Goal: Task Accomplishment & Management: Use online tool/utility

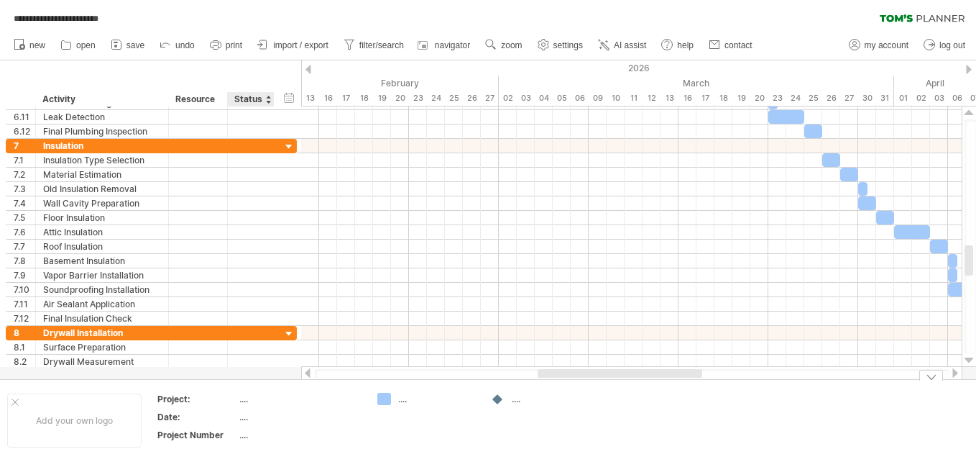
click at [248, 401] on div "...." at bounding box center [299, 398] width 121 height 12
type input "**********"
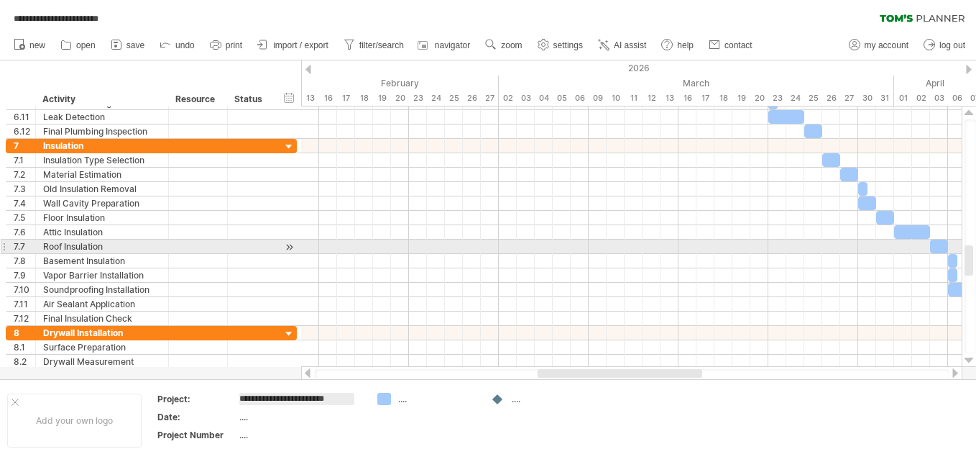
click at [4, 244] on div at bounding box center [4, 246] width 6 height 15
click at [291, 245] on div at bounding box center [290, 246] width 14 height 15
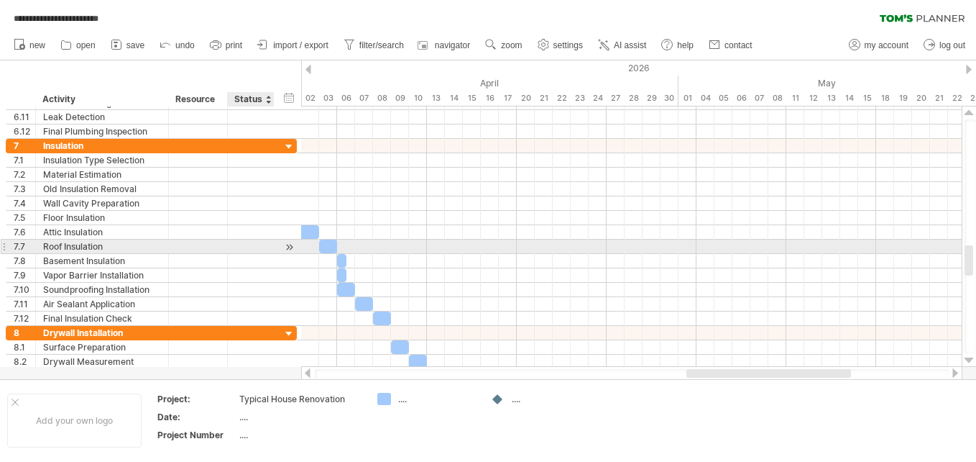
click at [291, 245] on div at bounding box center [290, 246] width 14 height 15
click at [7, 247] on div "7.7" at bounding box center [20, 246] width 29 height 14
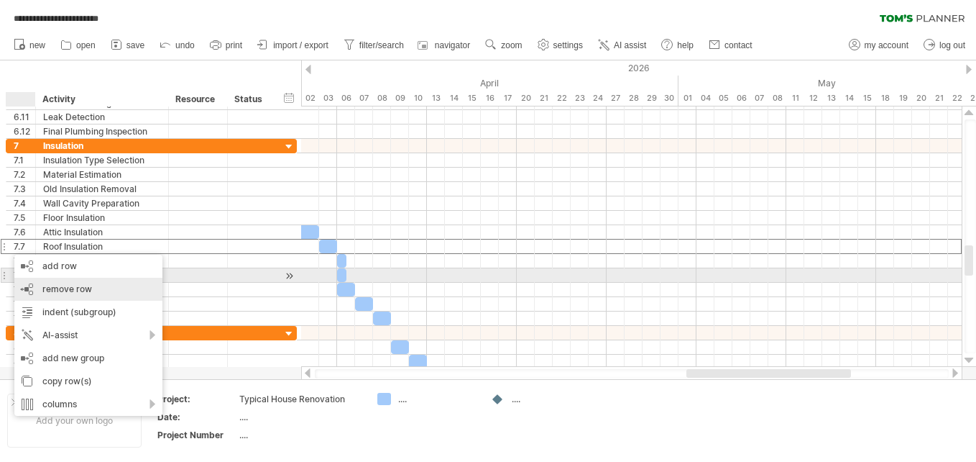
click at [28, 281] on div "remove row remove selected rows" at bounding box center [88, 288] width 148 height 23
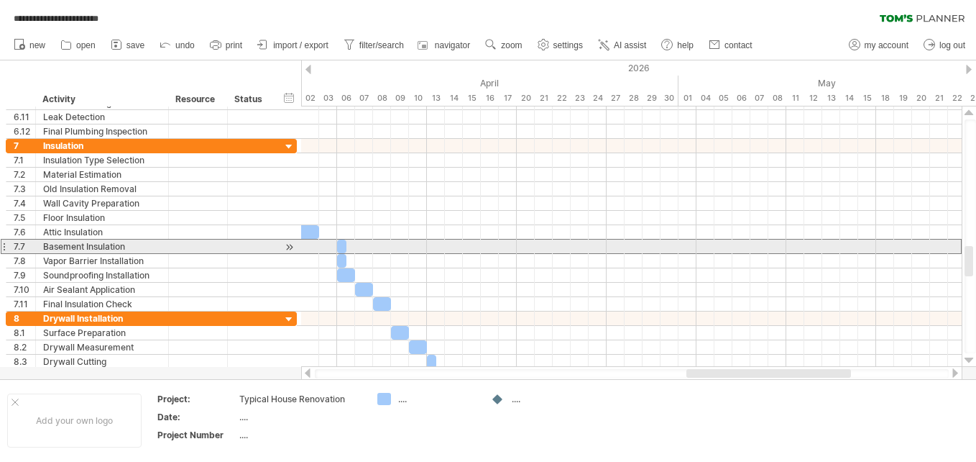
click at [6, 247] on div at bounding box center [4, 246] width 6 height 15
click at [2, 247] on div at bounding box center [4, 246] width 6 height 15
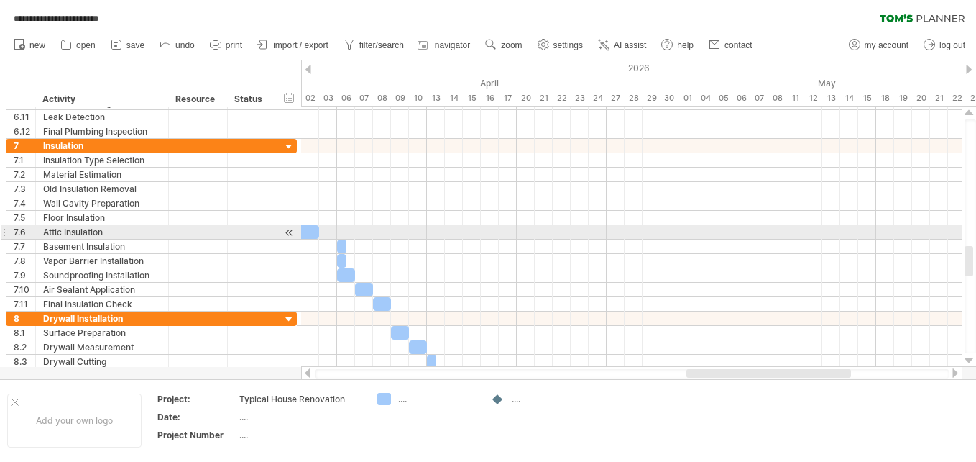
click at [0, 231] on html "**********" at bounding box center [488, 232] width 976 height 464
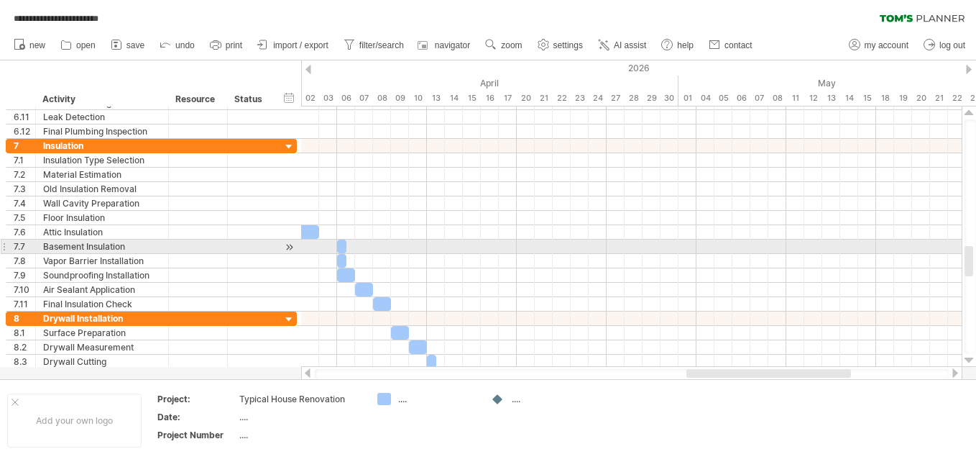
click at [4, 244] on div at bounding box center [4, 246] width 6 height 15
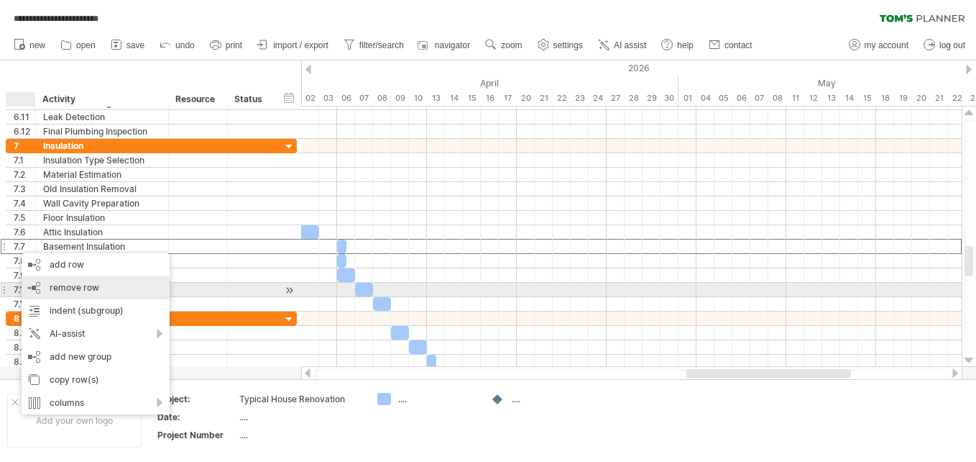
click at [35, 284] on div "remove row remove selected rows" at bounding box center [96, 287] width 148 height 23
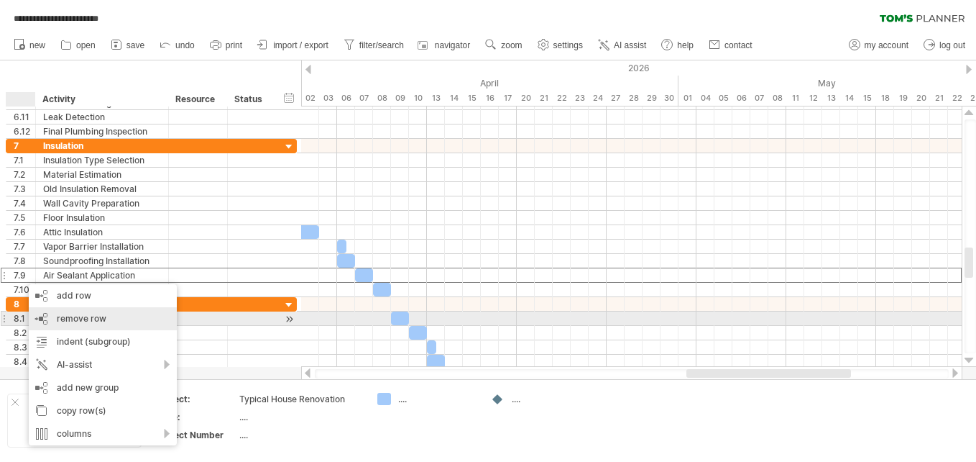
click at [39, 316] on div "remove row remove selected rows" at bounding box center [103, 318] width 148 height 23
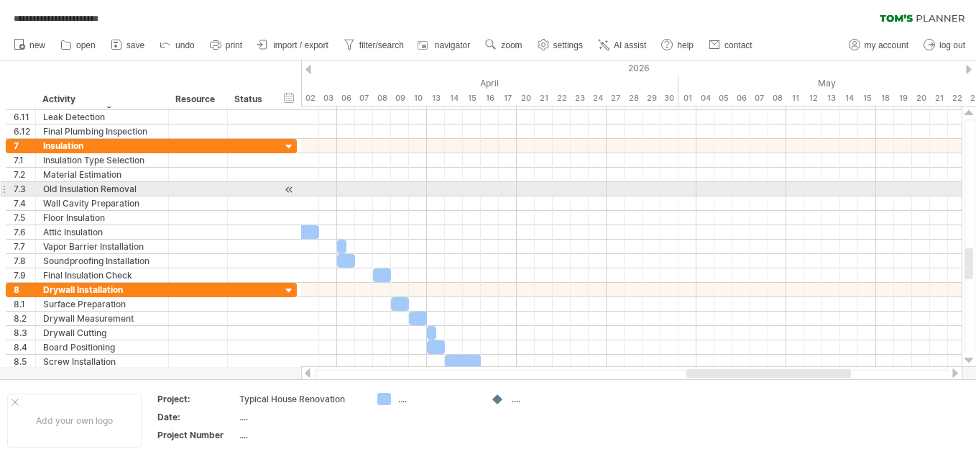
click at [0, 189] on html "**********" at bounding box center [488, 232] width 976 height 464
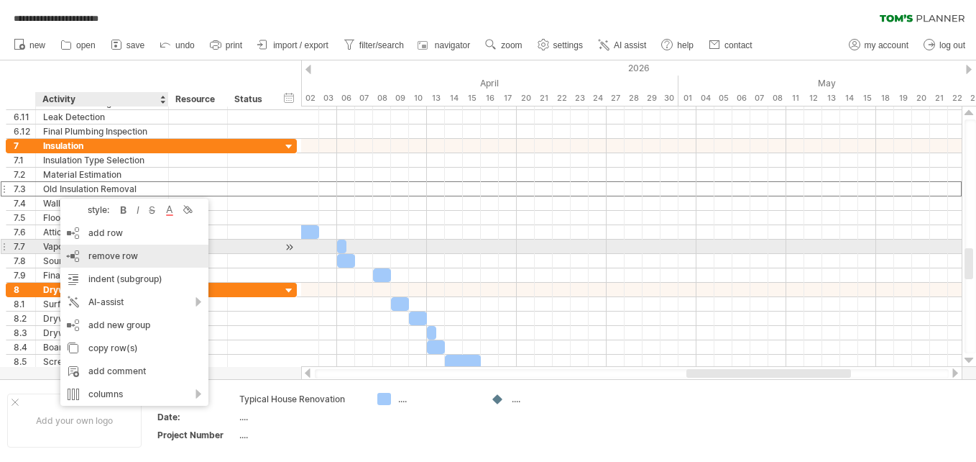
click at [88, 252] on div "remove row remove selected rows" at bounding box center [134, 255] width 148 height 23
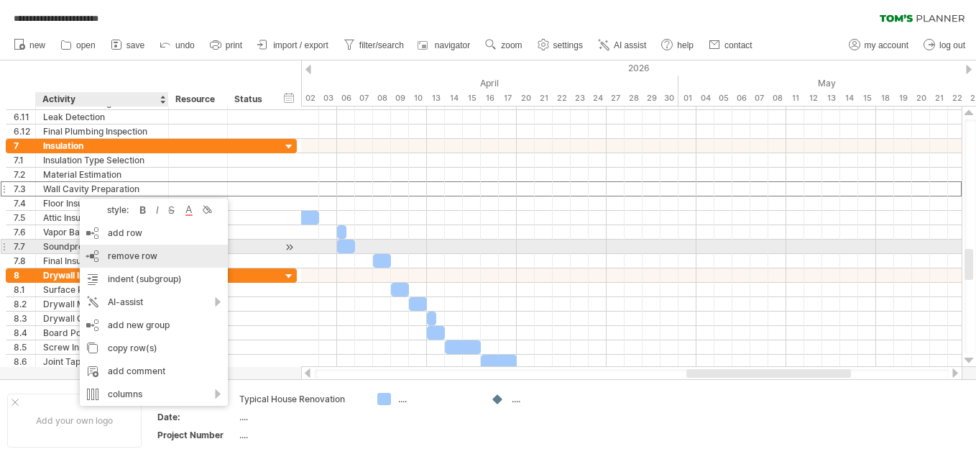
click at [103, 254] on div "remove row remove selected rows" at bounding box center [154, 255] width 148 height 23
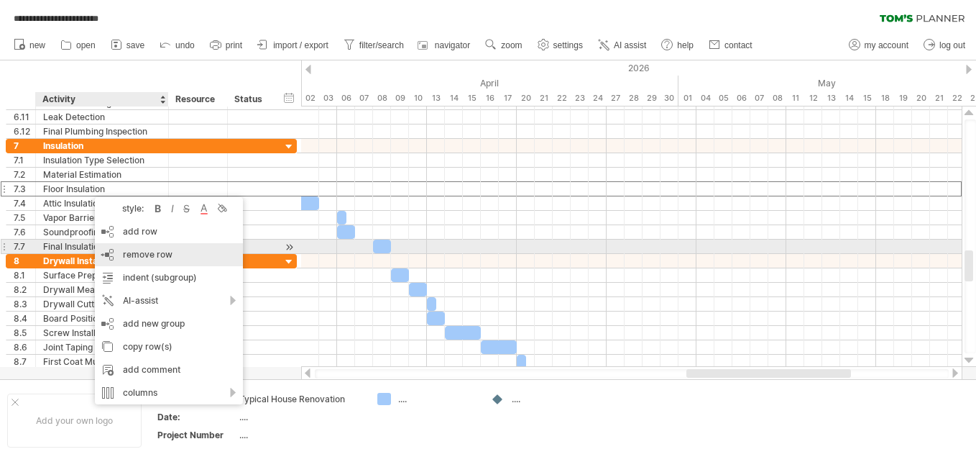
click at [114, 251] on div "remove row remove selected rows" at bounding box center [169, 254] width 148 height 23
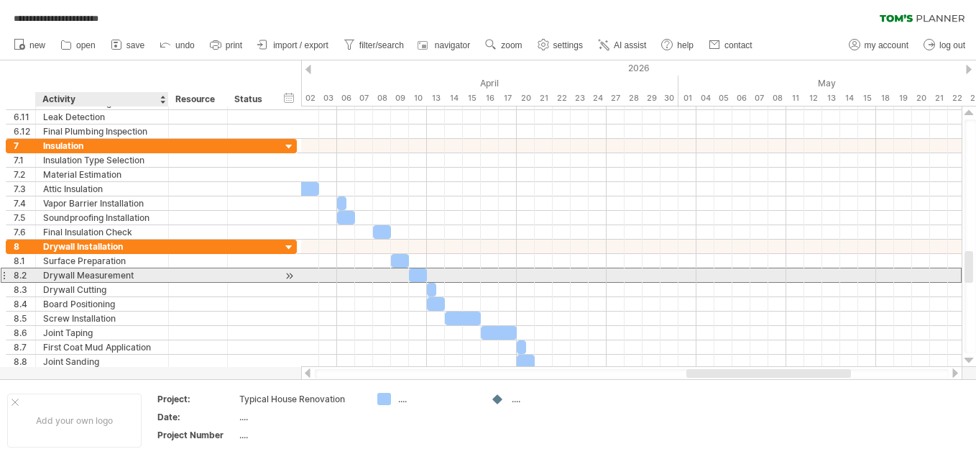
click at [139, 277] on div "Drywall Measurement" at bounding box center [102, 275] width 118 height 14
type input "**********"
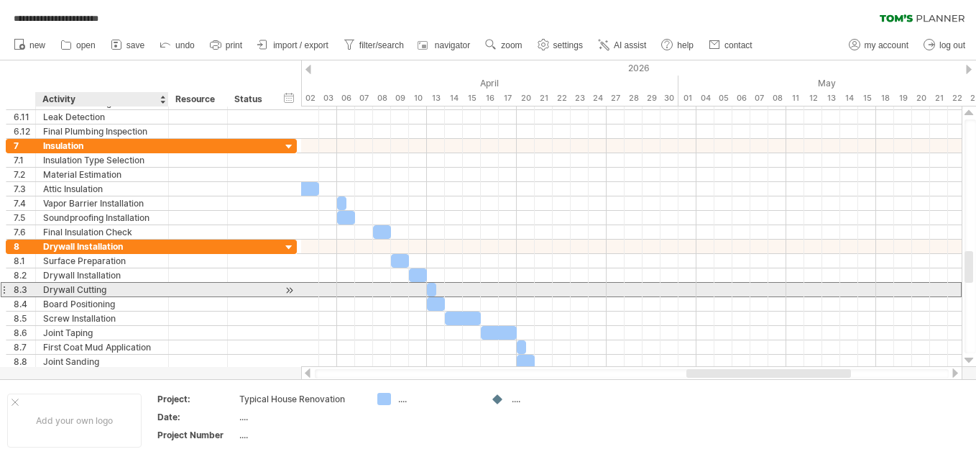
click at [70, 286] on div "Drywall Cutting" at bounding box center [102, 290] width 118 height 14
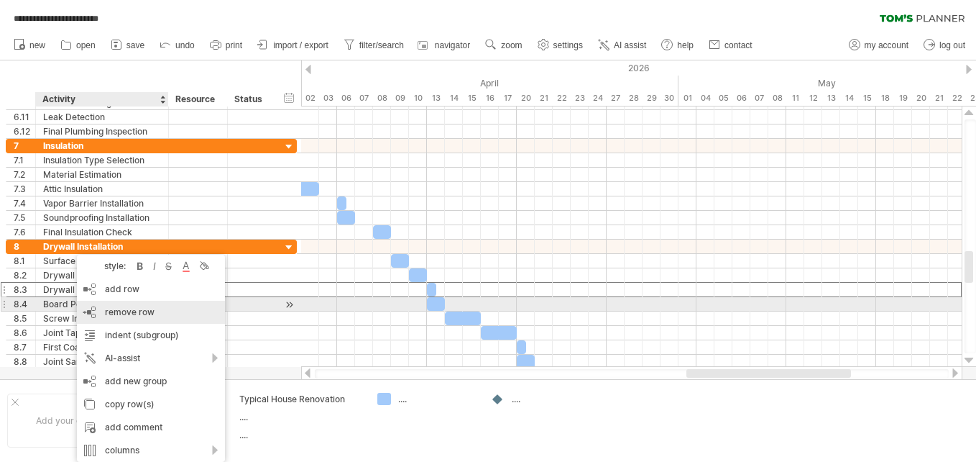
click at [88, 311] on div "remove row remove selected rows" at bounding box center [151, 311] width 148 height 23
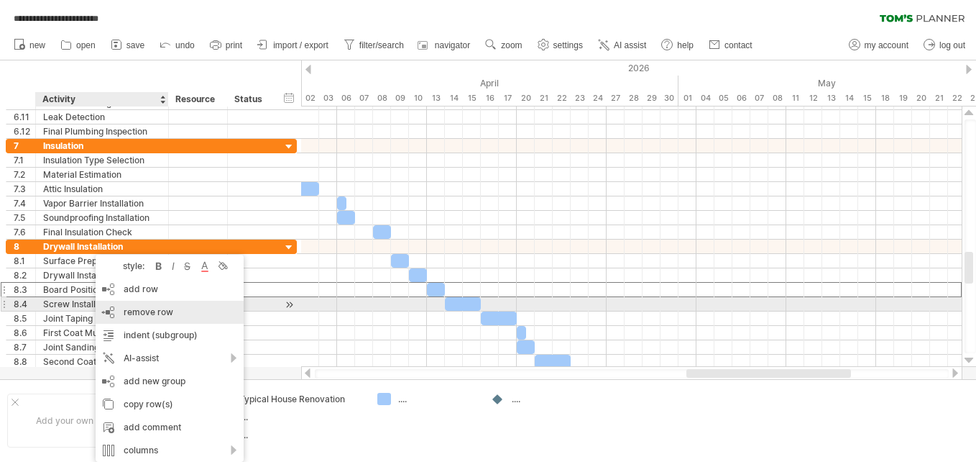
click at [114, 308] on div "remove row remove selected rows" at bounding box center [170, 311] width 148 height 23
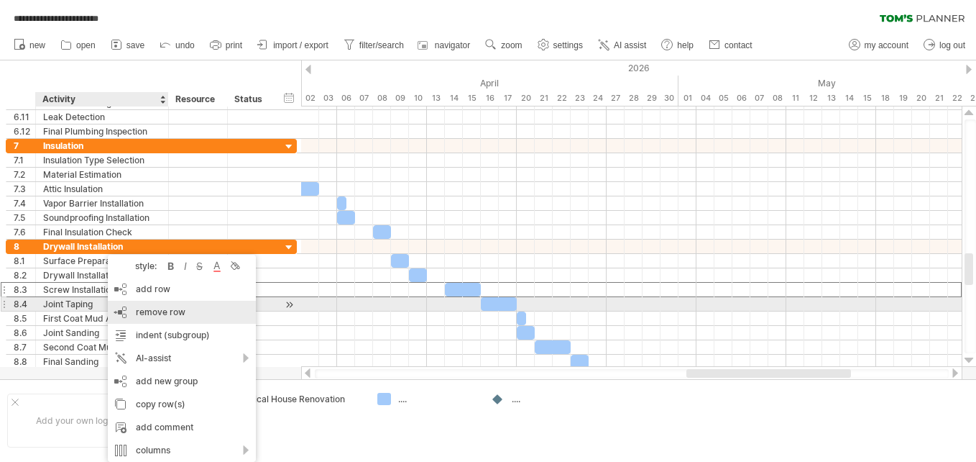
click at [127, 311] on div "remove row remove selected rows" at bounding box center [182, 311] width 148 height 23
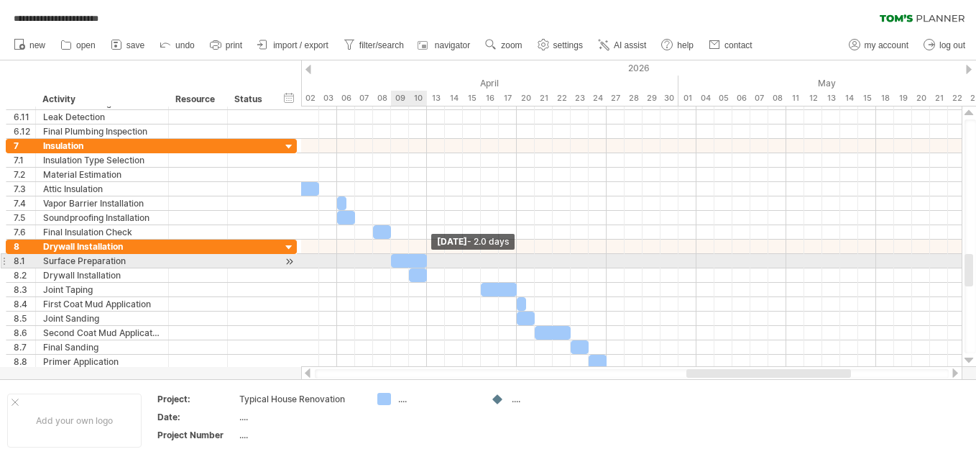
drag, startPoint x: 408, startPoint y: 258, endPoint x: 427, endPoint y: 257, distance: 18.7
click at [427, 257] on span at bounding box center [427, 261] width 6 height 14
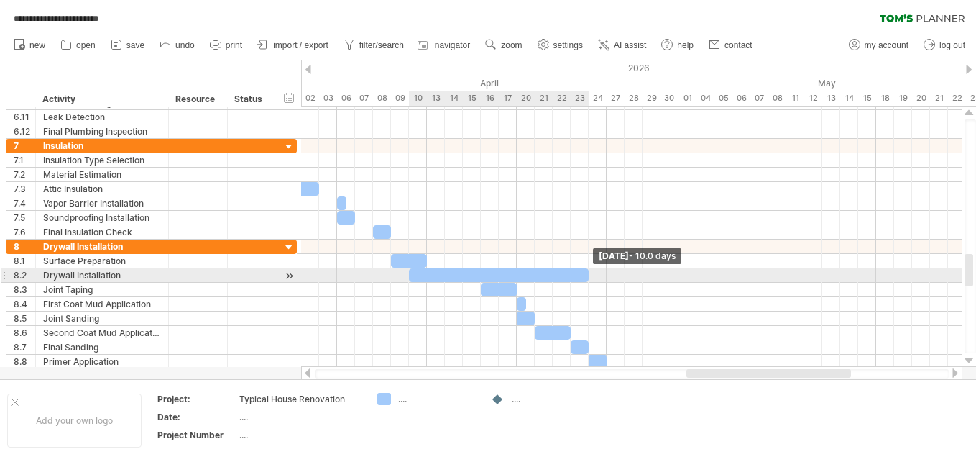
drag, startPoint x: 428, startPoint y: 274, endPoint x: 589, endPoint y: 272, distance: 161.7
click at [589, 272] on span at bounding box center [589, 275] width 6 height 14
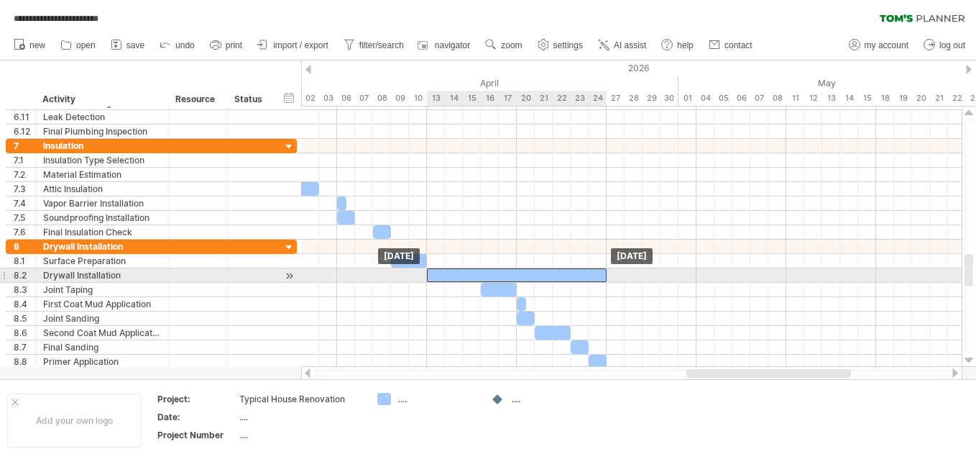
drag, startPoint x: 429, startPoint y: 272, endPoint x: 446, endPoint y: 272, distance: 16.5
click at [446, 272] on div at bounding box center [517, 275] width 180 height 14
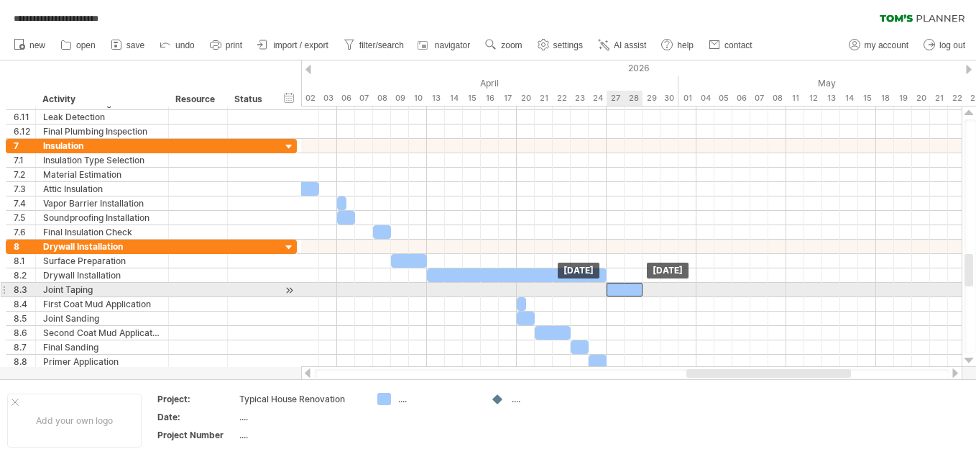
drag, startPoint x: 499, startPoint y: 290, endPoint x: 627, endPoint y: 293, distance: 128.0
click at [627, 293] on div at bounding box center [625, 290] width 36 height 14
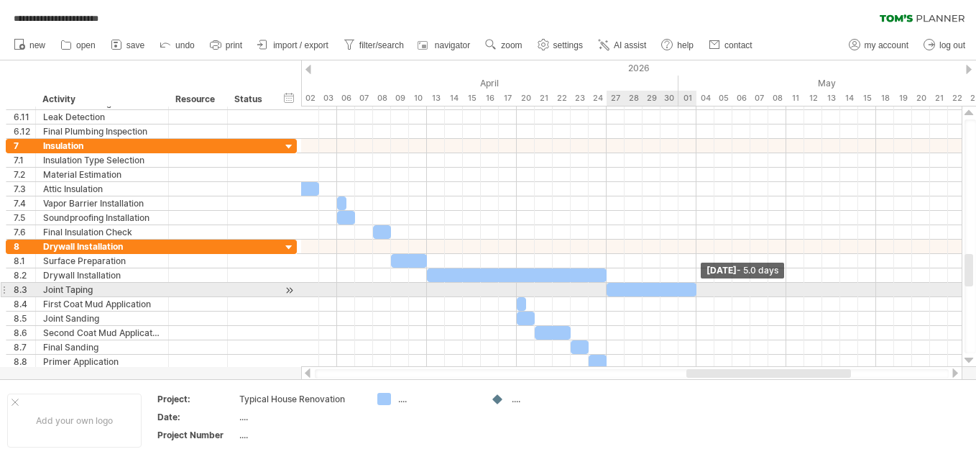
drag, startPoint x: 641, startPoint y: 289, endPoint x: 697, endPoint y: 285, distance: 55.5
click at [697, 285] on span at bounding box center [697, 290] width 6 height 14
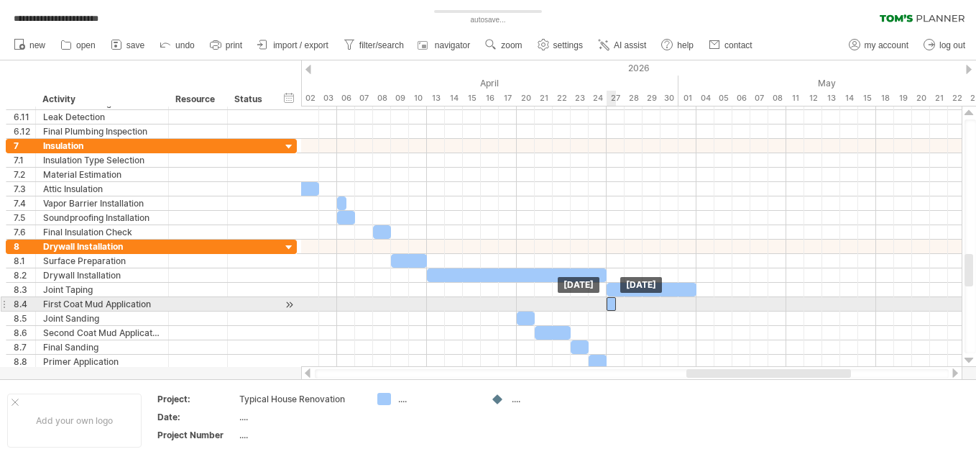
drag, startPoint x: 520, startPoint y: 305, endPoint x: 611, endPoint y: 304, distance: 91.3
click at [611, 304] on div at bounding box center [611, 304] width 9 height 14
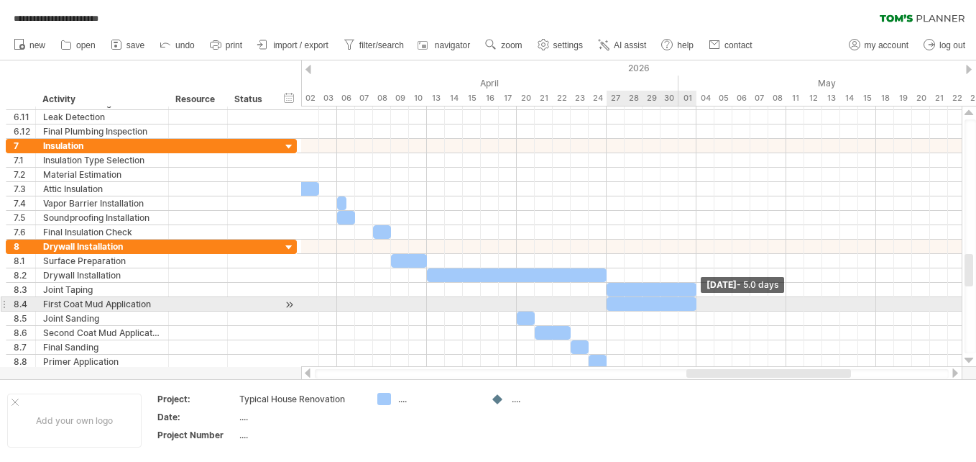
drag, startPoint x: 615, startPoint y: 304, endPoint x: 694, endPoint y: 303, distance: 79.1
click at [694, 303] on span at bounding box center [697, 304] width 6 height 14
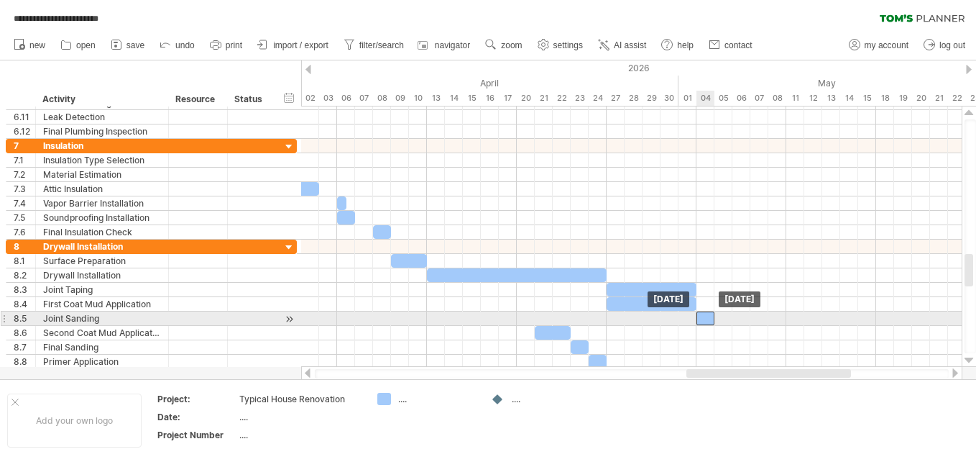
drag, startPoint x: 525, startPoint y: 321, endPoint x: 700, endPoint y: 323, distance: 175.4
click at [700, 323] on div at bounding box center [706, 318] width 18 height 14
drag, startPoint x: 714, startPoint y: 316, endPoint x: 729, endPoint y: 316, distance: 15.1
click at [729, 316] on div at bounding box center [715, 318] width 36 height 14
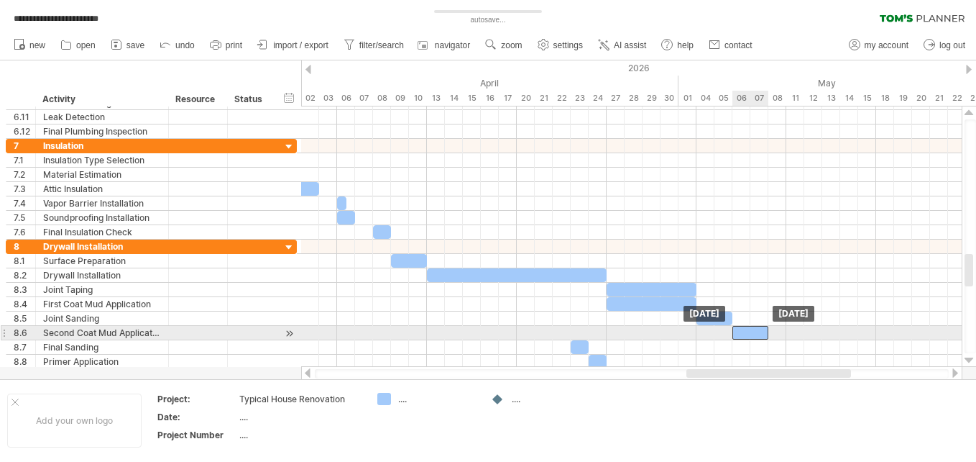
drag, startPoint x: 560, startPoint y: 330, endPoint x: 757, endPoint y: 333, distance: 197.0
click at [757, 333] on div at bounding box center [751, 333] width 36 height 14
drag, startPoint x: 771, startPoint y: 331, endPoint x: 789, endPoint y: 331, distance: 18.0
click at [789, 331] on div at bounding box center [631, 333] width 661 height 14
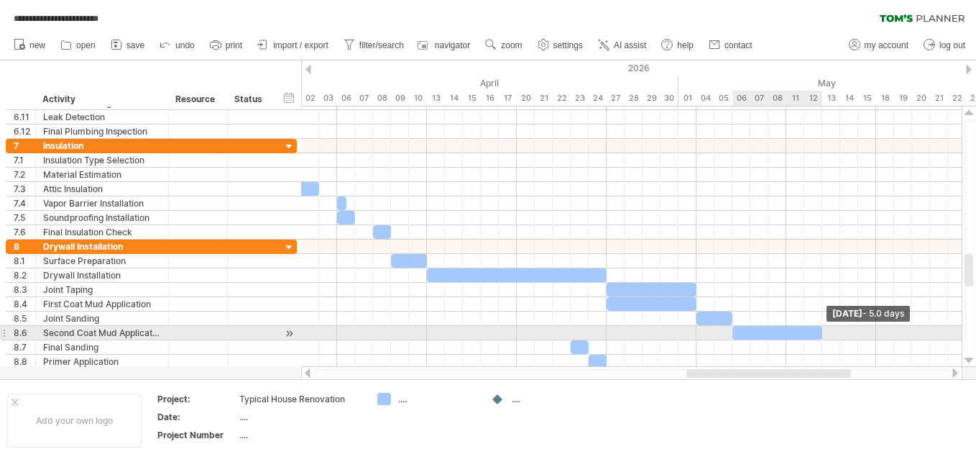
drag, startPoint x: 766, startPoint y: 332, endPoint x: 819, endPoint y: 331, distance: 53.2
click at [819, 331] on span at bounding box center [822, 333] width 6 height 14
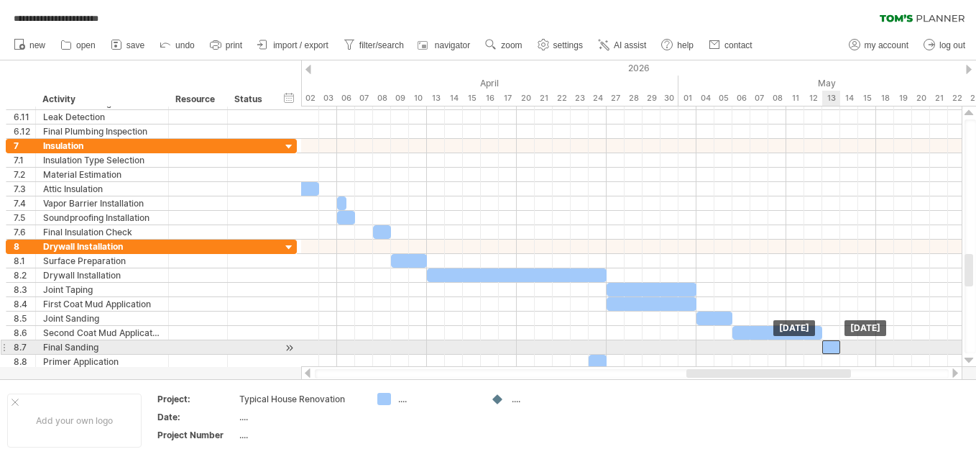
drag, startPoint x: 579, startPoint y: 346, endPoint x: 830, endPoint y: 347, distance: 250.9
click at [830, 347] on div at bounding box center [831, 347] width 18 height 14
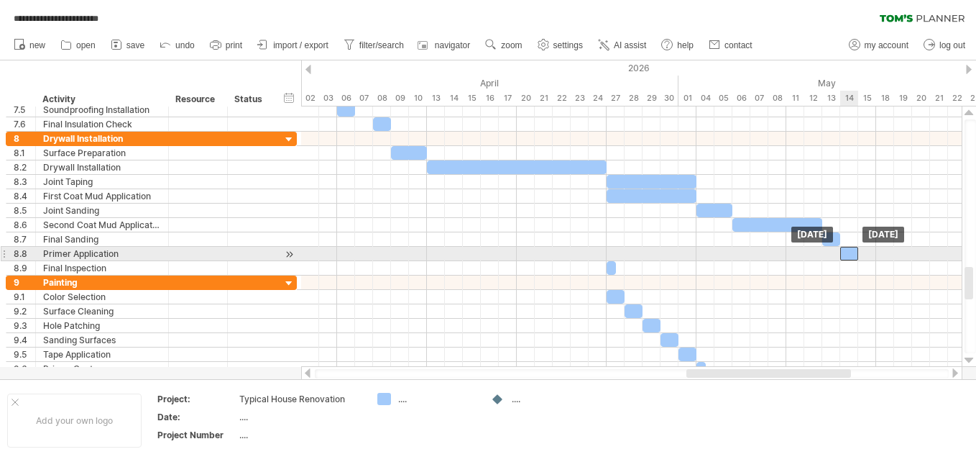
drag, startPoint x: 600, startPoint y: 359, endPoint x: 847, endPoint y: 254, distance: 268.4
click at [847, 254] on div at bounding box center [849, 254] width 18 height 14
drag, startPoint x: 857, startPoint y: 252, endPoint x: 891, endPoint y: 251, distance: 34.5
click at [891, 251] on span at bounding box center [894, 254] width 6 height 14
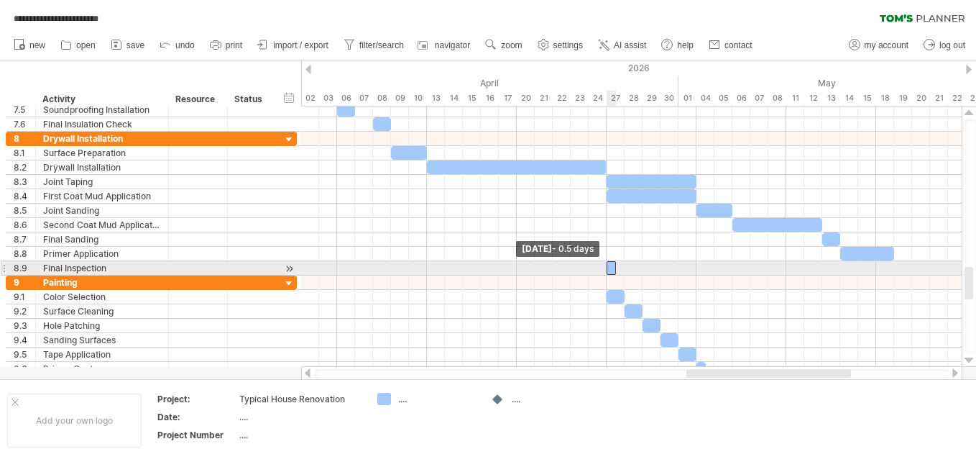
click at [608, 269] on span at bounding box center [607, 268] width 6 height 14
drag, startPoint x: 611, startPoint y: 269, endPoint x: 899, endPoint y: 266, distance: 288.3
click at [899, 266] on div at bounding box center [898, 268] width 9 height 14
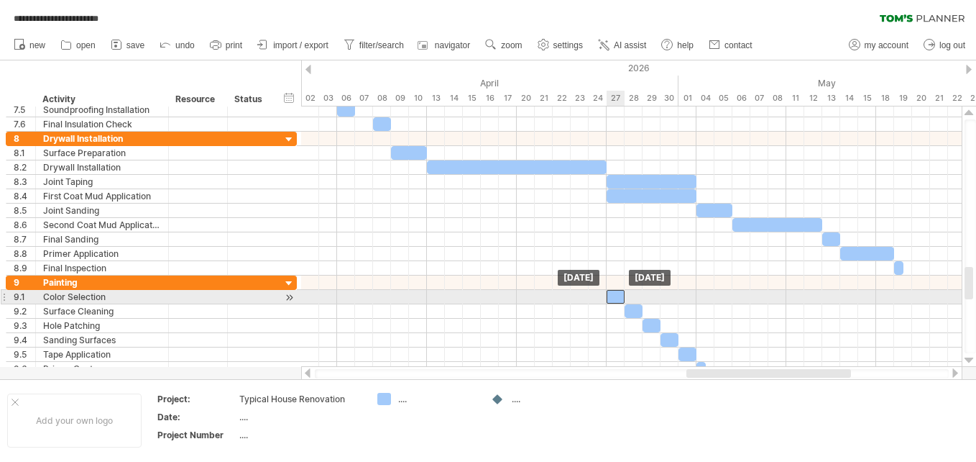
click at [618, 299] on div at bounding box center [616, 297] width 18 height 14
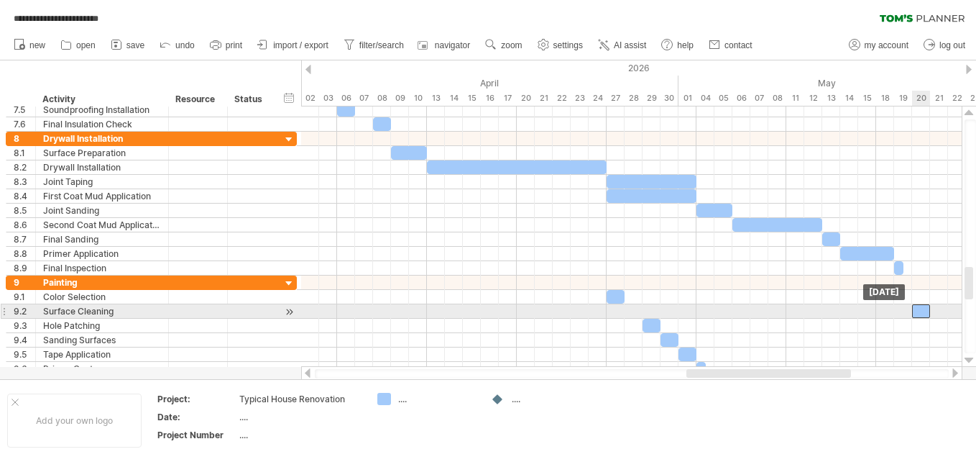
drag, startPoint x: 632, startPoint y: 311, endPoint x: 920, endPoint y: 308, distance: 288.3
click at [920, 308] on div at bounding box center [921, 311] width 18 height 14
drag, startPoint x: 931, startPoint y: 308, endPoint x: 947, endPoint y: 308, distance: 15.8
click at [947, 308] on span at bounding box center [948, 311] width 6 height 14
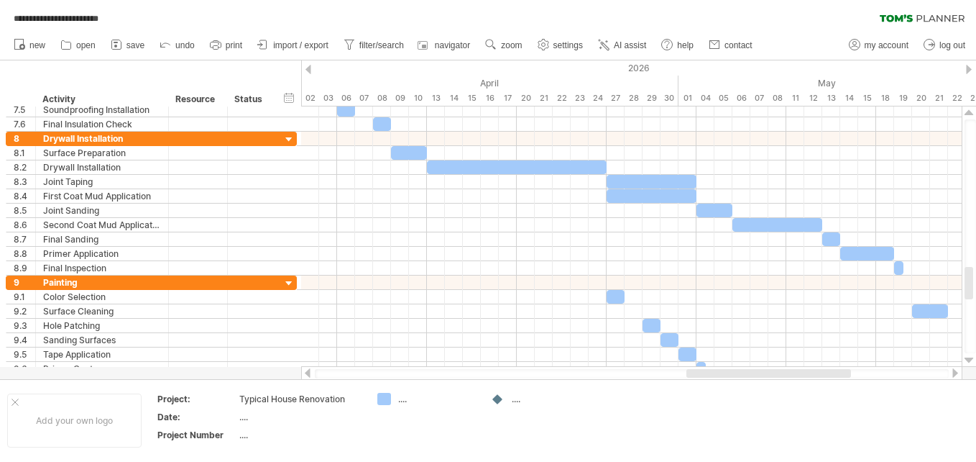
click at [957, 369] on div at bounding box center [956, 372] width 12 height 9
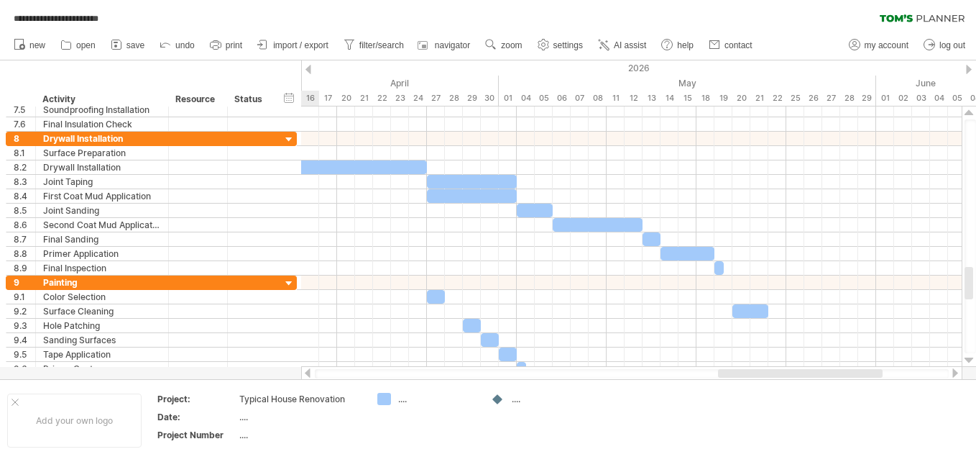
click at [957, 369] on div at bounding box center [956, 372] width 12 height 9
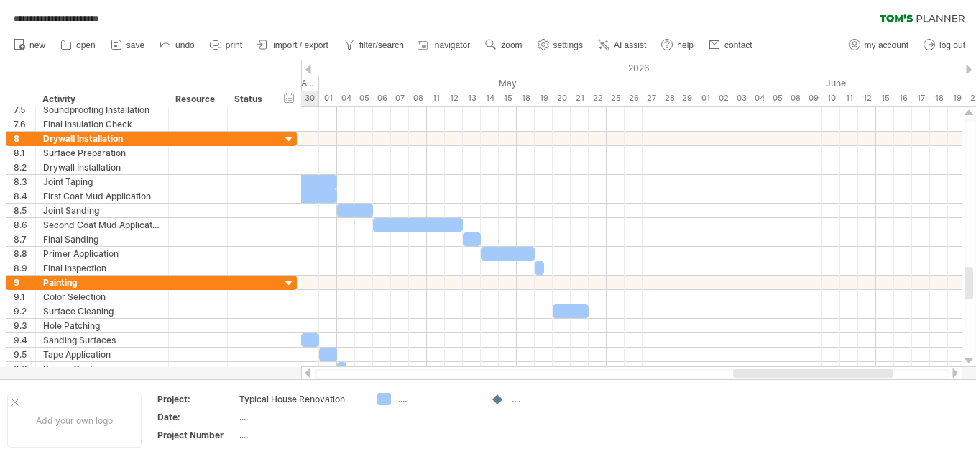
click at [957, 369] on div at bounding box center [956, 372] width 12 height 9
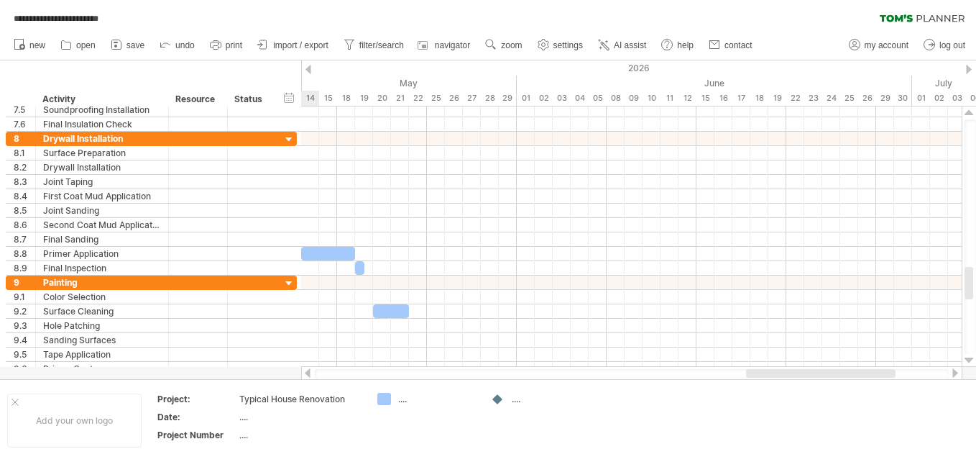
click at [307, 370] on div at bounding box center [308, 372] width 12 height 9
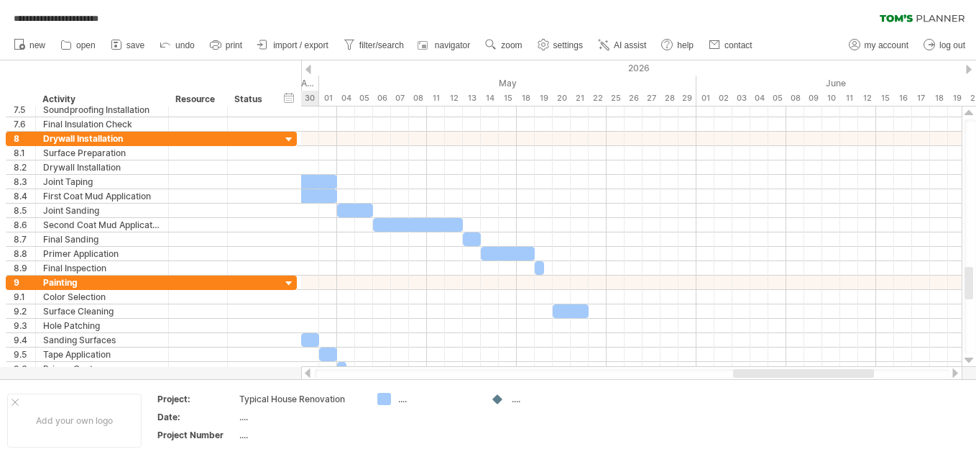
click at [307, 370] on div at bounding box center [308, 372] width 12 height 9
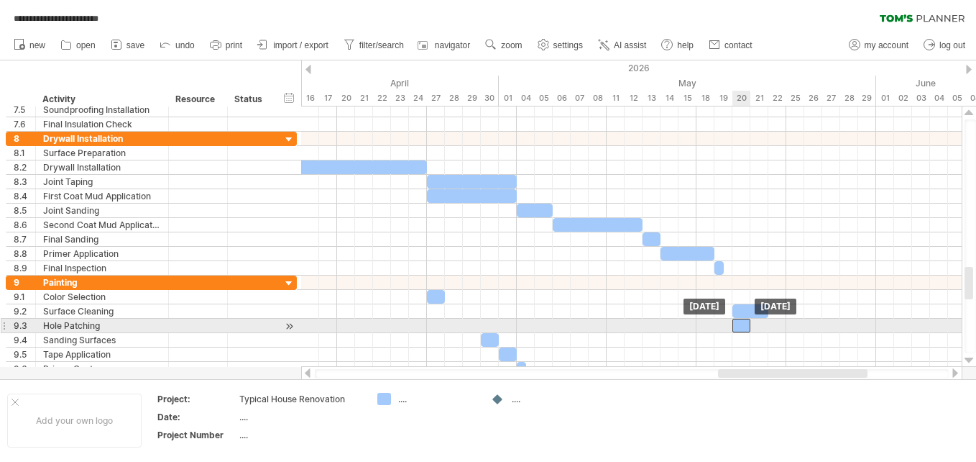
drag, startPoint x: 471, startPoint y: 327, endPoint x: 743, endPoint y: 321, distance: 271.8
click at [743, 321] on div at bounding box center [742, 325] width 18 height 14
drag, startPoint x: 748, startPoint y: 326, endPoint x: 761, endPoint y: 324, distance: 13.7
click at [761, 324] on div at bounding box center [751, 325] width 36 height 14
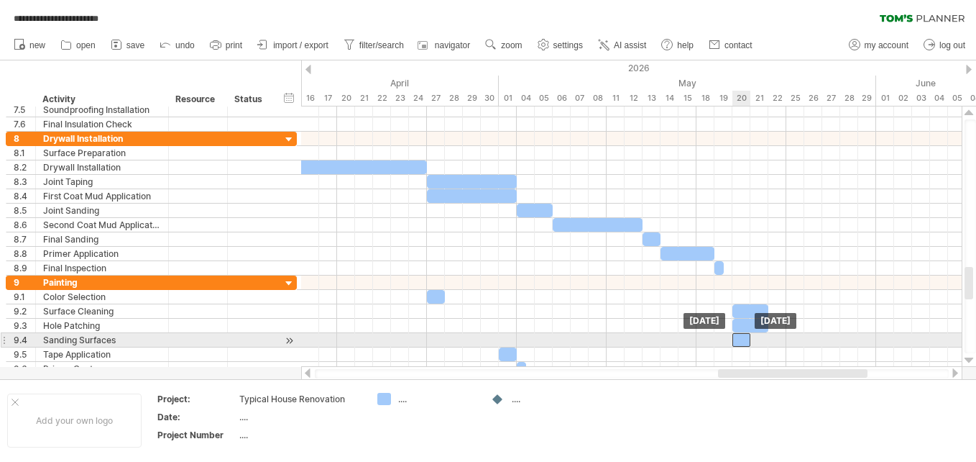
drag, startPoint x: 491, startPoint y: 336, endPoint x: 741, endPoint y: 339, distance: 250.2
click at [741, 339] on div at bounding box center [742, 340] width 18 height 14
drag, startPoint x: 749, startPoint y: 337, endPoint x: 786, endPoint y: 337, distance: 37.4
click at [786, 337] on span at bounding box center [787, 340] width 6 height 14
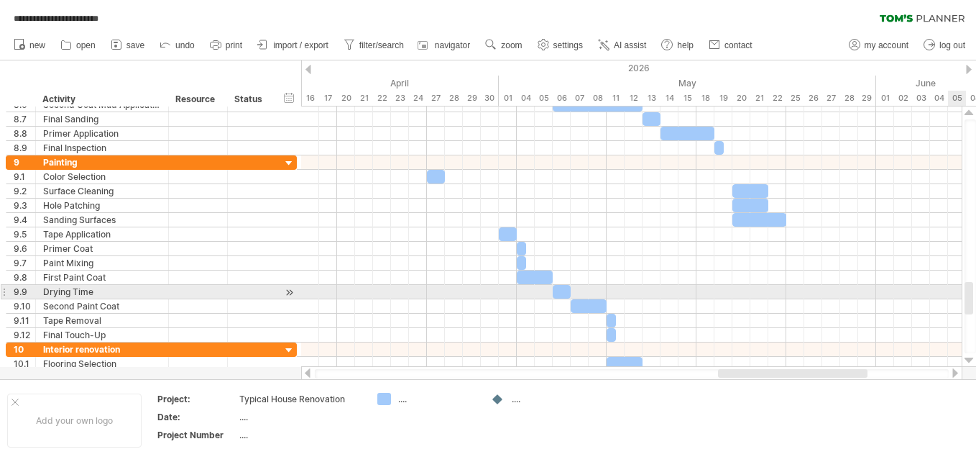
drag, startPoint x: 966, startPoint y: 280, endPoint x: 966, endPoint y: 296, distance: 15.8
click at [966, 296] on div at bounding box center [969, 298] width 9 height 32
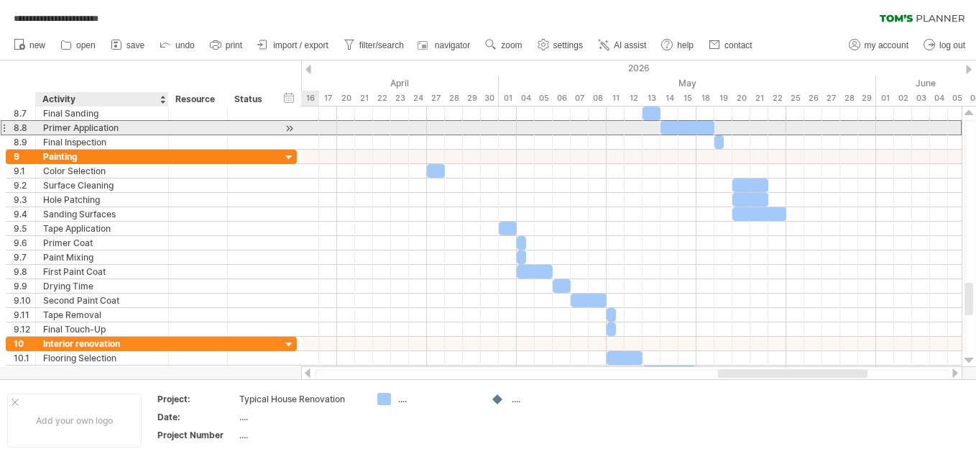
click at [59, 129] on div "Primer Application" at bounding box center [102, 128] width 118 height 14
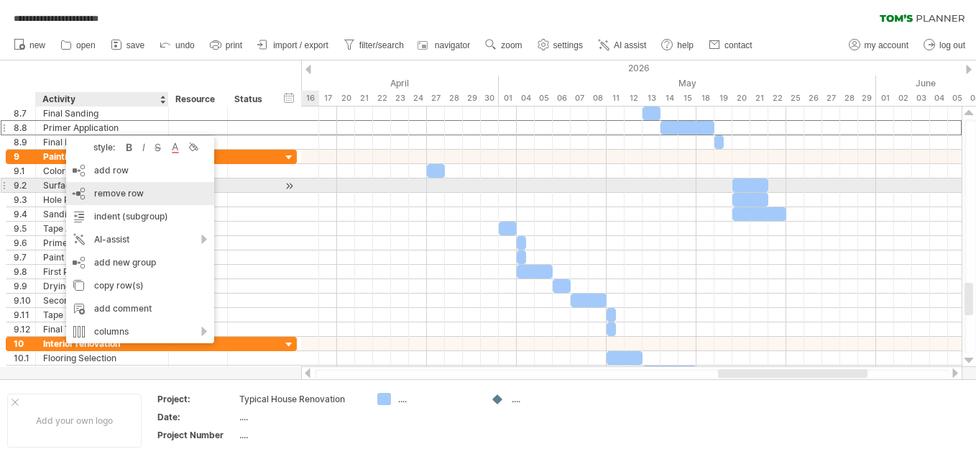
click at [85, 190] on div "remove row remove selected rows" at bounding box center [140, 193] width 148 height 23
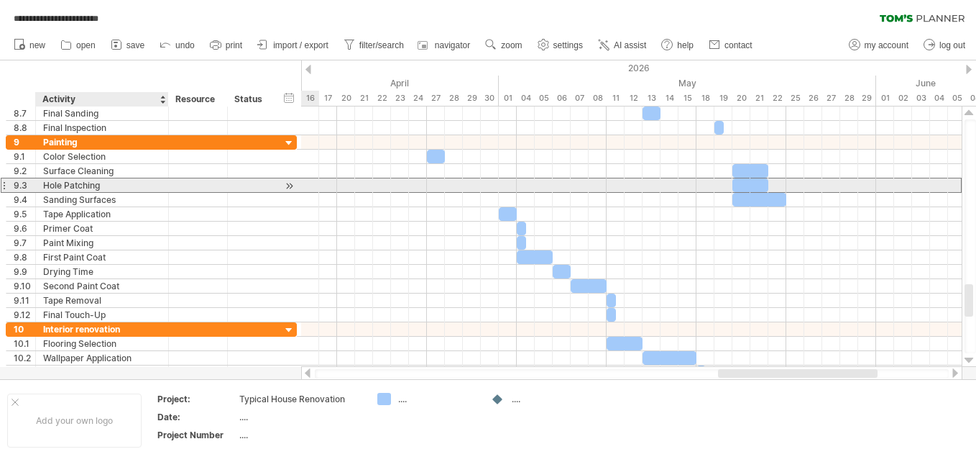
click at [74, 186] on div "Hole Patching" at bounding box center [102, 185] width 118 height 14
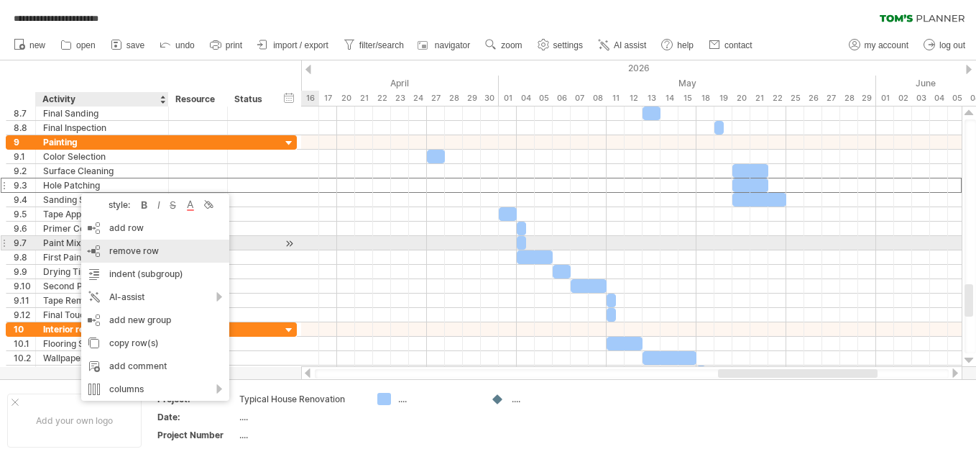
click at [109, 250] on span "remove row" at bounding box center [134, 250] width 50 height 11
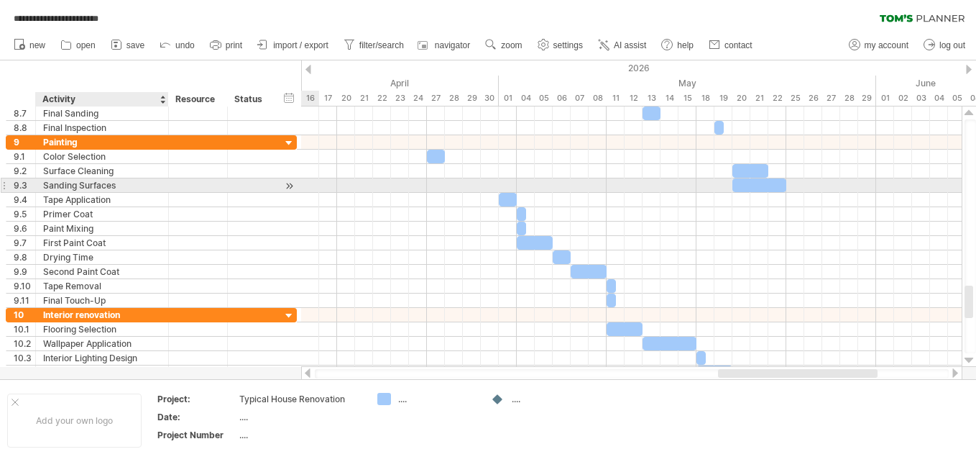
click at [79, 189] on div "Sanding Surfaces" at bounding box center [102, 185] width 118 height 14
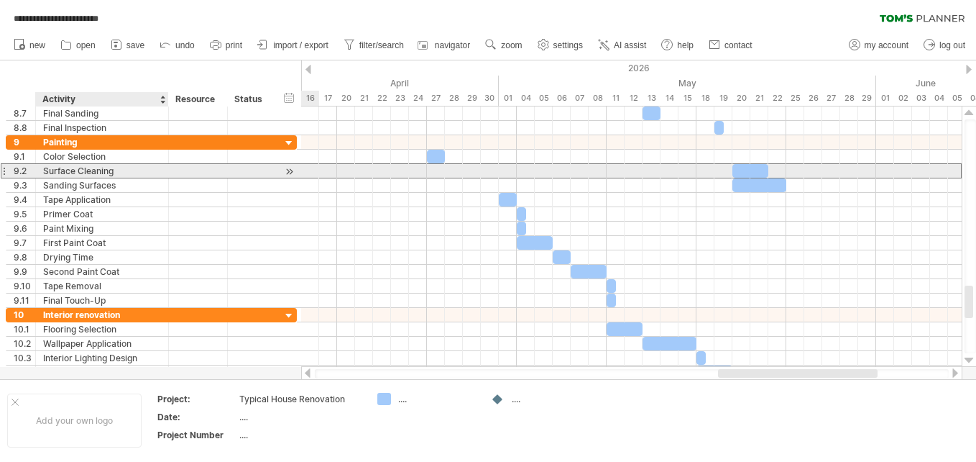
click at [211, 168] on div at bounding box center [198, 171] width 44 height 14
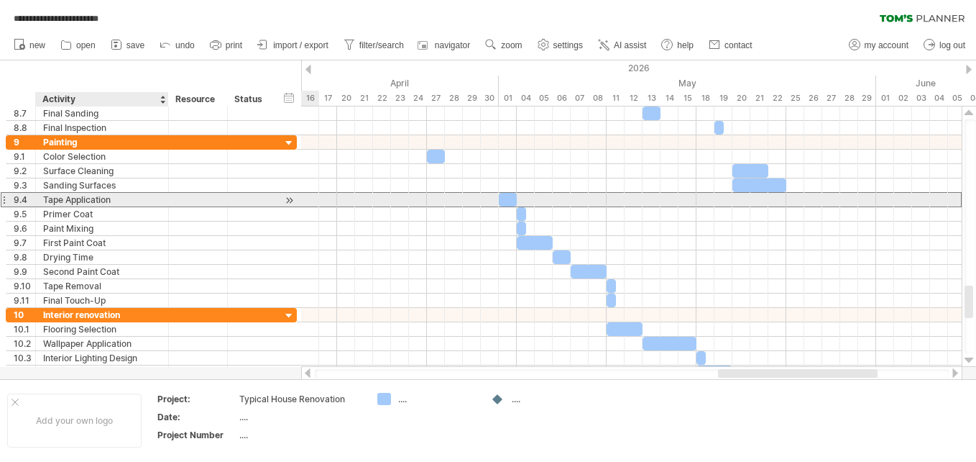
click at [73, 198] on div "Tape Application" at bounding box center [102, 200] width 118 height 14
click at [139, 198] on div "Tape Application" at bounding box center [102, 200] width 118 height 14
type input "*"
type input "**********"
drag, startPoint x: 509, startPoint y: 197, endPoint x: 794, endPoint y: 201, distance: 284.7
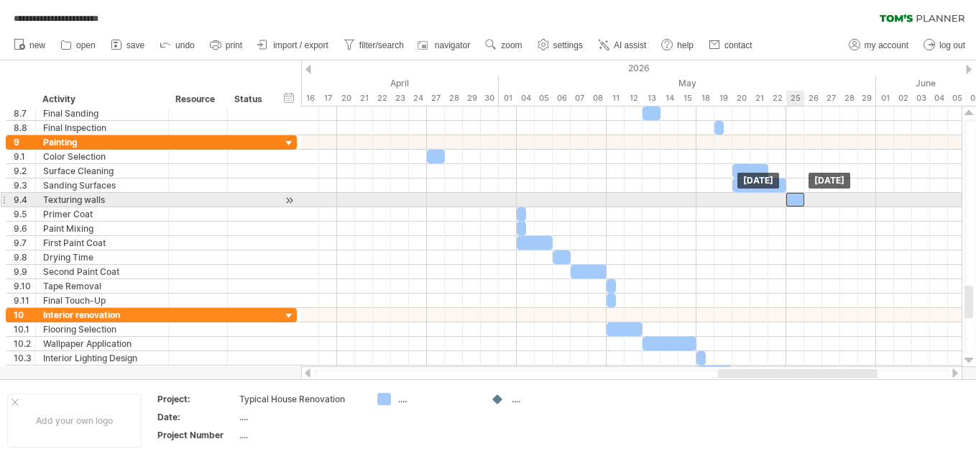
click at [794, 201] on div at bounding box center [795, 200] width 18 height 14
drag, startPoint x: 806, startPoint y: 199, endPoint x: 843, endPoint y: 199, distance: 37.4
click at [843, 199] on div "[DATE] - 3.0 days [DATE]" at bounding box center [631, 236] width 661 height 260
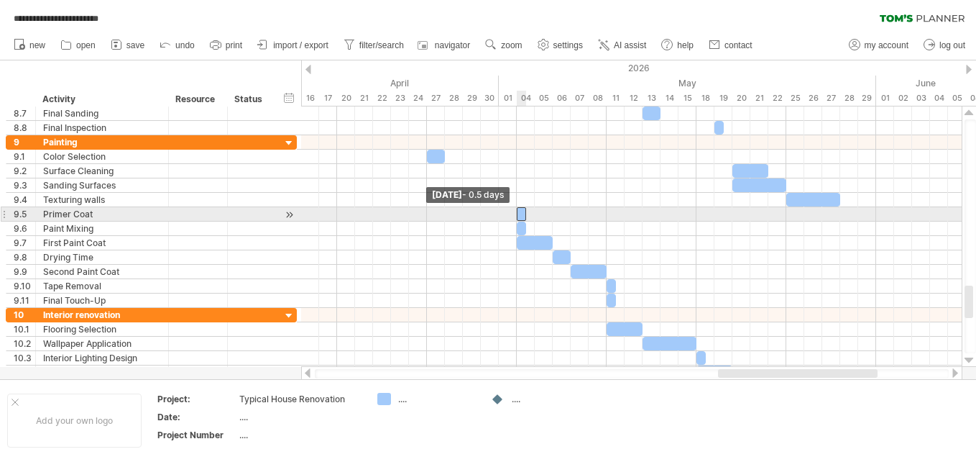
click at [518, 214] on span at bounding box center [517, 214] width 6 height 14
drag, startPoint x: 520, startPoint y: 214, endPoint x: 846, endPoint y: 214, distance: 326.4
click at [846, 214] on div at bounding box center [844, 214] width 9 height 14
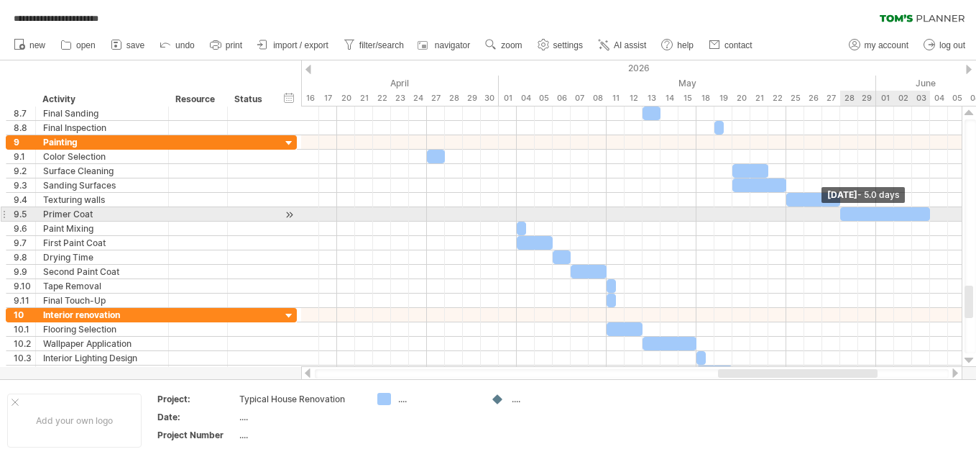
drag, startPoint x: 849, startPoint y: 214, endPoint x: 929, endPoint y: 209, distance: 80.6
click at [929, 209] on span at bounding box center [930, 214] width 6 height 14
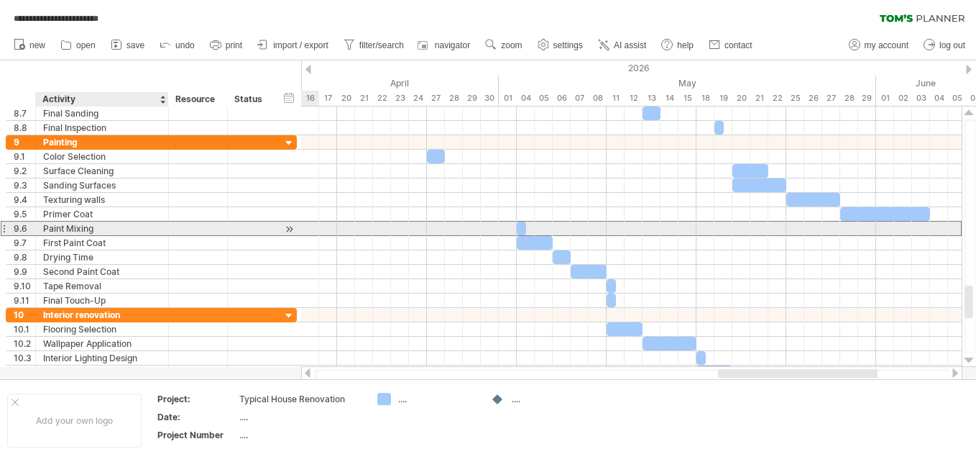
click at [57, 229] on div "Paint Mixing" at bounding box center [102, 228] width 118 height 14
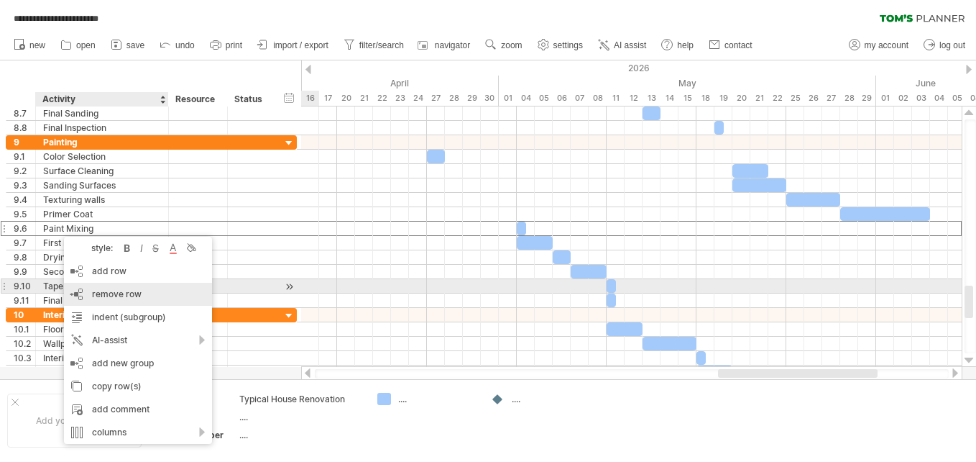
click at [90, 289] on div "remove row remove selected rows" at bounding box center [138, 294] width 148 height 23
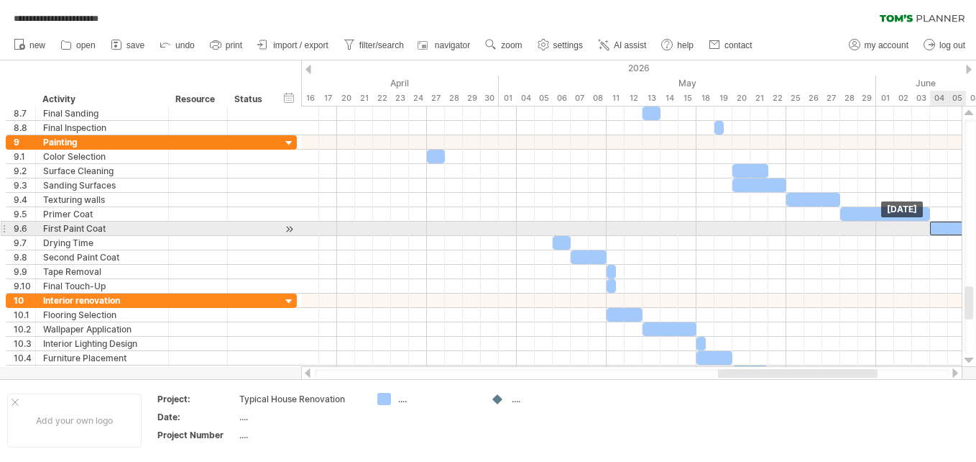
drag, startPoint x: 534, startPoint y: 225, endPoint x: 947, endPoint y: 222, distance: 412.6
click at [947, 222] on div at bounding box center [948, 228] width 36 height 14
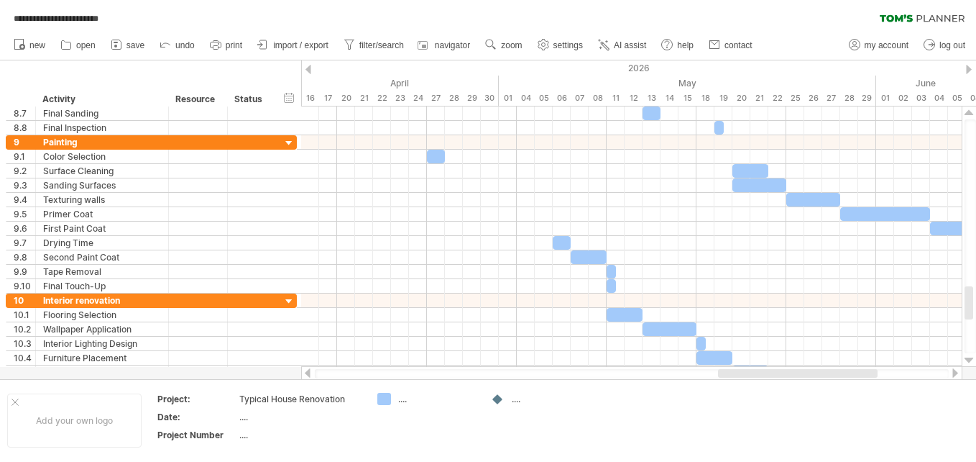
click at [952, 371] on div at bounding box center [956, 372] width 12 height 9
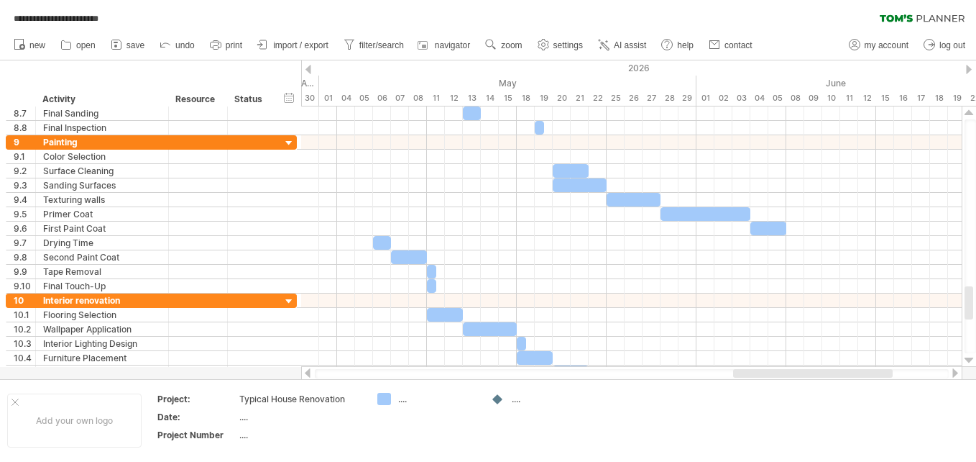
click at [952, 371] on div at bounding box center [956, 372] width 12 height 9
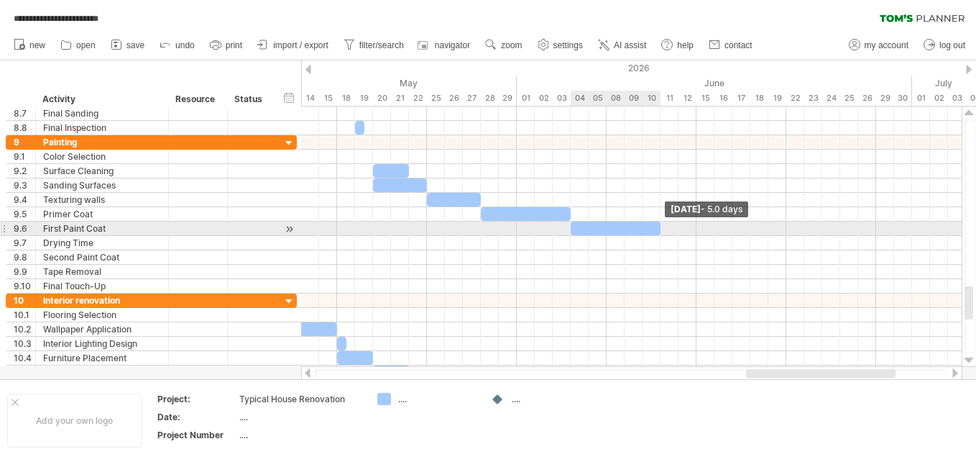
drag, startPoint x: 605, startPoint y: 230, endPoint x: 658, endPoint y: 229, distance: 53.2
click at [658, 229] on span at bounding box center [661, 228] width 6 height 14
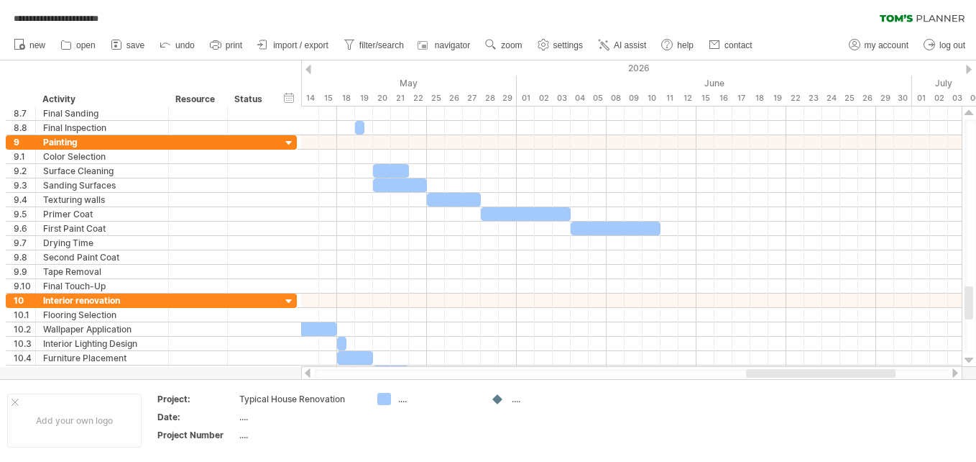
click at [307, 371] on div at bounding box center [308, 372] width 12 height 9
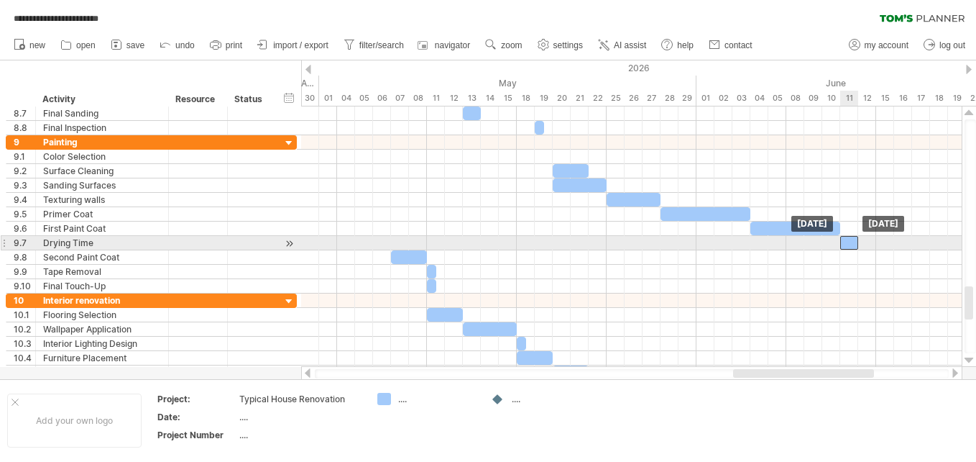
drag, startPoint x: 382, startPoint y: 240, endPoint x: 848, endPoint y: 244, distance: 465.8
click at [848, 244] on div at bounding box center [849, 243] width 18 height 14
drag, startPoint x: 858, startPoint y: 240, endPoint x: 876, endPoint y: 239, distance: 18.7
click at [876, 239] on span at bounding box center [876, 243] width 6 height 14
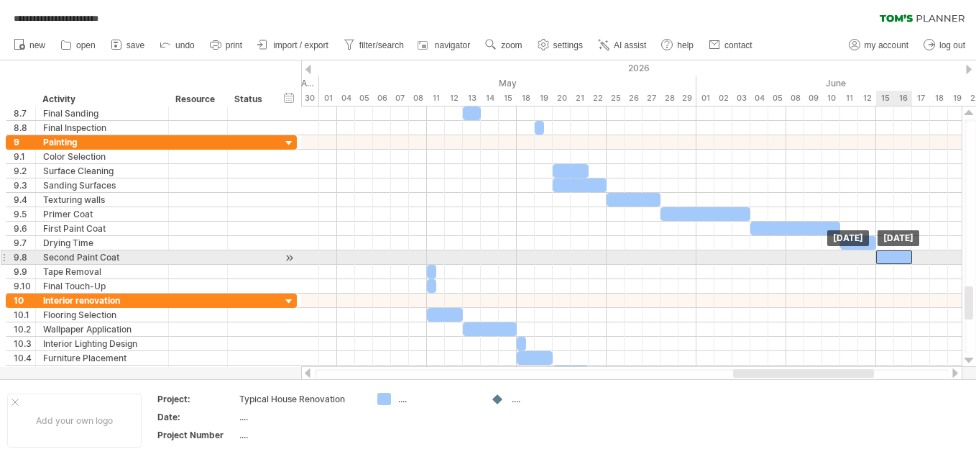
drag, startPoint x: 405, startPoint y: 257, endPoint x: 887, endPoint y: 259, distance: 482.4
click at [887, 259] on div at bounding box center [894, 257] width 36 height 14
drag, startPoint x: 912, startPoint y: 259, endPoint x: 965, endPoint y: 254, distance: 52.7
click at [965, 254] on div "**********" at bounding box center [488, 231] width 976 height 462
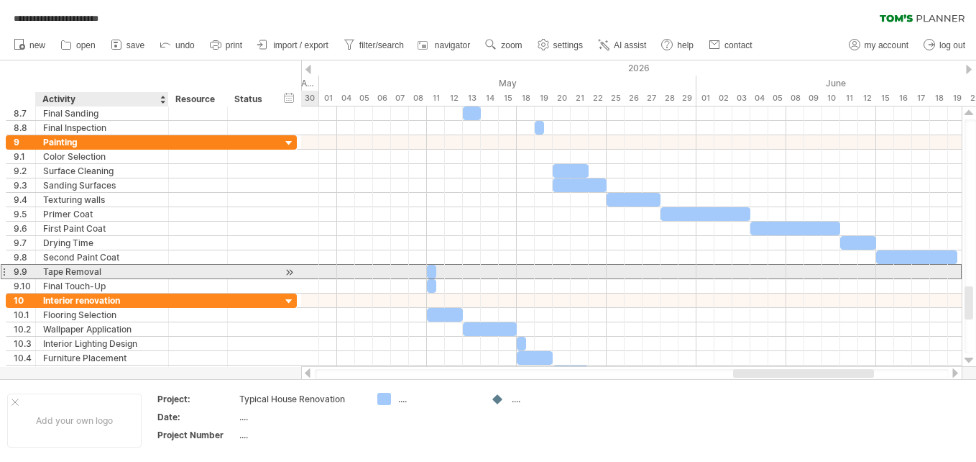
click at [73, 270] on div "Tape Removal" at bounding box center [102, 272] width 118 height 14
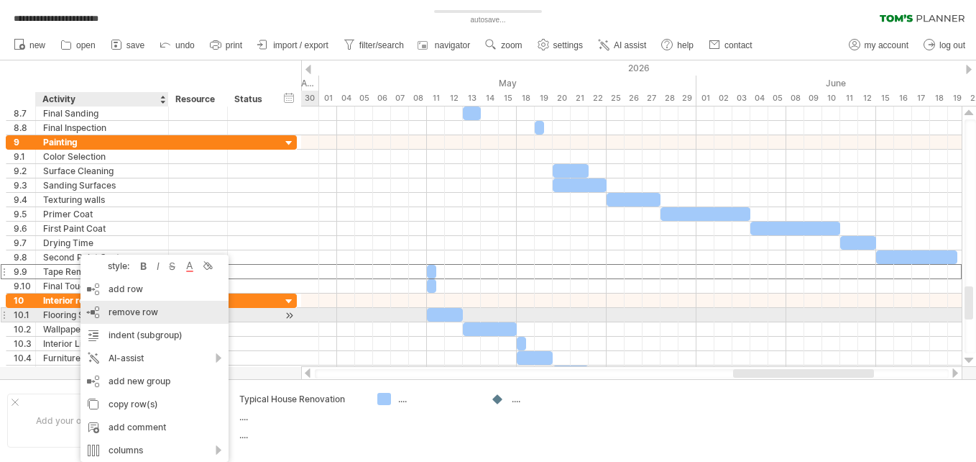
click at [105, 308] on div "remove row remove selected rows" at bounding box center [155, 311] width 148 height 23
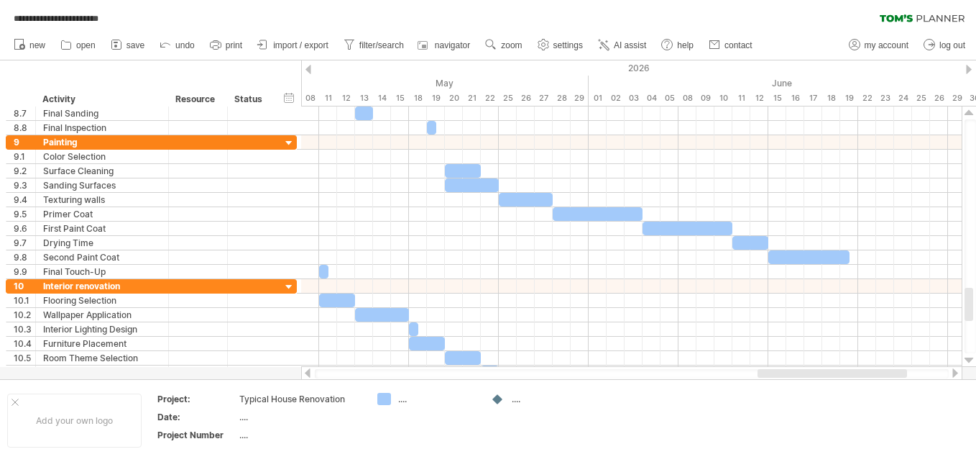
drag, startPoint x: 863, startPoint y: 371, endPoint x: 888, endPoint y: 371, distance: 24.4
click at [888, 371] on div at bounding box center [833, 373] width 150 height 9
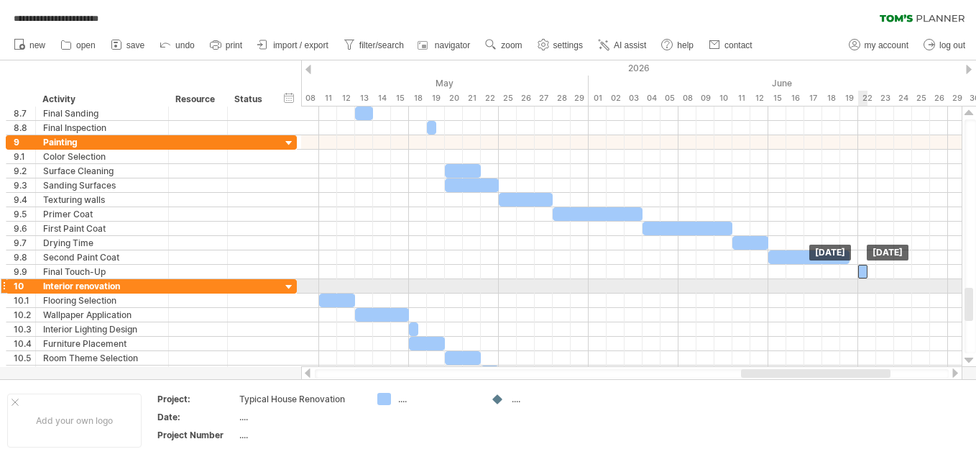
drag, startPoint x: 324, startPoint y: 275, endPoint x: 866, endPoint y: 280, distance: 542.0
click at [866, 280] on div "[DATE] [DATE]" at bounding box center [631, 236] width 661 height 260
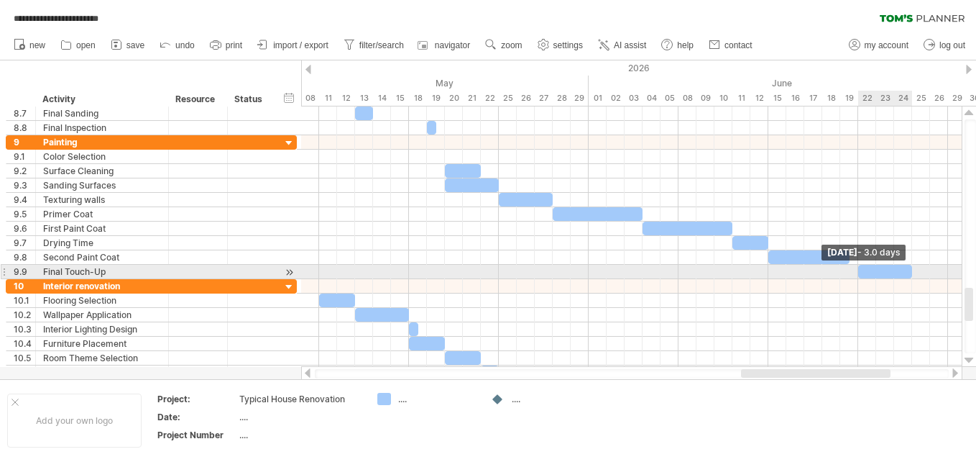
drag, startPoint x: 867, startPoint y: 269, endPoint x: 909, endPoint y: 274, distance: 42.7
click at [909, 274] on span at bounding box center [912, 272] width 6 height 14
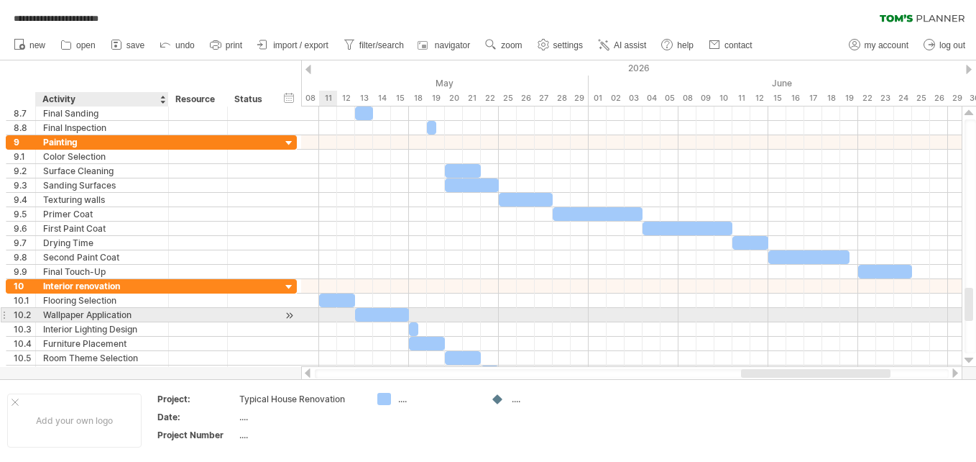
click at [83, 316] on div "Wallpaper Application" at bounding box center [102, 315] width 118 height 14
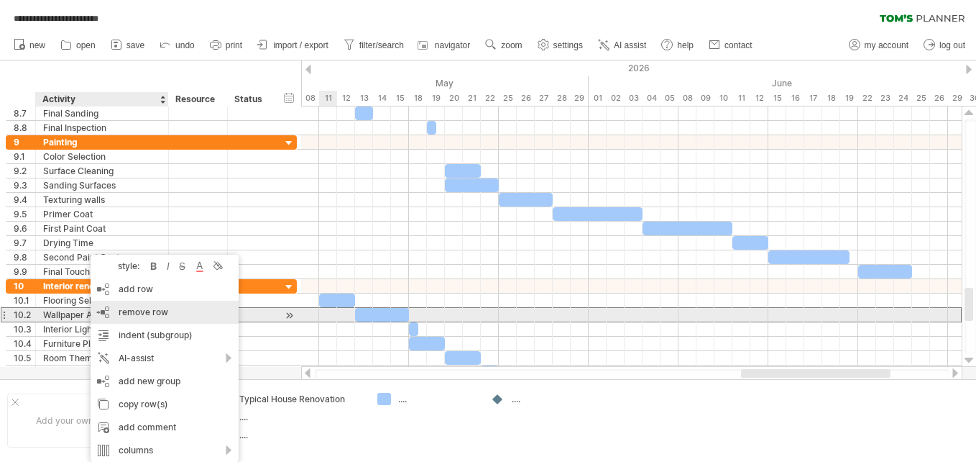
click at [104, 312] on div "remove row remove selected rows" at bounding box center [165, 311] width 148 height 23
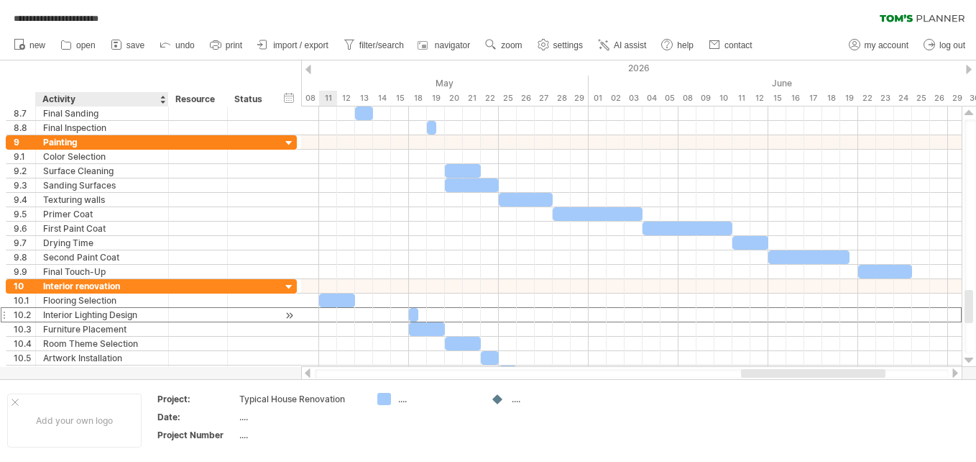
click at [99, 317] on div "Interior Lighting Design" at bounding box center [102, 315] width 118 height 14
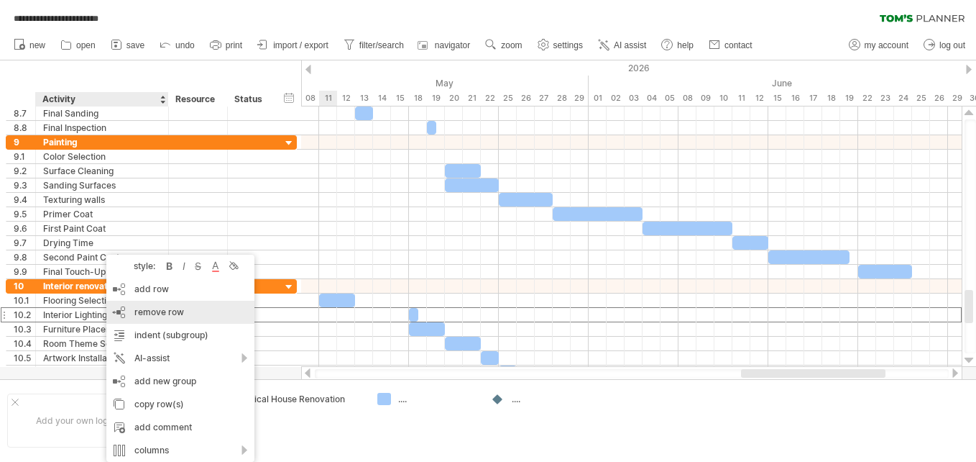
click at [127, 311] on div "remove row remove selected rows" at bounding box center [180, 311] width 148 height 23
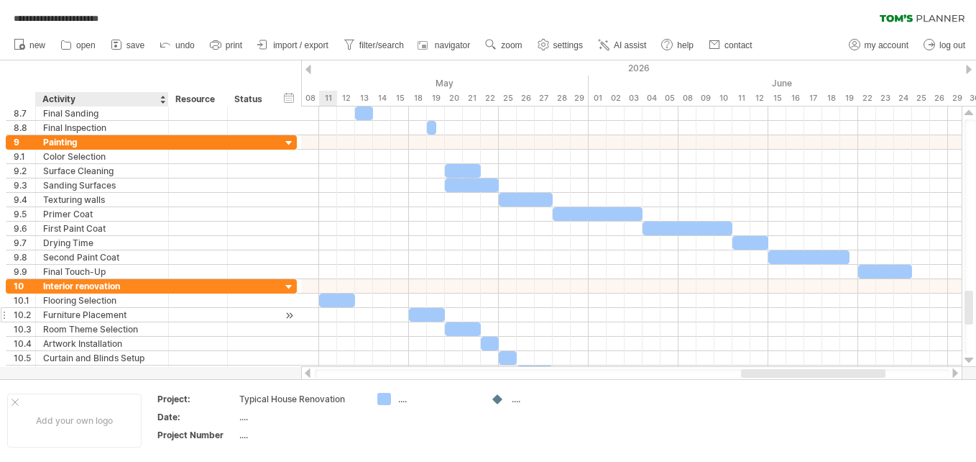
click at [109, 311] on div "Furniture Placement" at bounding box center [102, 315] width 118 height 14
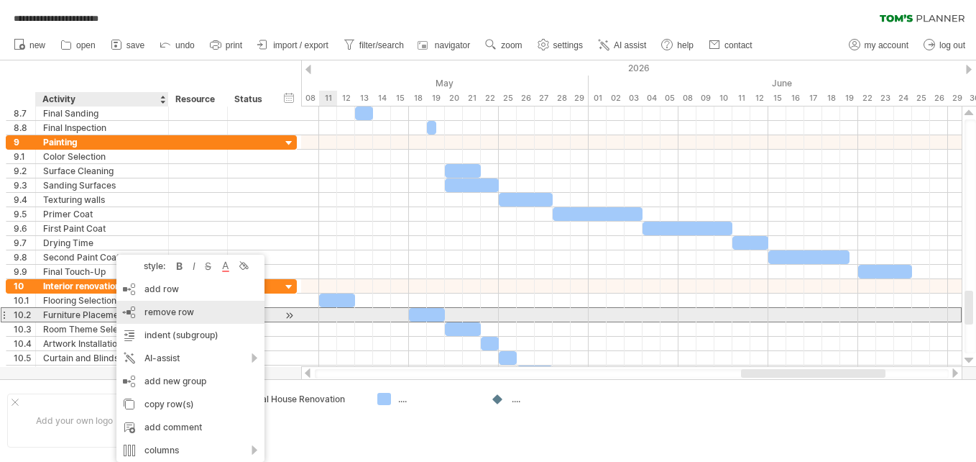
click at [138, 309] on div "remove row remove selected rows" at bounding box center [190, 311] width 148 height 23
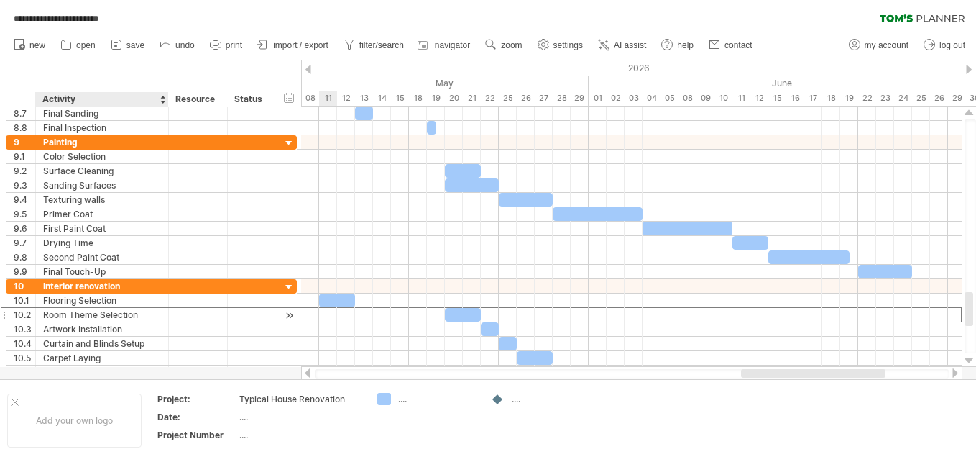
click at [119, 314] on div "Room Theme Selection" at bounding box center [102, 315] width 118 height 14
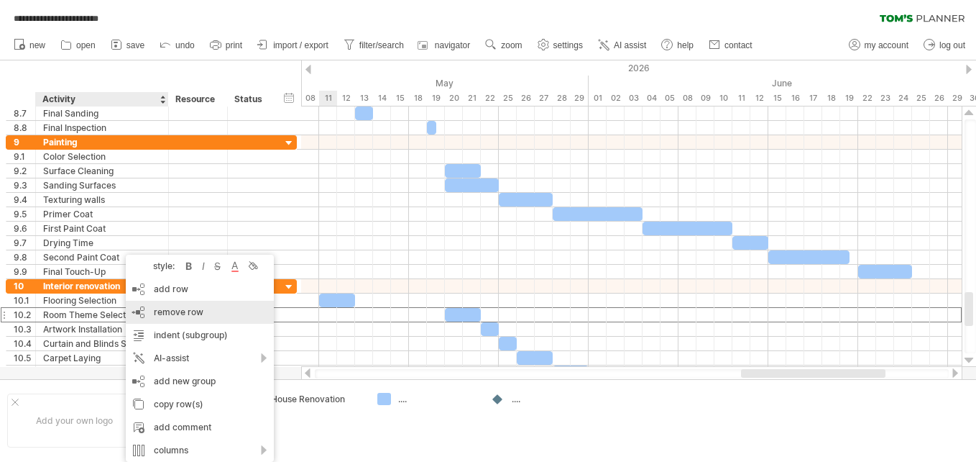
click at [144, 313] on div "remove row remove selected rows" at bounding box center [200, 311] width 148 height 23
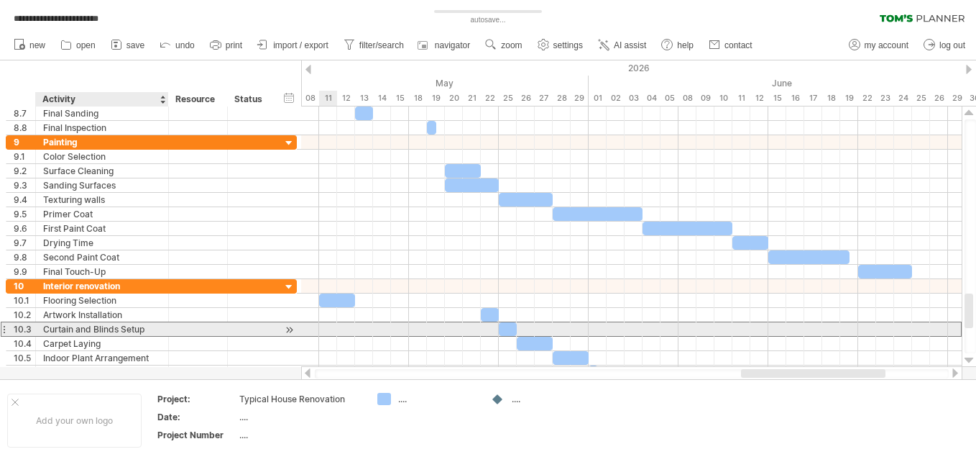
click at [122, 328] on div "Curtain and Blinds Setup" at bounding box center [102, 329] width 118 height 14
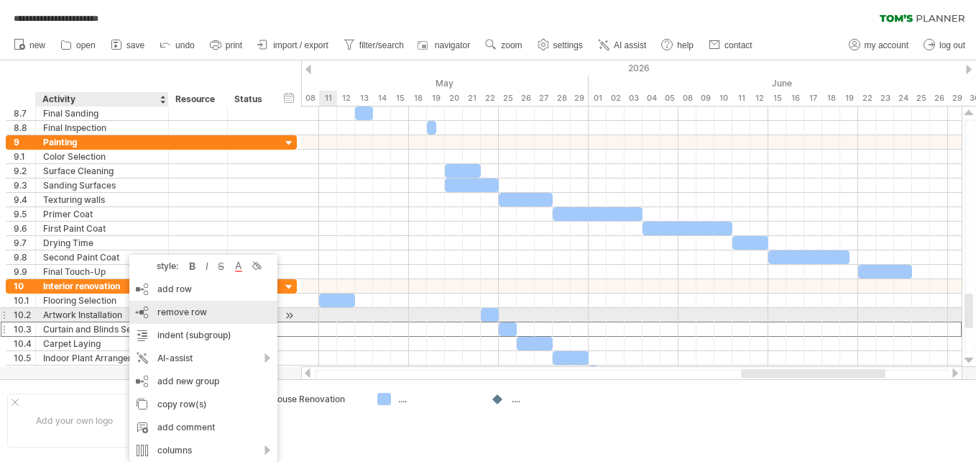
click at [155, 313] on div "remove row remove selected rows" at bounding box center [203, 311] width 148 height 23
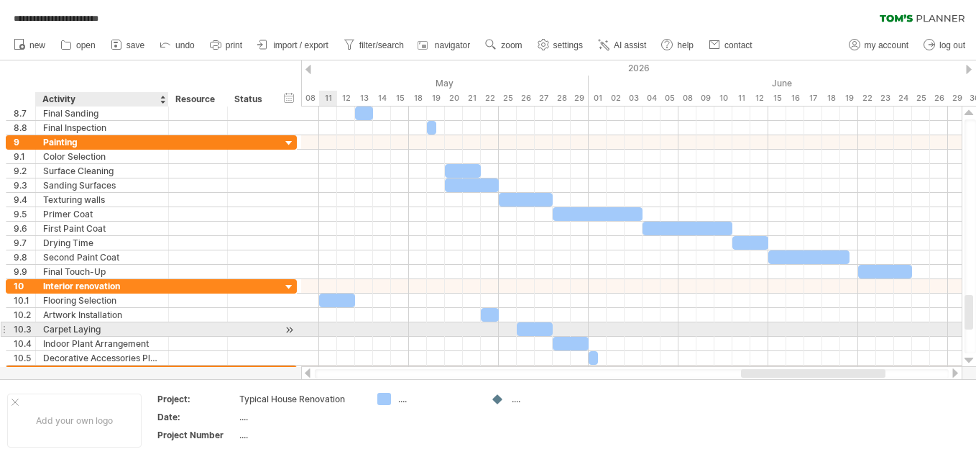
click at [94, 331] on div "Carpet Laying" at bounding box center [102, 329] width 118 height 14
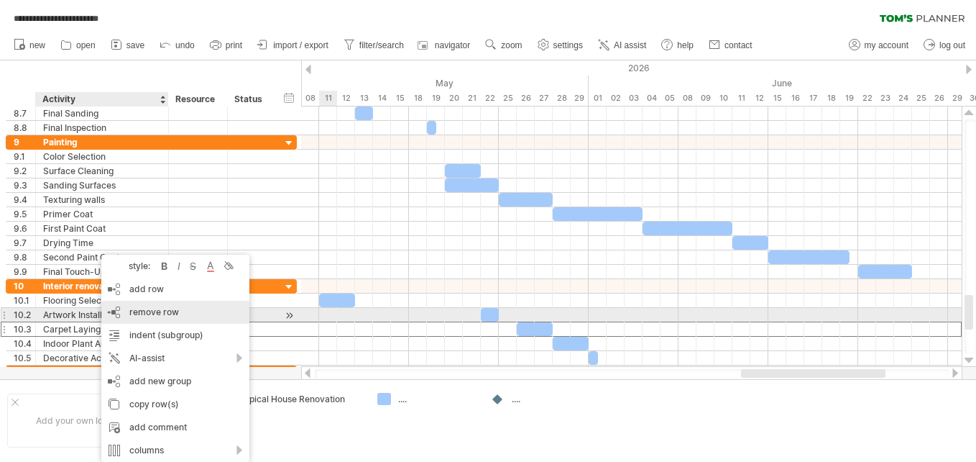
click at [129, 311] on div "remove row remove selected rows" at bounding box center [175, 311] width 148 height 23
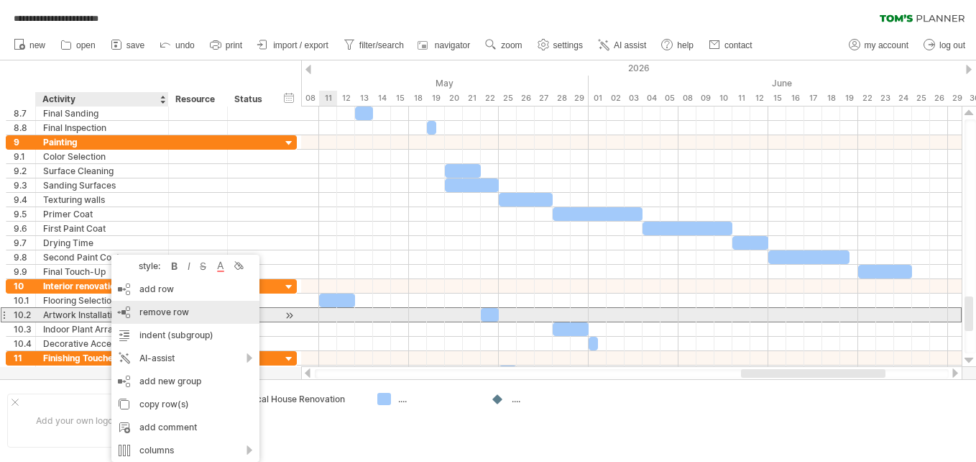
click at [129, 312] on div "remove row remove selected rows" at bounding box center [185, 311] width 148 height 23
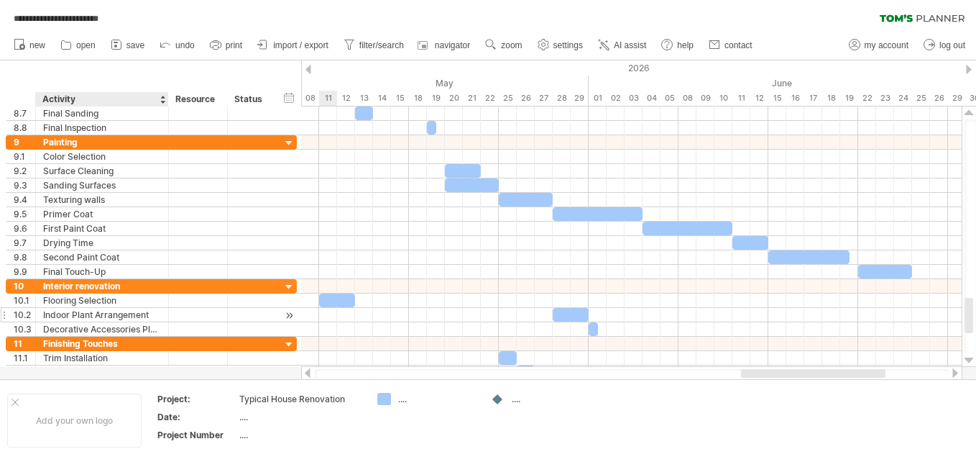
click at [124, 312] on div "Indoor Plant Arrangement" at bounding box center [102, 315] width 118 height 14
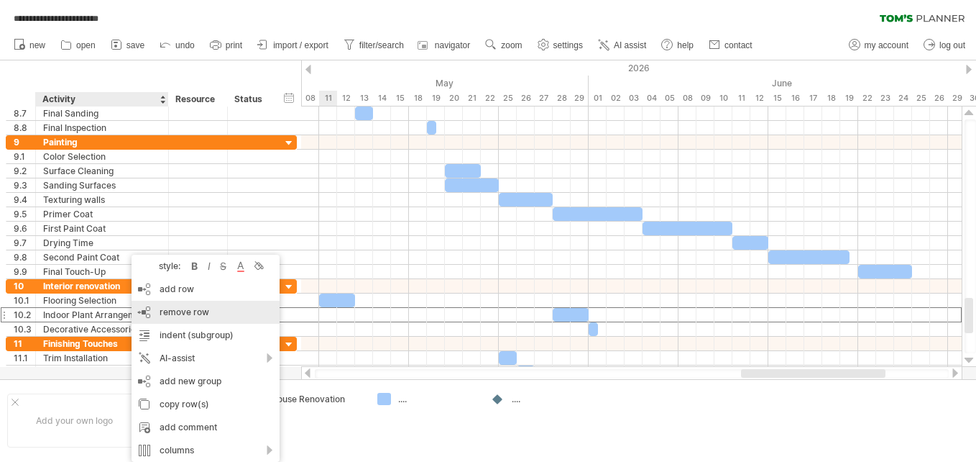
click at [150, 311] on div "remove row remove selected rows" at bounding box center [206, 311] width 148 height 23
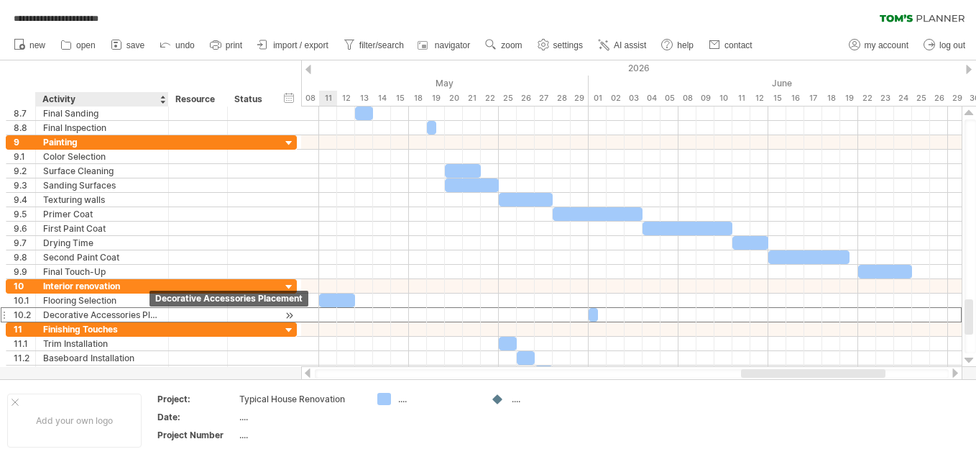
click at [158, 312] on div "Decorative Accessories Placement" at bounding box center [102, 315] width 118 height 14
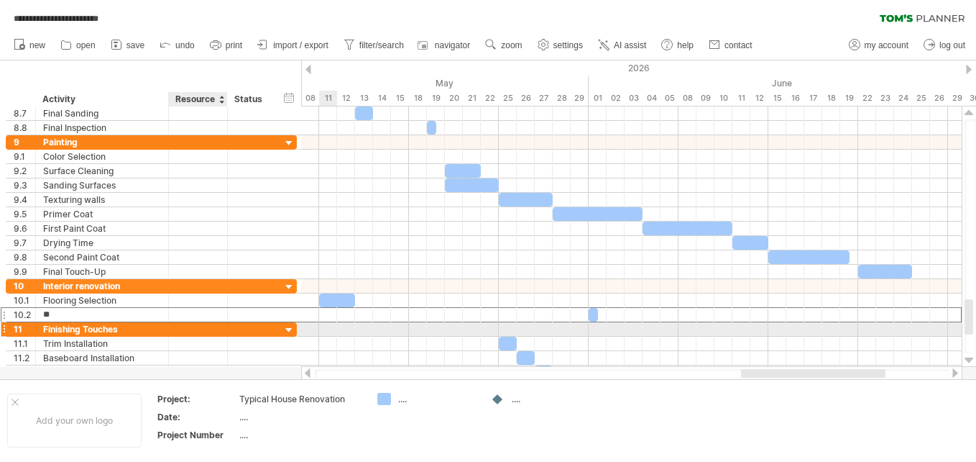
type input "*"
type input "**********"
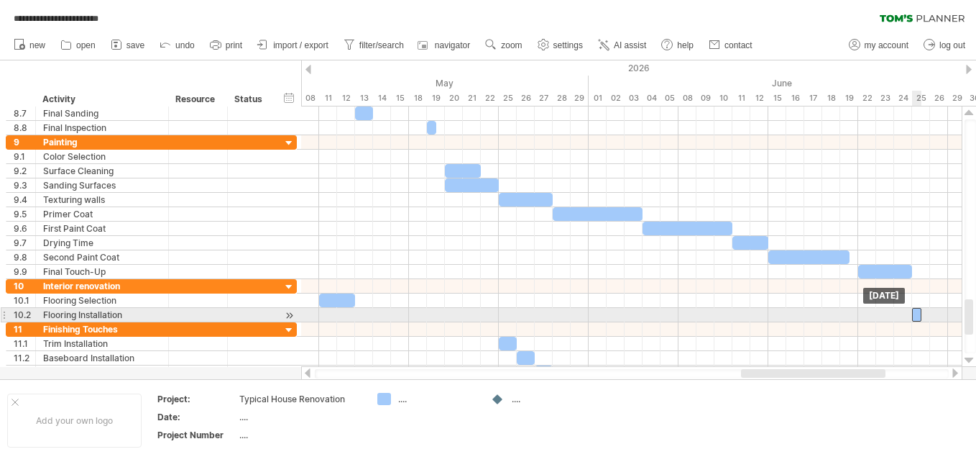
drag, startPoint x: 594, startPoint y: 314, endPoint x: 914, endPoint y: 313, distance: 319.9
click at [914, 313] on div at bounding box center [916, 315] width 9 height 14
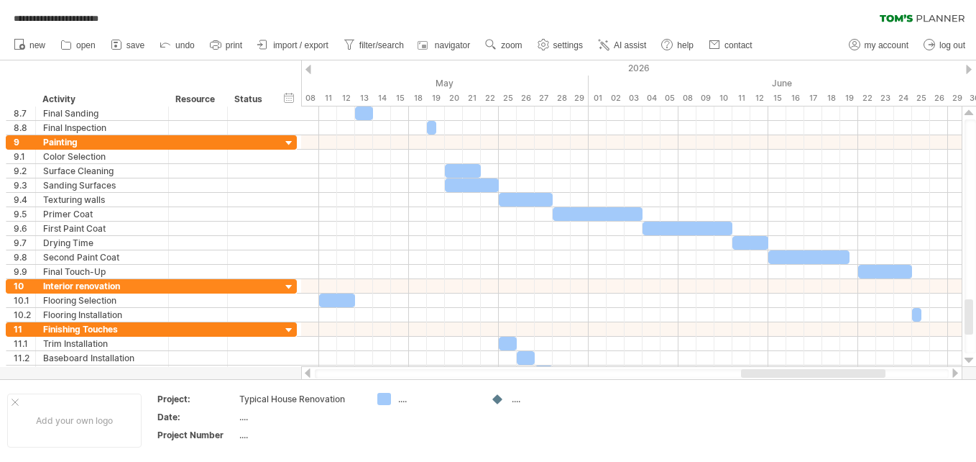
click at [954, 372] on div at bounding box center [956, 372] width 12 height 9
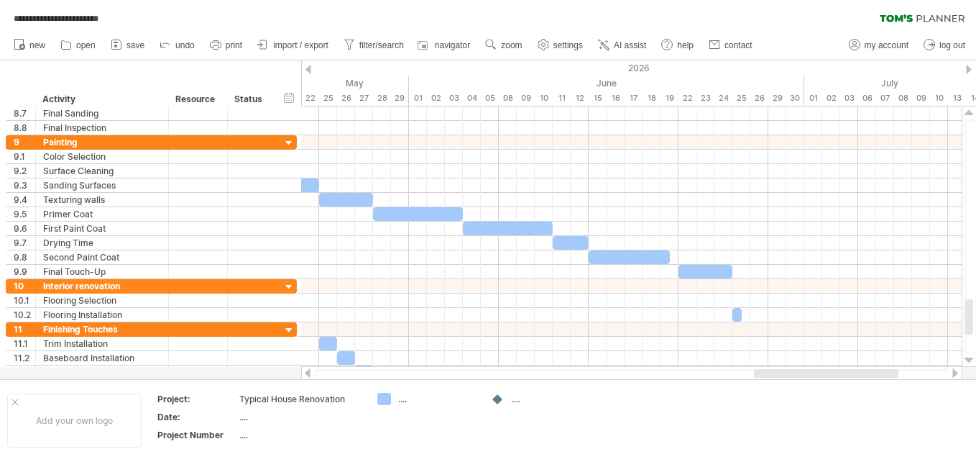
click at [954, 372] on div at bounding box center [956, 372] width 12 height 9
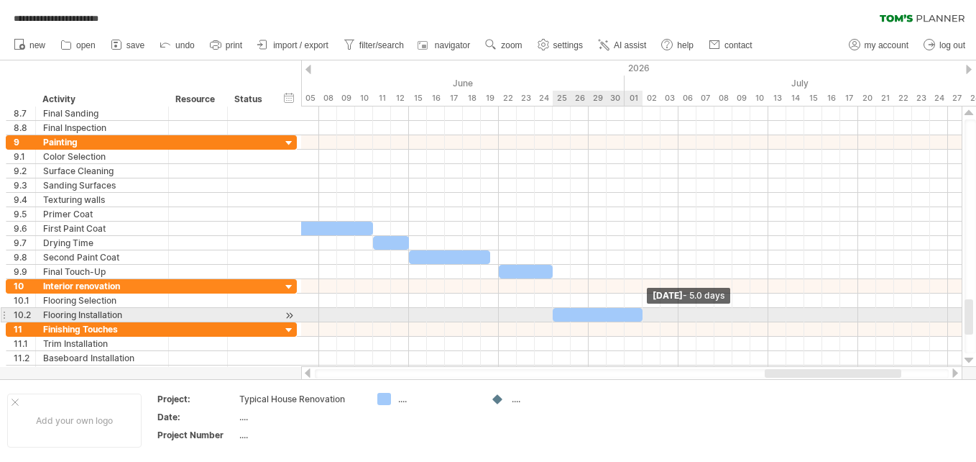
drag, startPoint x: 562, startPoint y: 313, endPoint x: 643, endPoint y: 313, distance: 80.5
click at [643, 313] on span at bounding box center [643, 315] width 6 height 14
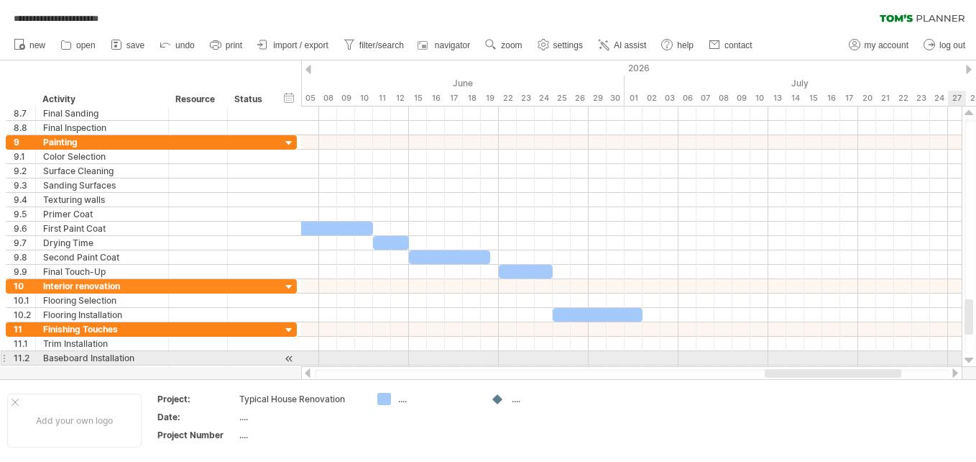
click at [969, 357] on div at bounding box center [969, 360] width 9 height 12
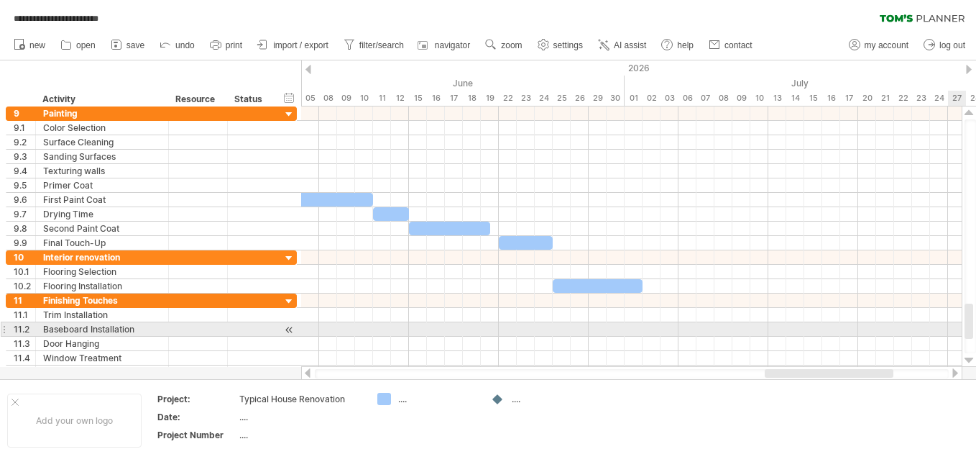
click at [969, 357] on div at bounding box center [969, 360] width 9 height 12
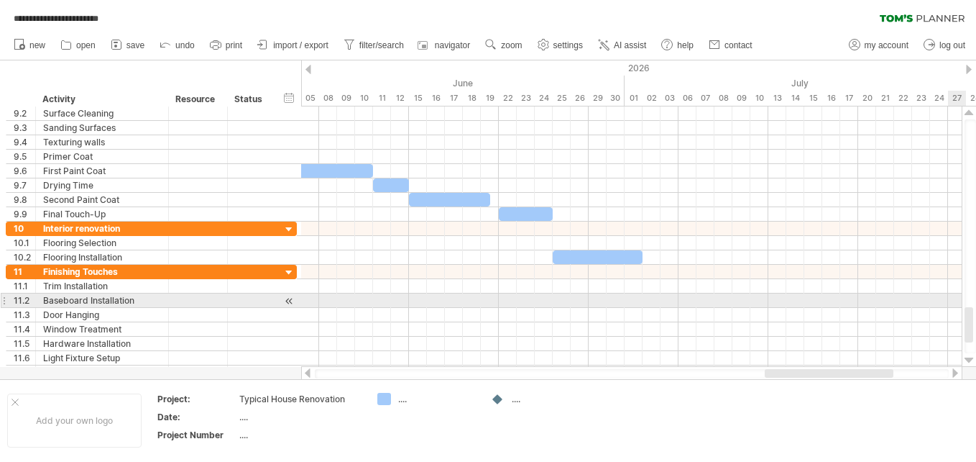
click at [969, 357] on div at bounding box center [969, 360] width 9 height 12
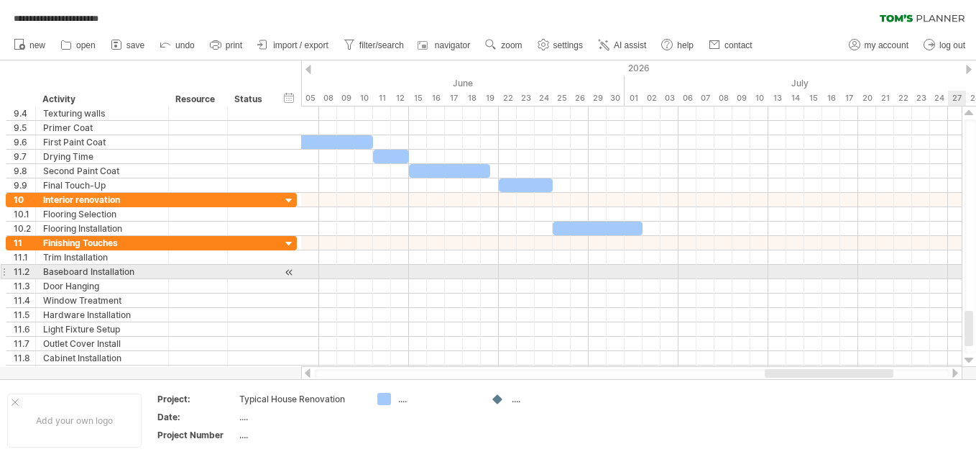
click at [969, 357] on div at bounding box center [969, 360] width 9 height 12
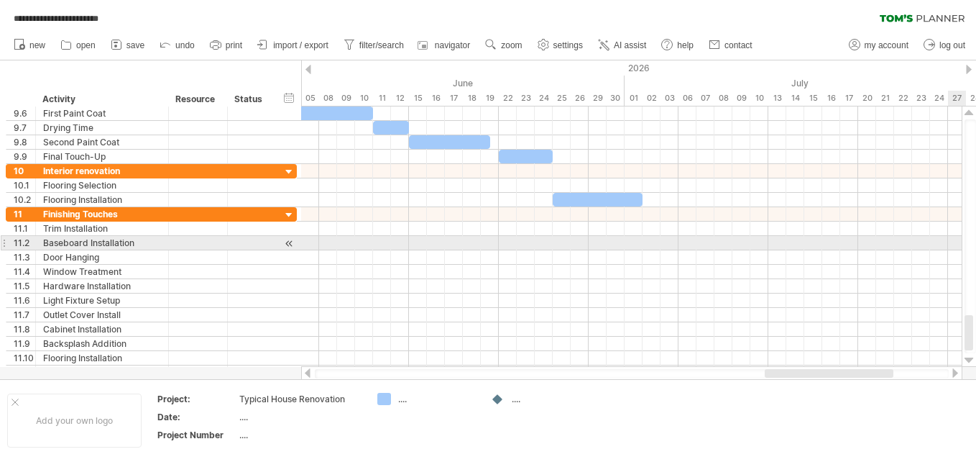
click at [969, 357] on div at bounding box center [969, 360] width 9 height 12
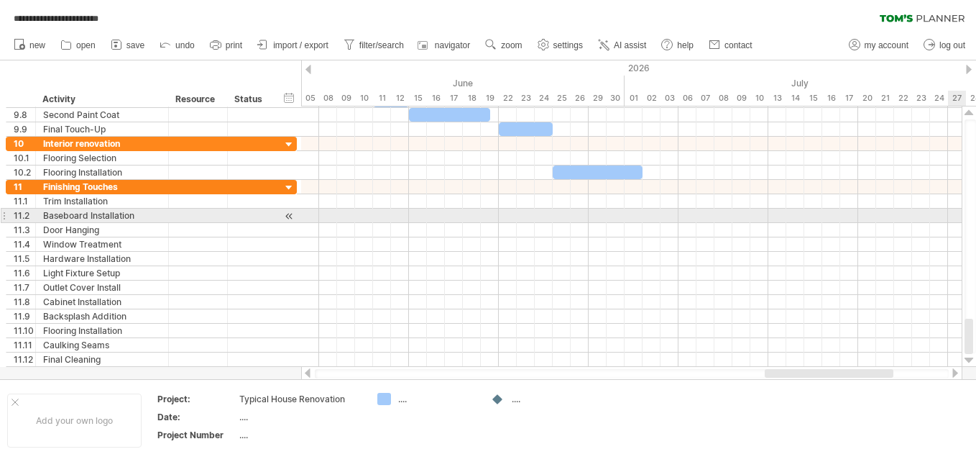
click at [969, 357] on div at bounding box center [969, 360] width 9 height 12
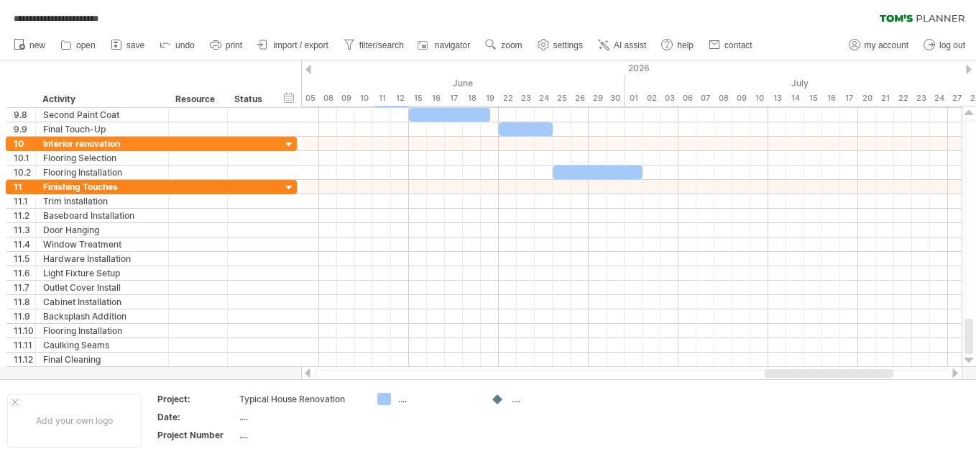
click at [308, 371] on div at bounding box center [308, 372] width 12 height 9
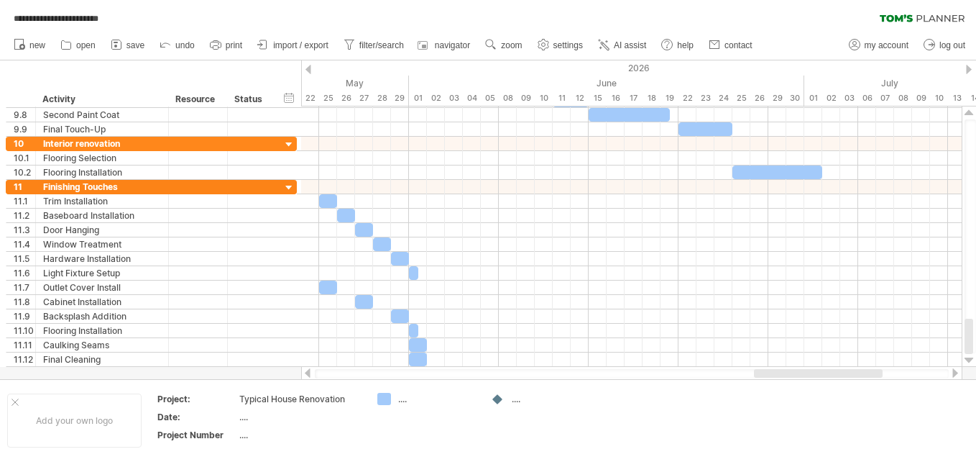
click at [308, 371] on div at bounding box center [308, 372] width 12 height 9
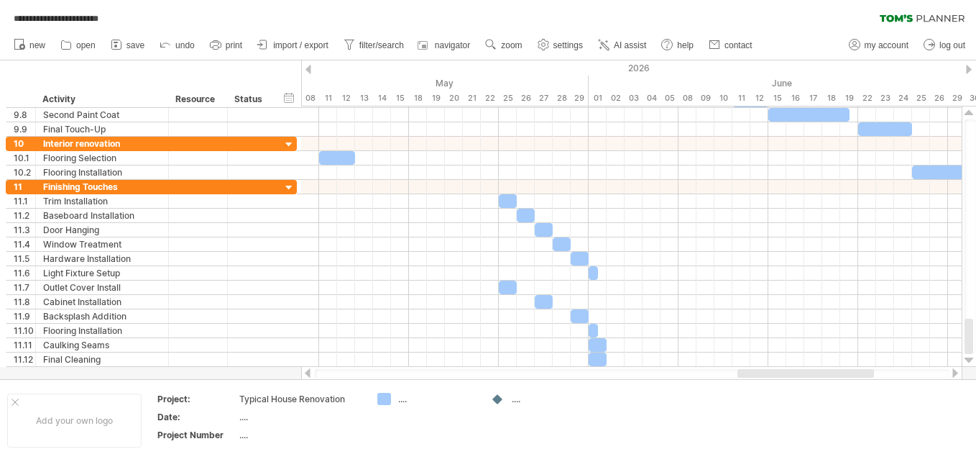
click at [953, 370] on div at bounding box center [956, 372] width 12 height 9
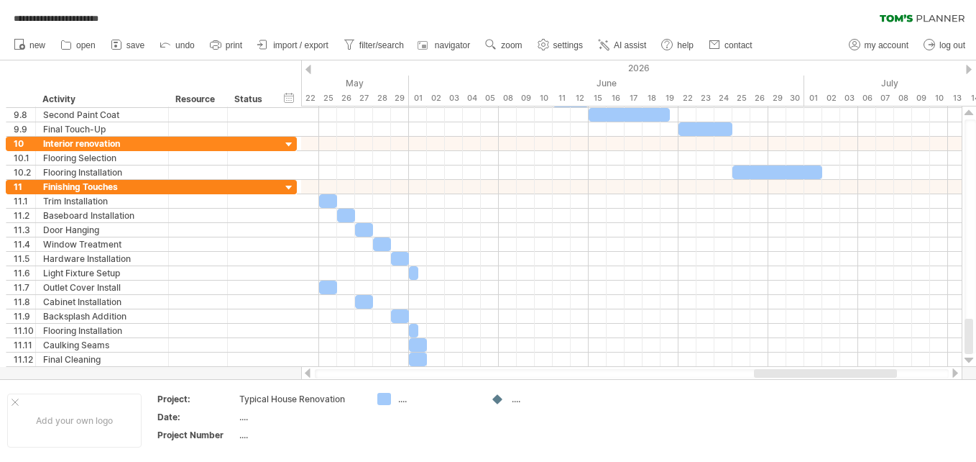
click at [953, 370] on div at bounding box center [956, 372] width 12 height 9
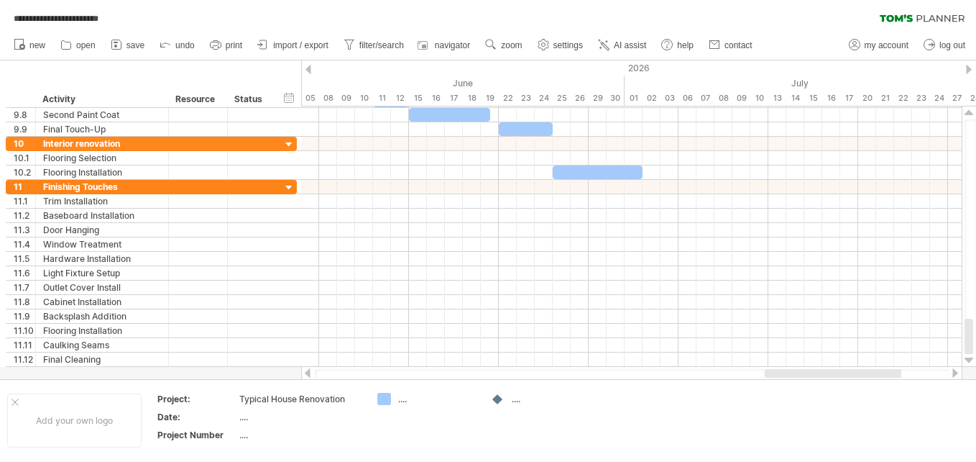
click at [309, 371] on div at bounding box center [308, 372] width 12 height 9
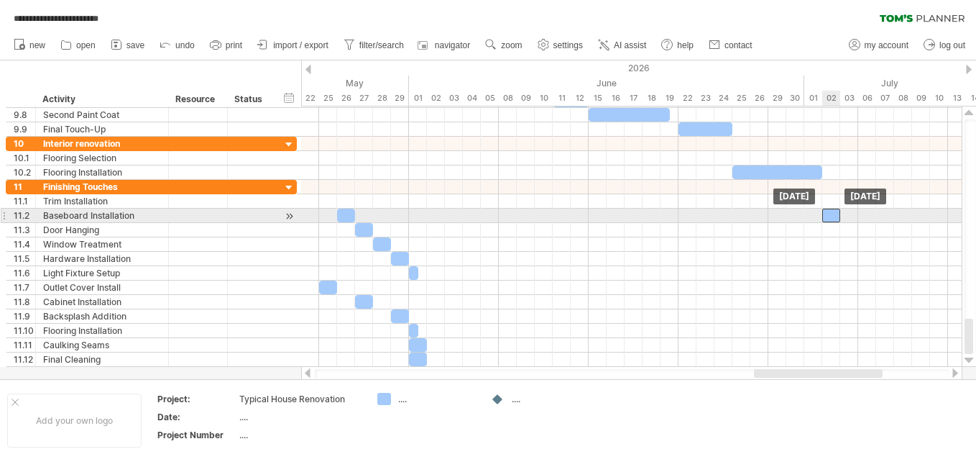
drag, startPoint x: 327, startPoint y: 198, endPoint x: 835, endPoint y: 215, distance: 507.8
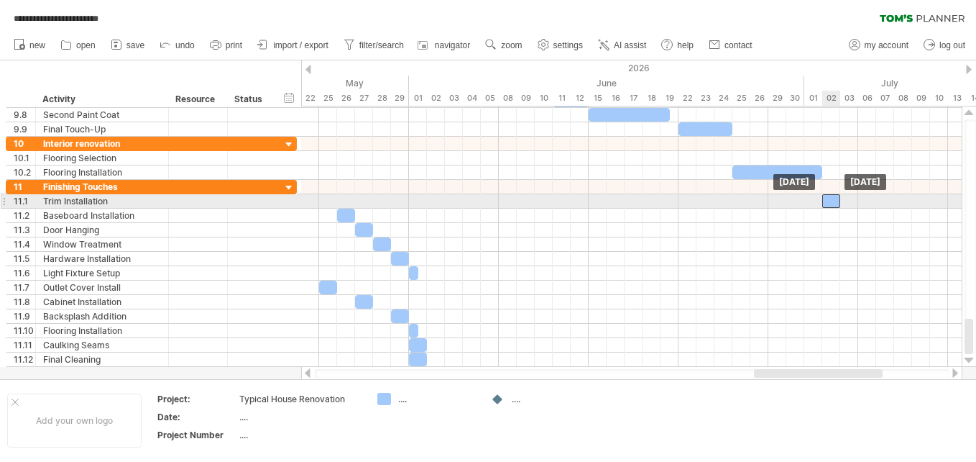
drag, startPoint x: 833, startPoint y: 215, endPoint x: 834, endPoint y: 197, distance: 18.0
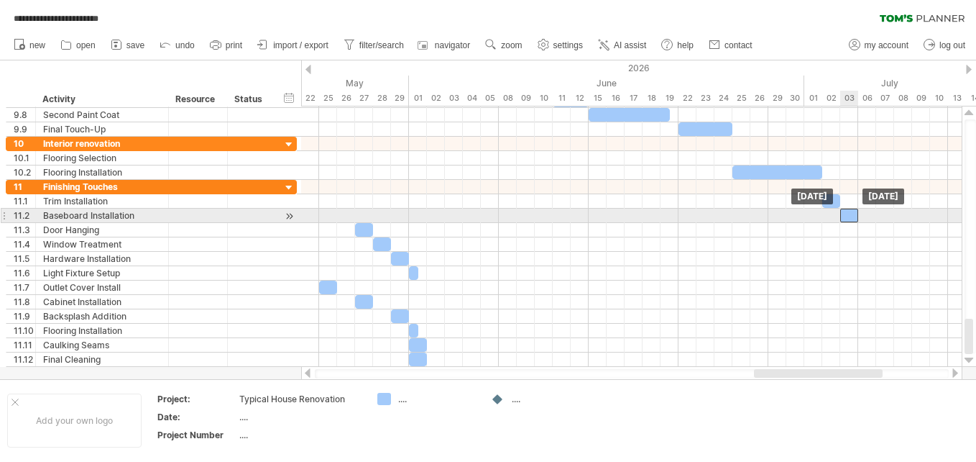
drag, startPoint x: 346, startPoint y: 211, endPoint x: 849, endPoint y: 208, distance: 503.2
click at [849, 208] on div at bounding box center [849, 215] width 18 height 14
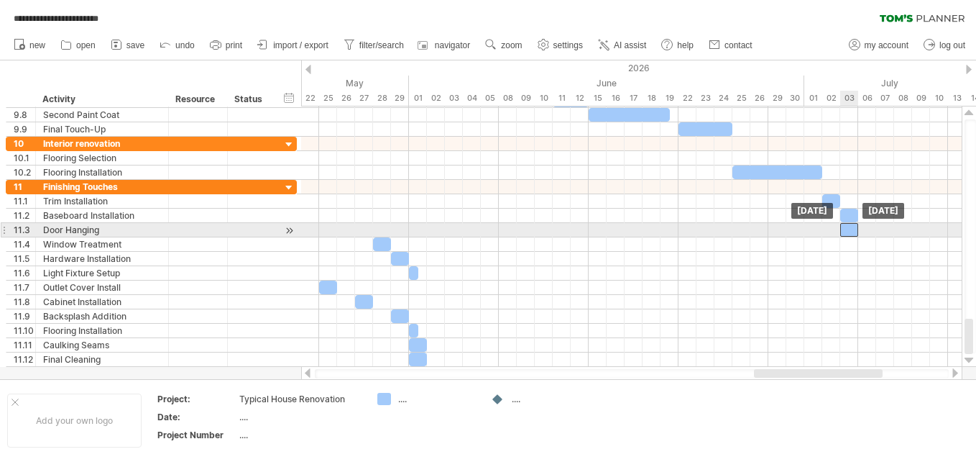
drag, startPoint x: 364, startPoint y: 225, endPoint x: 852, endPoint y: 226, distance: 488.1
click at [852, 226] on div at bounding box center [849, 230] width 18 height 14
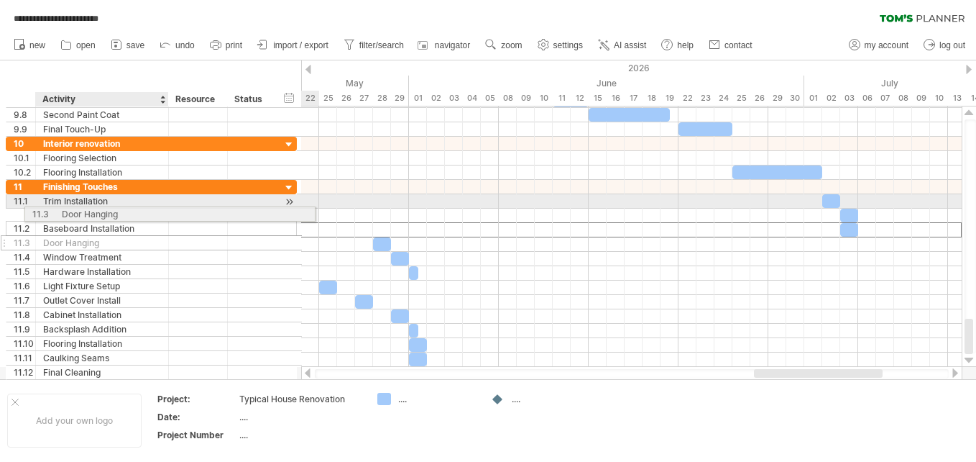
drag, startPoint x: 121, startPoint y: 231, endPoint x: 148, endPoint y: 211, distance: 33.9
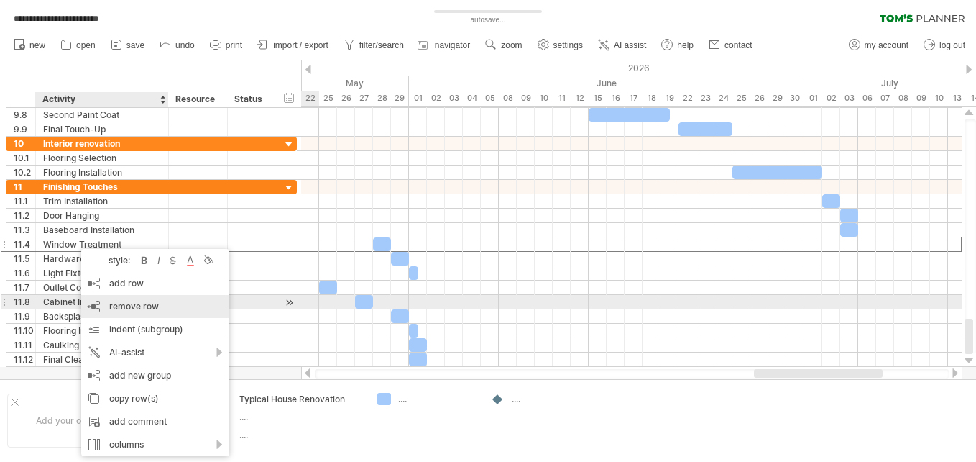
click at [111, 302] on span "remove row" at bounding box center [134, 305] width 50 height 11
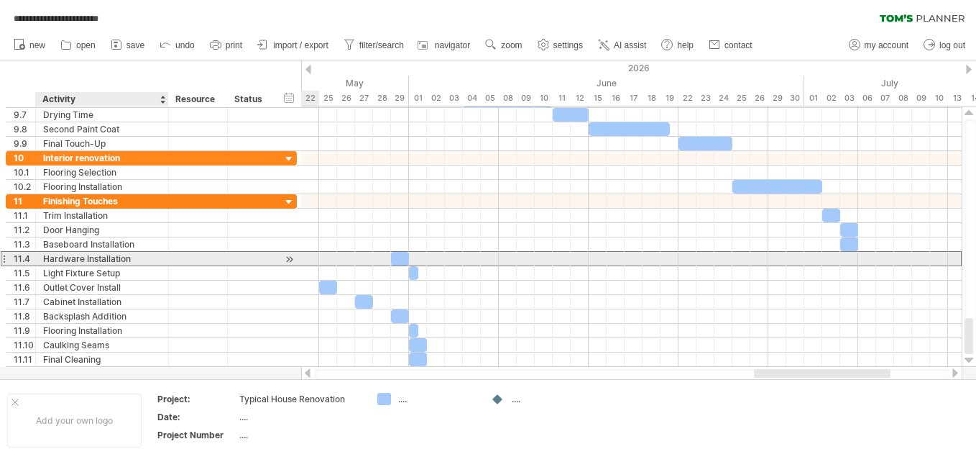
click at [49, 257] on div "Hardware Installation" at bounding box center [102, 259] width 118 height 14
click at [49, 257] on input "**********" at bounding box center [102, 259] width 118 height 14
type input "**********"
drag, startPoint x: 400, startPoint y: 259, endPoint x: 848, endPoint y: 261, distance: 448.6
click at [848, 261] on div at bounding box center [849, 259] width 18 height 14
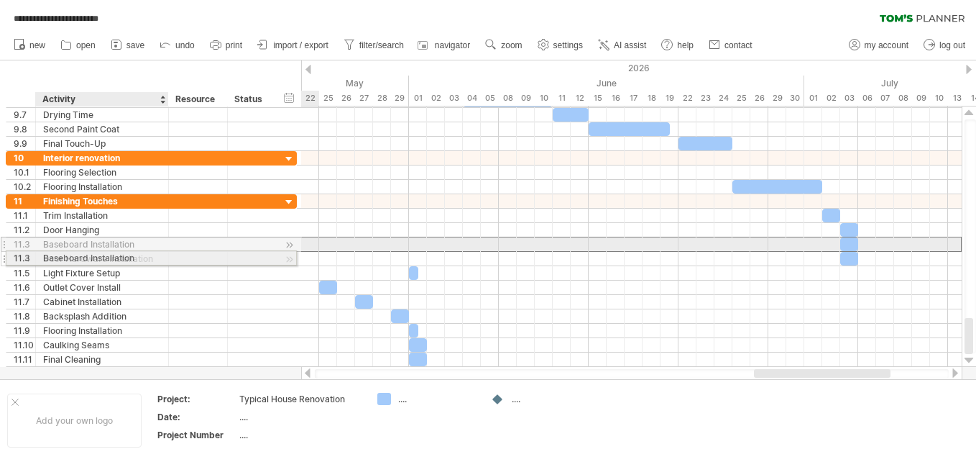
drag, startPoint x: 58, startPoint y: 244, endPoint x: 54, endPoint y: 255, distance: 11.6
click at [54, 255] on div "**********" at bounding box center [151, 280] width 291 height 173
drag, startPoint x: 88, startPoint y: 259, endPoint x: 95, endPoint y: 241, distance: 19.1
click at [95, 241] on div "**********" at bounding box center [151, 280] width 291 height 173
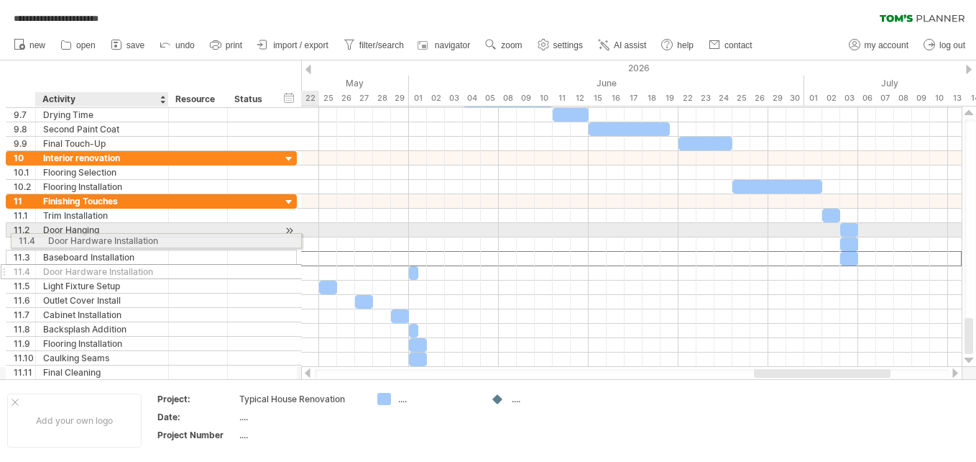
drag, startPoint x: 131, startPoint y: 260, endPoint x: 135, endPoint y: 238, distance: 22.7
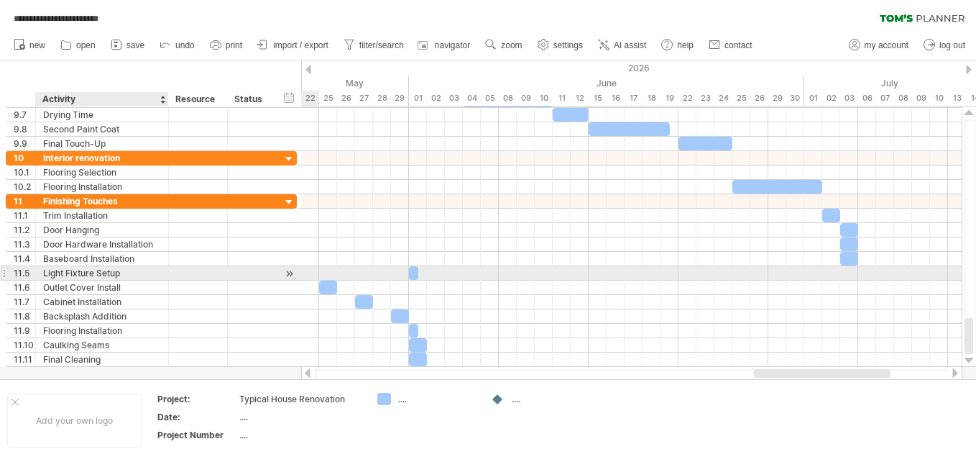
click at [129, 274] on div "Light Fixture Setup" at bounding box center [102, 273] width 118 height 14
type input "**********"
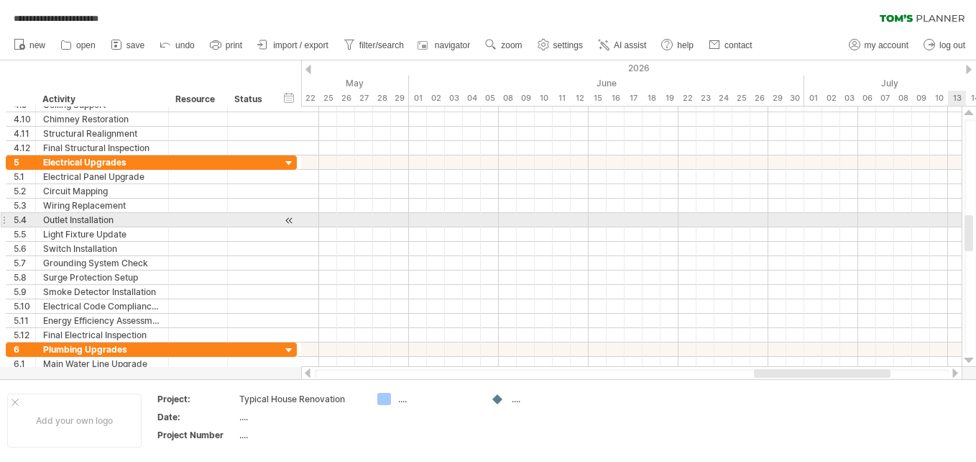
drag, startPoint x: 968, startPoint y: 328, endPoint x: 955, endPoint y: 226, distance: 103.0
click at [955, 226] on div "**********" at bounding box center [488, 231] width 976 height 462
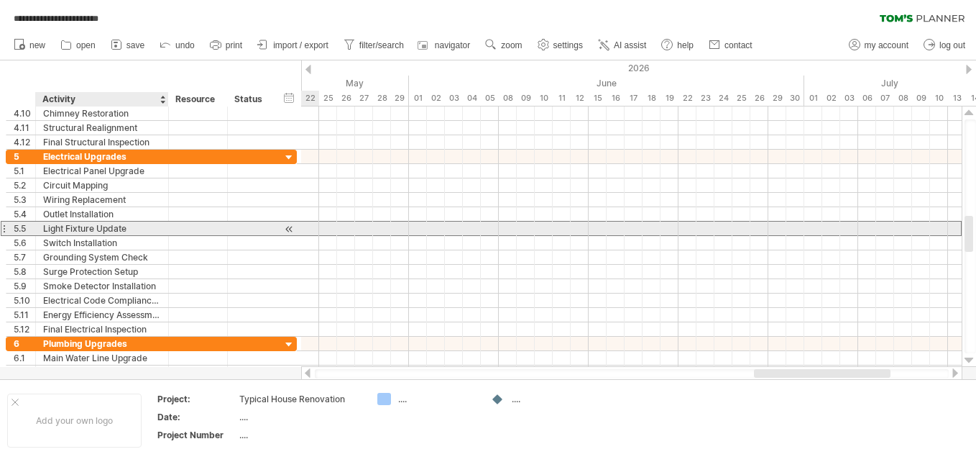
click at [78, 227] on div "Light Fixture Update" at bounding box center [102, 228] width 118 height 14
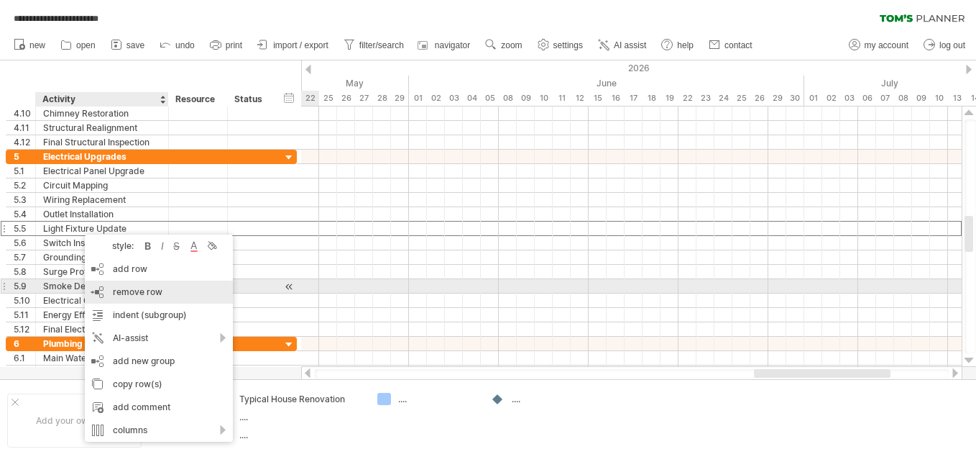
click at [121, 285] on div "remove row remove selected rows" at bounding box center [159, 291] width 148 height 23
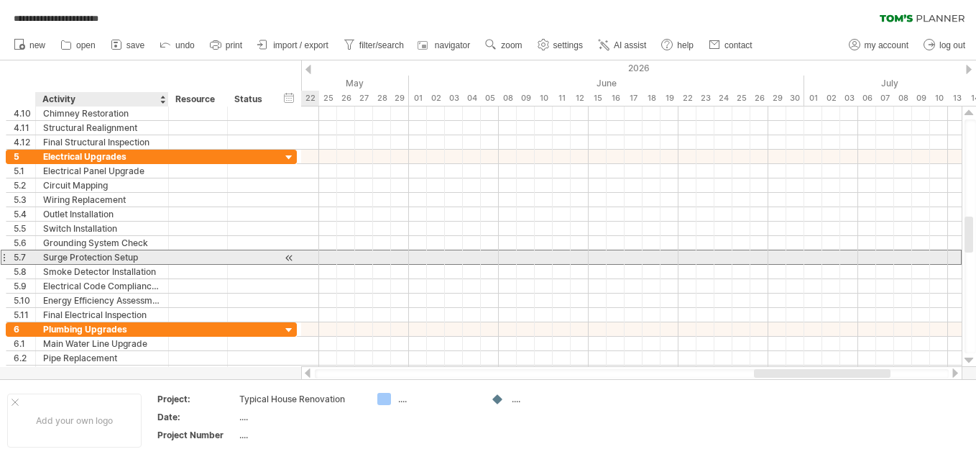
click at [103, 255] on div "Surge Protection Setup" at bounding box center [102, 257] width 118 height 14
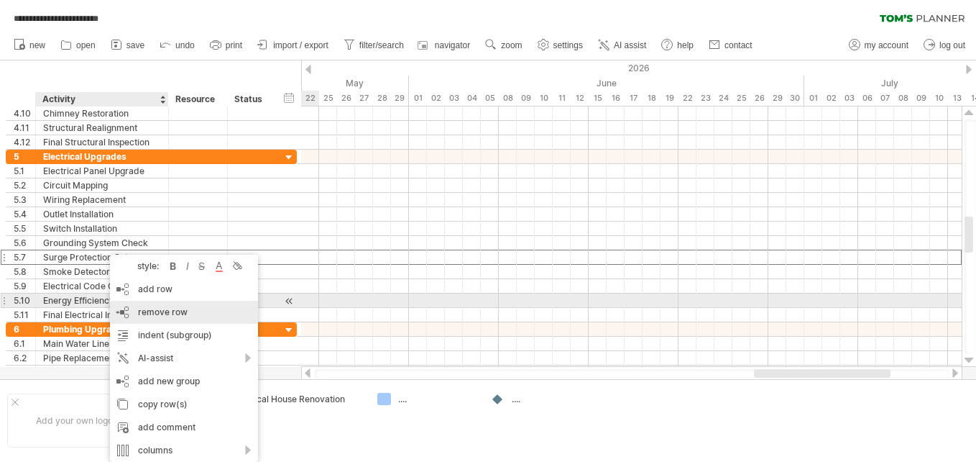
click at [138, 308] on span "remove row" at bounding box center [163, 311] width 50 height 11
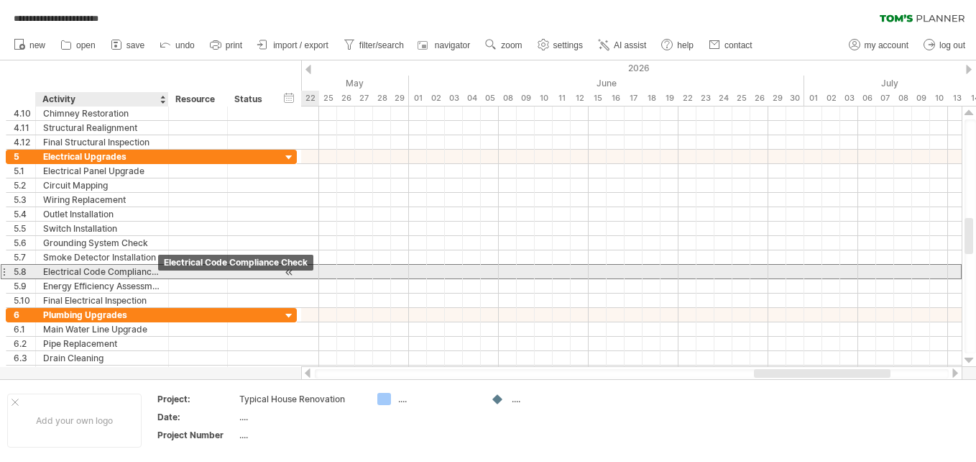
click at [107, 269] on div "Electrical Code Compliance Check" at bounding box center [102, 272] width 118 height 14
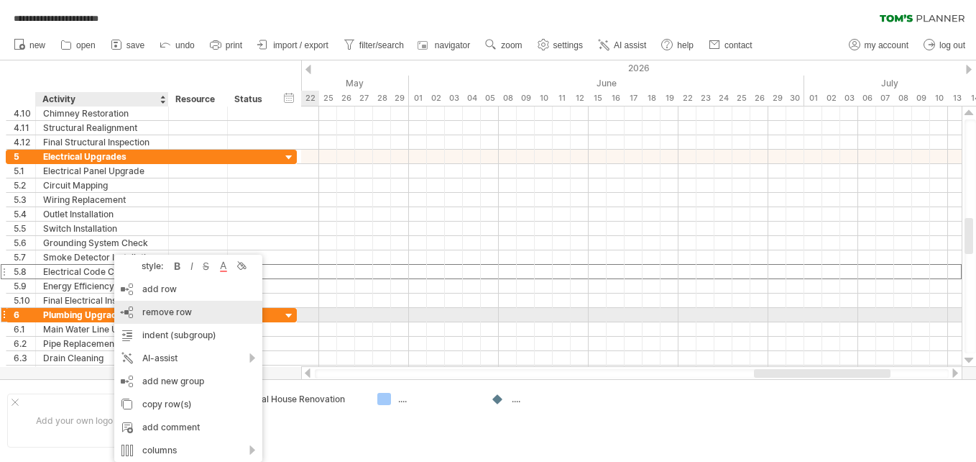
click at [144, 308] on span "remove row" at bounding box center [167, 311] width 50 height 11
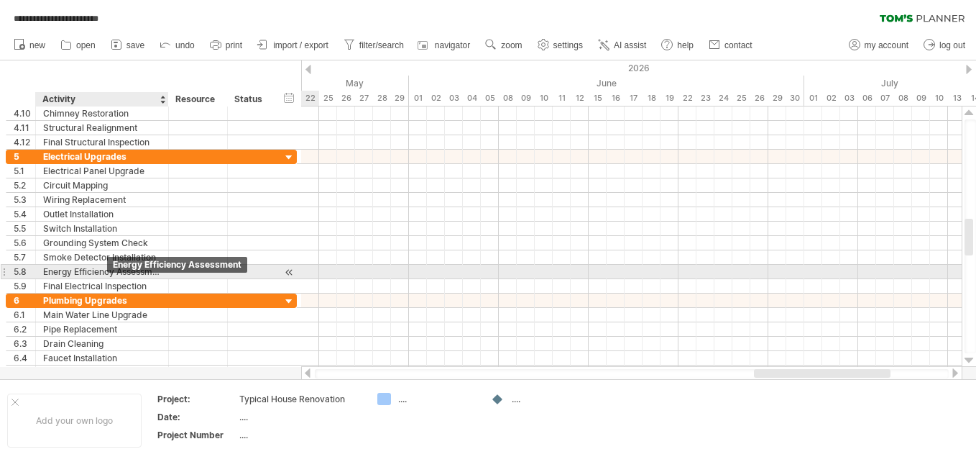
click at [105, 271] on div "Energy Efficiency Assessment" at bounding box center [102, 272] width 118 height 14
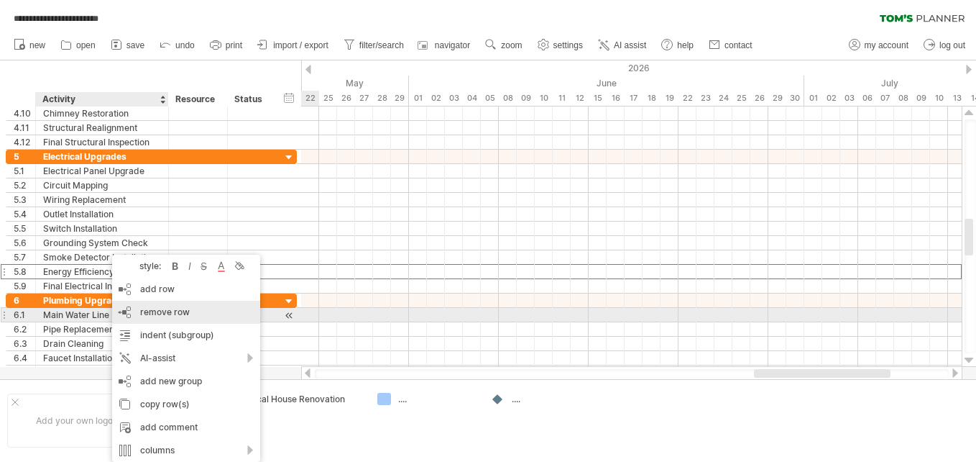
click at [155, 311] on span "remove row" at bounding box center [165, 311] width 50 height 11
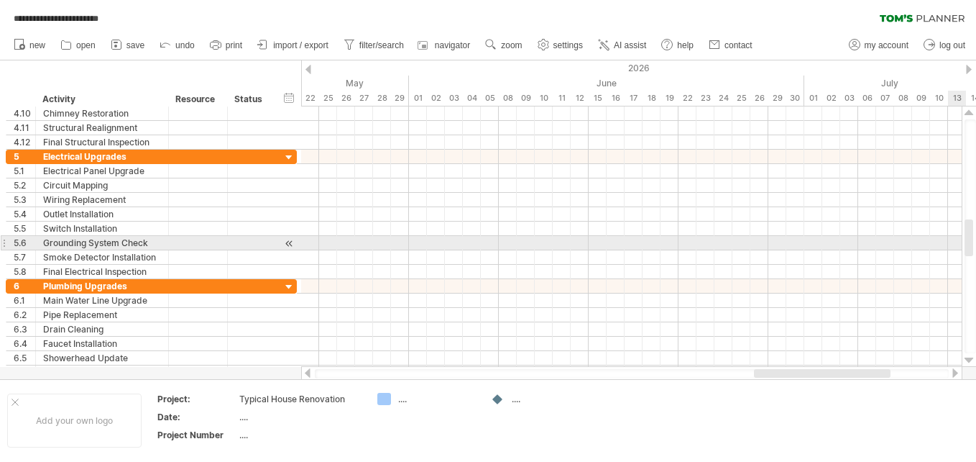
click at [973, 236] on div at bounding box center [971, 236] width 12 height 234
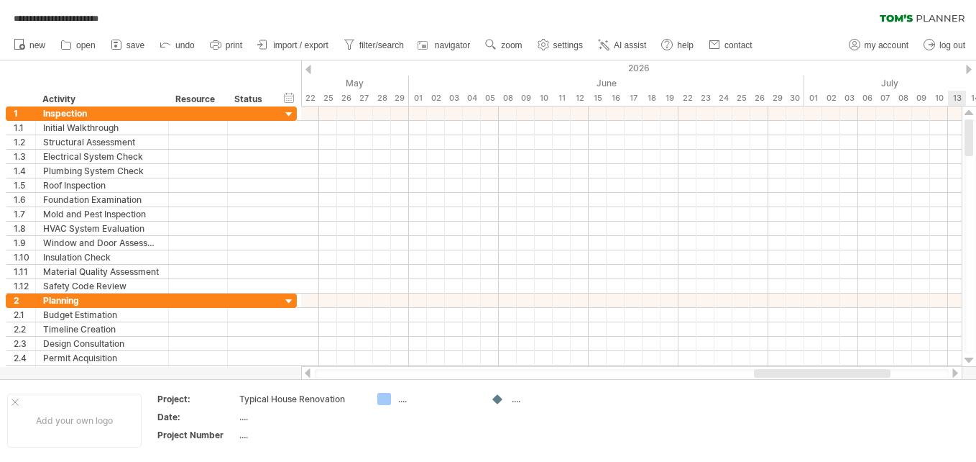
drag, startPoint x: 969, startPoint y: 239, endPoint x: 978, endPoint y: 117, distance: 122.6
click at [975, 117] on html "**********" at bounding box center [488, 232] width 976 height 464
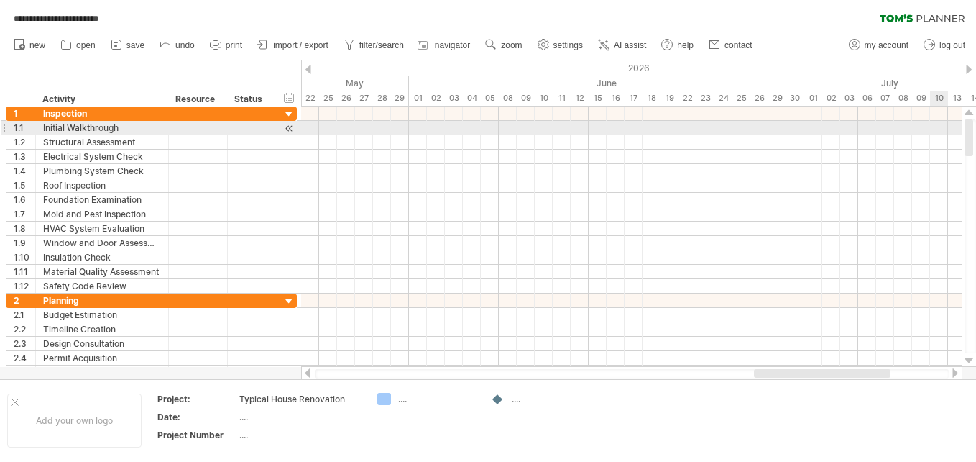
click at [941, 126] on div at bounding box center [631, 128] width 661 height 14
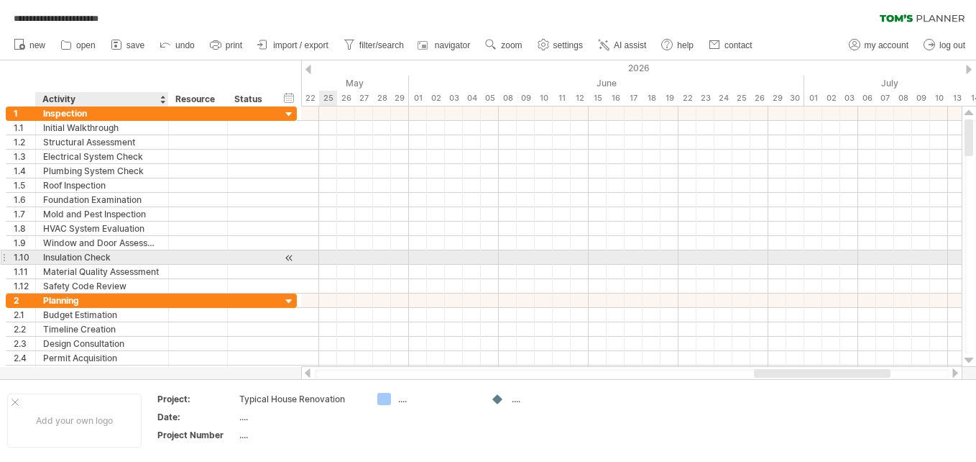
click at [117, 256] on div "Insulation Check" at bounding box center [102, 257] width 118 height 14
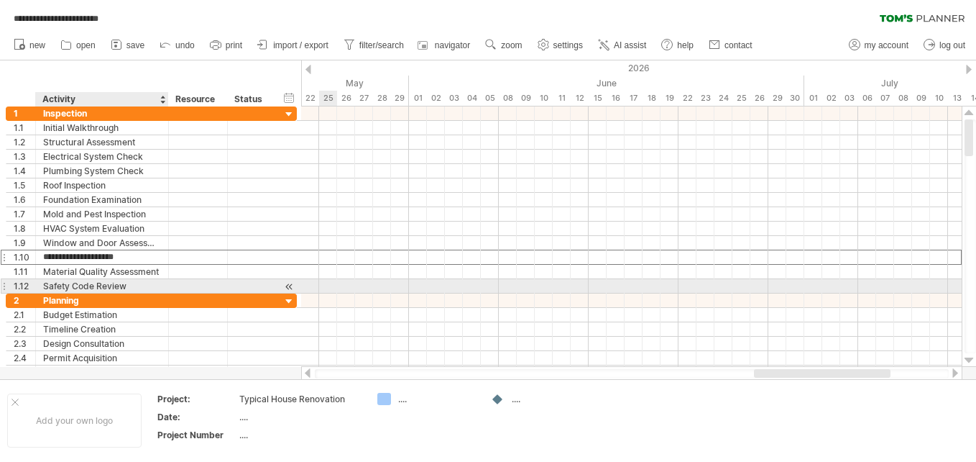
type input "**********"
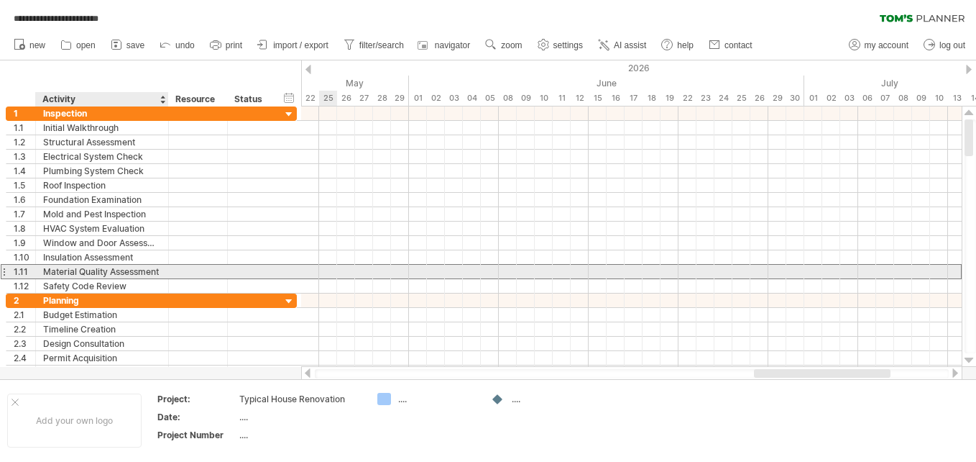
click at [109, 273] on div "Material Quality Assessment" at bounding box center [102, 272] width 118 height 14
type input "**********"
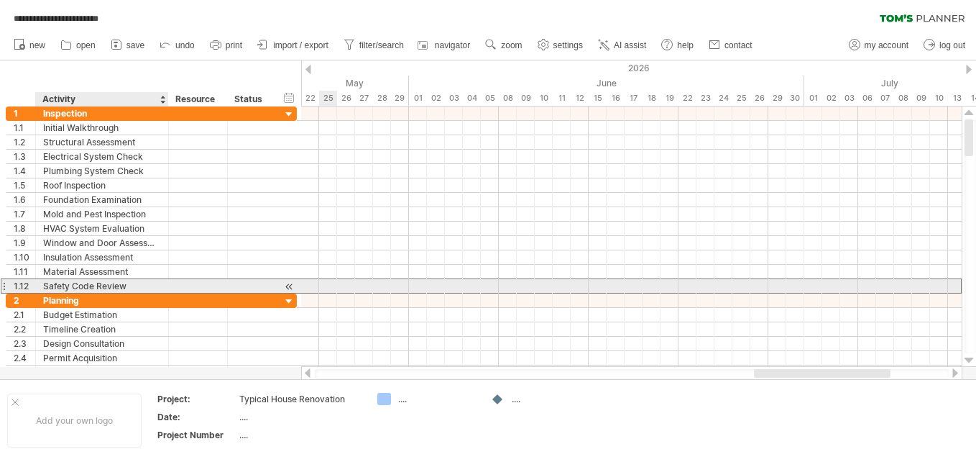
click at [88, 287] on div "Safety Code Review" at bounding box center [102, 286] width 118 height 14
click at [135, 286] on input "**********" at bounding box center [102, 286] width 118 height 14
type input "**********"
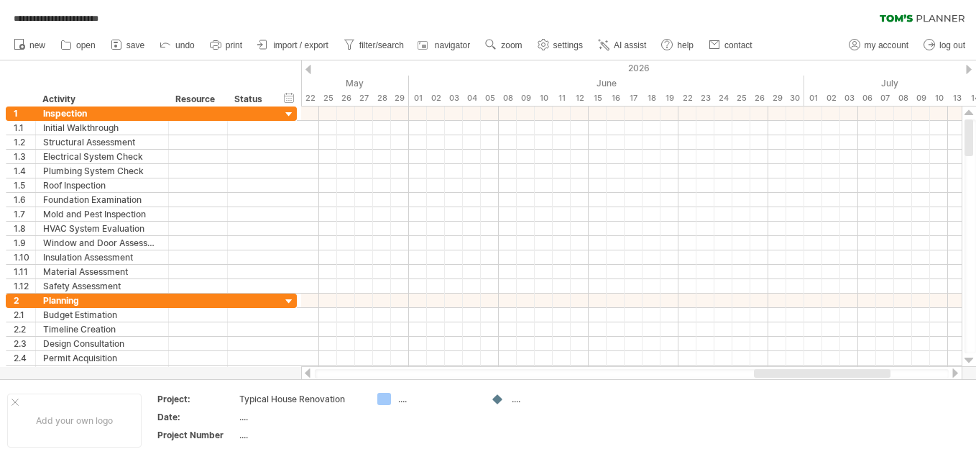
click at [778, 371] on div at bounding box center [822, 373] width 137 height 9
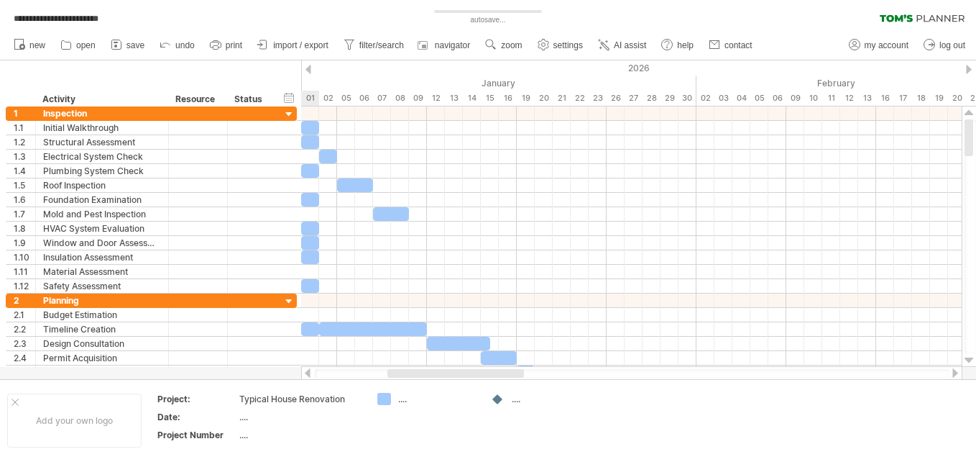
drag, startPoint x: 778, startPoint y: 371, endPoint x: 411, endPoint y: 374, distance: 366.6
click at [411, 374] on div at bounding box center [455, 373] width 137 height 9
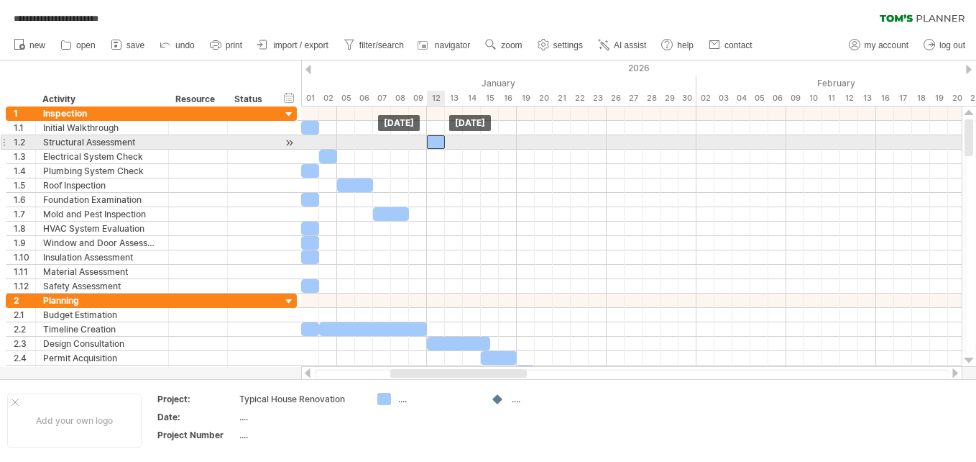
drag, startPoint x: 308, startPoint y: 142, endPoint x: 433, endPoint y: 141, distance: 125.8
click at [433, 141] on div at bounding box center [436, 142] width 18 height 14
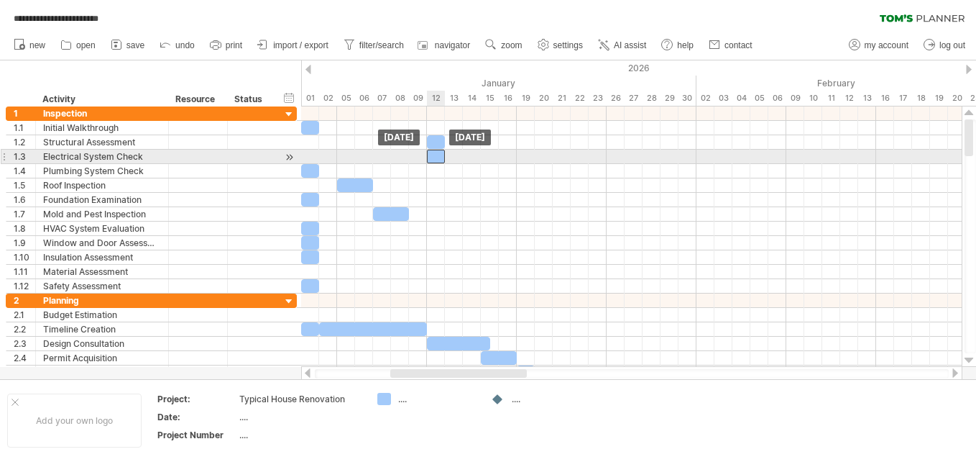
drag, startPoint x: 327, startPoint y: 155, endPoint x: 434, endPoint y: 158, distance: 107.1
click at [434, 158] on div at bounding box center [436, 157] width 18 height 14
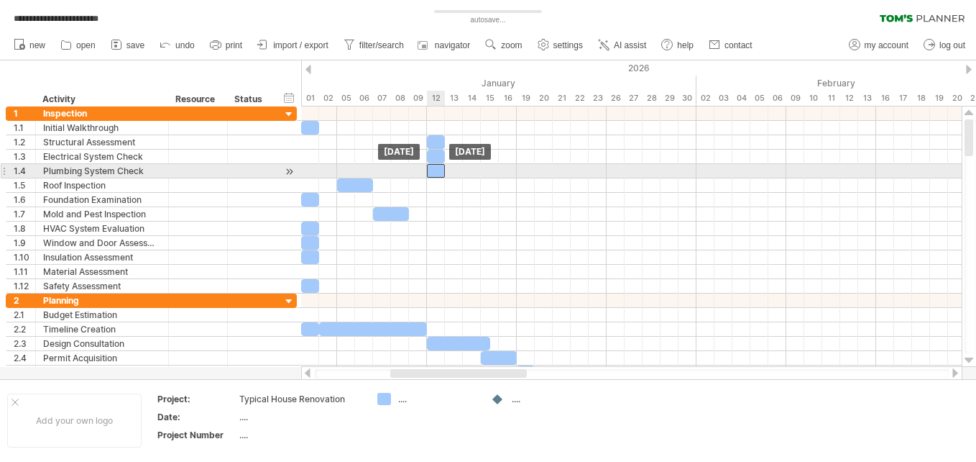
drag, startPoint x: 310, startPoint y: 169, endPoint x: 433, endPoint y: 170, distance: 123.7
click at [433, 170] on div at bounding box center [436, 171] width 18 height 14
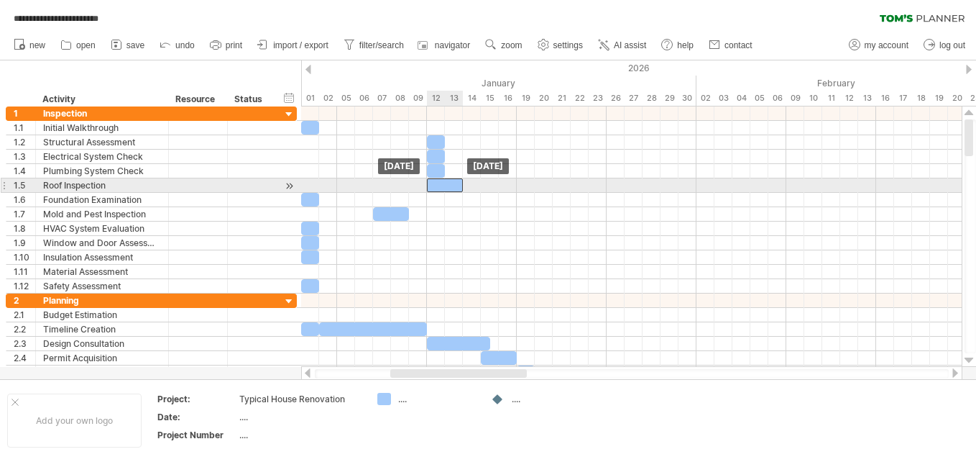
drag, startPoint x: 359, startPoint y: 185, endPoint x: 451, endPoint y: 185, distance: 92.0
click at [451, 185] on div at bounding box center [445, 185] width 36 height 14
drag, startPoint x: 462, startPoint y: 184, endPoint x: 441, endPoint y: 184, distance: 21.6
click at [441, 184] on div at bounding box center [436, 185] width 18 height 14
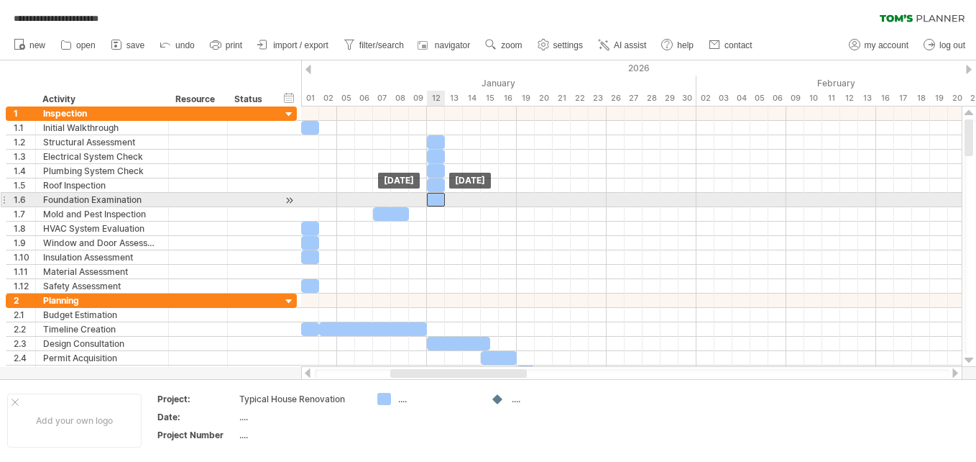
drag, startPoint x: 308, startPoint y: 200, endPoint x: 433, endPoint y: 202, distance: 125.1
click at [433, 202] on div at bounding box center [436, 200] width 18 height 14
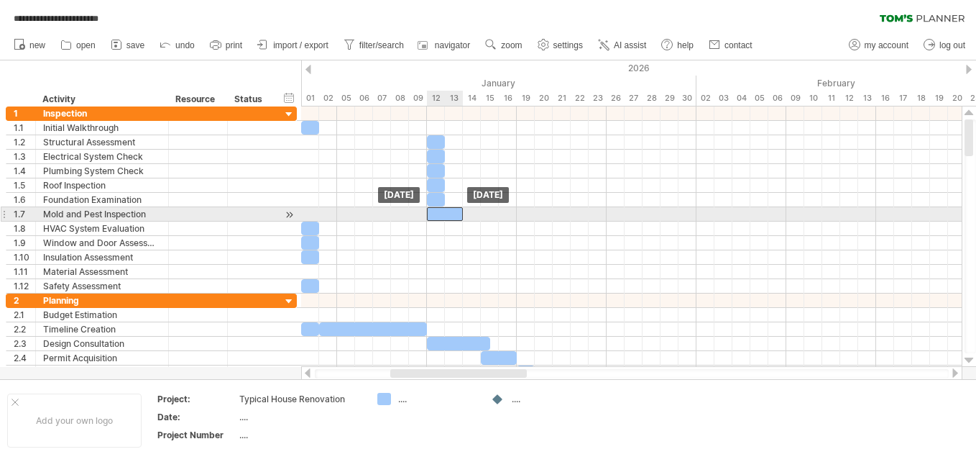
drag, startPoint x: 386, startPoint y: 212, endPoint x: 442, endPoint y: 212, distance: 56.1
click at [442, 212] on div at bounding box center [445, 214] width 36 height 14
drag, startPoint x: 464, startPoint y: 211, endPoint x: 445, endPoint y: 210, distance: 18.7
click at [445, 210] on span at bounding box center [445, 214] width 6 height 14
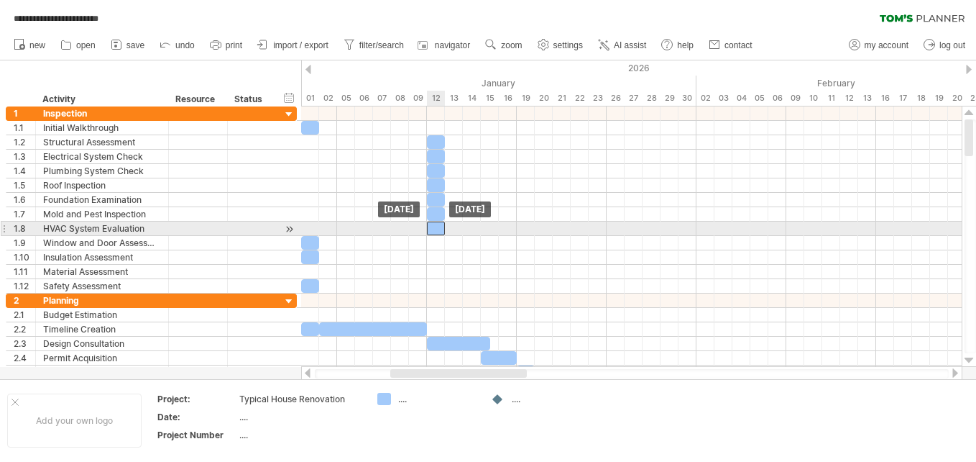
drag, startPoint x: 311, startPoint y: 226, endPoint x: 434, endPoint y: 229, distance: 122.9
click at [434, 229] on div at bounding box center [436, 228] width 18 height 14
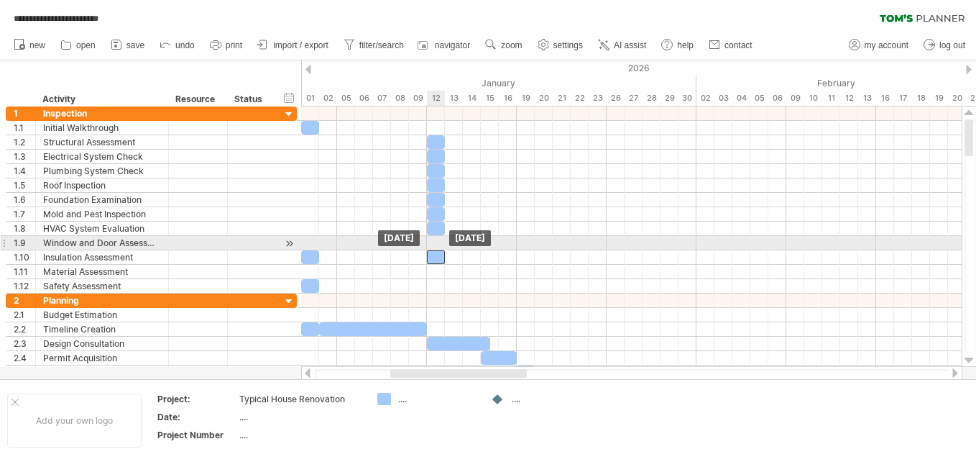
drag, startPoint x: 307, startPoint y: 238, endPoint x: 432, endPoint y: 245, distance: 125.3
drag, startPoint x: 433, startPoint y: 254, endPoint x: 433, endPoint y: 242, distance: 12.2
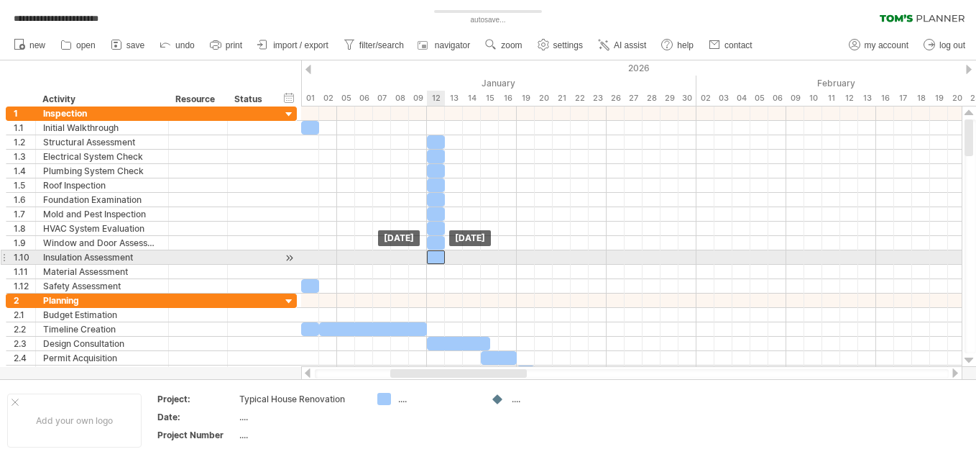
drag, startPoint x: 310, startPoint y: 254, endPoint x: 433, endPoint y: 253, distance: 122.9
click at [433, 253] on div at bounding box center [436, 257] width 18 height 14
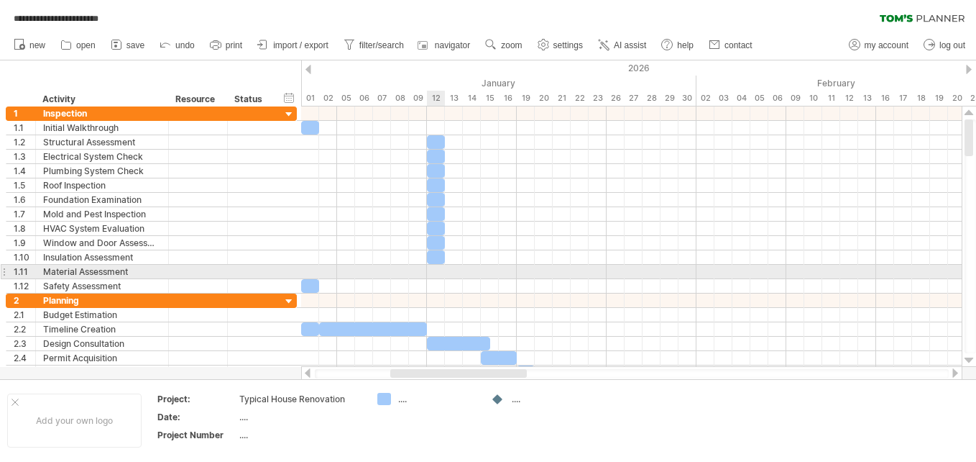
click at [436, 274] on div at bounding box center [631, 272] width 661 height 14
click at [98, 270] on div "Material Assessment" at bounding box center [102, 272] width 118 height 14
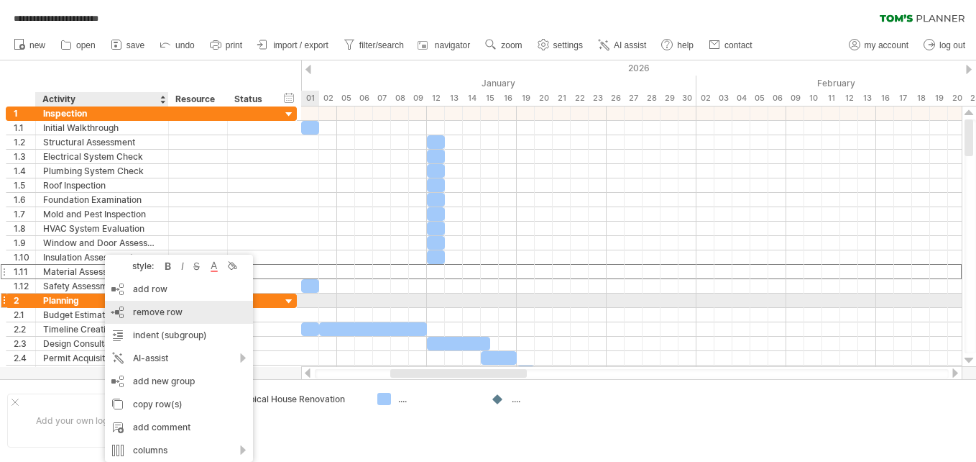
click at [131, 308] on div "remove row remove selected rows" at bounding box center [179, 311] width 148 height 23
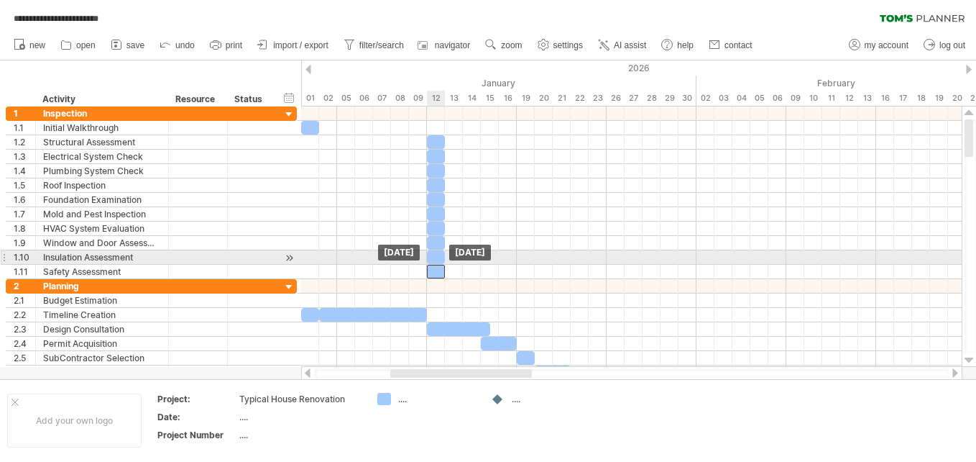
drag, startPoint x: 308, startPoint y: 268, endPoint x: 433, endPoint y: 265, distance: 125.1
click at [433, 265] on div at bounding box center [436, 272] width 18 height 14
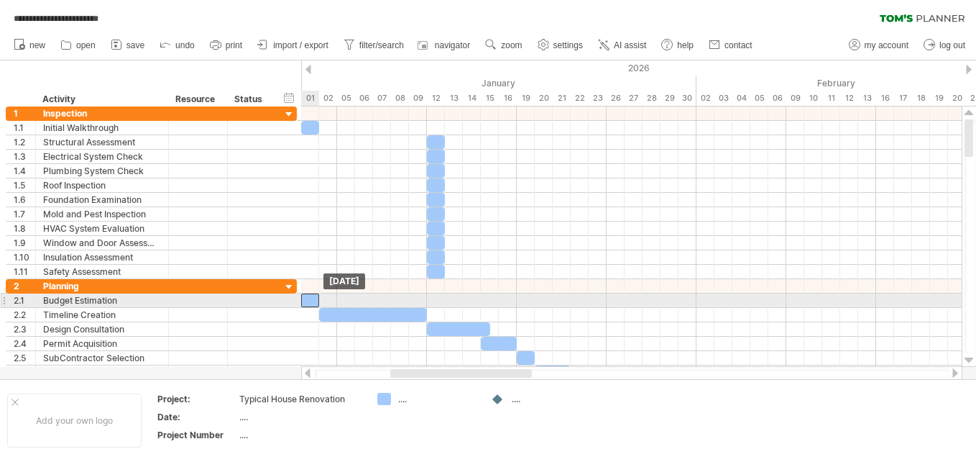
drag, startPoint x: 312, startPoint y: 311, endPoint x: 312, endPoint y: 296, distance: 15.1
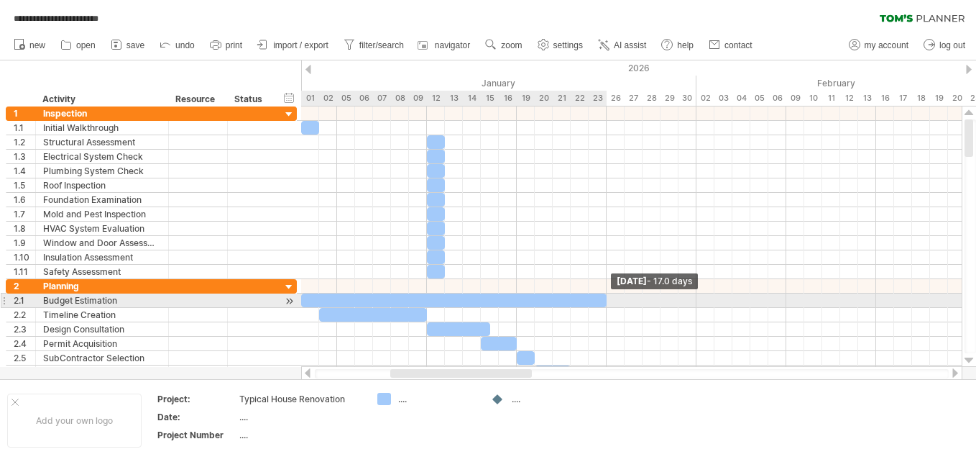
drag, startPoint x: 320, startPoint y: 298, endPoint x: 603, endPoint y: 294, distance: 283.3
click at [603, 294] on div at bounding box center [454, 300] width 306 height 14
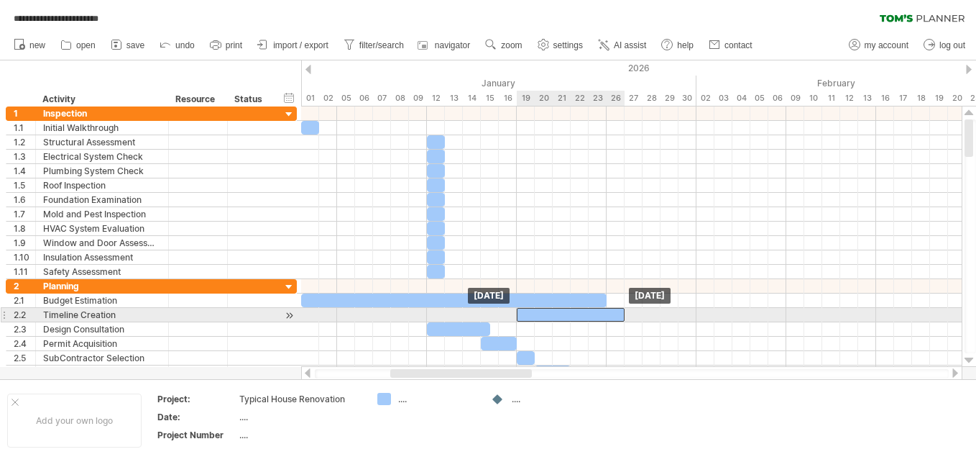
drag, startPoint x: 386, startPoint y: 313, endPoint x: 582, endPoint y: 316, distance: 195.6
click at [582, 316] on div at bounding box center [571, 315] width 108 height 14
drag, startPoint x: 623, startPoint y: 313, endPoint x: 605, endPoint y: 313, distance: 18.0
click at [605, 313] on span at bounding box center [607, 315] width 6 height 14
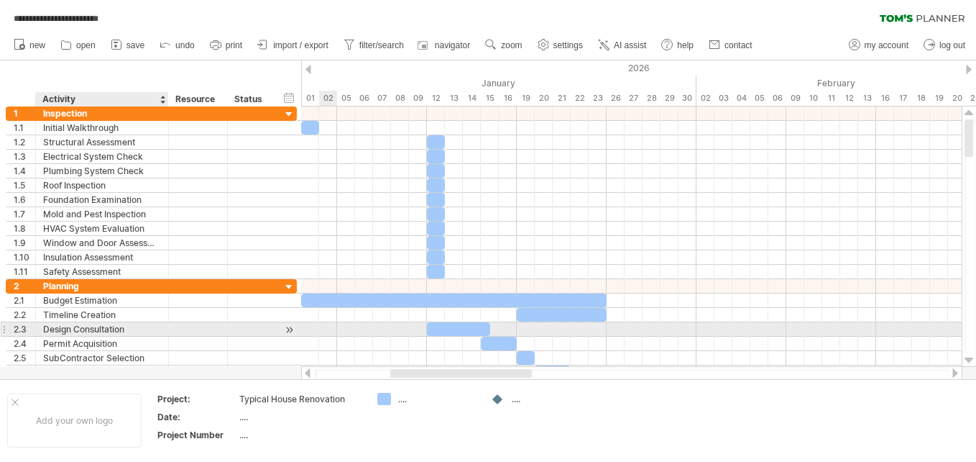
click at [136, 328] on div "Design Consultation" at bounding box center [102, 329] width 118 height 14
type input "**********"
click at [470, 327] on div at bounding box center [458, 329] width 63 height 14
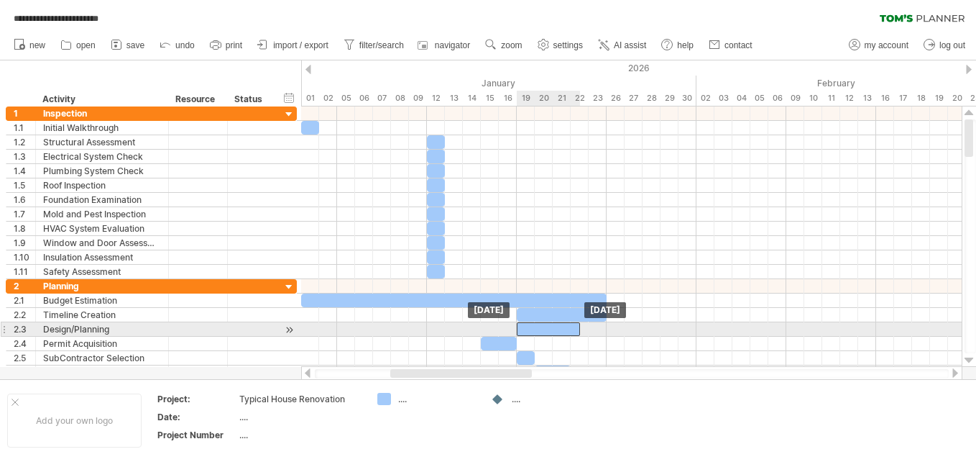
drag, startPoint x: 470, startPoint y: 327, endPoint x: 563, endPoint y: 330, distance: 92.8
click at [563, 330] on div at bounding box center [548, 329] width 63 height 14
drag, startPoint x: 582, startPoint y: 327, endPoint x: 598, endPoint y: 325, distance: 16.0
click at [598, 325] on span at bounding box center [598, 329] width 6 height 14
drag, startPoint x: 597, startPoint y: 329, endPoint x: 606, endPoint y: 329, distance: 8.6
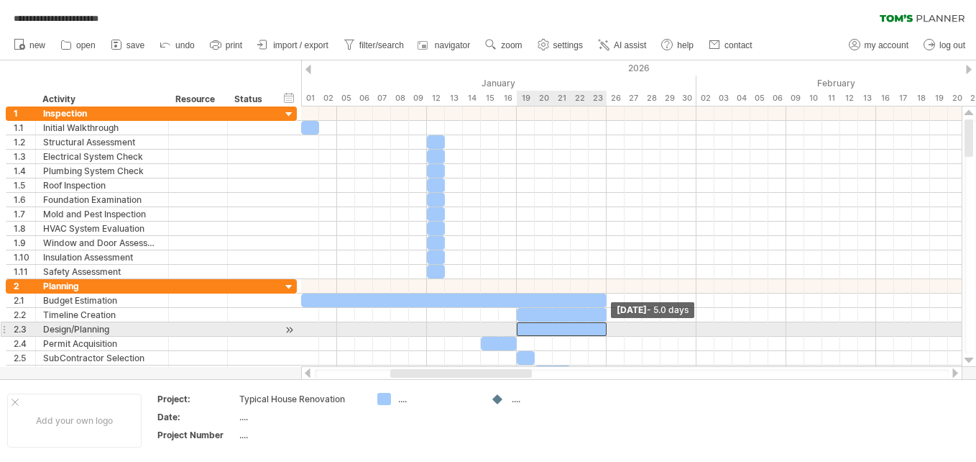
click at [606, 329] on span at bounding box center [607, 329] width 6 height 14
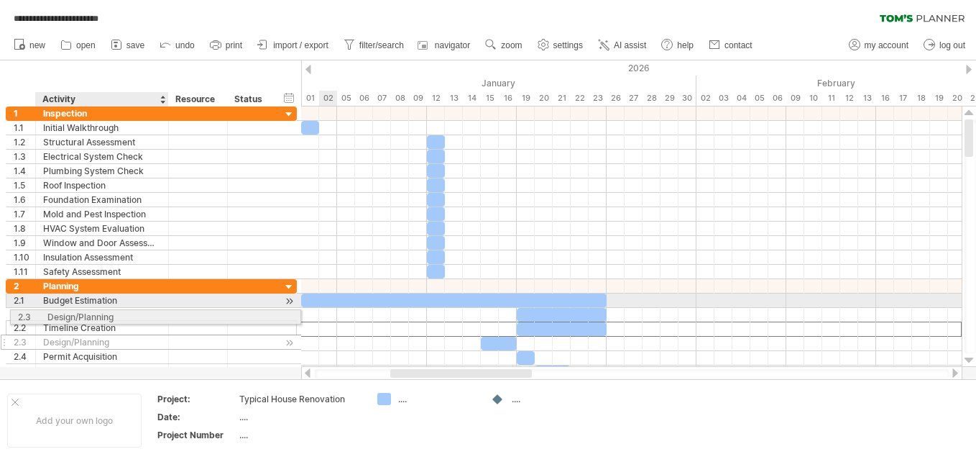
drag, startPoint x: 60, startPoint y: 329, endPoint x: 60, endPoint y: 313, distance: 15.8
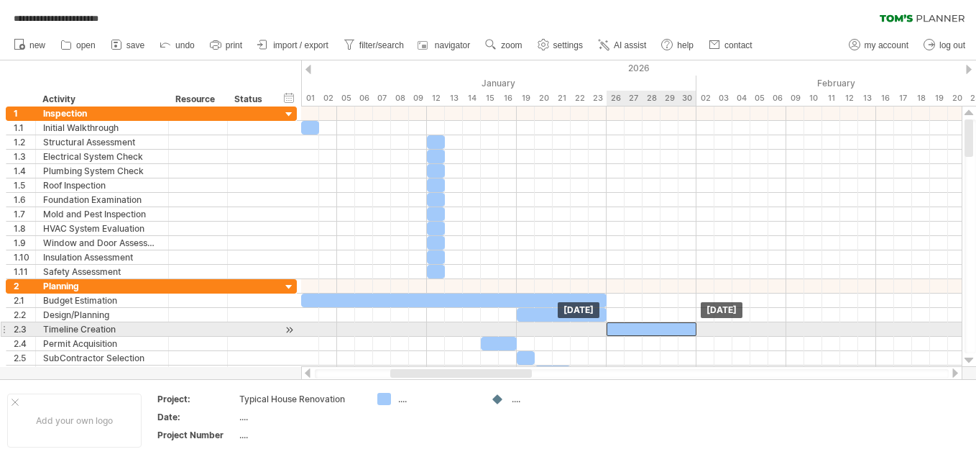
drag, startPoint x: 567, startPoint y: 328, endPoint x: 656, endPoint y: 325, distance: 88.5
click at [656, 325] on div at bounding box center [652, 329] width 90 height 14
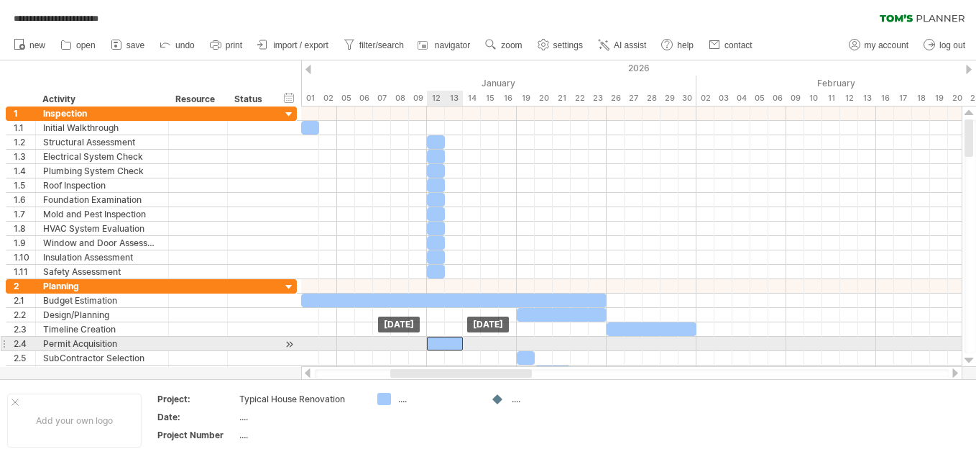
drag, startPoint x: 488, startPoint y: 342, endPoint x: 435, endPoint y: 341, distance: 53.2
click at [435, 341] on div at bounding box center [445, 343] width 36 height 14
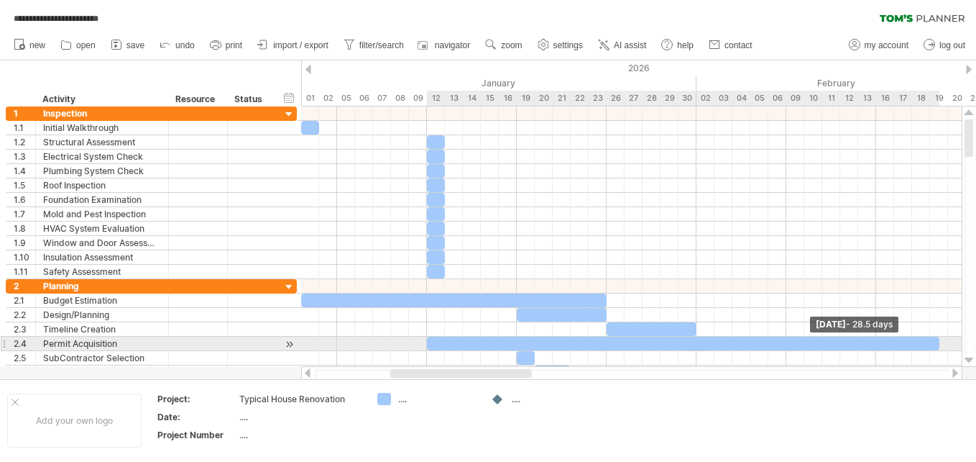
drag, startPoint x: 462, startPoint y: 344, endPoint x: 940, endPoint y: 337, distance: 478.1
click at [940, 337] on span at bounding box center [940, 343] width 6 height 14
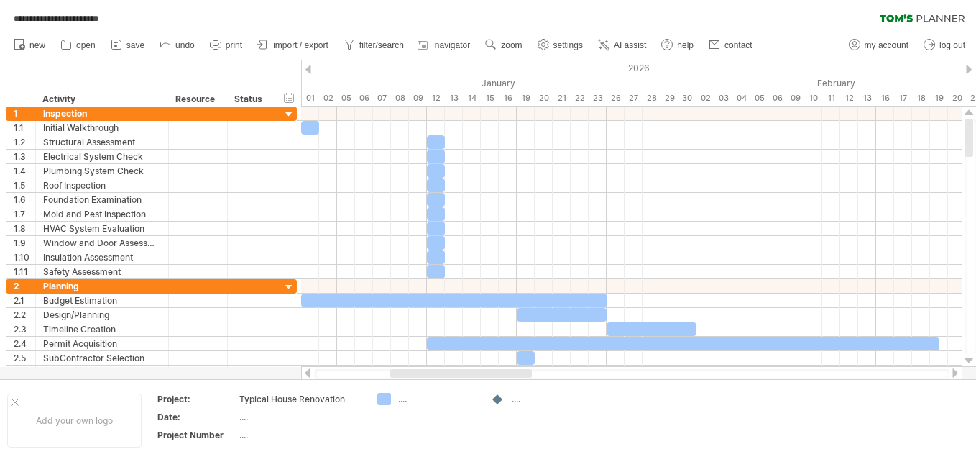
click at [955, 373] on div at bounding box center [956, 372] width 12 height 9
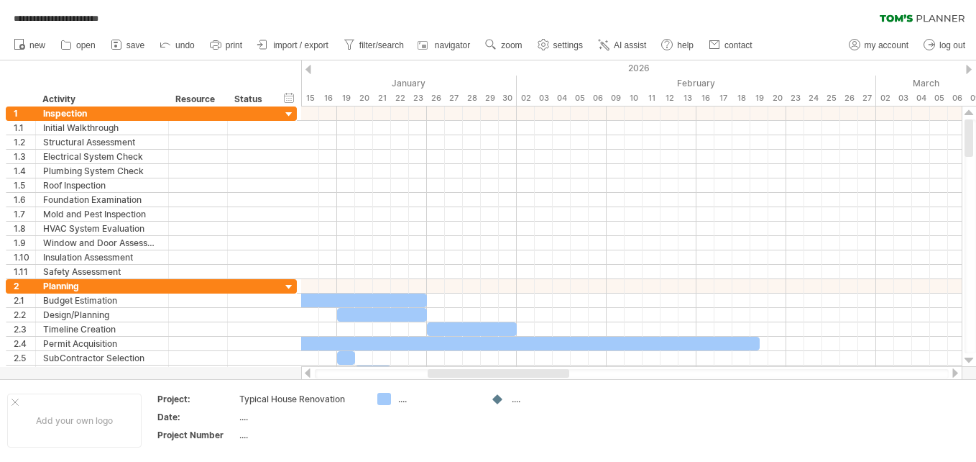
click at [955, 373] on div at bounding box center [956, 372] width 12 height 9
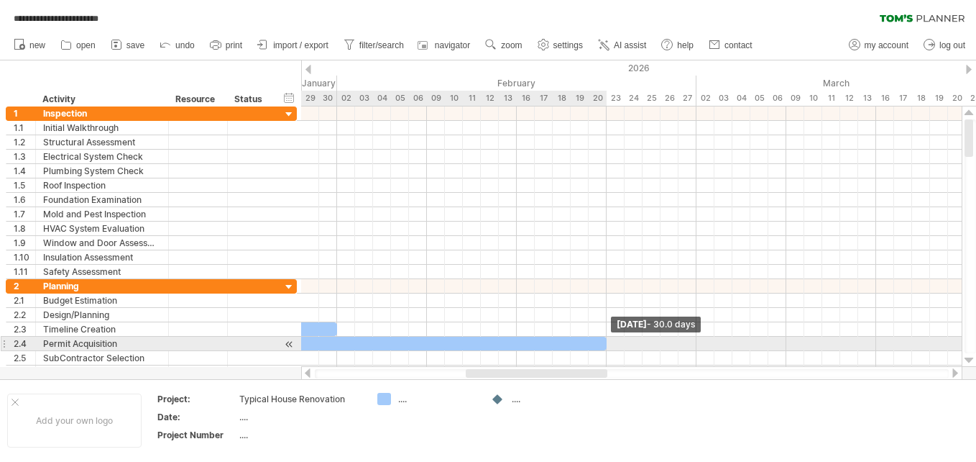
drag, startPoint x: 579, startPoint y: 343, endPoint x: 604, endPoint y: 343, distance: 25.2
click at [604, 343] on span at bounding box center [607, 343] width 6 height 14
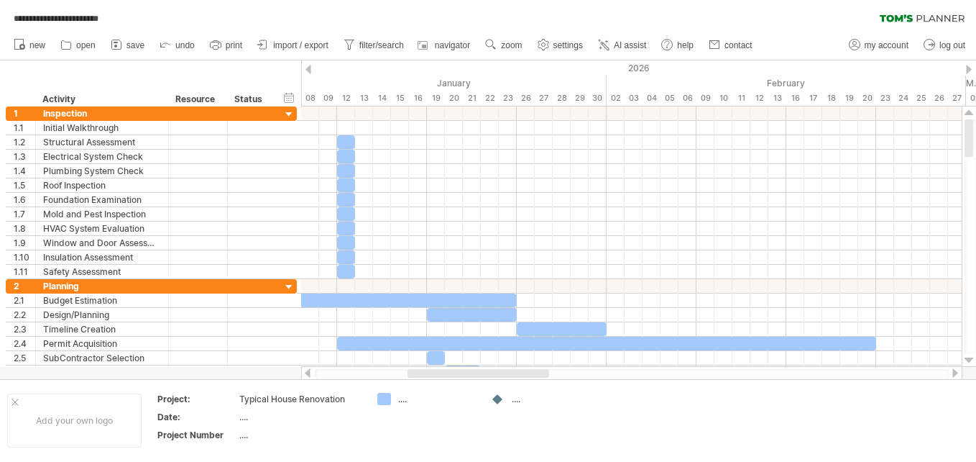
drag, startPoint x: 597, startPoint y: 372, endPoint x: 540, endPoint y: 368, distance: 57.7
click at [540, 368] on div at bounding box center [631, 373] width 661 height 14
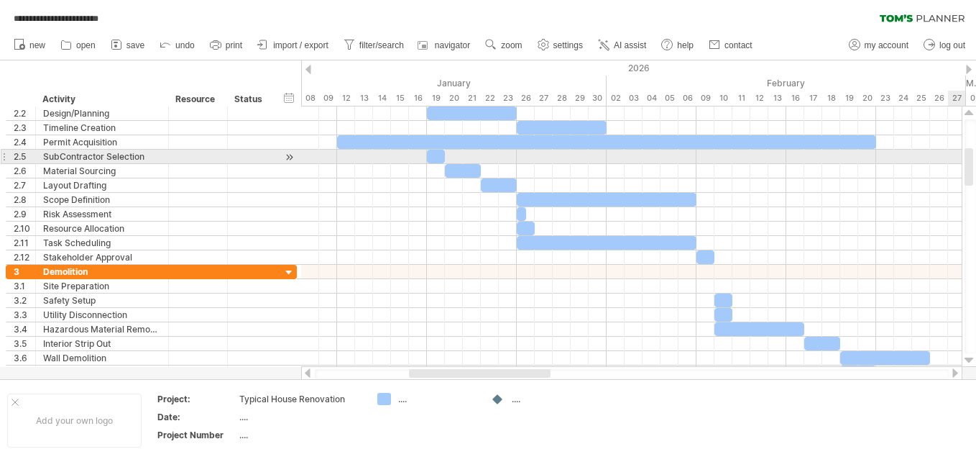
drag, startPoint x: 970, startPoint y: 136, endPoint x: 967, endPoint y: 165, distance: 28.9
click at [967, 165] on div at bounding box center [969, 166] width 9 height 37
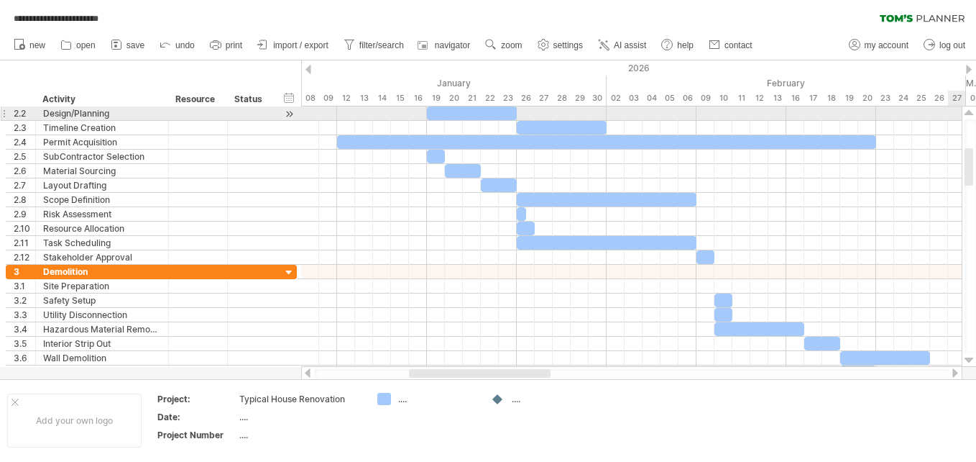
click at [970, 113] on div at bounding box center [969, 113] width 9 height 12
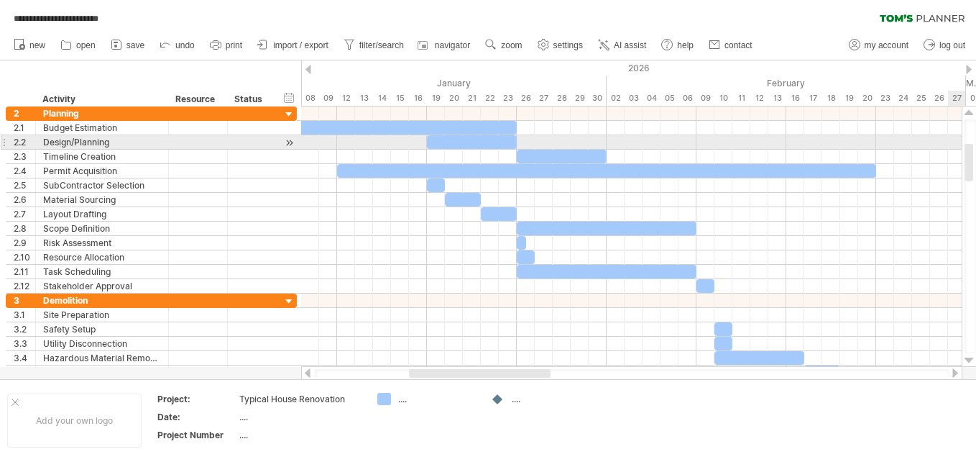
click at [970, 113] on div at bounding box center [969, 113] width 9 height 12
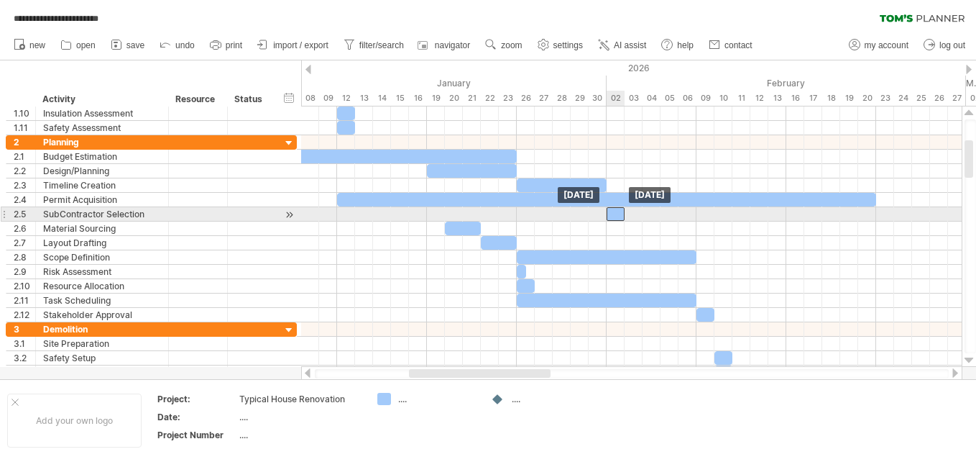
drag, startPoint x: 435, startPoint y: 212, endPoint x: 612, endPoint y: 219, distance: 177.7
click at [612, 219] on div at bounding box center [616, 214] width 18 height 14
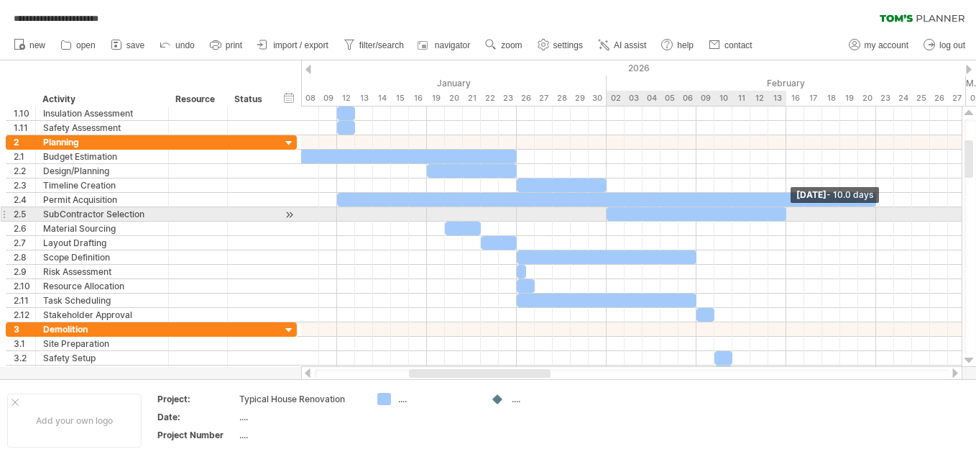
drag, startPoint x: 624, startPoint y: 215, endPoint x: 785, endPoint y: 214, distance: 161.0
click at [785, 214] on span at bounding box center [787, 214] width 6 height 14
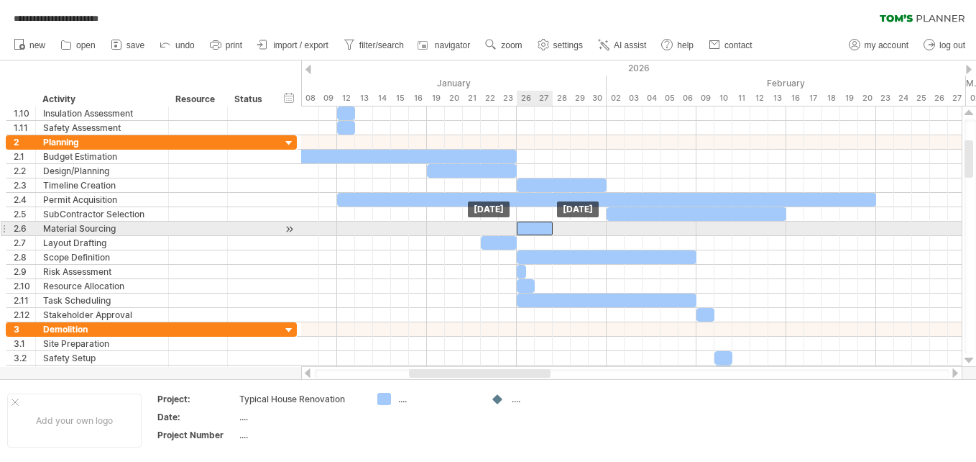
drag, startPoint x: 464, startPoint y: 229, endPoint x: 537, endPoint y: 229, distance: 72.6
click at [537, 229] on div at bounding box center [535, 228] width 36 height 14
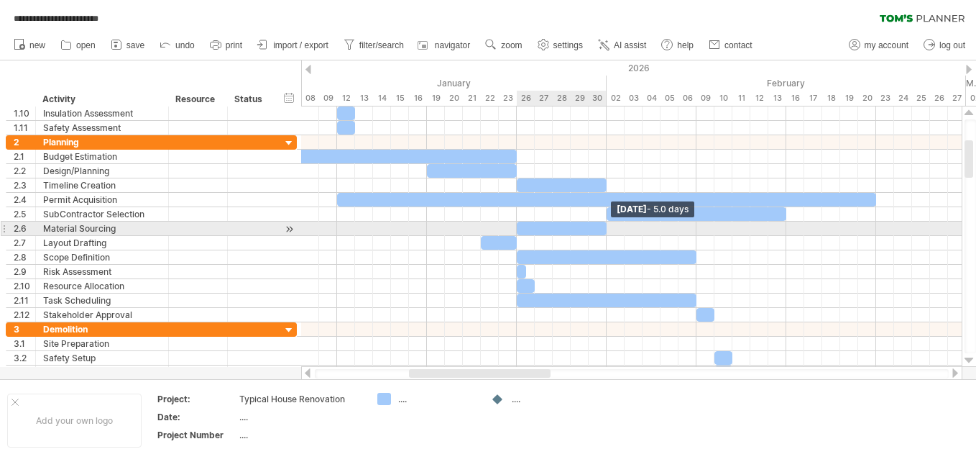
drag, startPoint x: 553, startPoint y: 228, endPoint x: 610, endPoint y: 227, distance: 57.5
click at [610, 227] on div "[DATE] - 5.0 days [DATE]" at bounding box center [631, 236] width 661 height 260
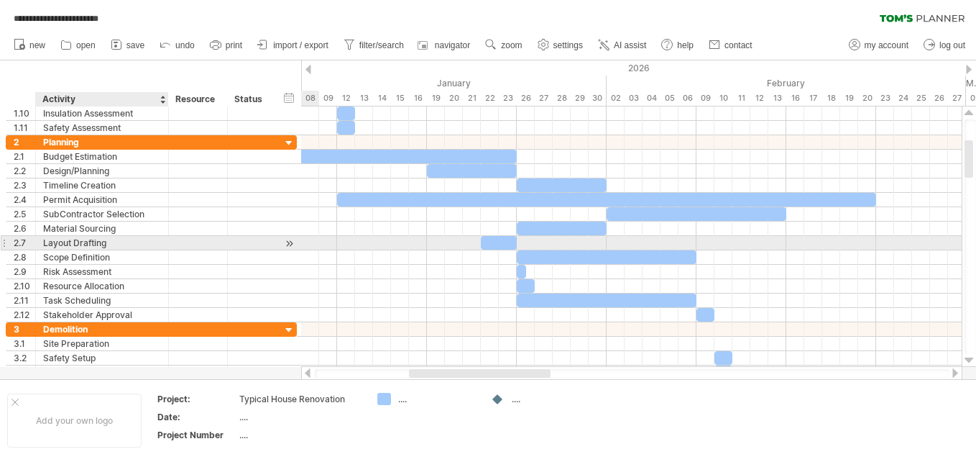
click at [60, 242] on div "Layout Drafting" at bounding box center [102, 243] width 118 height 14
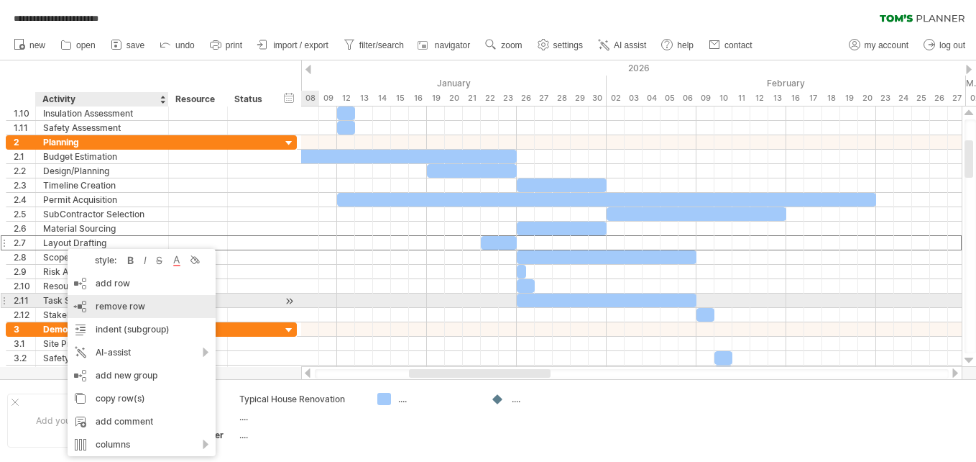
click at [98, 308] on span "remove row" at bounding box center [121, 305] width 50 height 11
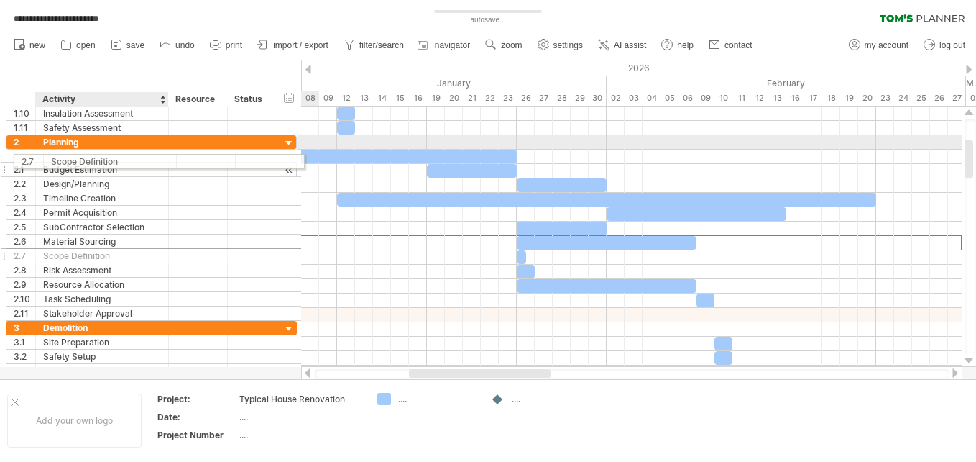
drag, startPoint x: 96, startPoint y: 240, endPoint x: 101, endPoint y: 159, distance: 81.4
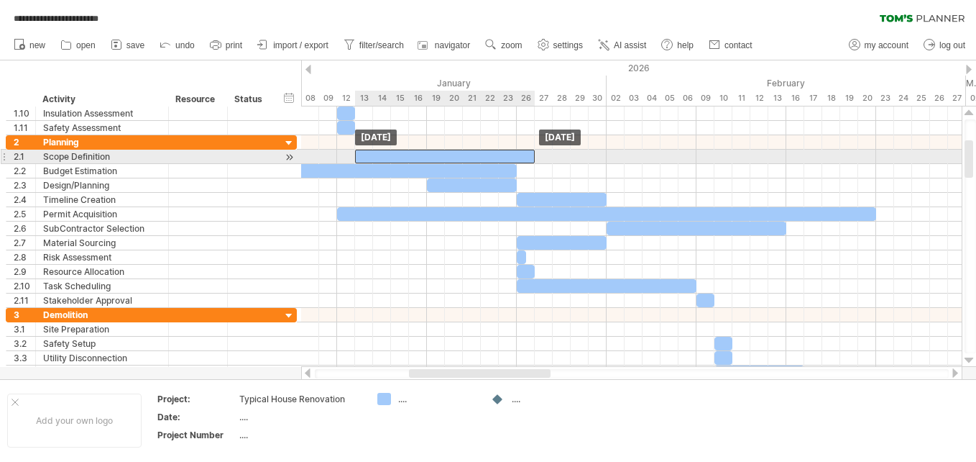
drag, startPoint x: 549, startPoint y: 154, endPoint x: 387, endPoint y: 157, distance: 162.5
click at [387, 157] on div at bounding box center [445, 157] width 180 height 14
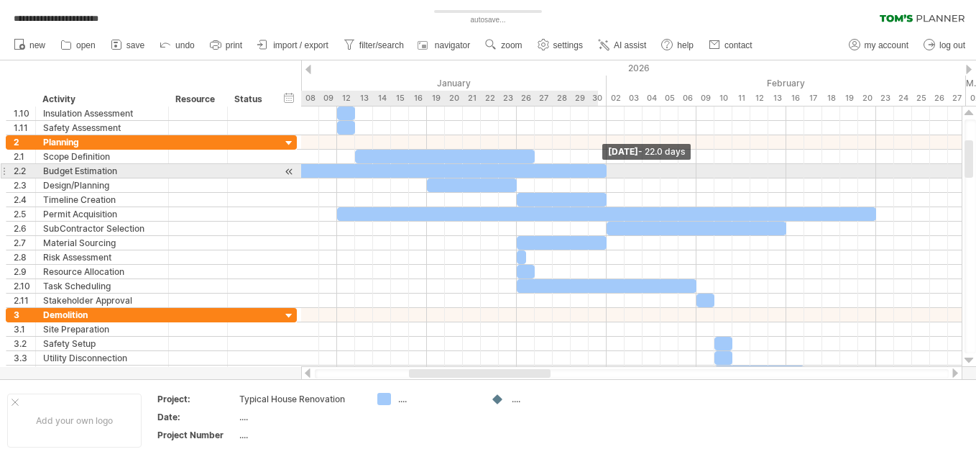
drag, startPoint x: 514, startPoint y: 170, endPoint x: 600, endPoint y: 170, distance: 85.5
click at [600, 170] on div at bounding box center [408, 171] width 395 height 14
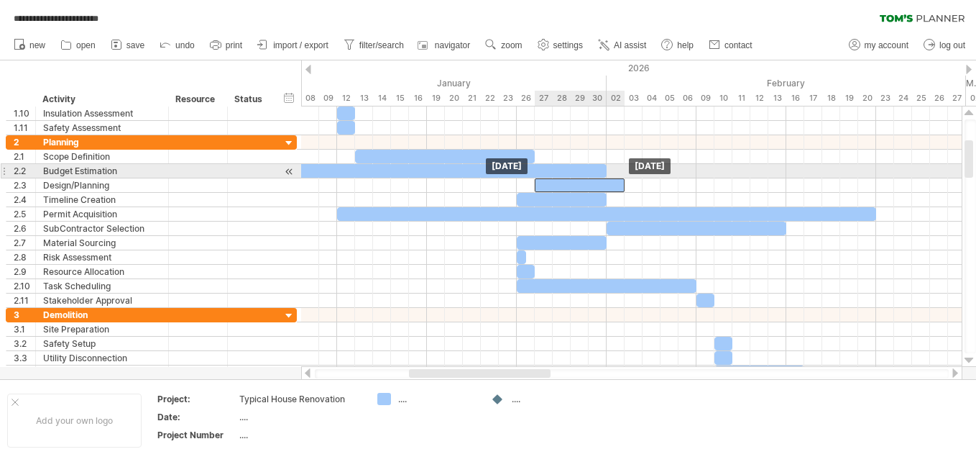
drag, startPoint x: 480, startPoint y: 182, endPoint x: 587, endPoint y: 178, distance: 106.5
click at [587, 178] on div "[DATE] [DATE]" at bounding box center [631, 236] width 661 height 260
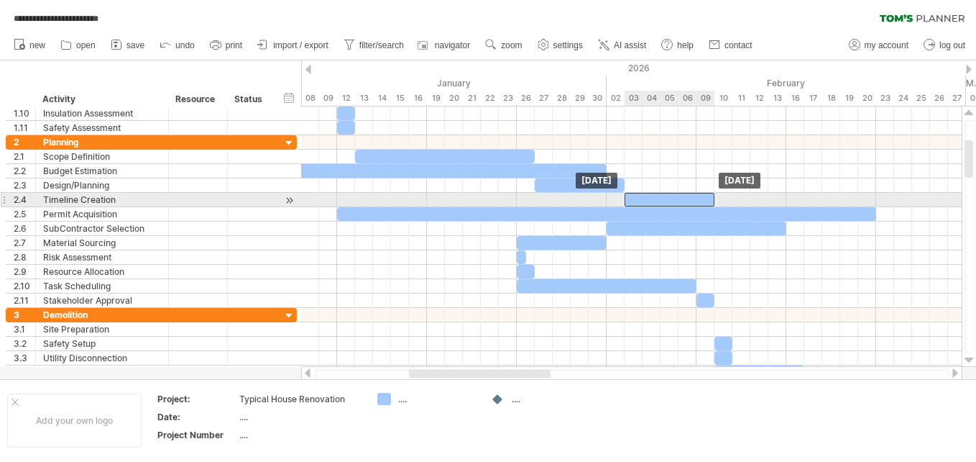
drag, startPoint x: 577, startPoint y: 198, endPoint x: 685, endPoint y: 195, distance: 108.6
click at [685, 195] on div at bounding box center [670, 200] width 90 height 14
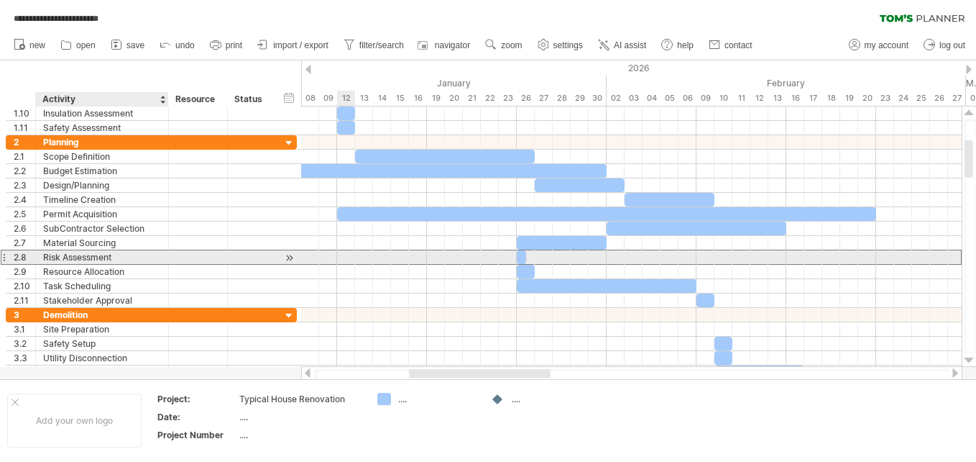
click at [87, 258] on div "Risk Assessment" at bounding box center [102, 257] width 118 height 14
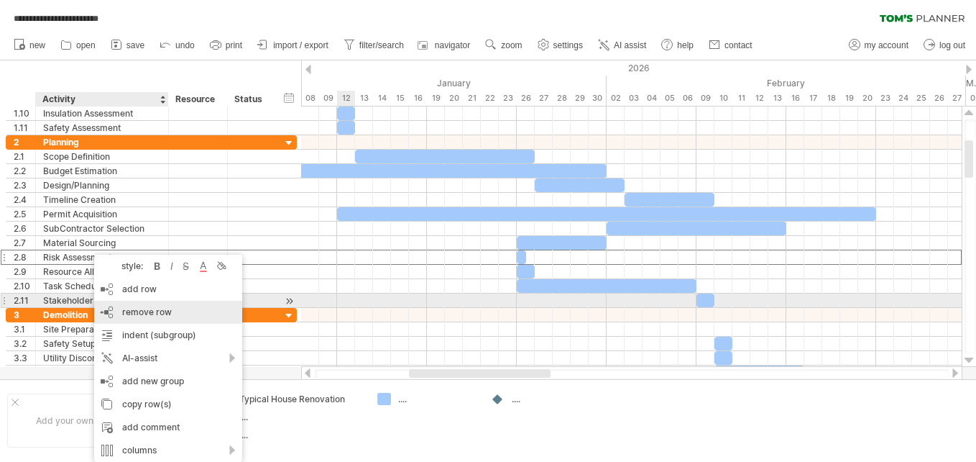
click at [120, 306] on div "remove row remove selected rows" at bounding box center [168, 311] width 148 height 23
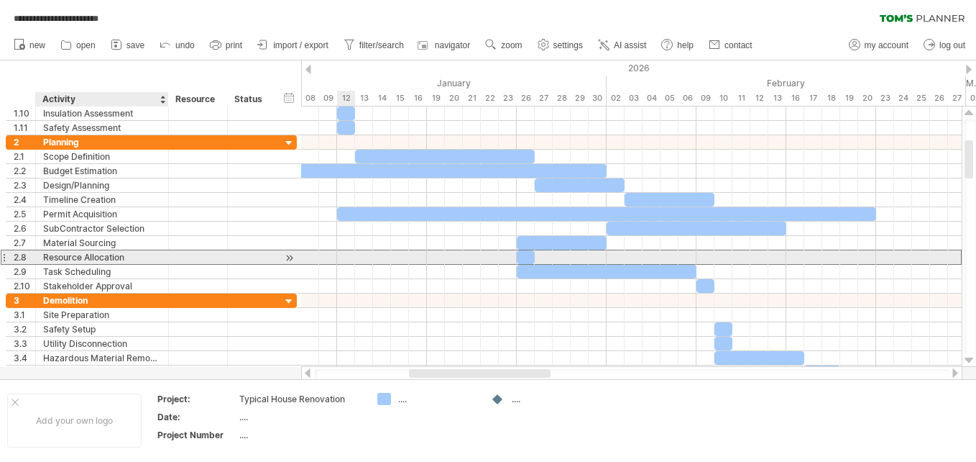
click at [107, 258] on div "Resource Allocation" at bounding box center [102, 257] width 118 height 14
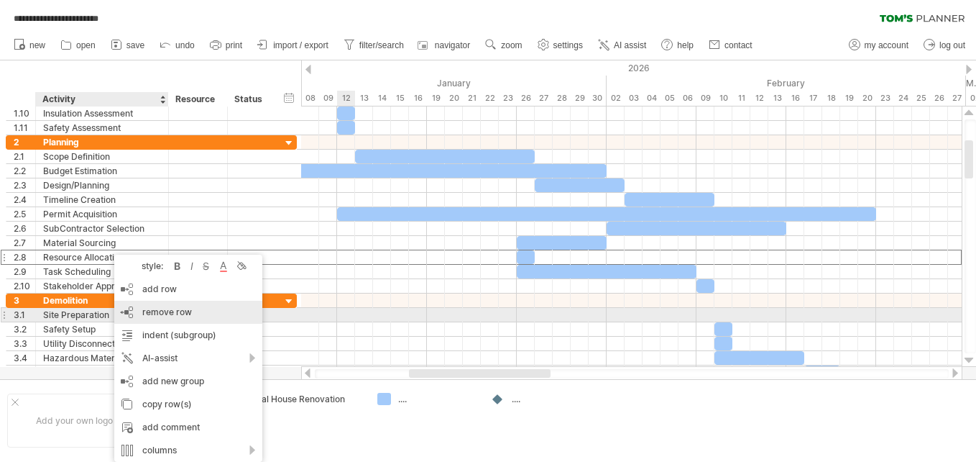
click at [139, 309] on div "remove row remove selected rows" at bounding box center [188, 311] width 148 height 23
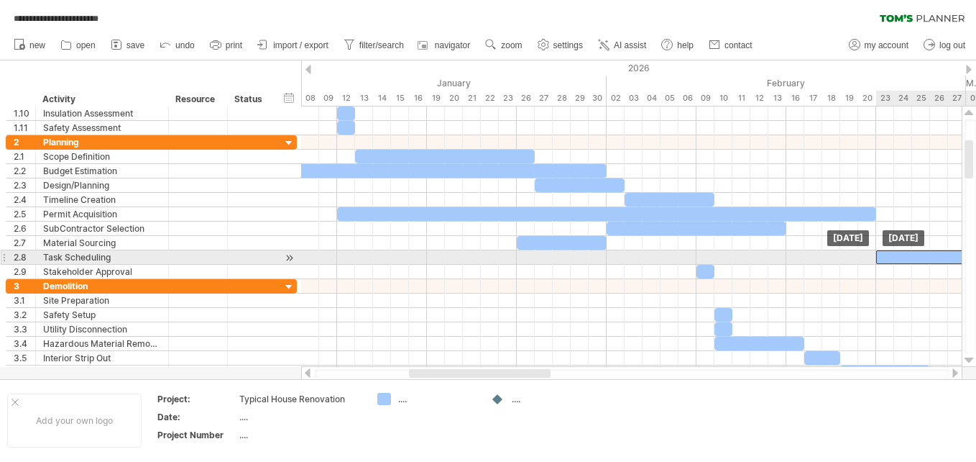
drag, startPoint x: 597, startPoint y: 256, endPoint x: 955, endPoint y: 254, distance: 357.3
click at [955, 254] on div at bounding box center [966, 257] width 180 height 14
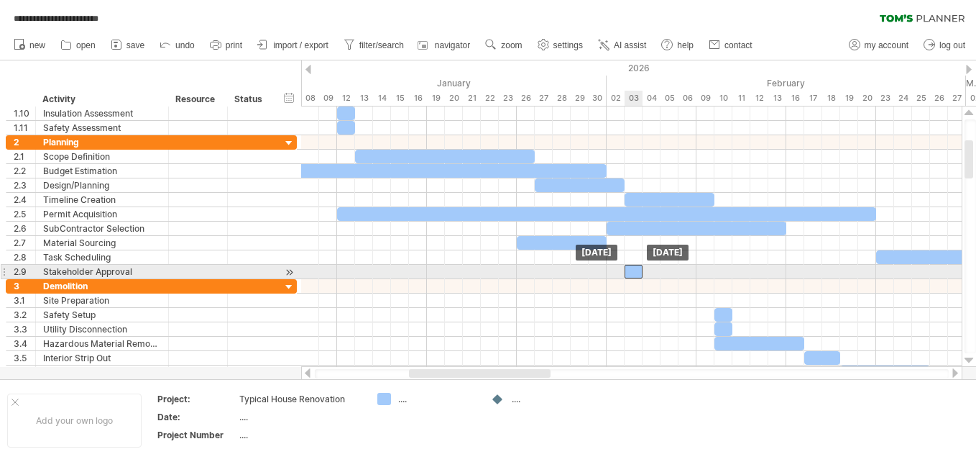
drag, startPoint x: 704, startPoint y: 270, endPoint x: 633, endPoint y: 272, distance: 70.5
click at [633, 272] on div at bounding box center [634, 272] width 18 height 14
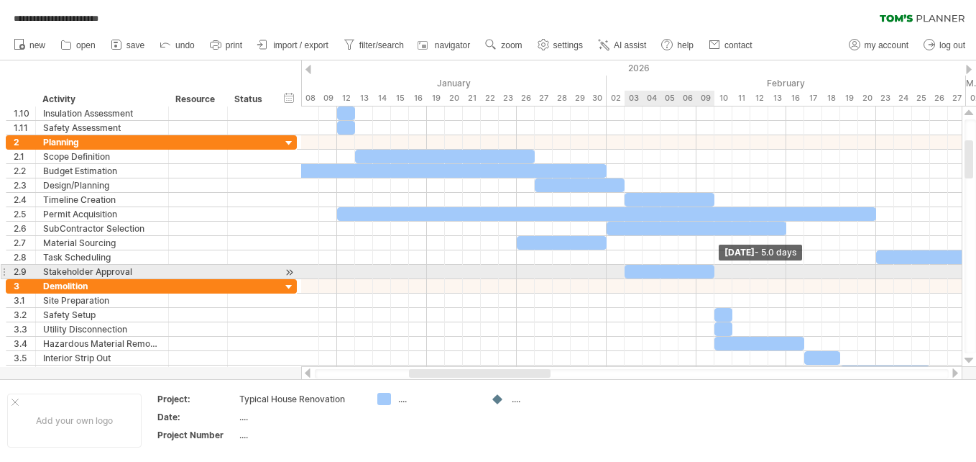
drag, startPoint x: 640, startPoint y: 269, endPoint x: 712, endPoint y: 268, distance: 72.6
click at [712, 268] on span at bounding box center [715, 272] width 6 height 14
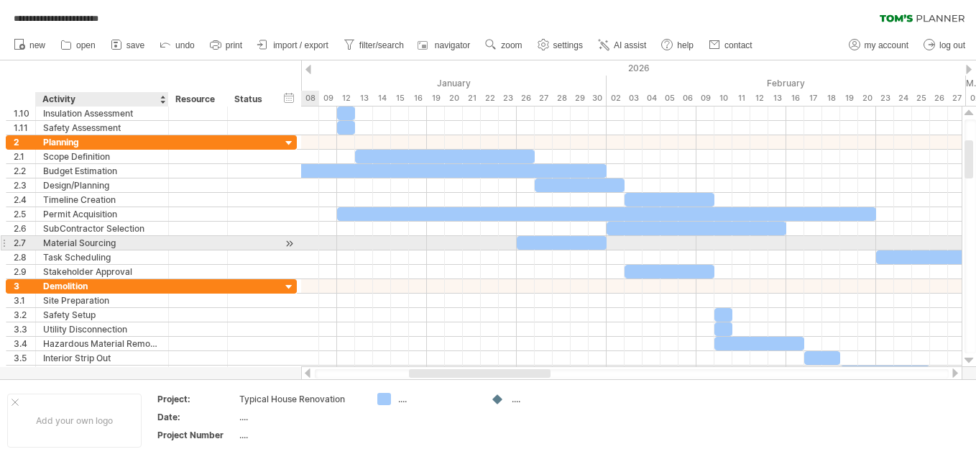
click at [132, 244] on div "Material Sourcing" at bounding box center [102, 243] width 118 height 14
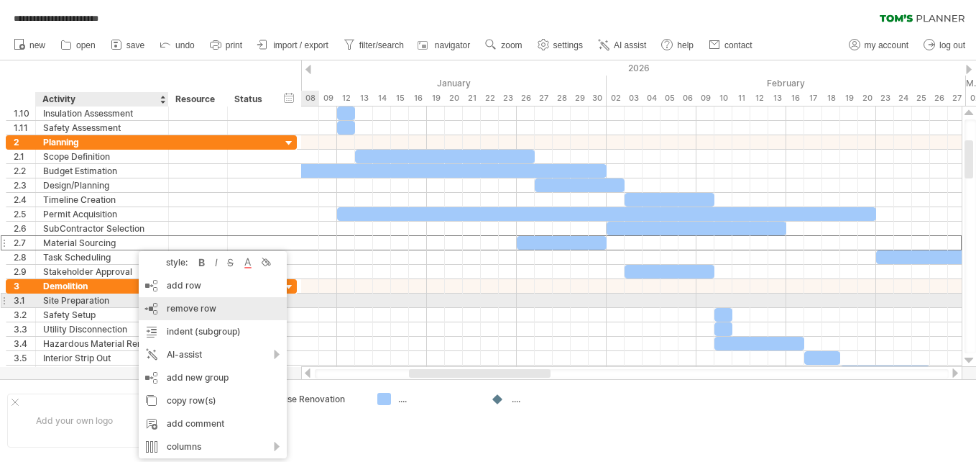
click at [179, 304] on span "remove row" at bounding box center [192, 308] width 50 height 11
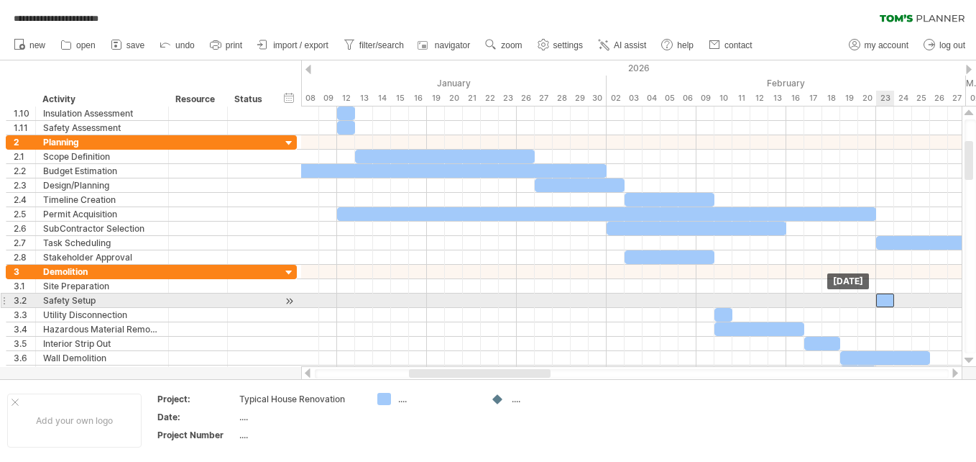
drag, startPoint x: 725, startPoint y: 298, endPoint x: 883, endPoint y: 298, distance: 158.1
click at [883, 298] on div at bounding box center [885, 300] width 18 height 14
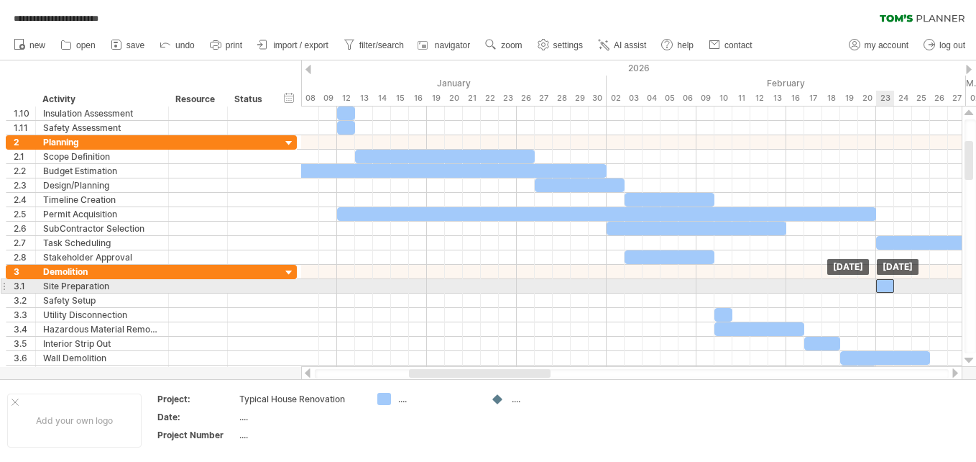
drag, startPoint x: 883, startPoint y: 298, endPoint x: 883, endPoint y: 286, distance: 12.2
drag, startPoint x: 892, startPoint y: 286, endPoint x: 914, endPoint y: 283, distance: 21.8
click at [914, 283] on span at bounding box center [912, 286] width 6 height 14
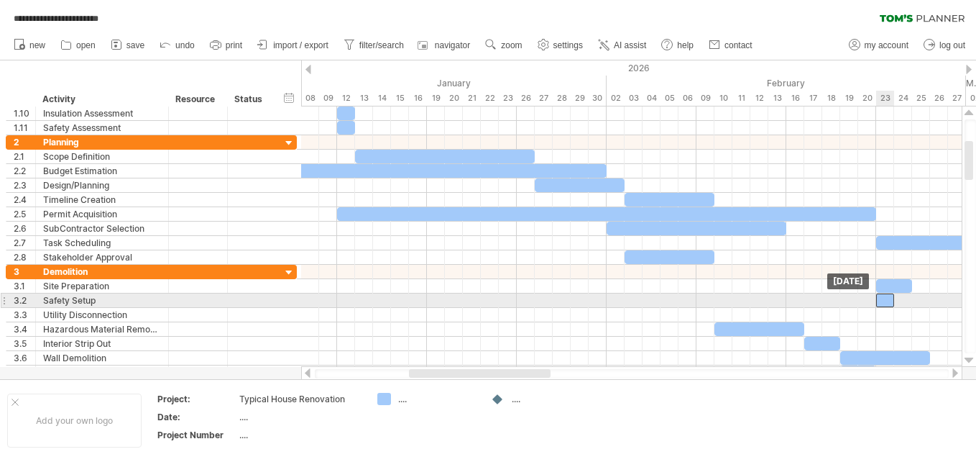
drag, startPoint x: 723, startPoint y: 314, endPoint x: 886, endPoint y: 303, distance: 162.8
drag, startPoint x: 893, startPoint y: 298, endPoint x: 911, endPoint y: 298, distance: 18.0
click at [911, 298] on span at bounding box center [912, 300] width 6 height 14
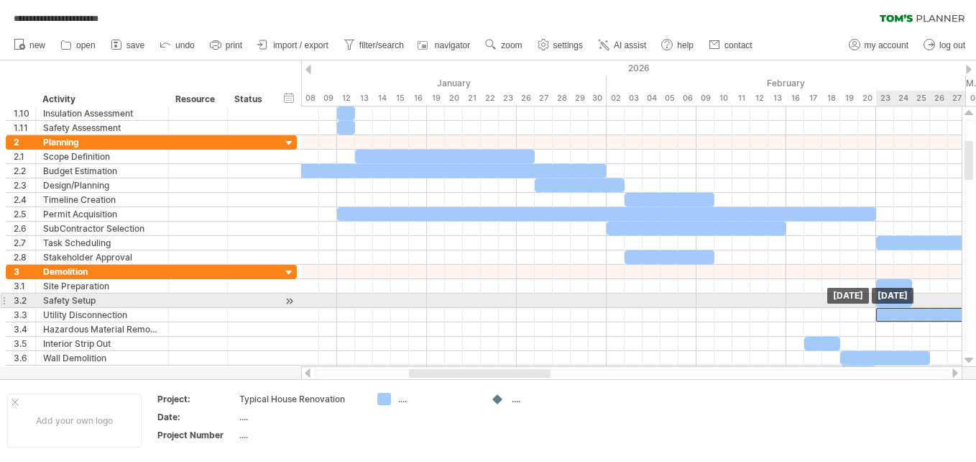
drag, startPoint x: 779, startPoint y: 326, endPoint x: 942, endPoint y: 306, distance: 165.1
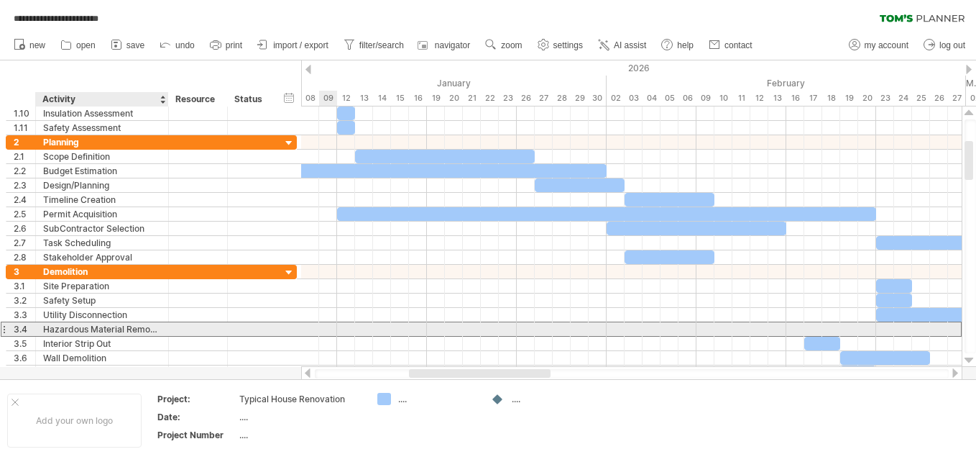
click at [91, 329] on div "Hazardous Material Removal" at bounding box center [102, 329] width 118 height 14
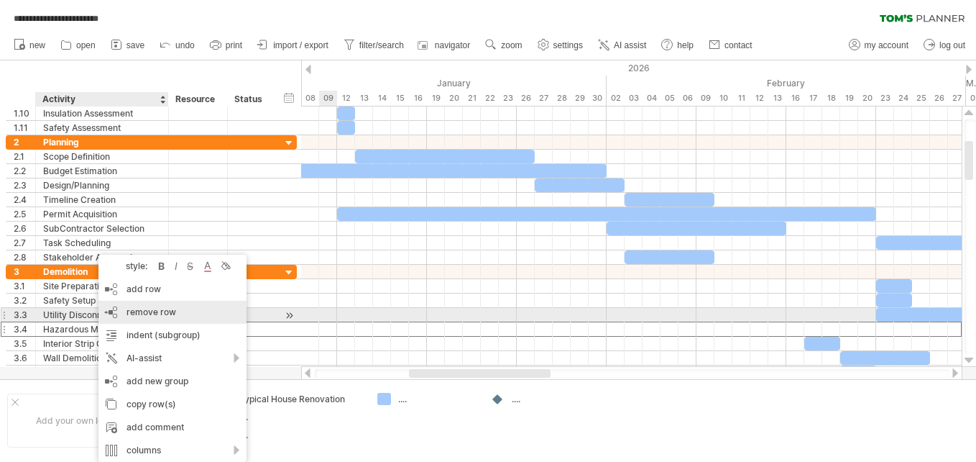
click at [123, 308] on div "remove row remove selected rows" at bounding box center [172, 311] width 148 height 23
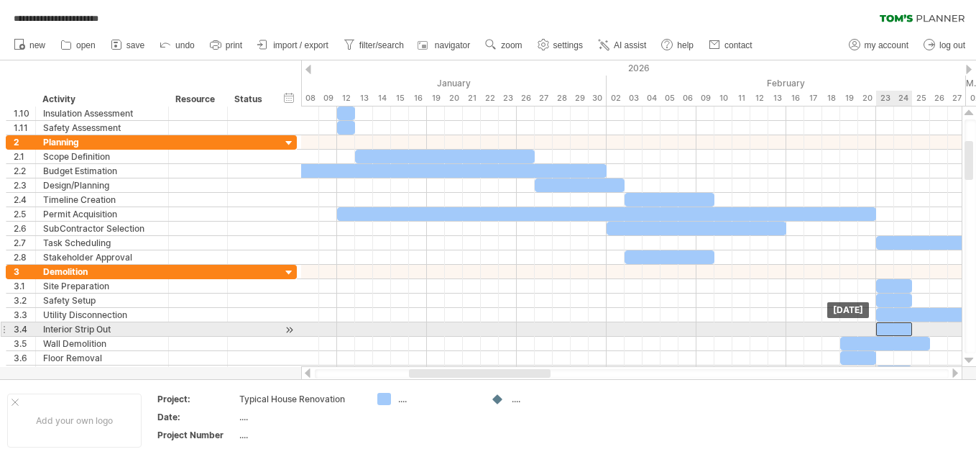
drag, startPoint x: 823, startPoint y: 326, endPoint x: 896, endPoint y: 325, distance: 72.6
click at [896, 325] on div at bounding box center [894, 329] width 36 height 14
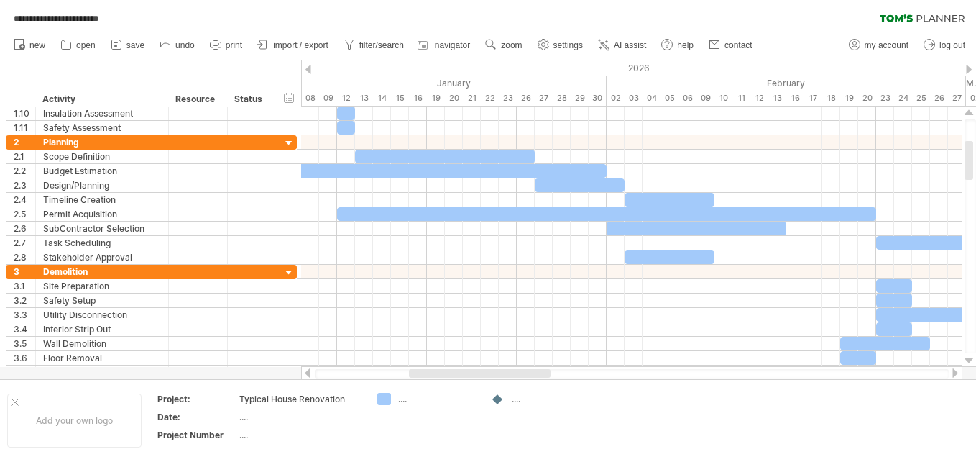
click at [953, 372] on div at bounding box center [956, 372] width 12 height 9
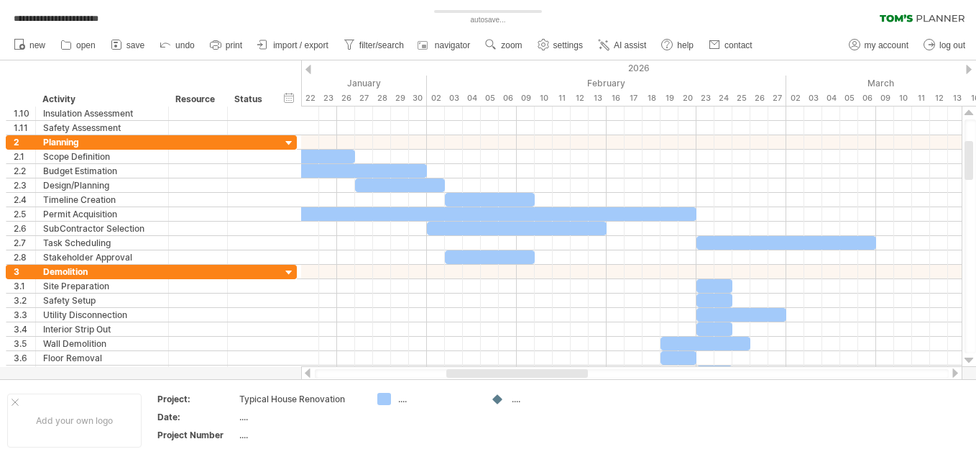
click at [953, 372] on div at bounding box center [956, 372] width 12 height 9
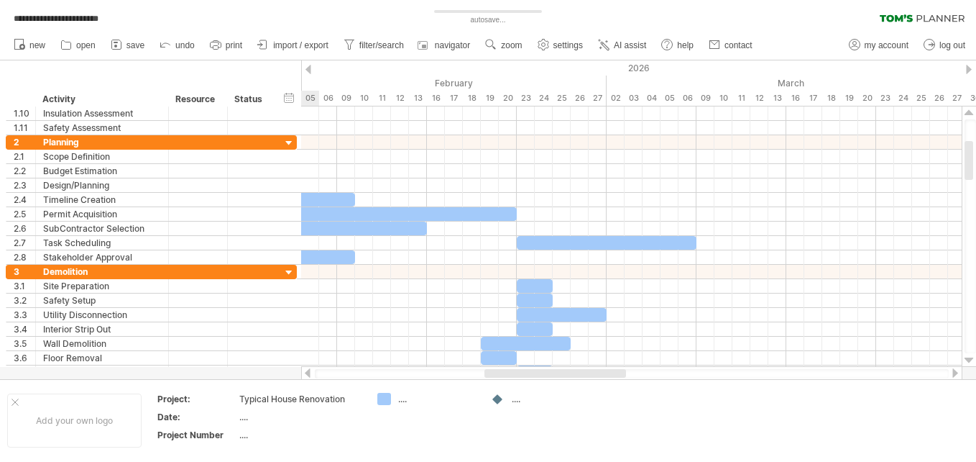
click at [953, 372] on div at bounding box center [956, 372] width 12 height 9
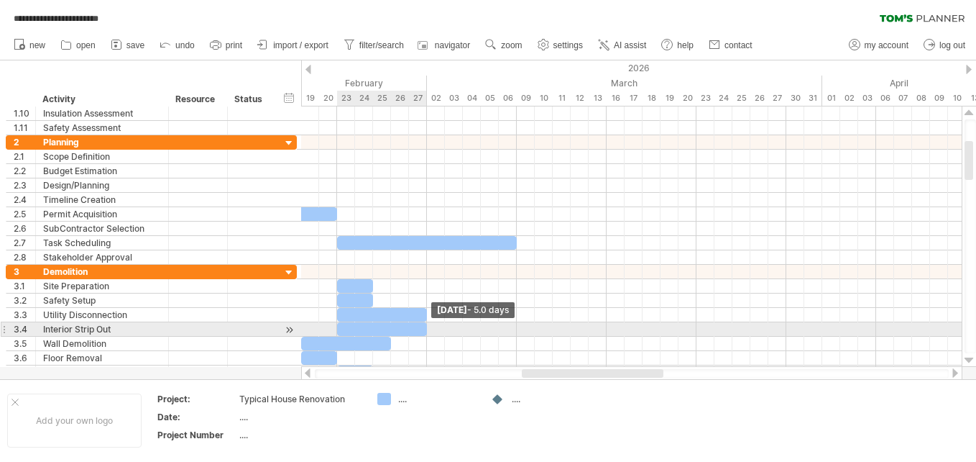
drag, startPoint x: 375, startPoint y: 329, endPoint x: 427, endPoint y: 329, distance: 51.8
click at [427, 329] on span at bounding box center [427, 329] width 6 height 14
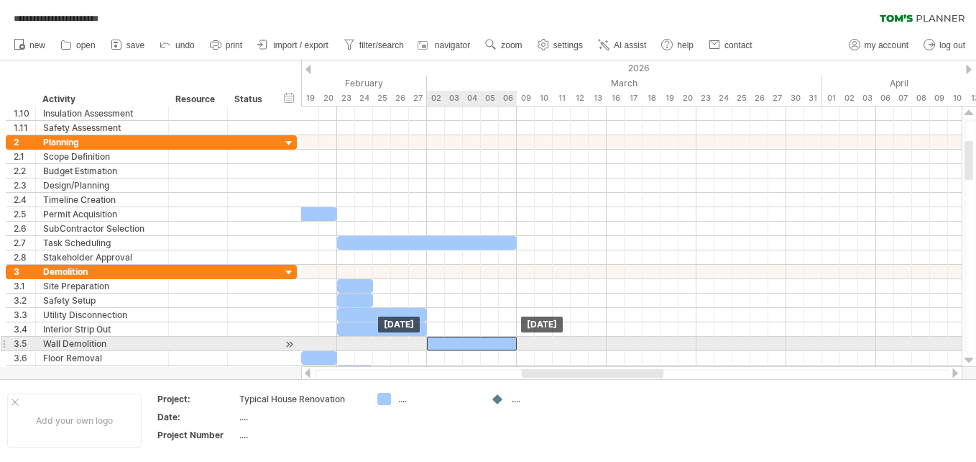
drag, startPoint x: 362, startPoint y: 341, endPoint x: 486, endPoint y: 342, distance: 123.6
click at [486, 342] on div at bounding box center [472, 343] width 90 height 14
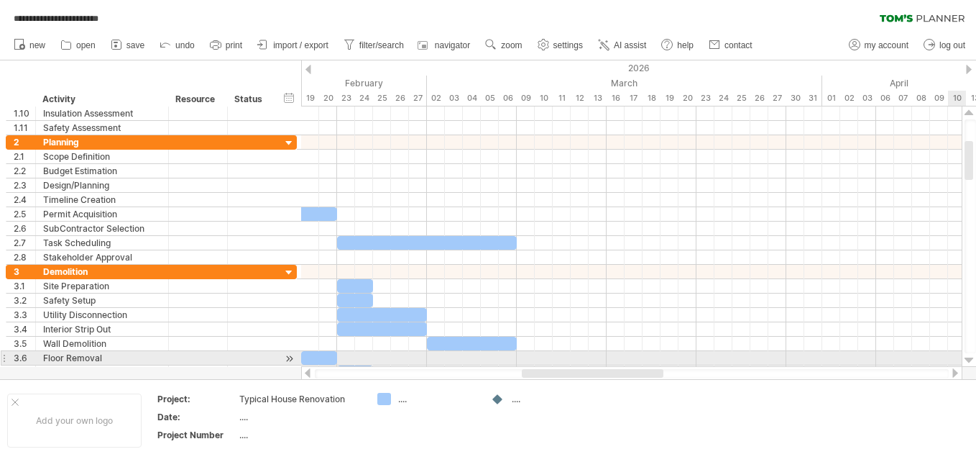
click at [968, 359] on div at bounding box center [969, 360] width 9 height 12
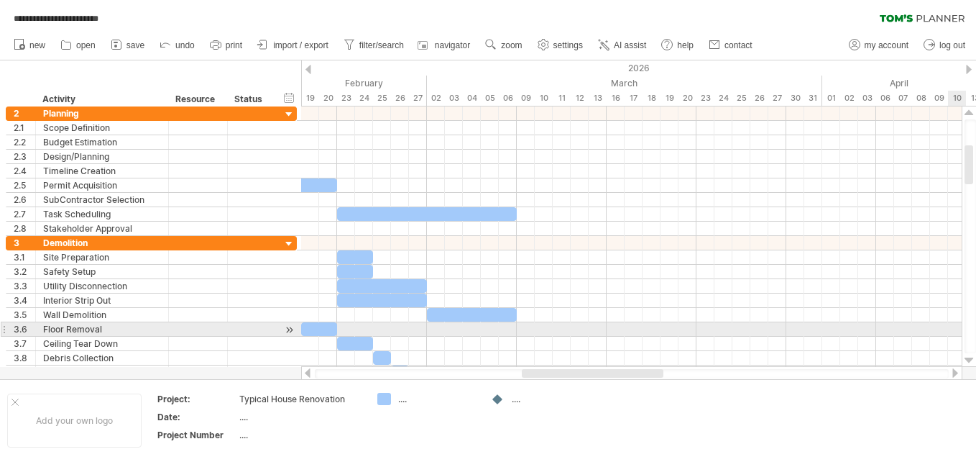
click at [968, 359] on div at bounding box center [969, 360] width 9 height 12
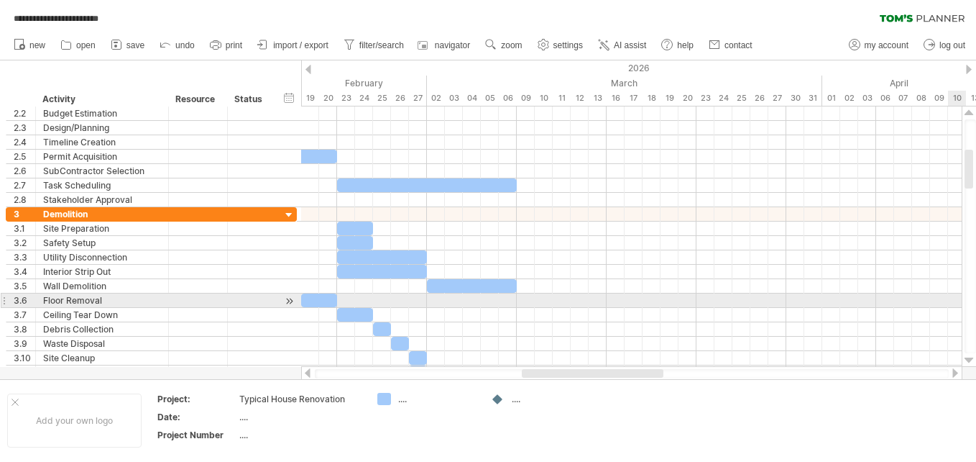
click at [968, 359] on div at bounding box center [969, 360] width 9 height 12
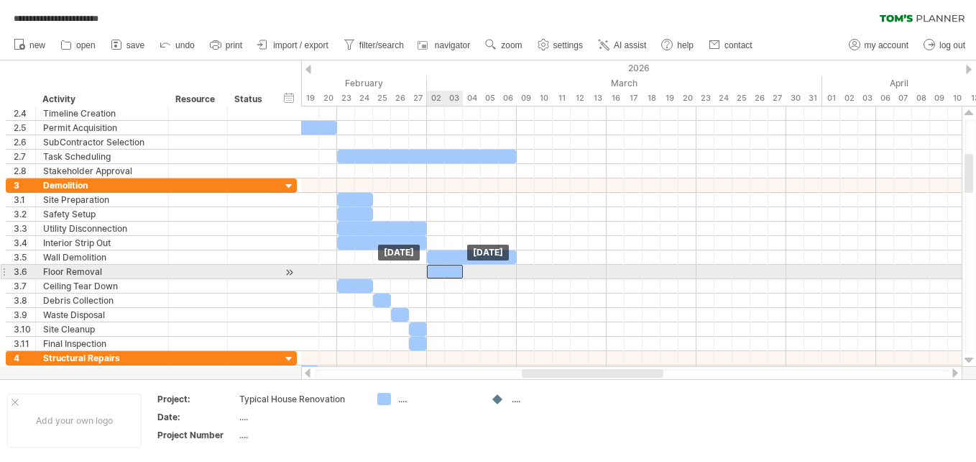
drag, startPoint x: 321, startPoint y: 270, endPoint x: 450, endPoint y: 275, distance: 128.8
click at [450, 275] on div at bounding box center [445, 272] width 36 height 14
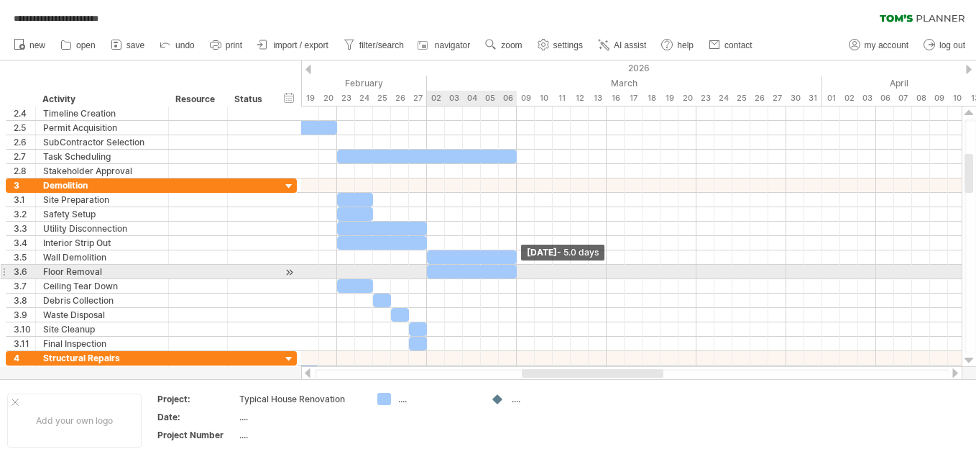
drag, startPoint x: 464, startPoint y: 271, endPoint x: 516, endPoint y: 269, distance: 51.8
click at [516, 269] on span at bounding box center [517, 272] width 6 height 14
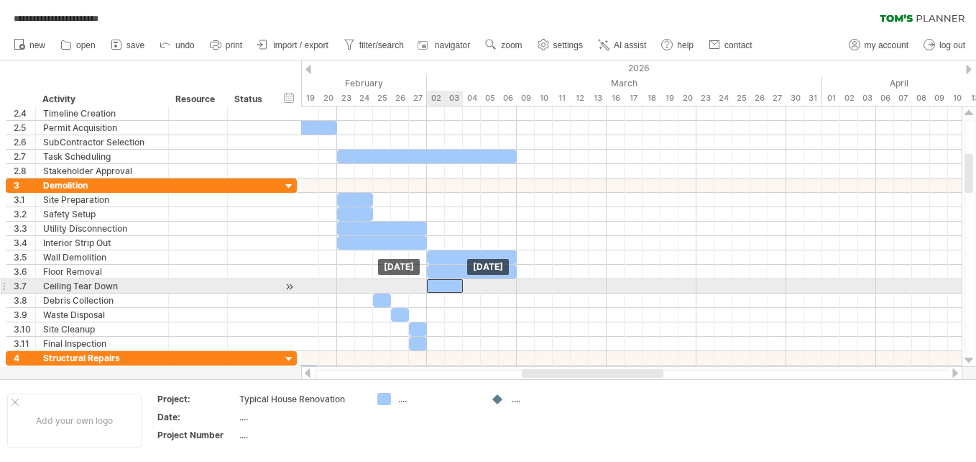
drag, startPoint x: 351, startPoint y: 282, endPoint x: 437, endPoint y: 285, distance: 86.3
click at [437, 285] on div at bounding box center [445, 286] width 36 height 14
click at [461, 285] on div at bounding box center [445, 286] width 36 height 14
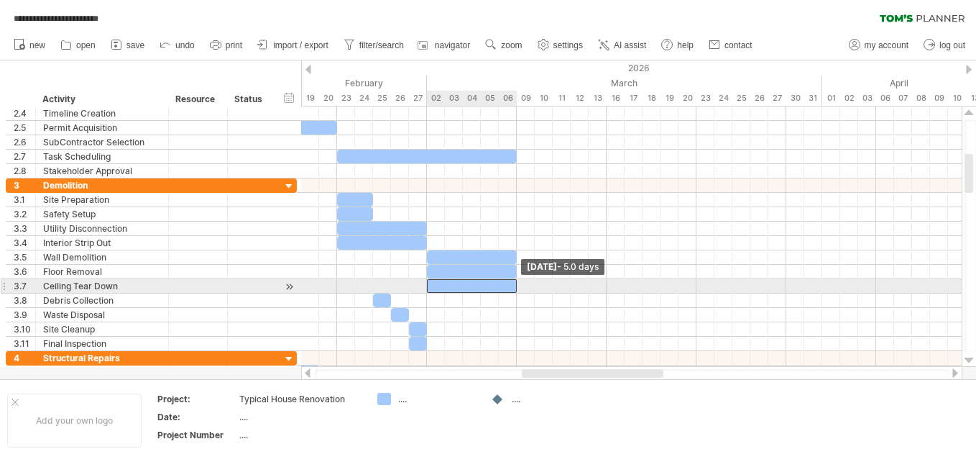
drag, startPoint x: 464, startPoint y: 285, endPoint x: 521, endPoint y: 285, distance: 56.8
click at [521, 285] on div "[DATE] - 5.0 days [DATE]" at bounding box center [631, 236] width 661 height 260
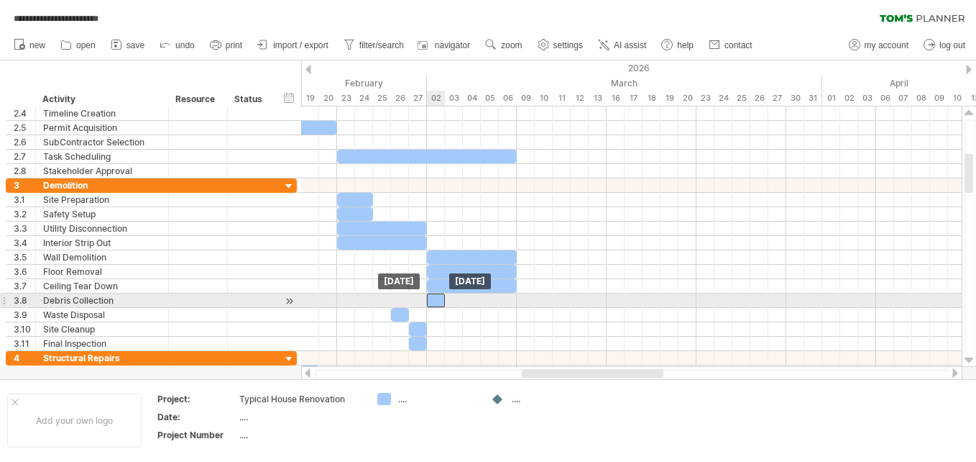
drag, startPoint x: 379, startPoint y: 299, endPoint x: 430, endPoint y: 299, distance: 51.0
click at [430, 299] on div at bounding box center [436, 300] width 18 height 14
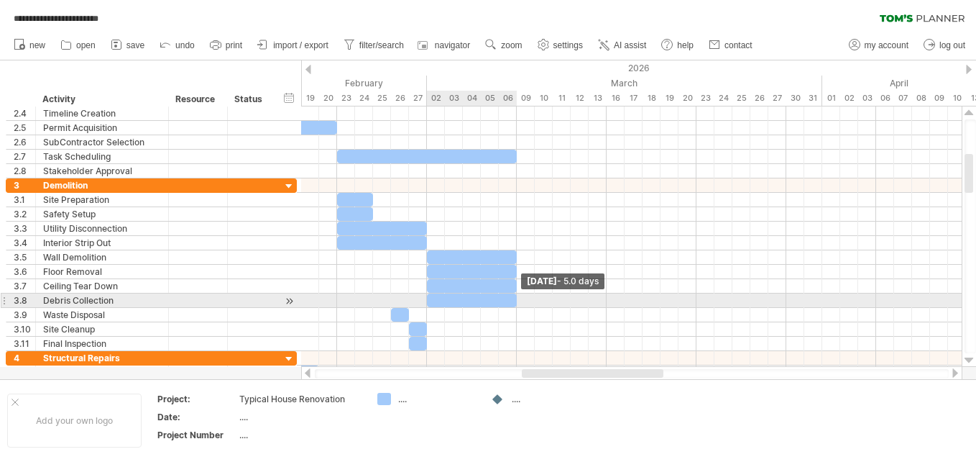
drag, startPoint x: 445, startPoint y: 299, endPoint x: 520, endPoint y: 297, distance: 75.5
click at [520, 297] on div "[DATE] - 5.0 days [DATE]" at bounding box center [631, 236] width 661 height 260
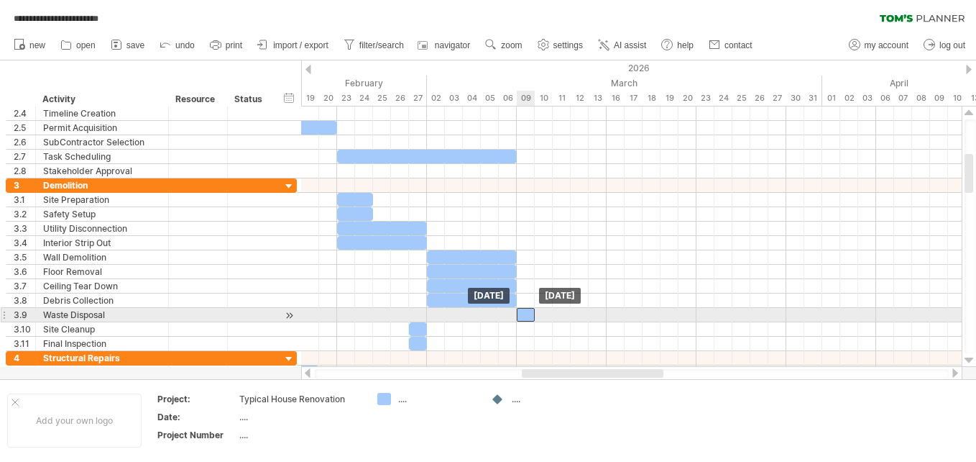
drag, startPoint x: 398, startPoint y: 315, endPoint x: 525, endPoint y: 313, distance: 126.5
click at [525, 313] on div at bounding box center [526, 315] width 18 height 14
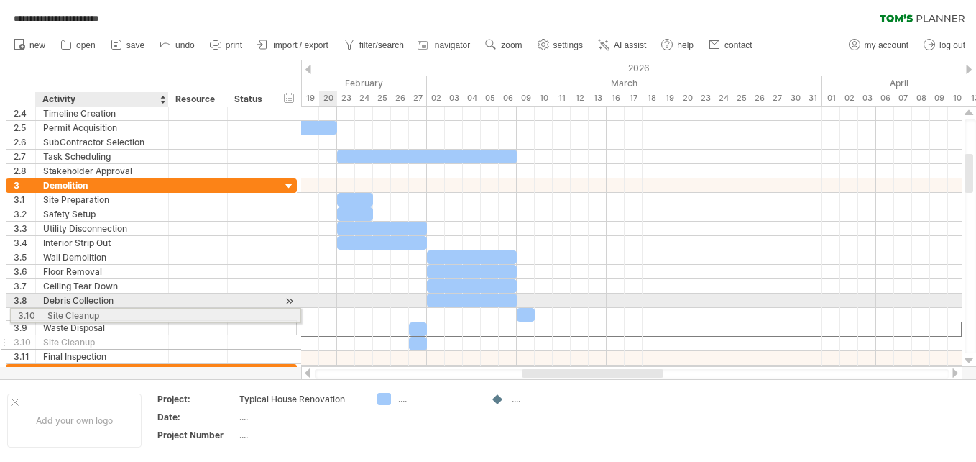
drag, startPoint x: 121, startPoint y: 329, endPoint x: 121, endPoint y: 313, distance: 15.8
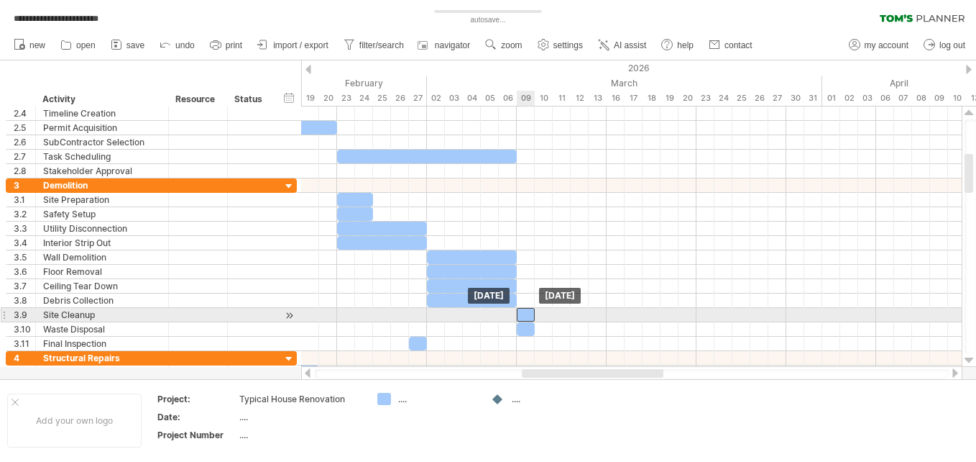
drag, startPoint x: 416, startPoint y: 313, endPoint x: 523, endPoint y: 313, distance: 106.4
click at [523, 313] on div at bounding box center [526, 315] width 18 height 14
drag, startPoint x: 532, startPoint y: 313, endPoint x: 554, endPoint y: 313, distance: 21.6
click at [554, 313] on span at bounding box center [553, 315] width 6 height 14
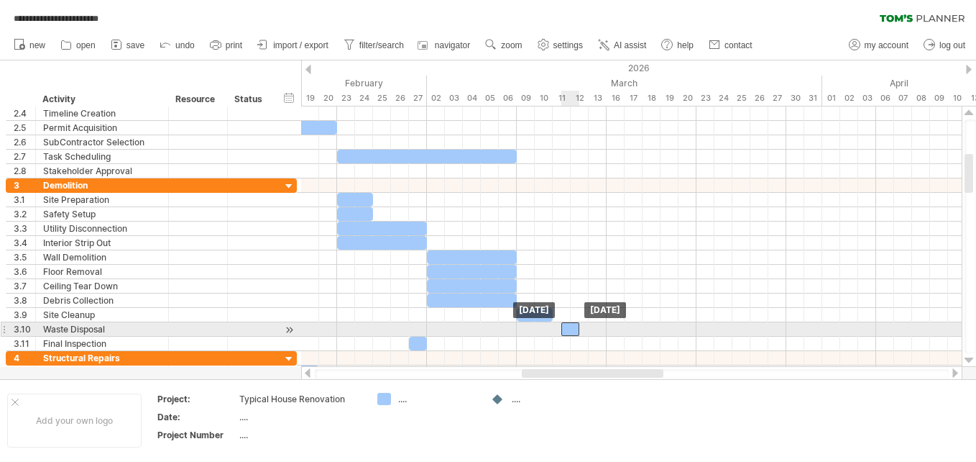
drag, startPoint x: 523, startPoint y: 326, endPoint x: 565, endPoint y: 326, distance: 42.4
click at [565, 326] on div at bounding box center [570, 329] width 18 height 14
drag, startPoint x: 565, startPoint y: 326, endPoint x: 556, endPoint y: 326, distance: 9.3
click at [556, 326] on div at bounding box center [562, 329] width 18 height 14
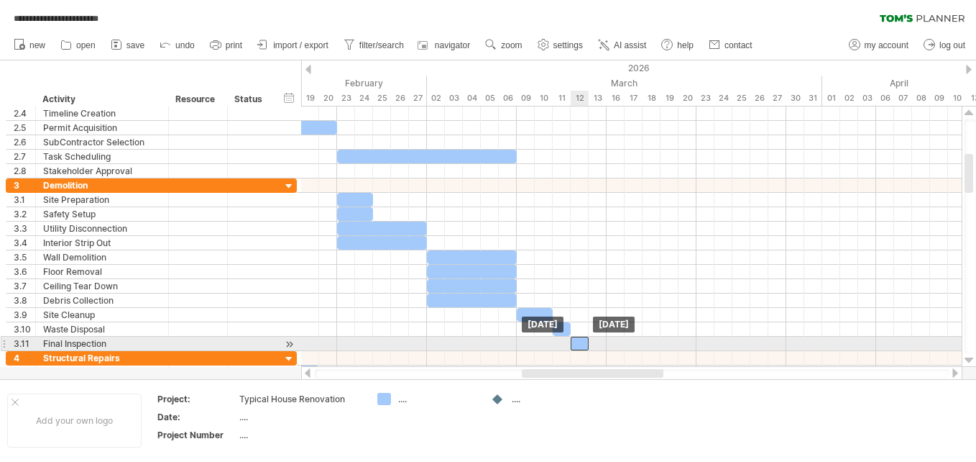
drag, startPoint x: 418, startPoint y: 341, endPoint x: 580, endPoint y: 340, distance: 161.7
click at [580, 340] on div at bounding box center [580, 343] width 18 height 14
click at [62, 343] on div "Final Inspection" at bounding box center [102, 343] width 118 height 14
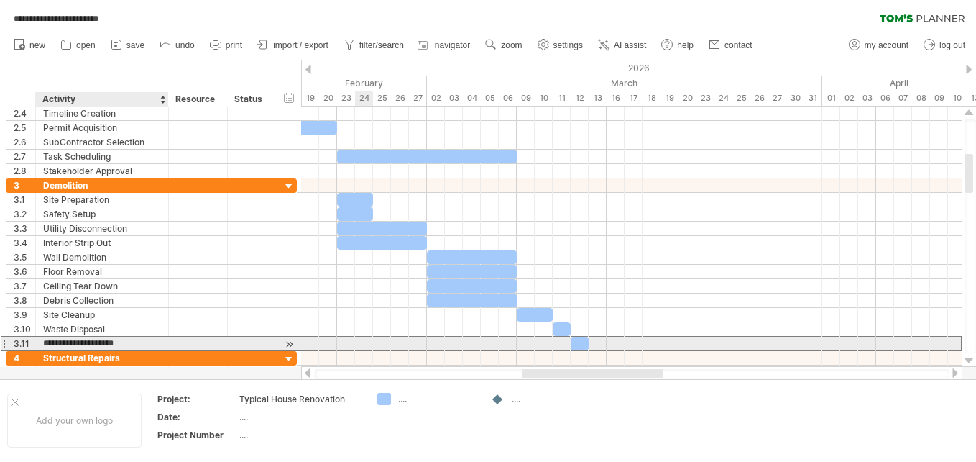
type input "**********"
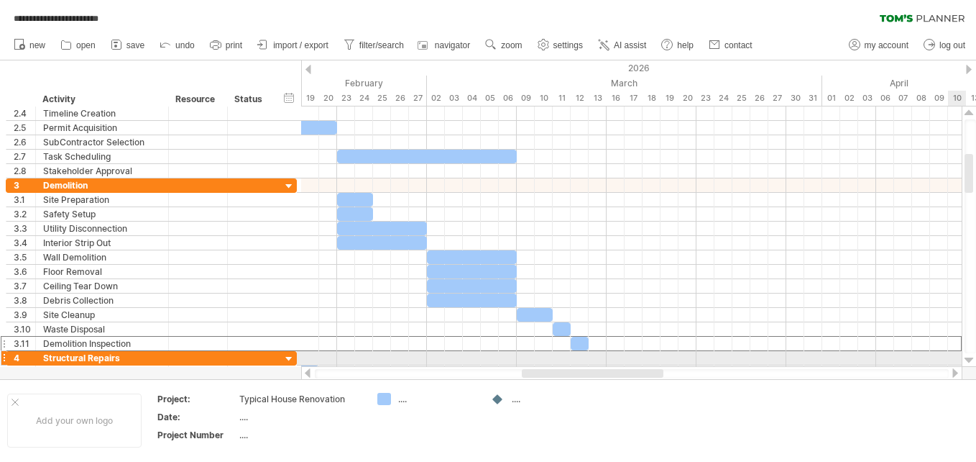
click at [971, 359] on div at bounding box center [969, 360] width 9 height 12
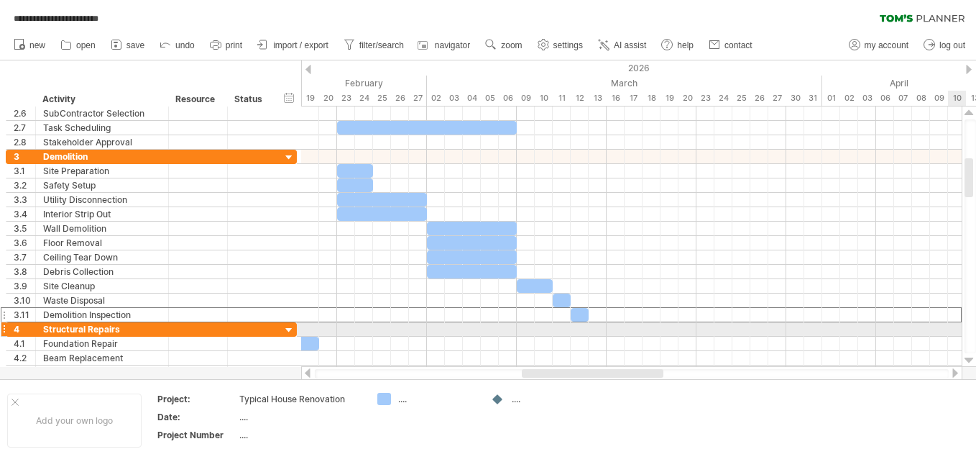
click at [971, 359] on div at bounding box center [969, 360] width 9 height 12
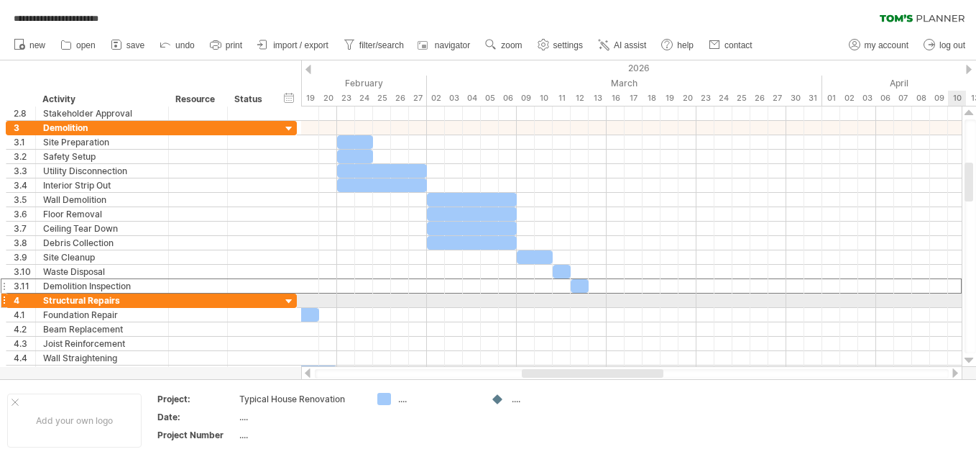
click at [971, 359] on div at bounding box center [969, 360] width 9 height 12
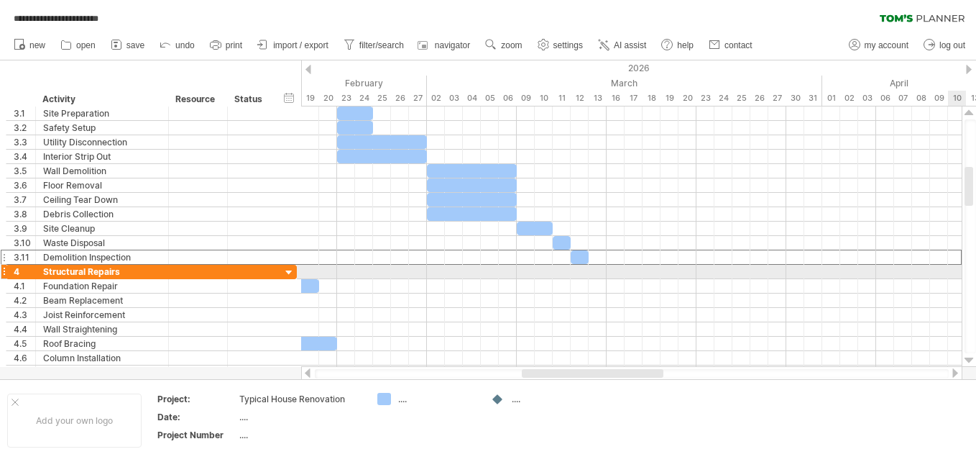
click at [971, 359] on div at bounding box center [969, 360] width 9 height 12
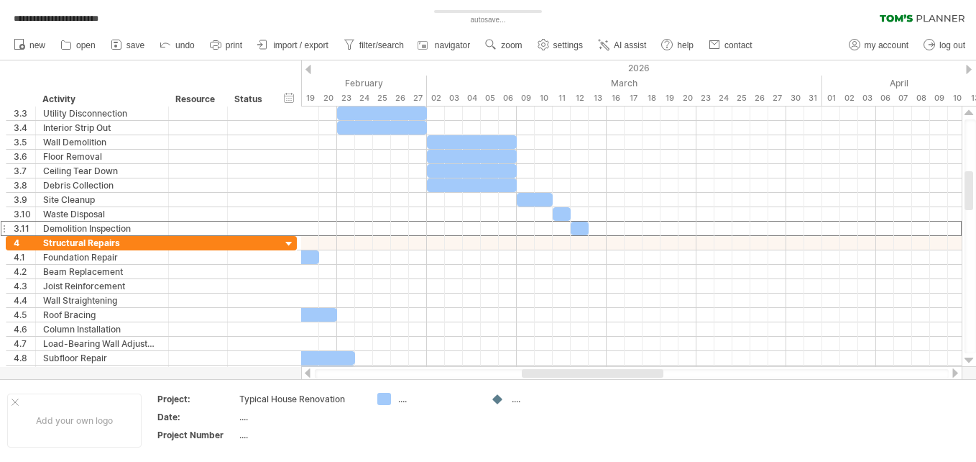
click at [308, 372] on div at bounding box center [308, 372] width 12 height 9
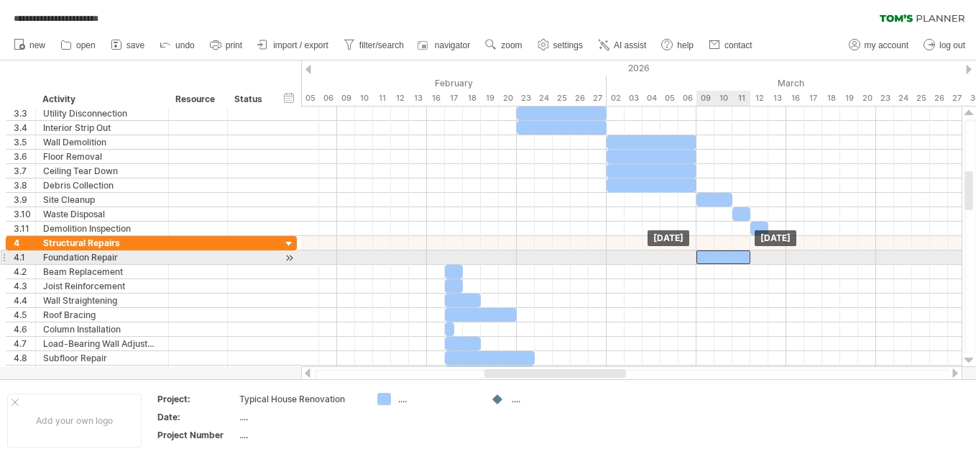
drag, startPoint x: 461, startPoint y: 258, endPoint x: 709, endPoint y: 254, distance: 248.0
click at [709, 254] on div at bounding box center [724, 257] width 54 height 14
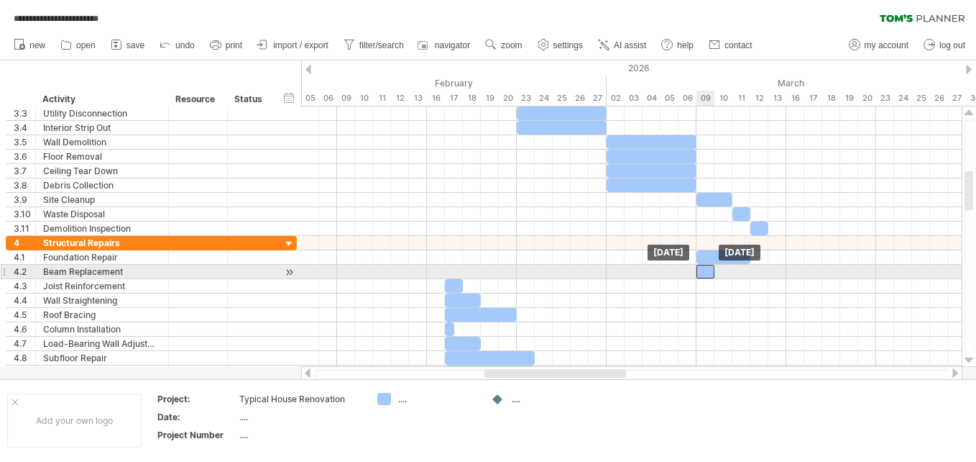
drag, startPoint x: 452, startPoint y: 272, endPoint x: 699, endPoint y: 275, distance: 247.3
click at [699, 275] on div at bounding box center [706, 272] width 18 height 14
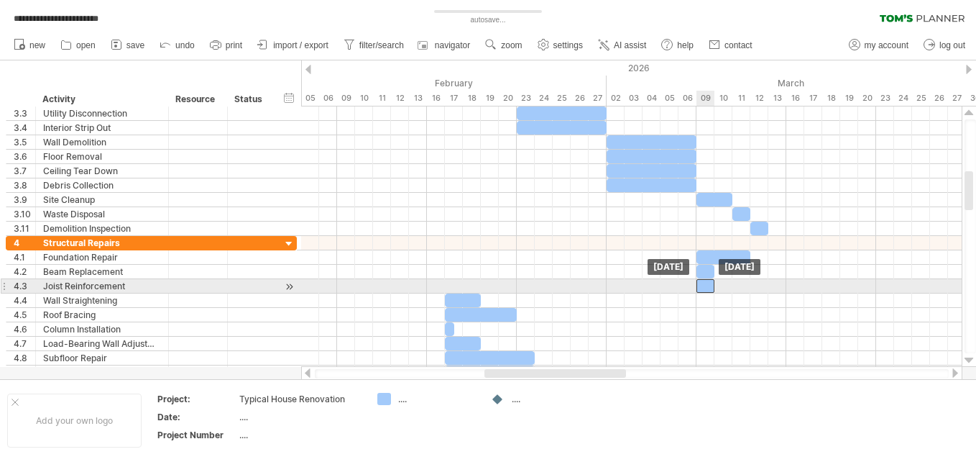
drag, startPoint x: 454, startPoint y: 281, endPoint x: 702, endPoint y: 283, distance: 248.7
click at [702, 283] on div at bounding box center [706, 286] width 18 height 14
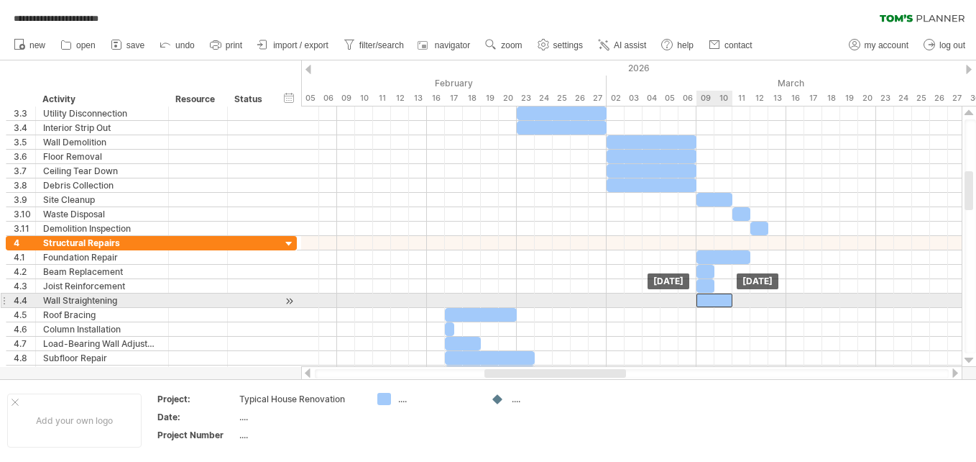
drag, startPoint x: 458, startPoint y: 296, endPoint x: 709, endPoint y: 298, distance: 250.9
click at [709, 298] on div at bounding box center [715, 300] width 36 height 14
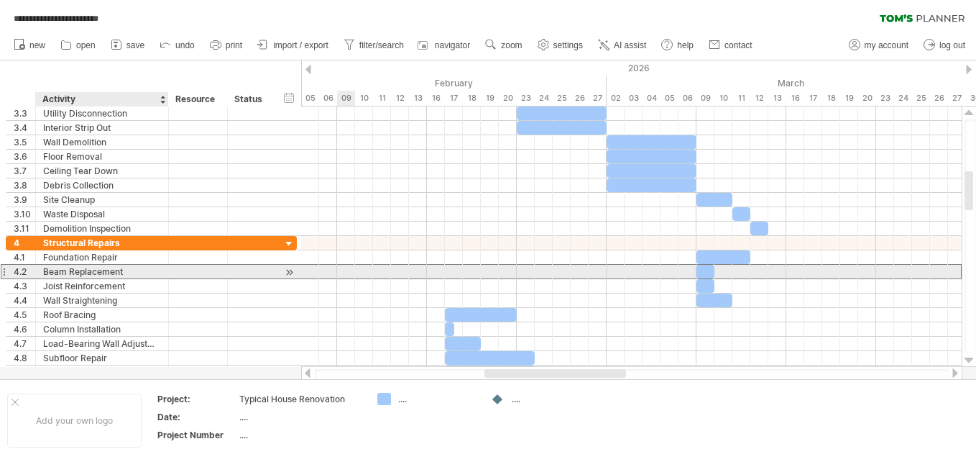
click at [127, 268] on div "Beam Replacement" at bounding box center [102, 272] width 118 height 14
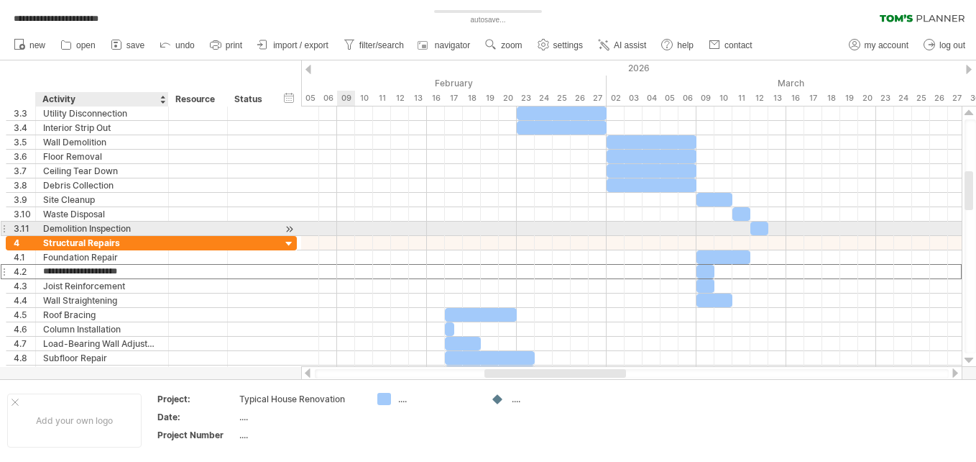
type input "**********"
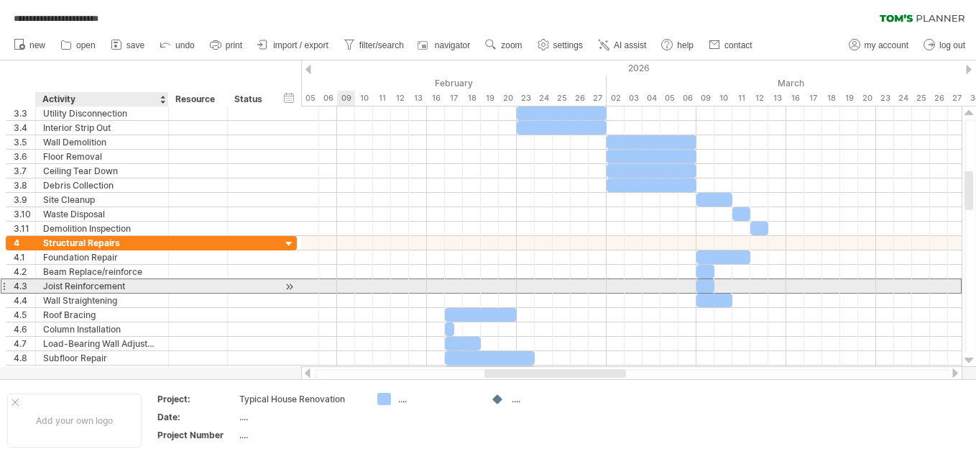
click at [83, 283] on div "Joist Reinforcement" at bounding box center [102, 286] width 118 height 14
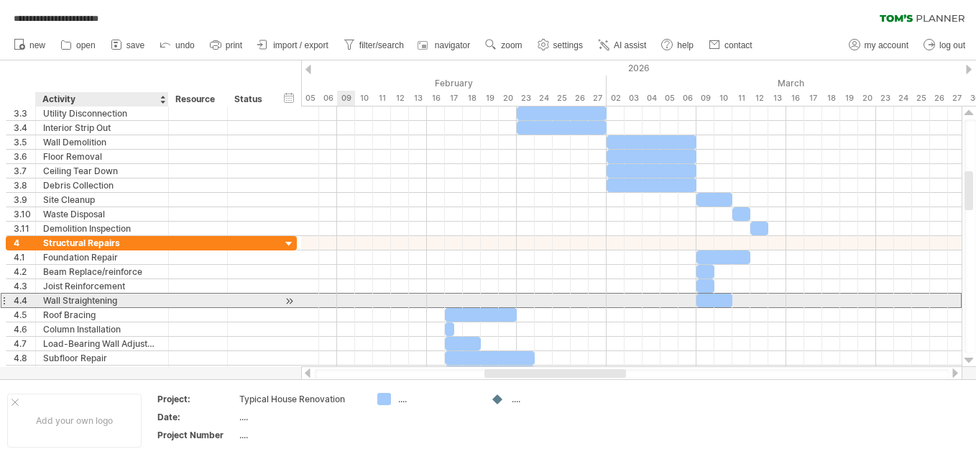
click at [127, 300] on div "Wall Straightening" at bounding box center [102, 300] width 118 height 14
type input "**********"
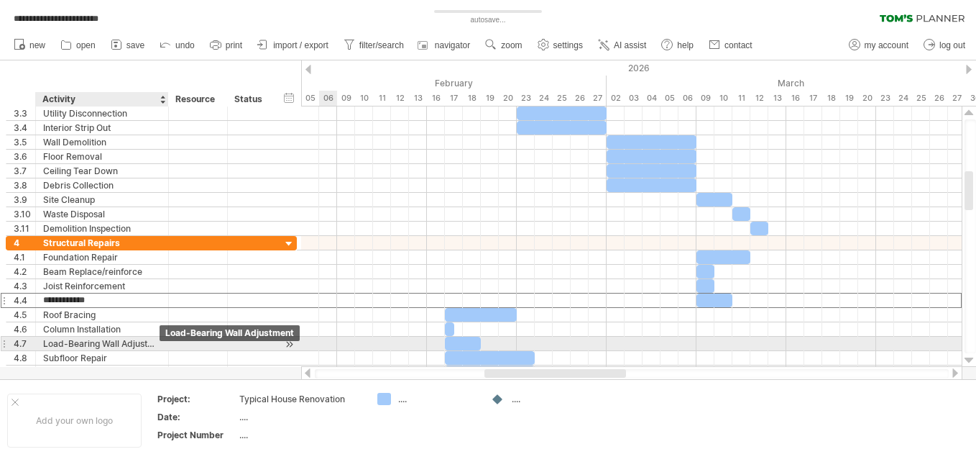
click at [153, 343] on div "Load-Bearing Wall Adjustment" at bounding box center [102, 343] width 118 height 14
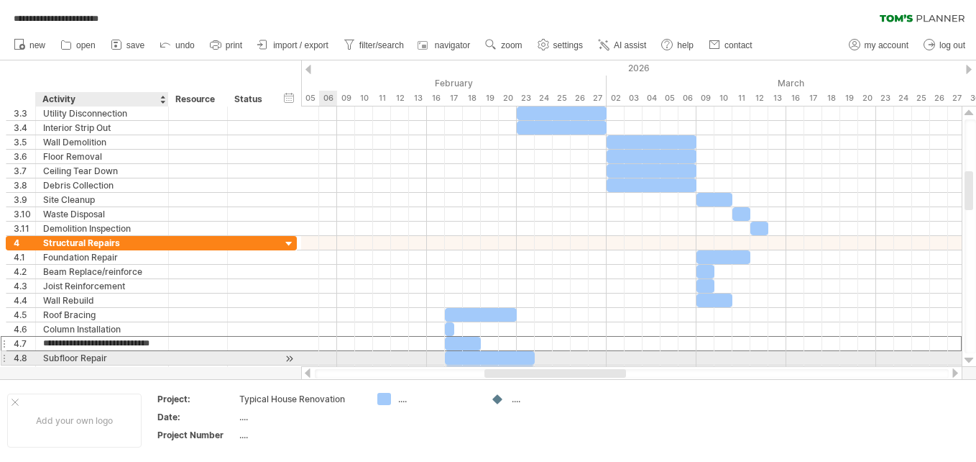
type input "**********"
click at [968, 357] on div at bounding box center [969, 360] width 9 height 12
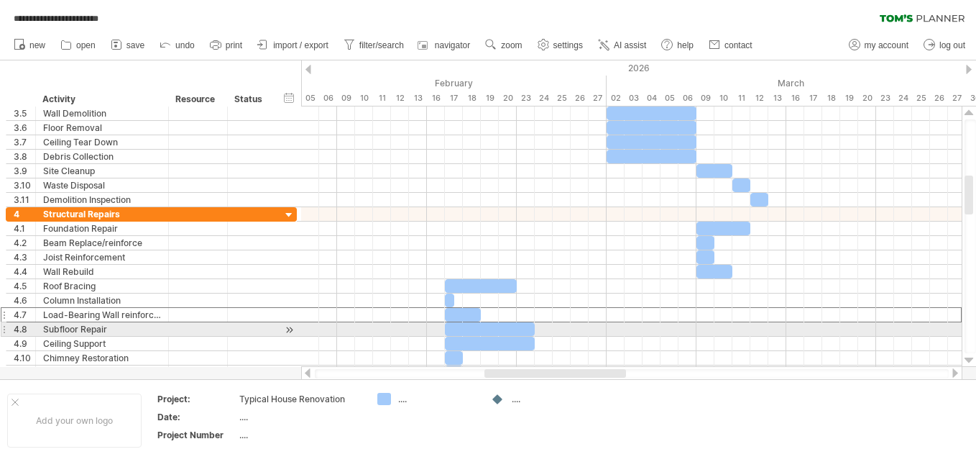
click at [968, 357] on div at bounding box center [969, 360] width 9 height 12
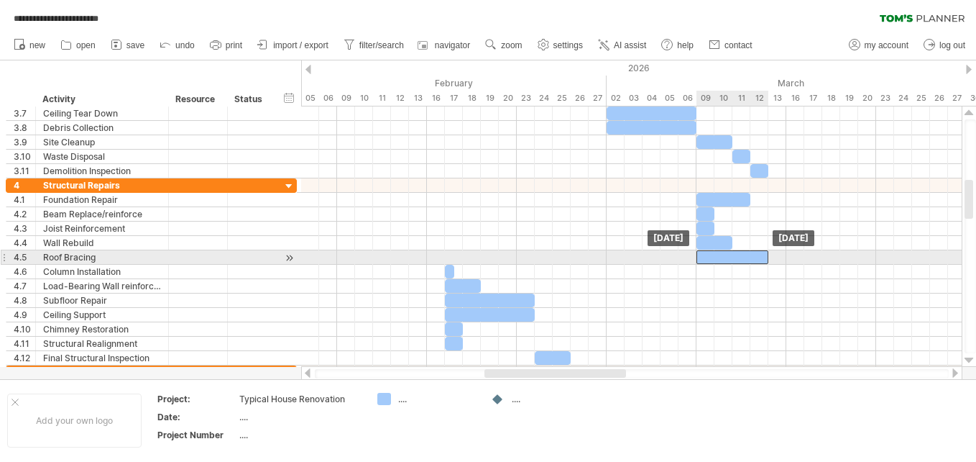
drag, startPoint x: 483, startPoint y: 256, endPoint x: 734, endPoint y: 257, distance: 250.9
click at [734, 257] on div at bounding box center [733, 257] width 72 height 14
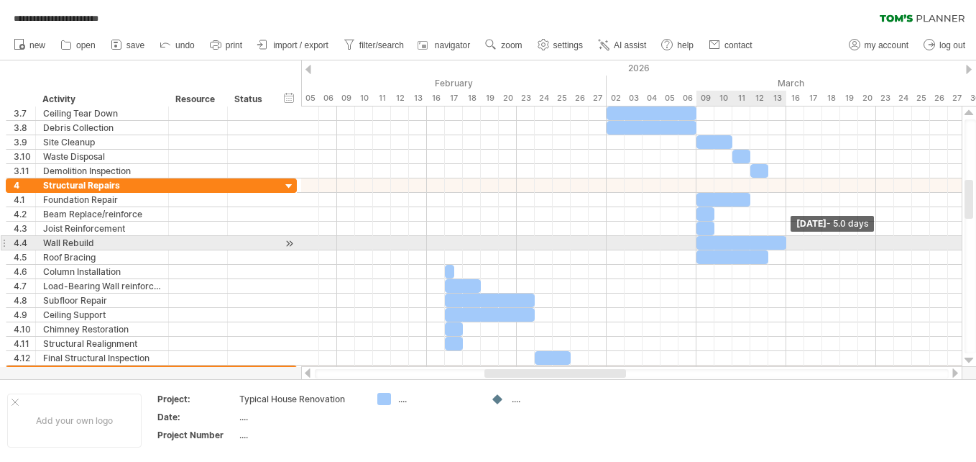
drag, startPoint x: 730, startPoint y: 243, endPoint x: 788, endPoint y: 243, distance: 57.5
click at [788, 243] on span at bounding box center [787, 243] width 6 height 14
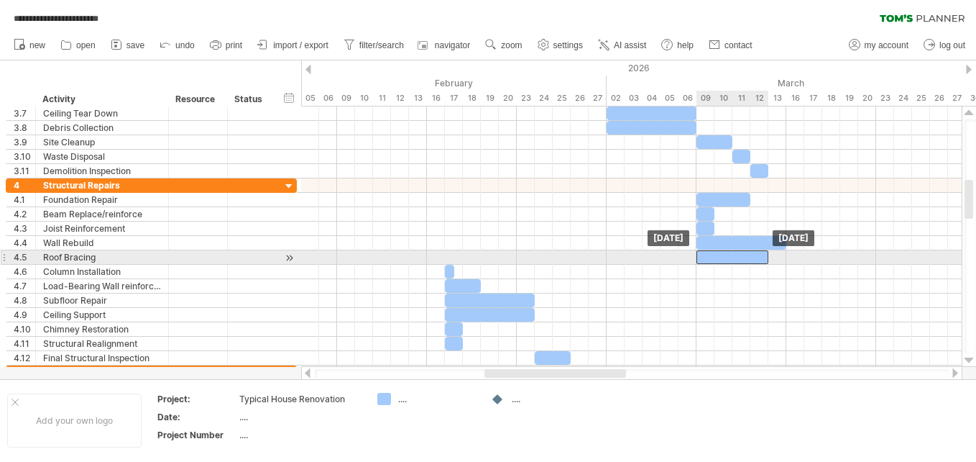
click at [765, 257] on div at bounding box center [733, 257] width 72 height 14
drag, startPoint x: 768, startPoint y: 257, endPoint x: 782, endPoint y: 257, distance: 14.4
click at [782, 257] on div at bounding box center [742, 257] width 90 height 14
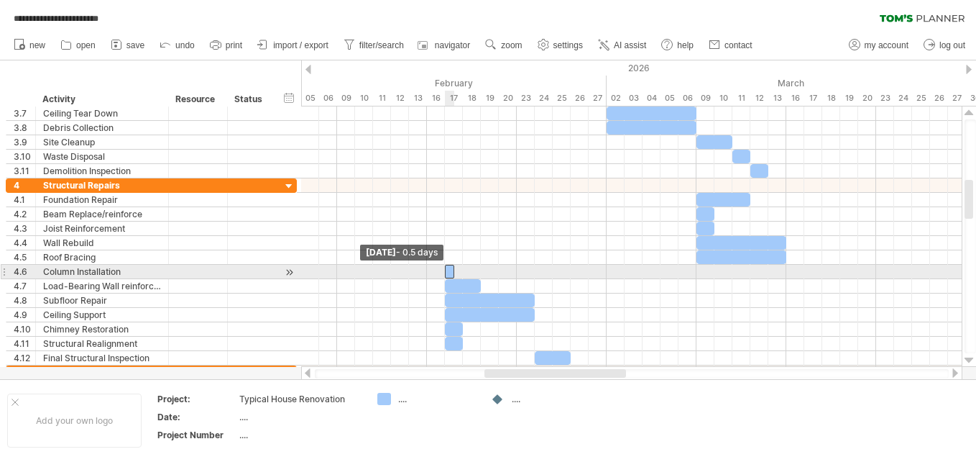
drag, startPoint x: 447, startPoint y: 271, endPoint x: 698, endPoint y: 269, distance: 250.9
click at [698, 269] on div "[DATE] - 5.0 days [DATE] - 0.5 days" at bounding box center [631, 236] width 661 height 260
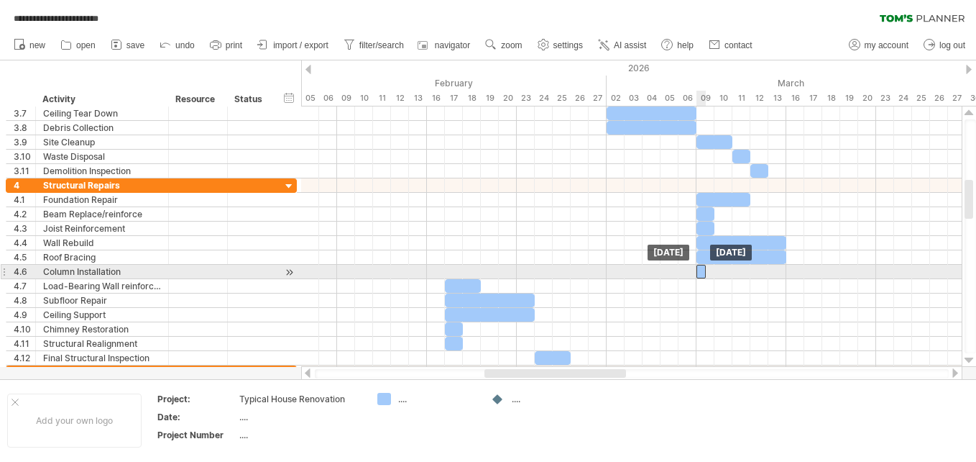
drag, startPoint x: 450, startPoint y: 271, endPoint x: 698, endPoint y: 275, distance: 248.0
click at [698, 275] on div at bounding box center [701, 272] width 9 height 14
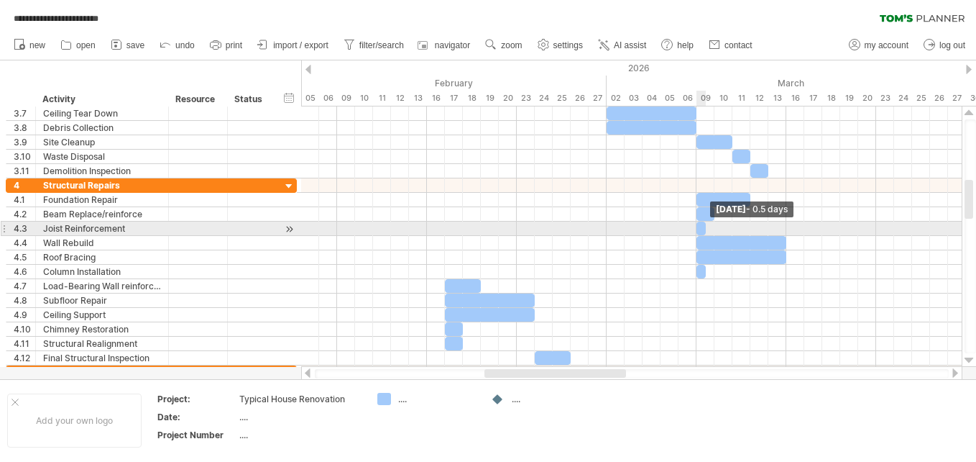
drag, startPoint x: 713, startPoint y: 229, endPoint x: 703, endPoint y: 229, distance: 10.1
click at [703, 229] on span at bounding box center [706, 228] width 6 height 14
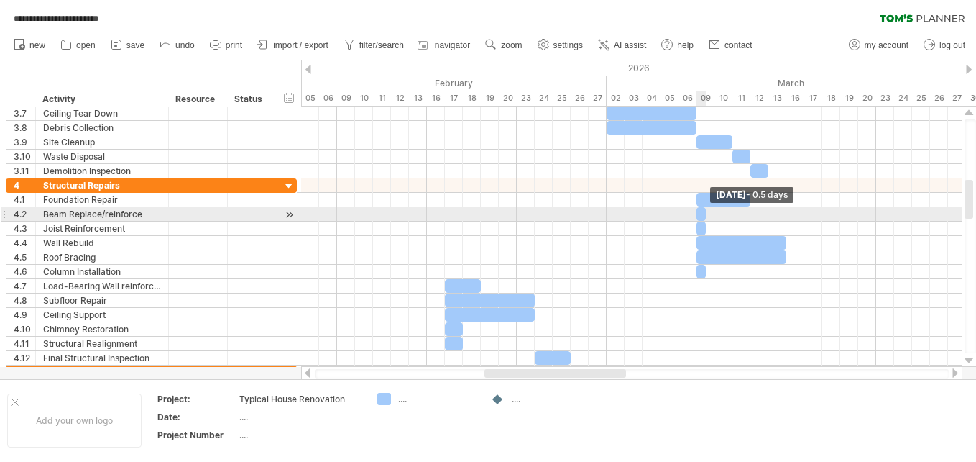
drag, startPoint x: 715, startPoint y: 215, endPoint x: 705, endPoint y: 214, distance: 9.5
click at [705, 214] on span at bounding box center [706, 214] width 6 height 14
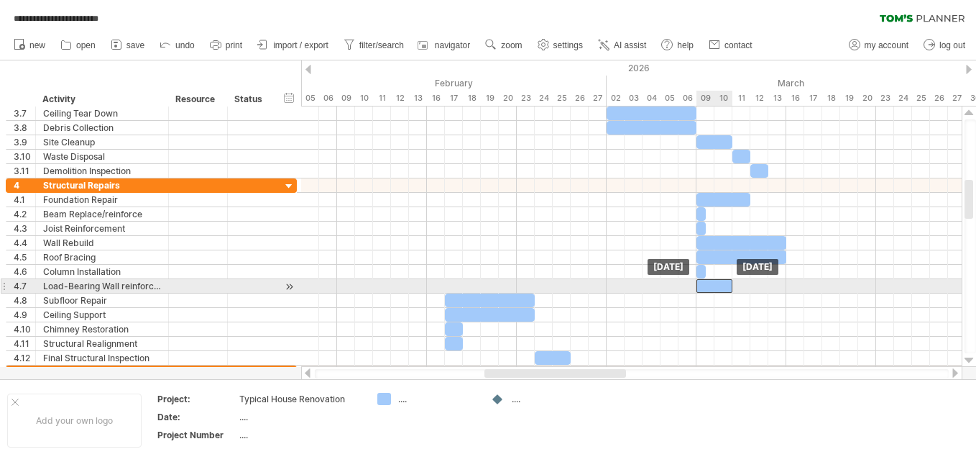
drag, startPoint x: 461, startPoint y: 284, endPoint x: 708, endPoint y: 285, distance: 247.3
click at [708, 285] on div at bounding box center [715, 286] width 36 height 14
drag, startPoint x: 730, startPoint y: 285, endPoint x: 703, endPoint y: 283, distance: 27.4
click at [703, 283] on span at bounding box center [706, 286] width 6 height 14
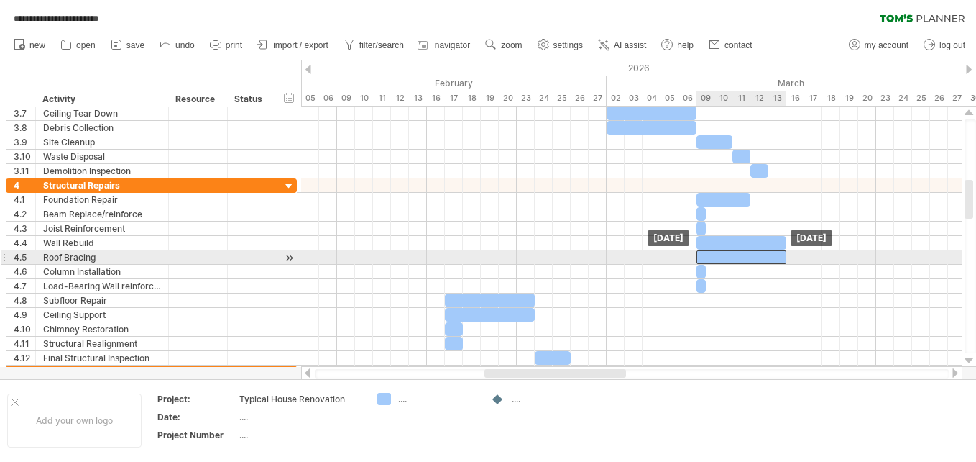
click at [781, 258] on div at bounding box center [742, 257] width 90 height 14
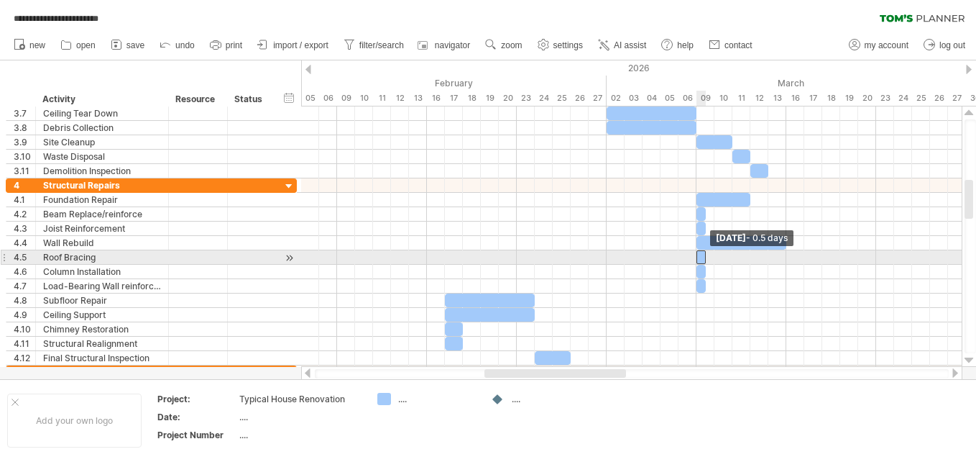
drag, startPoint x: 785, startPoint y: 257, endPoint x: 704, endPoint y: 257, distance: 80.5
click at [704, 257] on span at bounding box center [706, 257] width 6 height 14
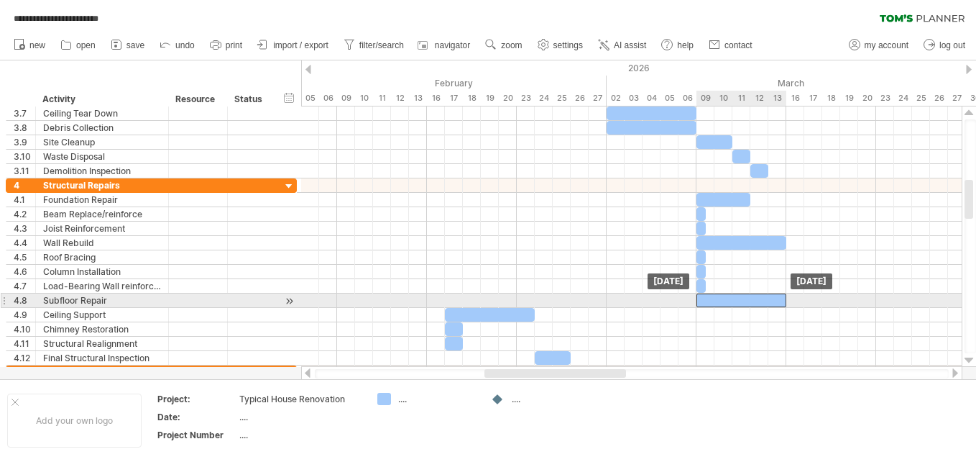
drag, startPoint x: 475, startPoint y: 298, endPoint x: 725, endPoint y: 298, distance: 250.2
click at [725, 298] on div at bounding box center [742, 300] width 90 height 14
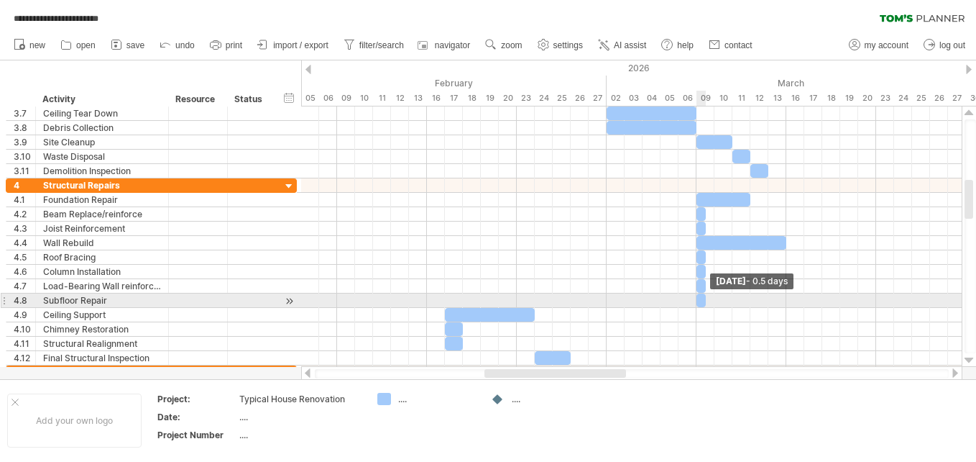
drag, startPoint x: 784, startPoint y: 298, endPoint x: 700, endPoint y: 295, distance: 83.5
click at [700, 295] on div at bounding box center [701, 300] width 9 height 14
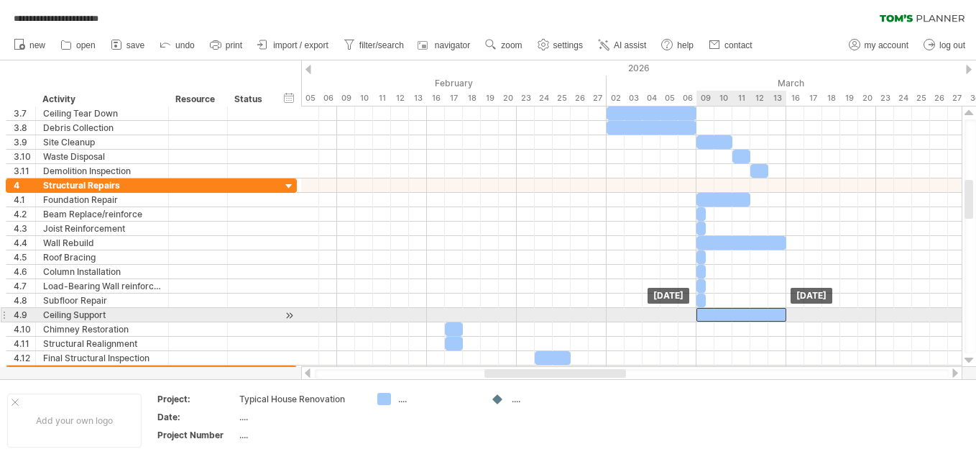
drag, startPoint x: 468, startPoint y: 310, endPoint x: 720, endPoint y: 308, distance: 252.3
click at [720, 308] on div at bounding box center [742, 315] width 90 height 14
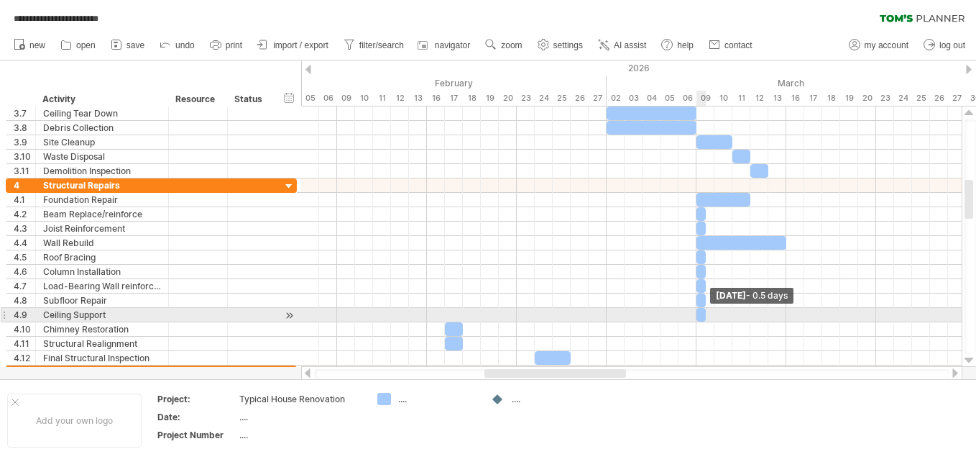
drag, startPoint x: 784, startPoint y: 313, endPoint x: 704, endPoint y: 312, distance: 80.5
click at [704, 312] on span at bounding box center [706, 315] width 6 height 14
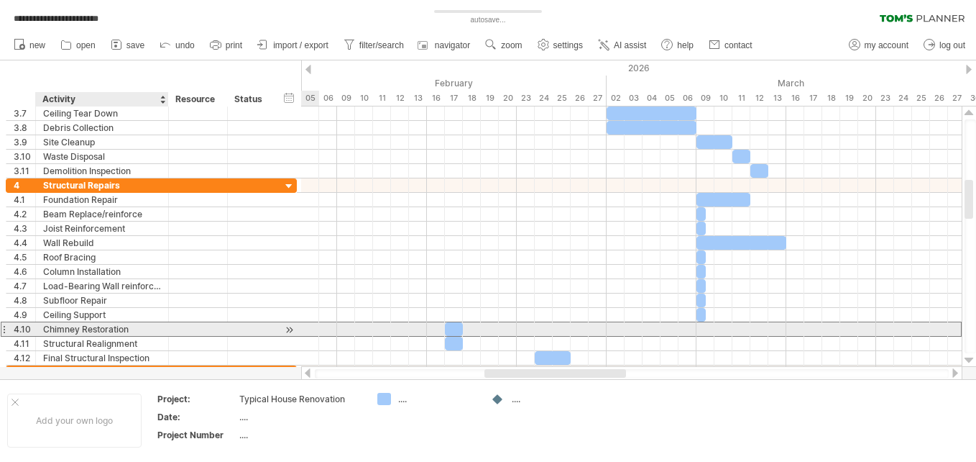
click at [73, 328] on div "Chimney Restoration" at bounding box center [102, 329] width 118 height 14
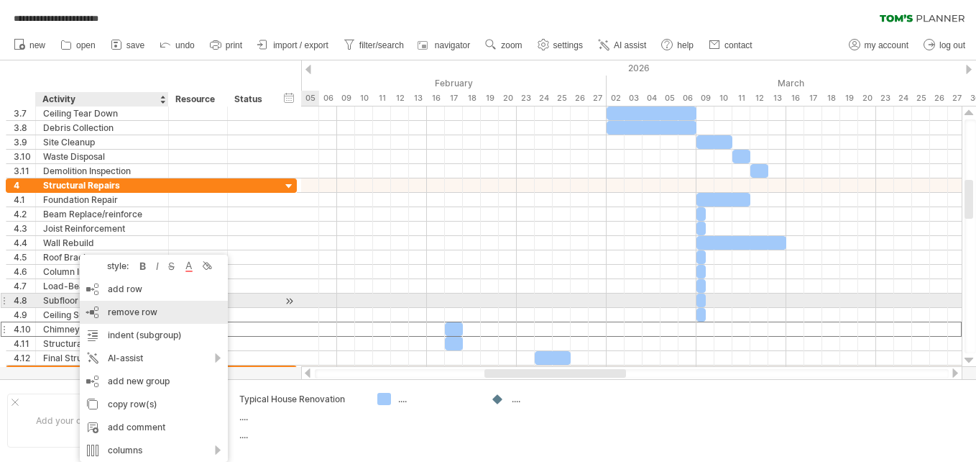
click at [106, 306] on div "remove row remove selected rows" at bounding box center [154, 311] width 148 height 23
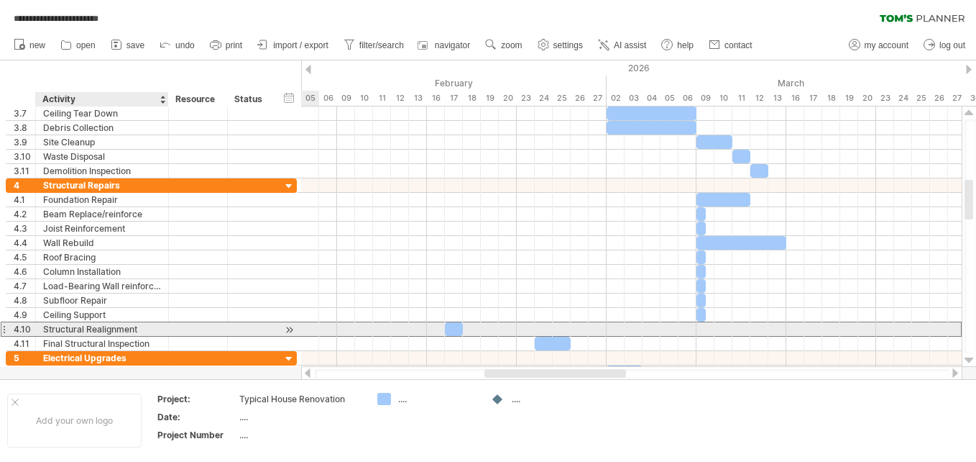
click at [92, 328] on div "Structural Realignment" at bounding box center [102, 329] width 118 height 14
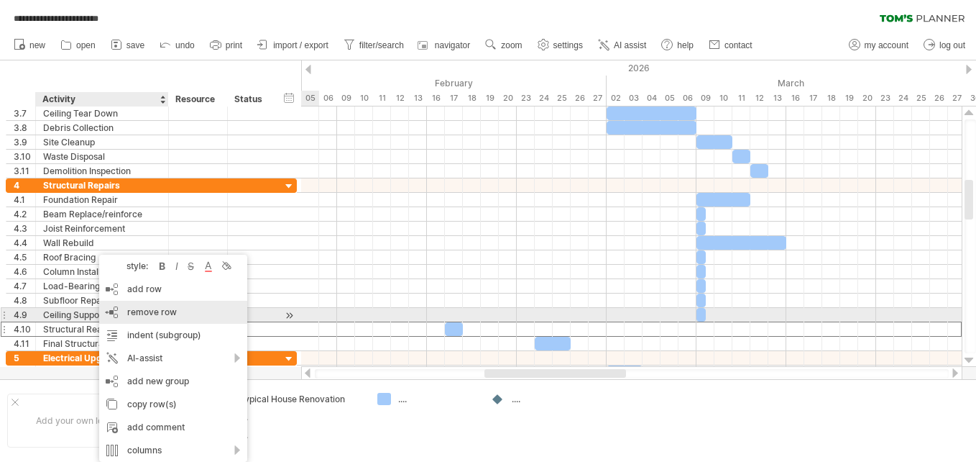
click at [115, 312] on div "remove row remove selected rows" at bounding box center [173, 311] width 148 height 23
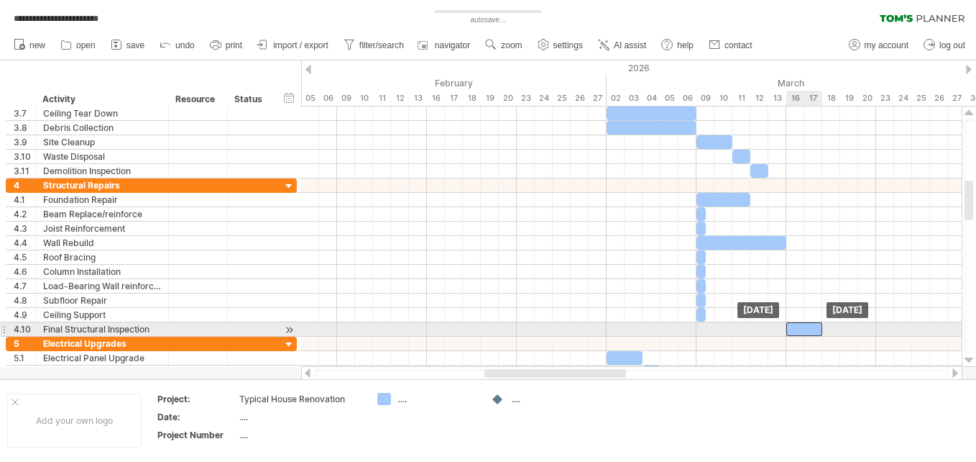
drag, startPoint x: 564, startPoint y: 328, endPoint x: 814, endPoint y: 326, distance: 249.4
click at [814, 326] on div at bounding box center [804, 329] width 36 height 14
drag, startPoint x: 820, startPoint y: 327, endPoint x: 804, endPoint y: 326, distance: 16.5
click at [804, 326] on span at bounding box center [805, 329] width 6 height 14
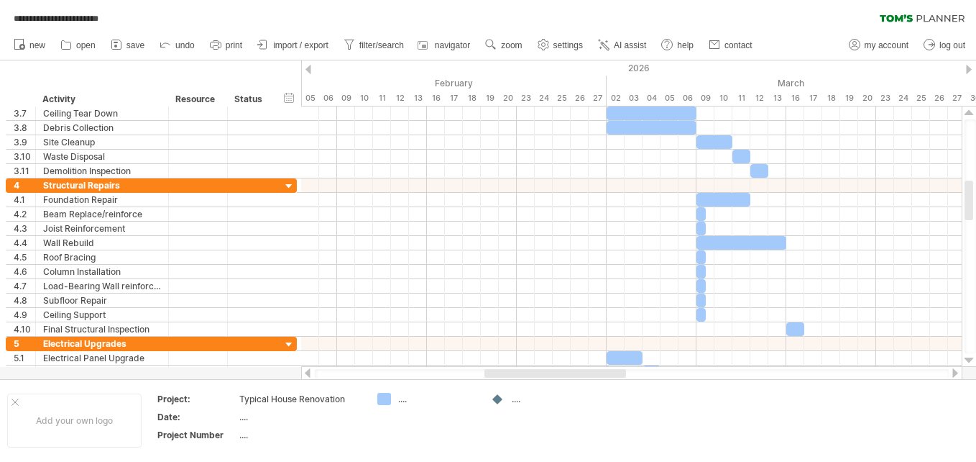
click at [955, 372] on div at bounding box center [956, 372] width 12 height 9
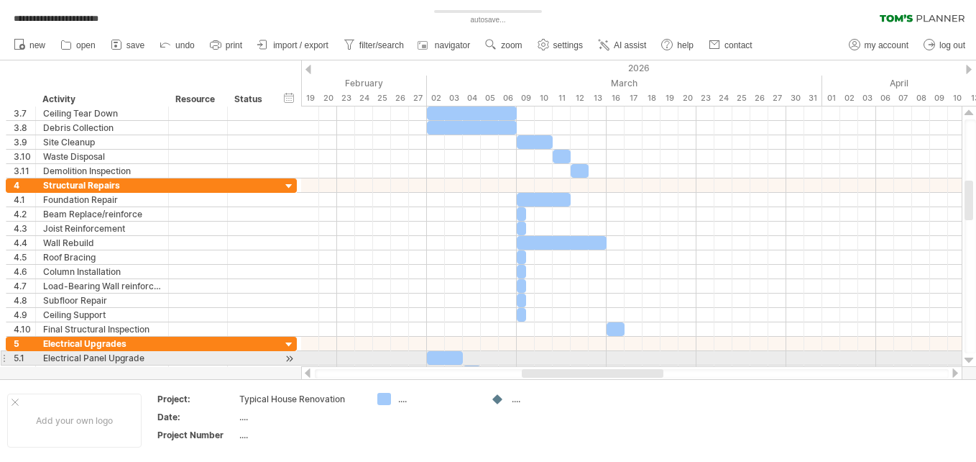
click at [969, 358] on div at bounding box center [969, 360] width 9 height 12
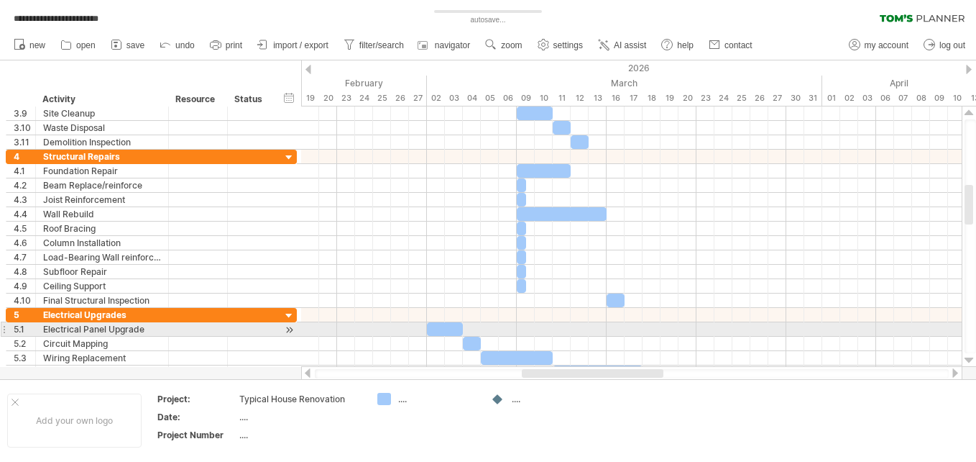
click at [969, 358] on div at bounding box center [969, 360] width 9 height 12
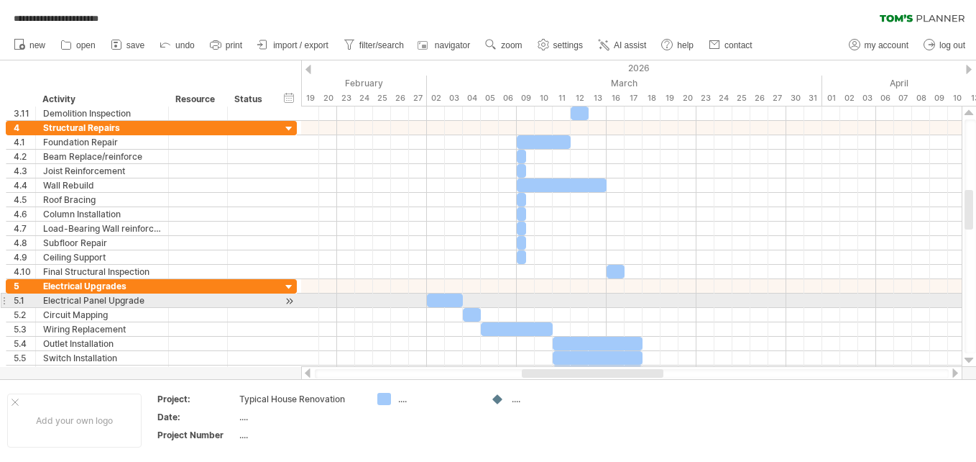
click at [969, 358] on div at bounding box center [969, 360] width 9 height 12
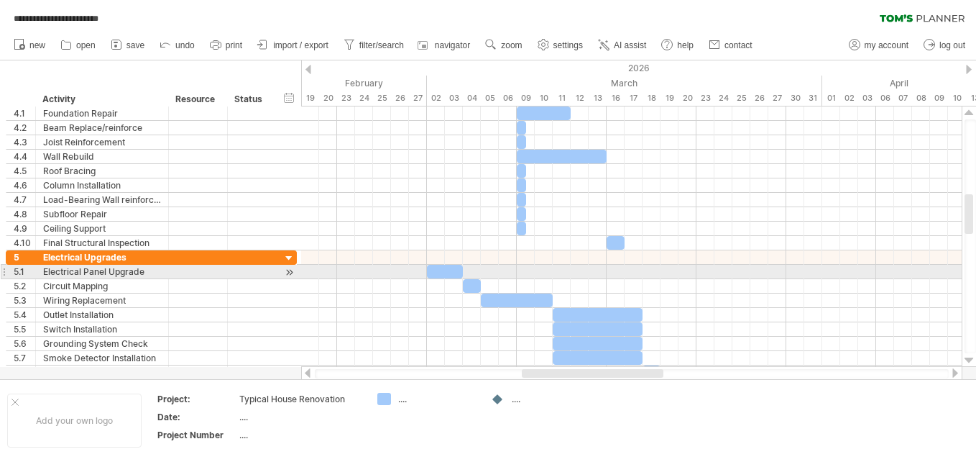
click at [969, 358] on div at bounding box center [969, 360] width 9 height 12
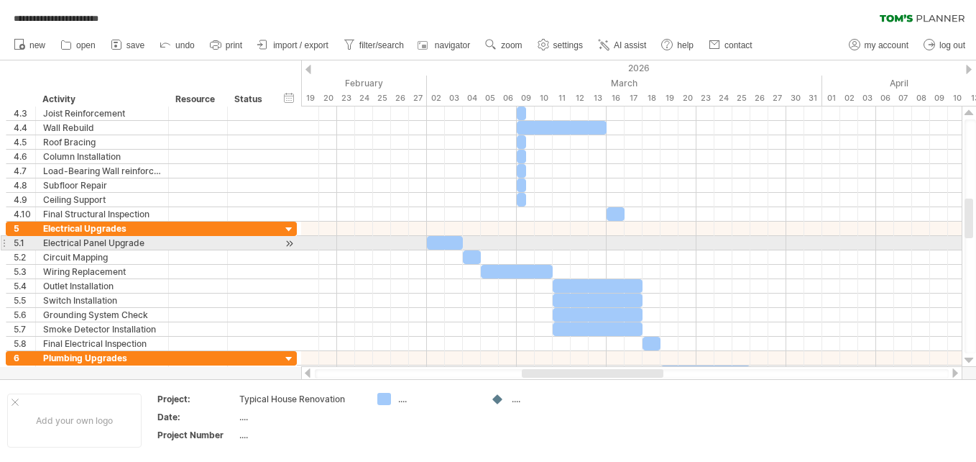
click at [969, 358] on div at bounding box center [969, 360] width 9 height 12
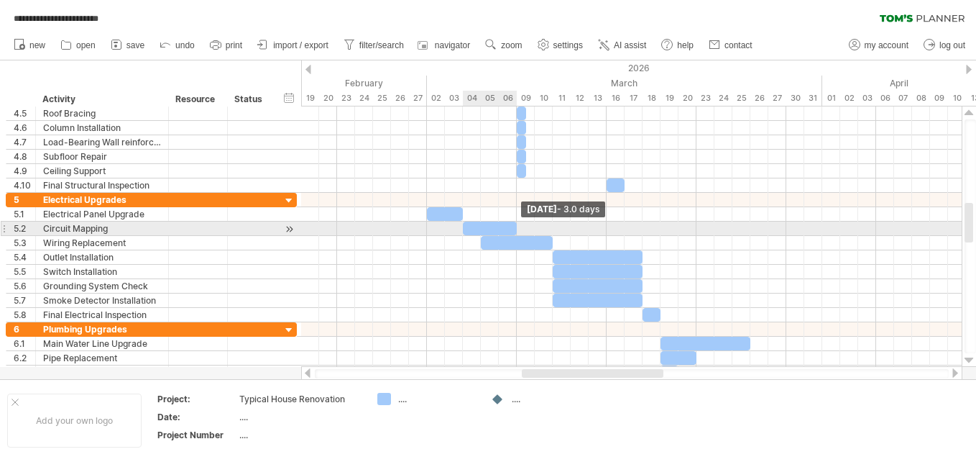
drag, startPoint x: 482, startPoint y: 229, endPoint x: 517, endPoint y: 229, distance: 34.5
click at [517, 229] on span at bounding box center [517, 228] width 6 height 14
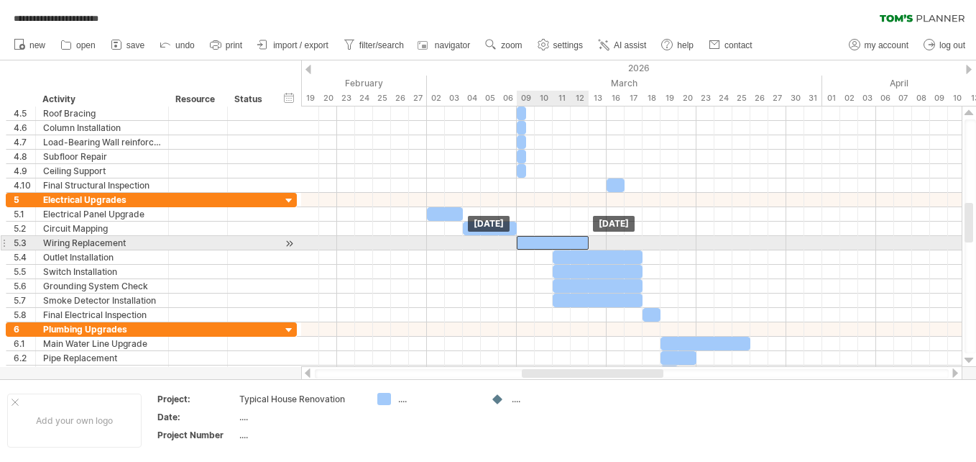
drag, startPoint x: 493, startPoint y: 243, endPoint x: 531, endPoint y: 244, distance: 37.4
click at [531, 244] on div at bounding box center [553, 243] width 72 height 14
drag, startPoint x: 590, startPoint y: 241, endPoint x: 607, endPoint y: 239, distance: 16.7
click at [607, 239] on span at bounding box center [607, 243] width 6 height 14
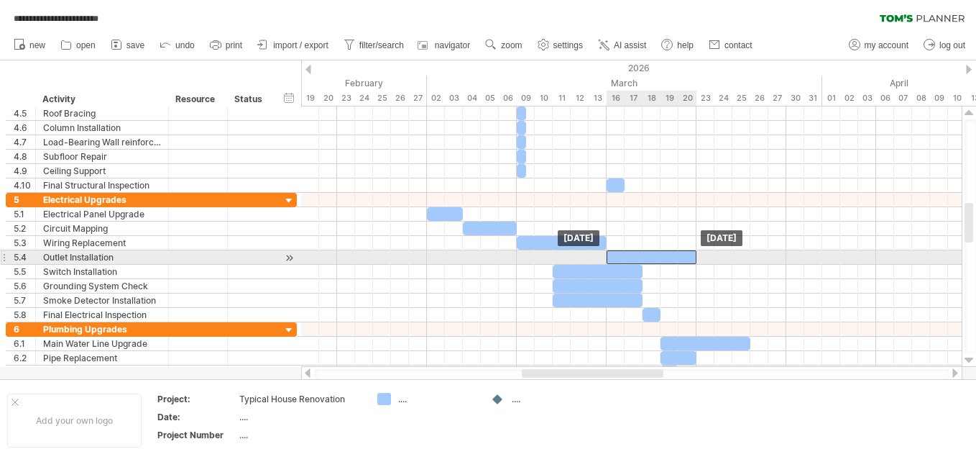
drag, startPoint x: 571, startPoint y: 255, endPoint x: 627, endPoint y: 257, distance: 55.4
click at [627, 257] on div at bounding box center [652, 257] width 90 height 14
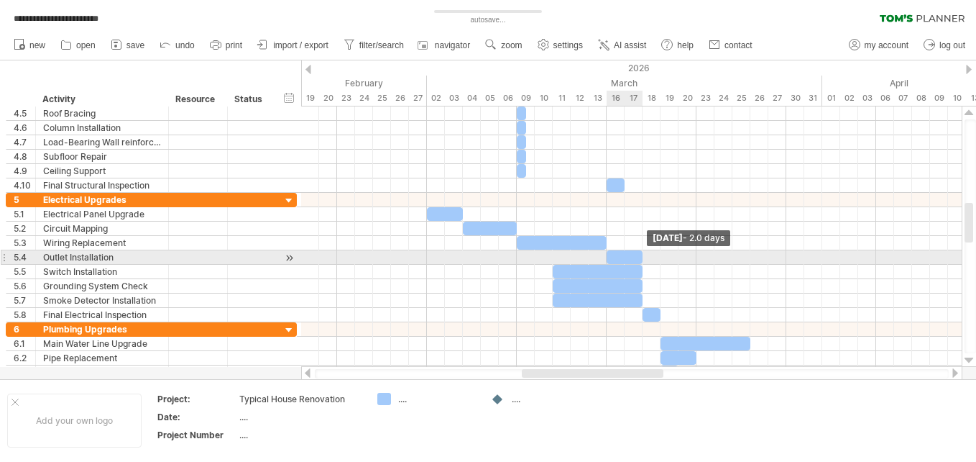
drag, startPoint x: 699, startPoint y: 256, endPoint x: 641, endPoint y: 254, distance: 58.2
click at [641, 254] on span at bounding box center [643, 257] width 6 height 14
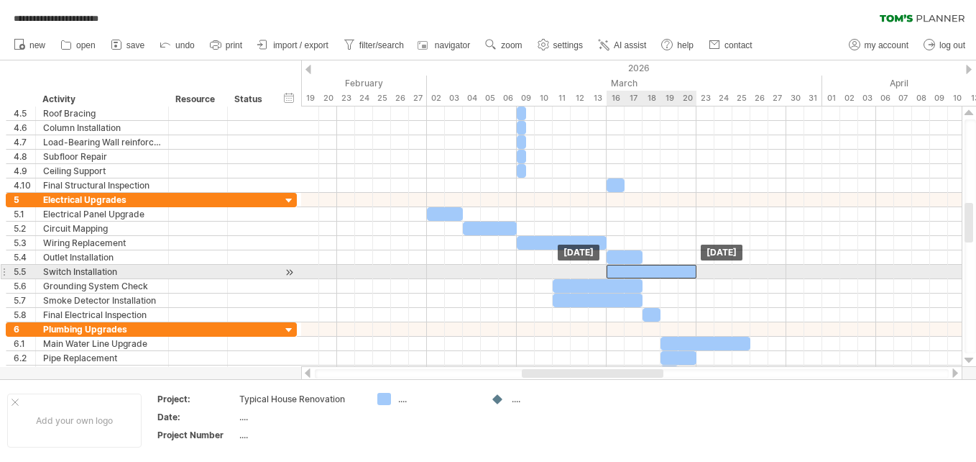
drag, startPoint x: 594, startPoint y: 271, endPoint x: 647, endPoint y: 270, distance: 52.5
click at [647, 270] on div at bounding box center [652, 272] width 90 height 14
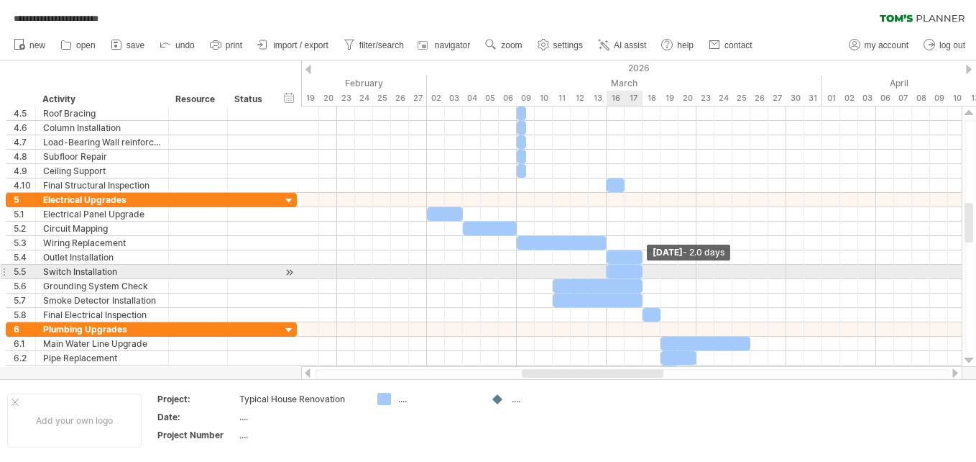
drag, startPoint x: 696, startPoint y: 270, endPoint x: 643, endPoint y: 267, distance: 53.3
click at [643, 267] on span at bounding box center [643, 272] width 6 height 14
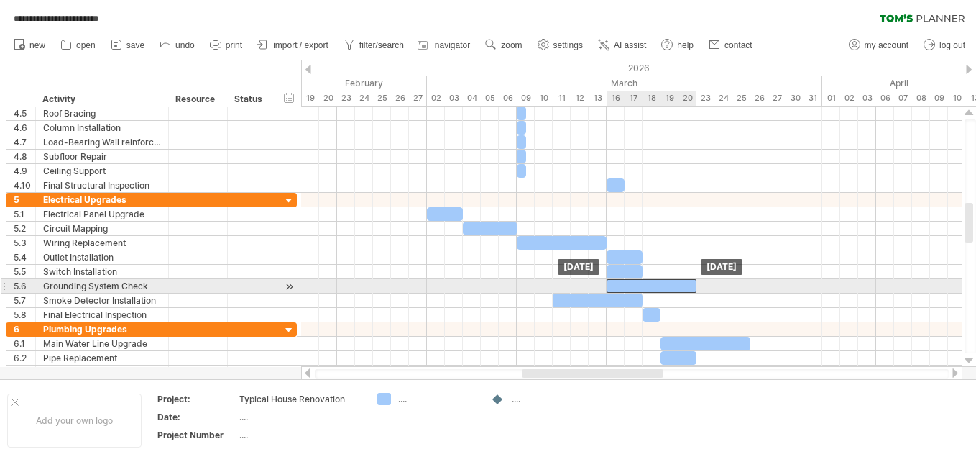
drag, startPoint x: 588, startPoint y: 284, endPoint x: 644, endPoint y: 282, distance: 56.1
click at [644, 282] on div at bounding box center [652, 286] width 90 height 14
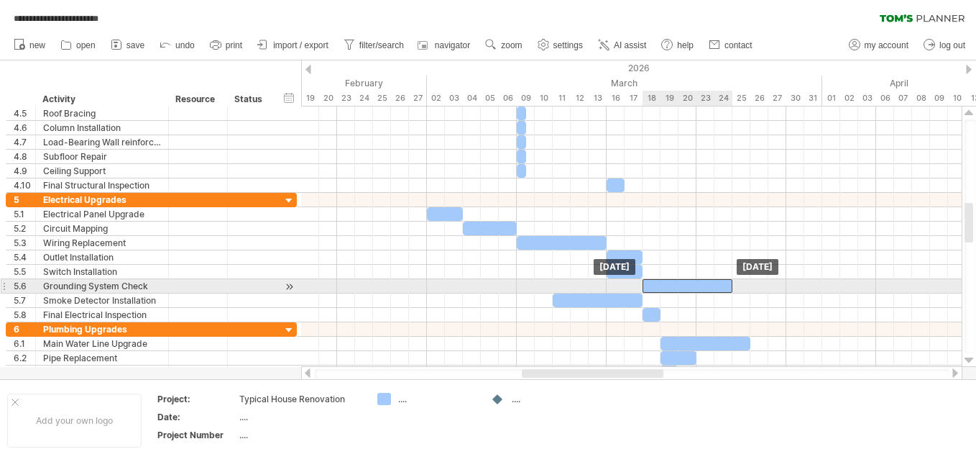
drag, startPoint x: 664, startPoint y: 285, endPoint x: 702, endPoint y: 280, distance: 38.3
click at [702, 280] on div at bounding box center [688, 286] width 90 height 14
drag, startPoint x: 733, startPoint y: 285, endPoint x: 677, endPoint y: 281, distance: 55.5
click at [677, 281] on span at bounding box center [679, 286] width 6 height 14
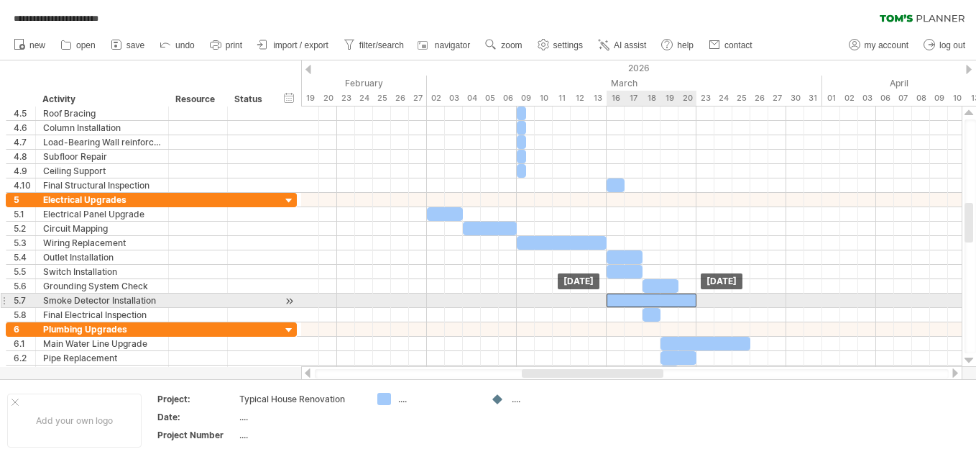
drag, startPoint x: 577, startPoint y: 298, endPoint x: 629, endPoint y: 297, distance: 52.5
click at [629, 297] on div at bounding box center [652, 300] width 90 height 14
drag, startPoint x: 697, startPoint y: 298, endPoint x: 643, endPoint y: 300, distance: 54.7
click at [643, 300] on span at bounding box center [643, 300] width 6 height 14
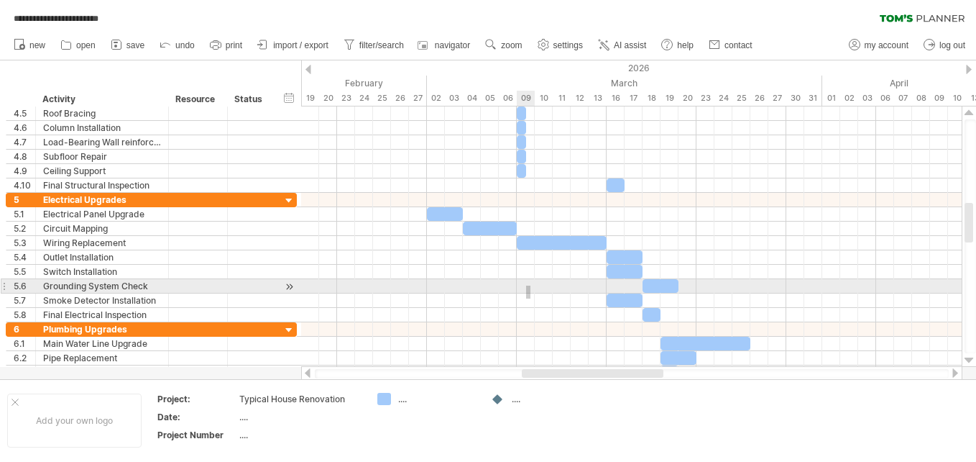
drag, startPoint x: 531, startPoint y: 298, endPoint x: 526, endPoint y: 285, distance: 13.6
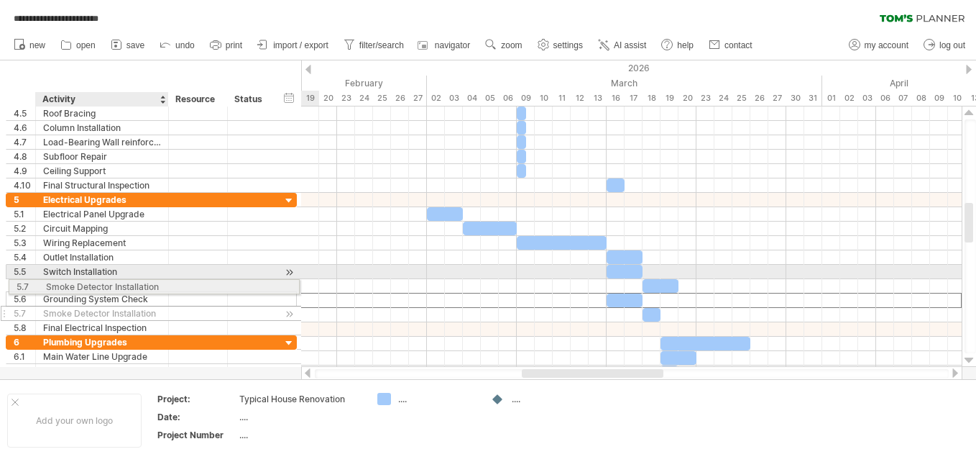
drag, startPoint x: 160, startPoint y: 300, endPoint x: 157, endPoint y: 283, distance: 16.7
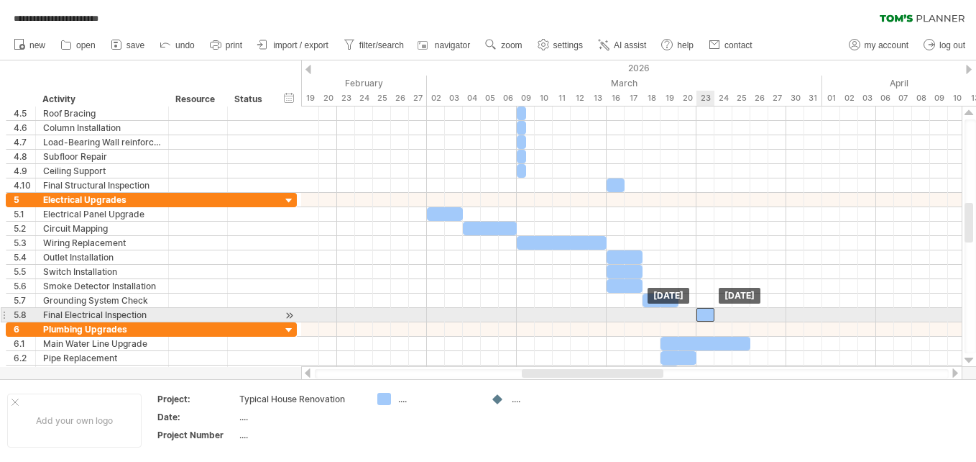
drag, startPoint x: 649, startPoint y: 313, endPoint x: 704, endPoint y: 310, distance: 55.5
click at [704, 310] on div at bounding box center [706, 315] width 18 height 14
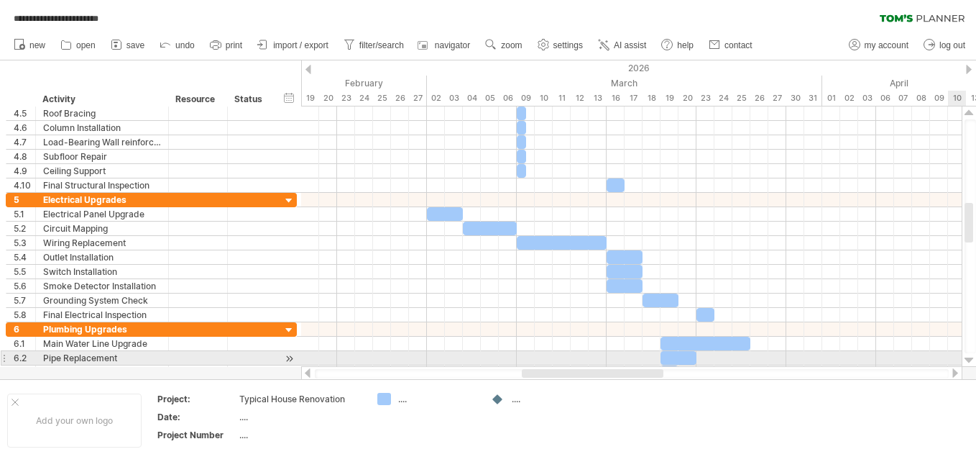
click at [970, 358] on div at bounding box center [969, 360] width 9 height 12
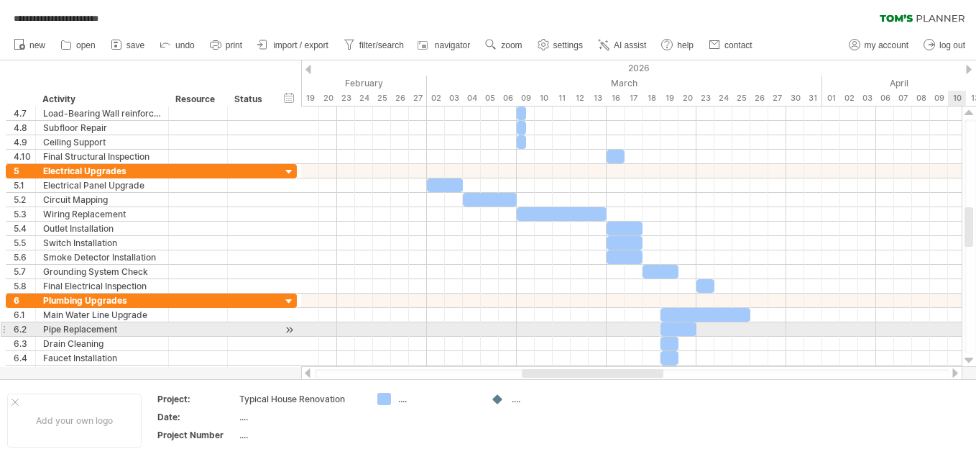
click at [970, 358] on div at bounding box center [969, 360] width 9 height 12
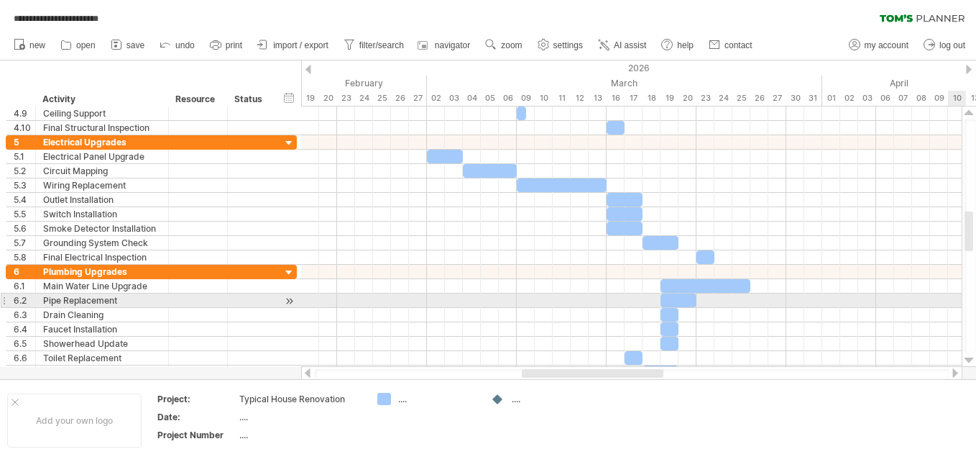
click at [970, 358] on div at bounding box center [969, 360] width 9 height 12
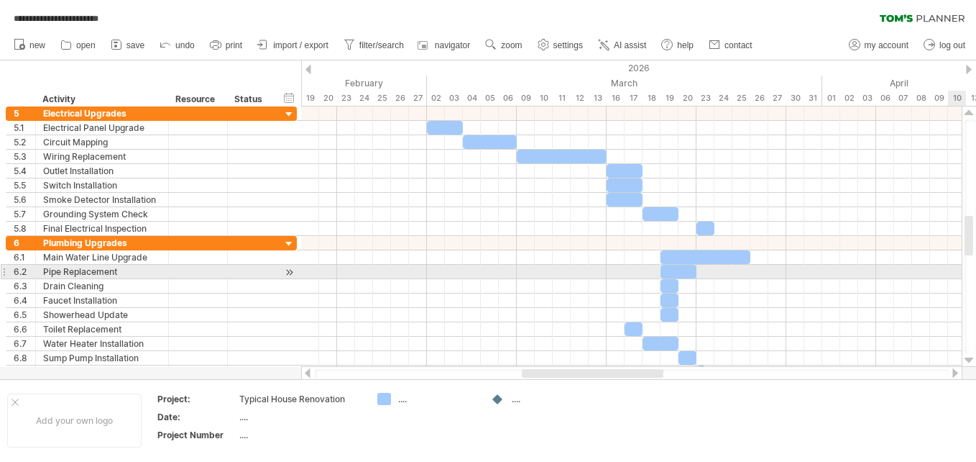
click at [970, 358] on div at bounding box center [969, 360] width 9 height 12
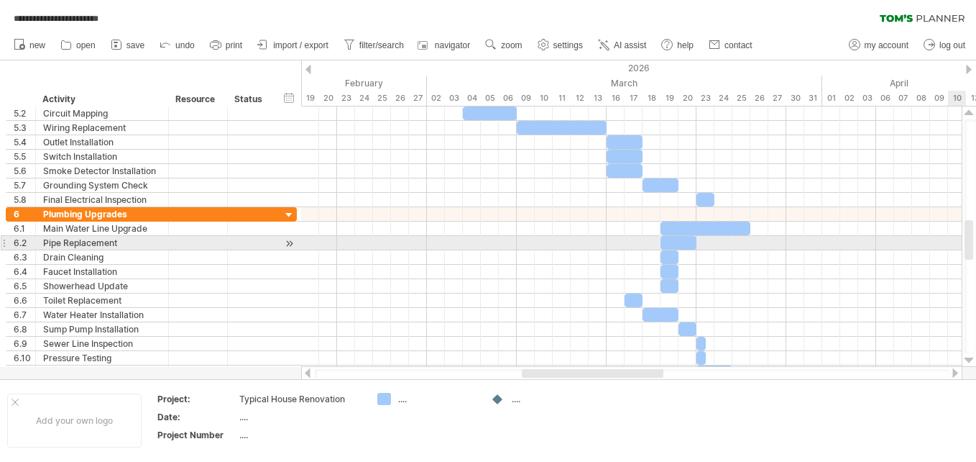
click at [970, 358] on div at bounding box center [969, 360] width 9 height 12
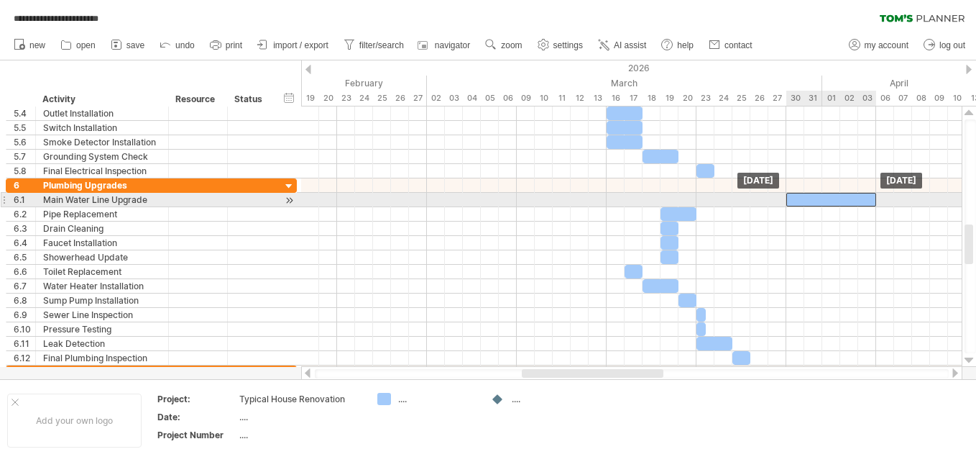
drag, startPoint x: 671, startPoint y: 198, endPoint x: 797, endPoint y: 198, distance: 125.8
click at [797, 198] on div at bounding box center [831, 200] width 90 height 14
click at [879, 198] on div at bounding box center [631, 200] width 661 height 14
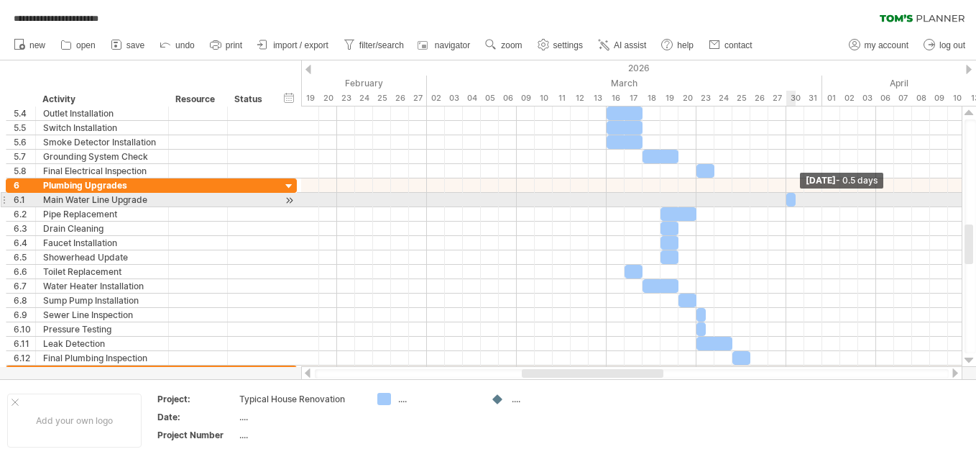
drag, startPoint x: 875, startPoint y: 198, endPoint x: 794, endPoint y: 200, distance: 81.3
click at [794, 200] on span at bounding box center [796, 200] width 6 height 14
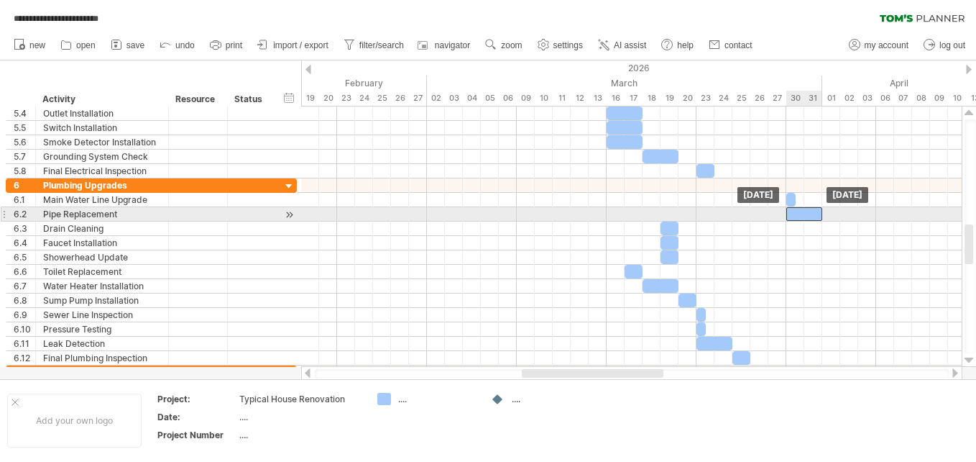
drag, startPoint x: 667, startPoint y: 211, endPoint x: 789, endPoint y: 211, distance: 122.2
click at [789, 211] on div at bounding box center [804, 214] width 36 height 14
drag, startPoint x: 822, startPoint y: 210, endPoint x: 795, endPoint y: 210, distance: 27.3
click at [795, 210] on span at bounding box center [796, 214] width 6 height 14
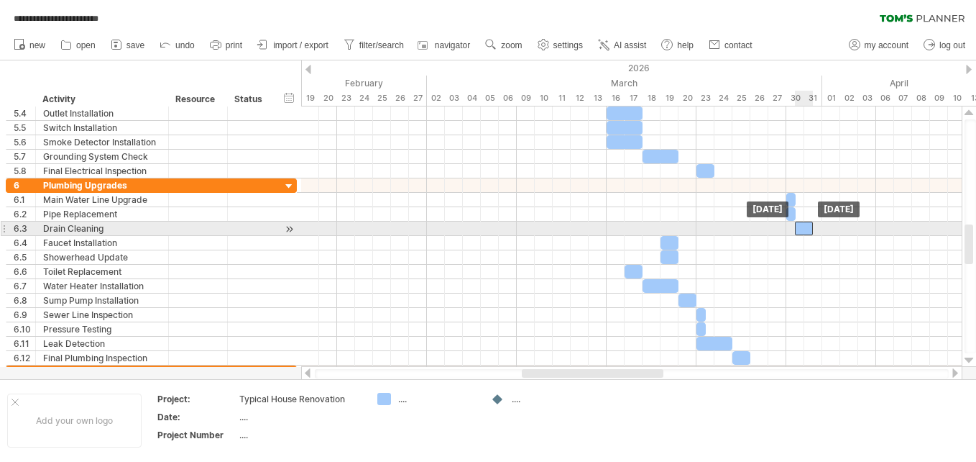
drag, startPoint x: 669, startPoint y: 225, endPoint x: 800, endPoint y: 224, distance: 131.6
click at [800, 224] on div at bounding box center [804, 228] width 18 height 14
drag, startPoint x: 800, startPoint y: 224, endPoint x: 791, endPoint y: 224, distance: 8.6
click at [791, 224] on div at bounding box center [795, 228] width 18 height 14
drag, startPoint x: 802, startPoint y: 226, endPoint x: 790, endPoint y: 226, distance: 11.5
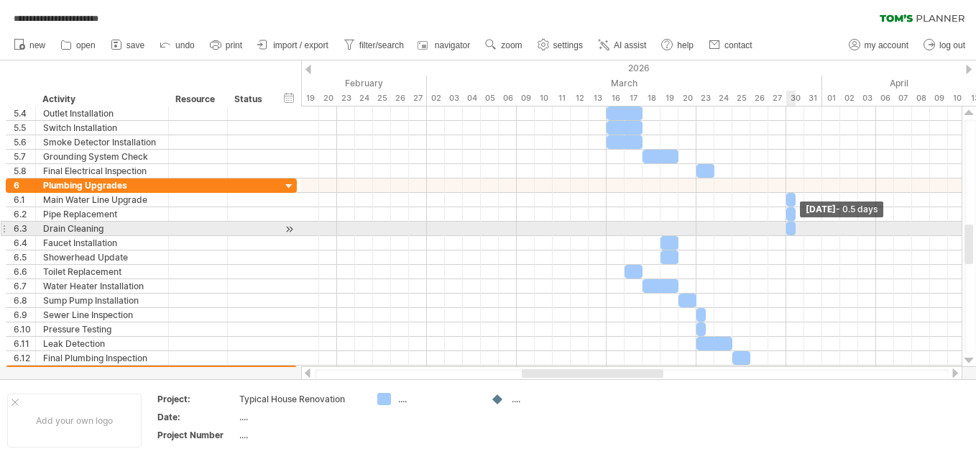
click at [790, 226] on div at bounding box center [790, 228] width 9 height 14
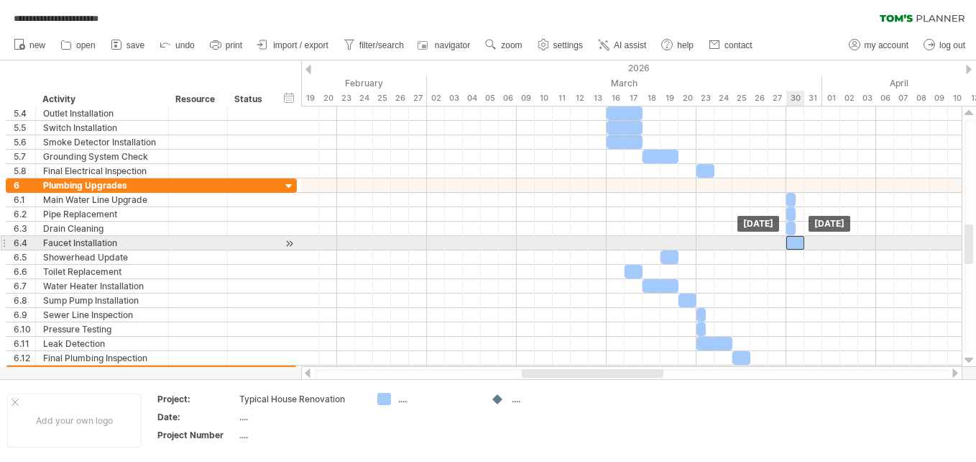
drag, startPoint x: 666, startPoint y: 242, endPoint x: 792, endPoint y: 242, distance: 126.5
click at [792, 242] on div at bounding box center [795, 243] width 18 height 14
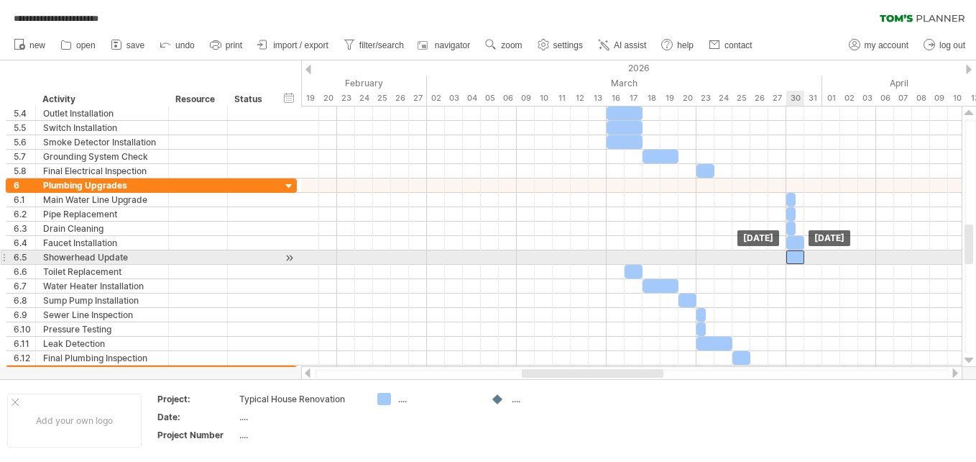
drag, startPoint x: 669, startPoint y: 256, endPoint x: 794, endPoint y: 257, distance: 125.1
click at [794, 257] on div at bounding box center [795, 257] width 18 height 14
click at [137, 254] on div "Showerhead Update" at bounding box center [102, 257] width 118 height 14
type input "**********"
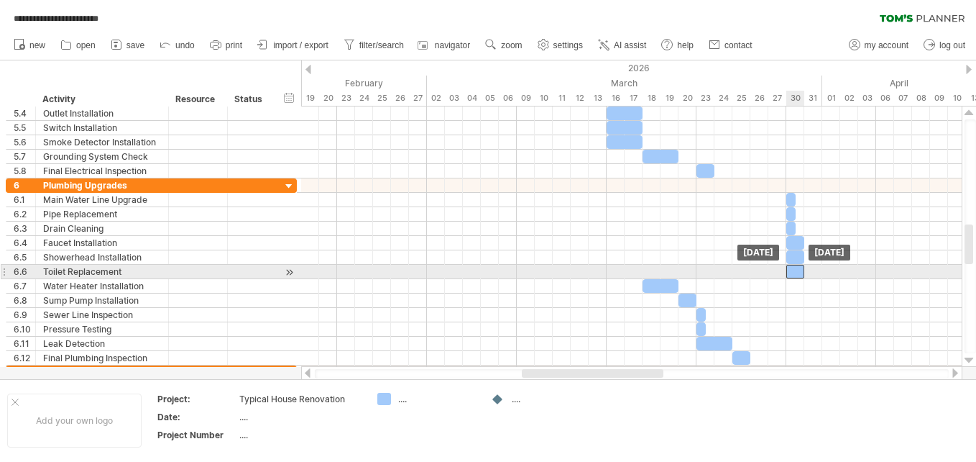
drag, startPoint x: 628, startPoint y: 267, endPoint x: 793, endPoint y: 268, distance: 164.6
click at [793, 268] on div at bounding box center [795, 272] width 18 height 14
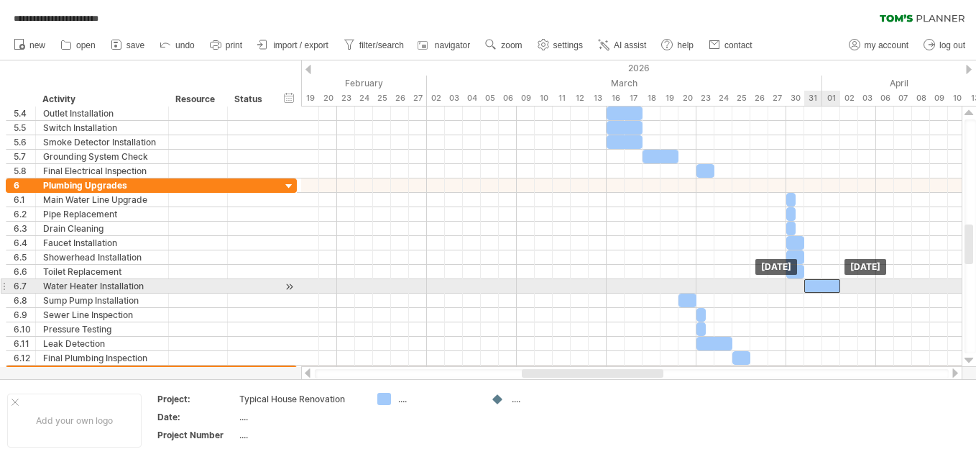
drag, startPoint x: 667, startPoint y: 285, endPoint x: 829, endPoint y: 288, distance: 161.8
click at [829, 288] on div at bounding box center [822, 286] width 36 height 14
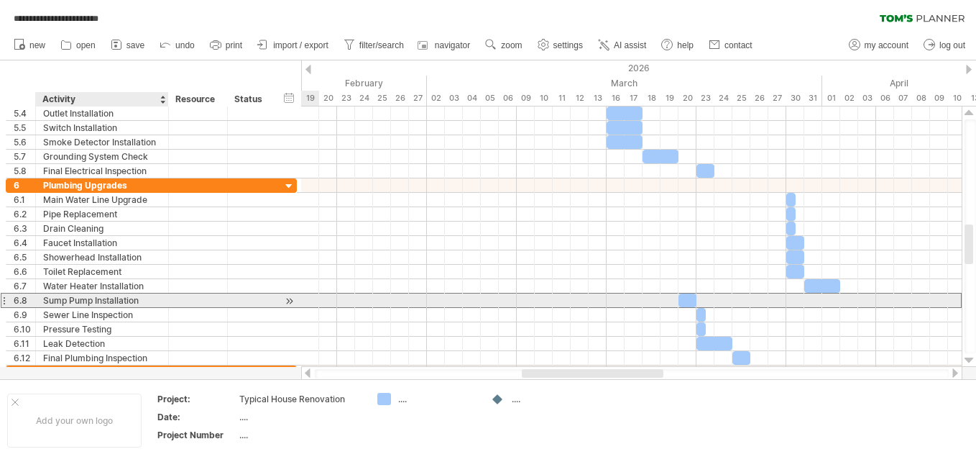
click at [148, 297] on div "Sump Pump Installation" at bounding box center [102, 300] width 118 height 14
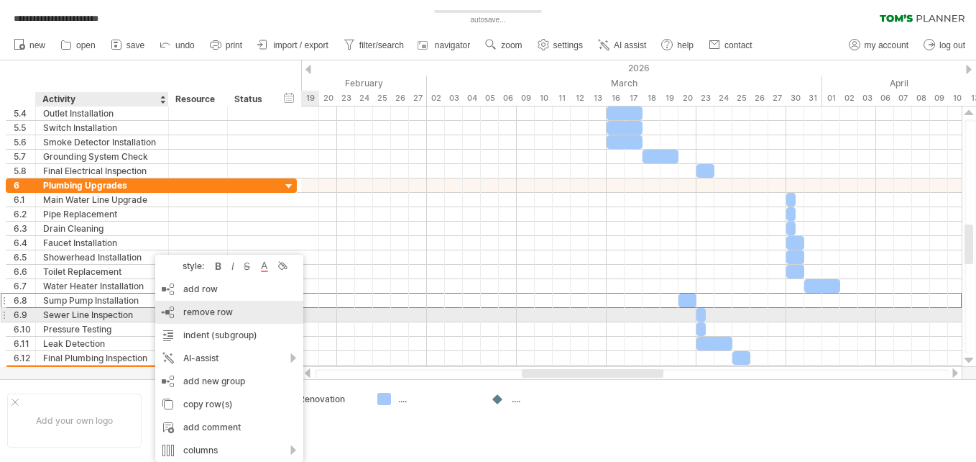
click at [166, 308] on div "remove row remove selected rows" at bounding box center [229, 311] width 148 height 23
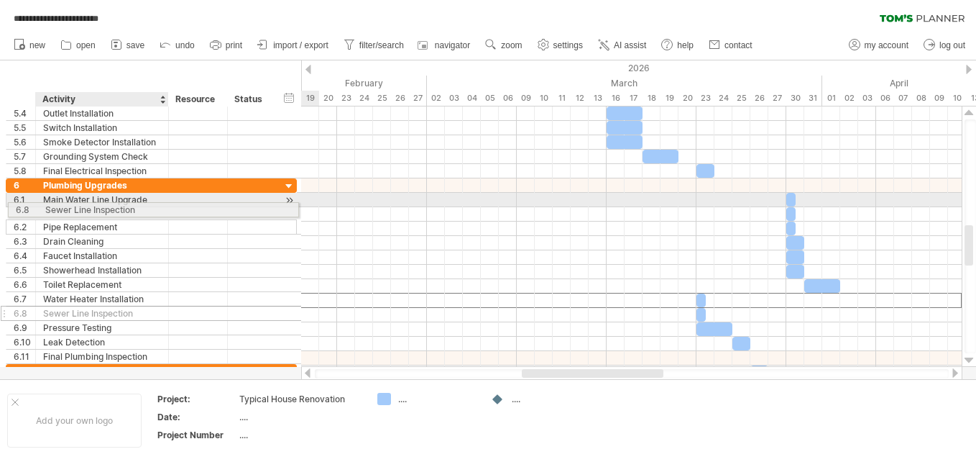
drag, startPoint x: 137, startPoint y: 299, endPoint x: 135, endPoint y: 207, distance: 92.0
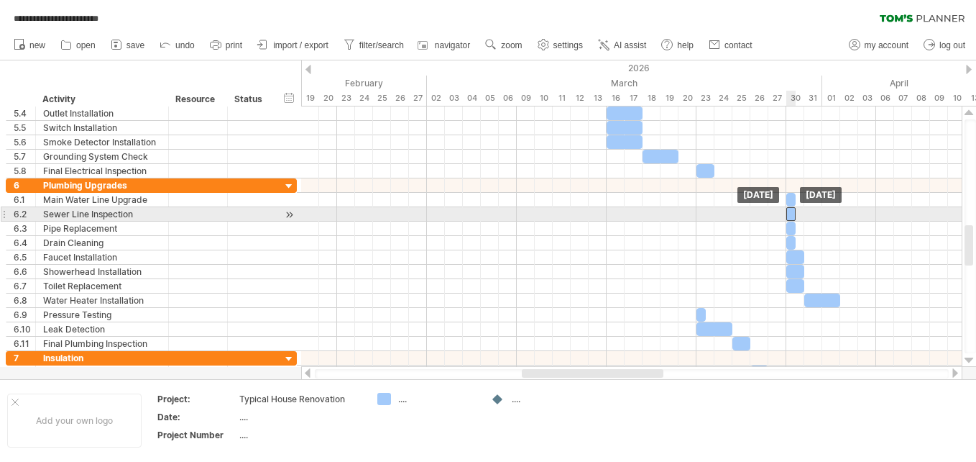
drag, startPoint x: 702, startPoint y: 214, endPoint x: 791, endPoint y: 207, distance: 89.4
click at [791, 207] on div at bounding box center [790, 214] width 9 height 14
drag, startPoint x: 793, startPoint y: 214, endPoint x: 807, endPoint y: 214, distance: 13.7
click at [804, 214] on div at bounding box center [795, 214] width 18 height 14
drag, startPoint x: 812, startPoint y: 214, endPoint x: 804, endPoint y: 214, distance: 8.6
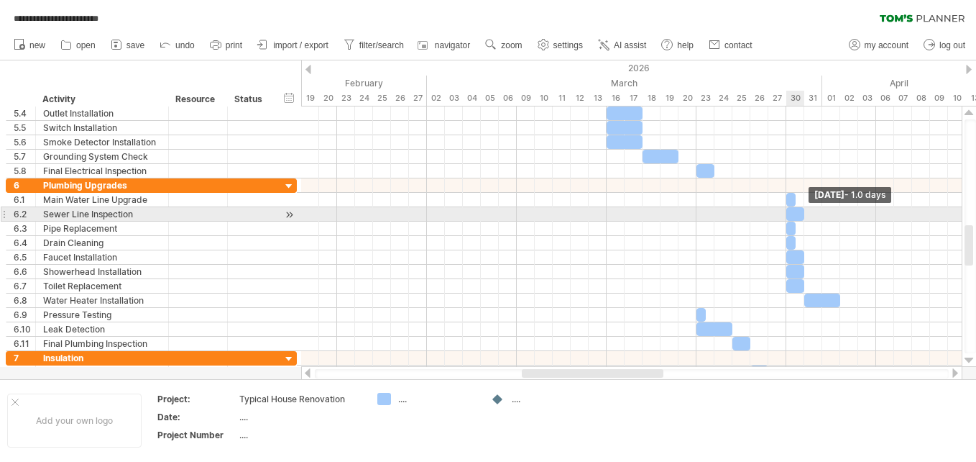
click at [804, 214] on span at bounding box center [805, 214] width 6 height 14
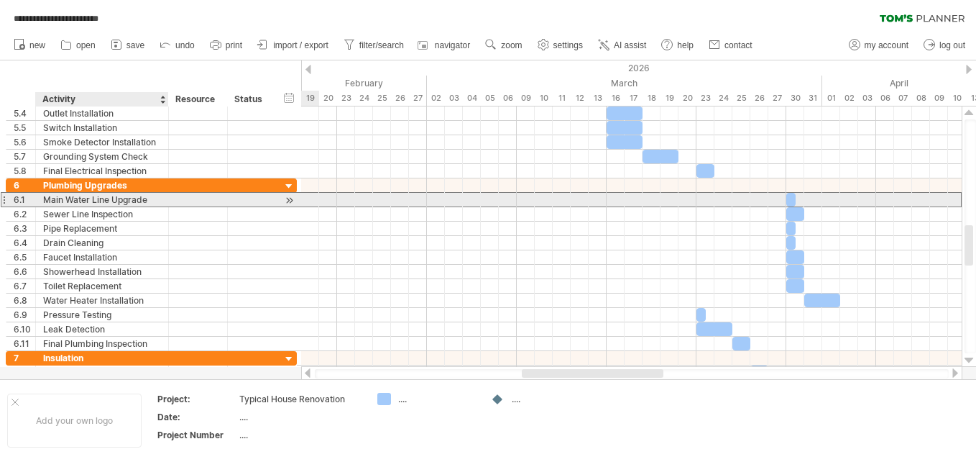
click at [157, 201] on div "Main Water Line Upgrade" at bounding box center [102, 200] width 118 height 14
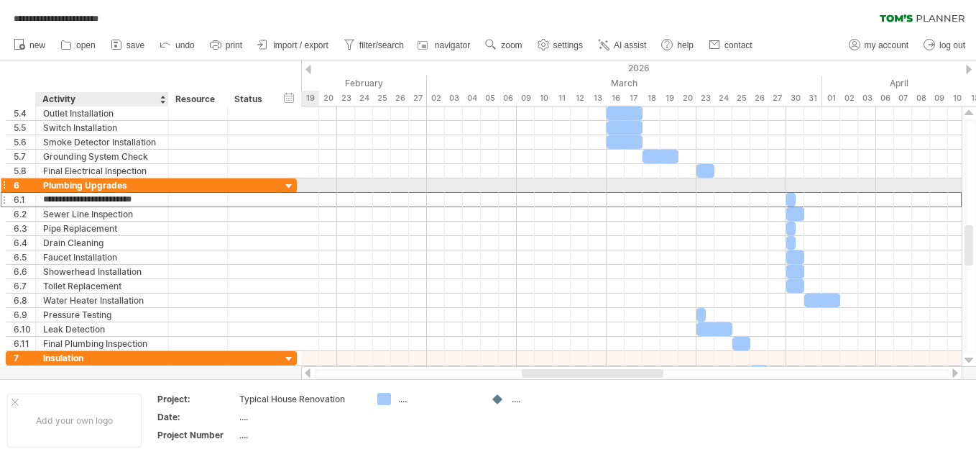
type input "**********"
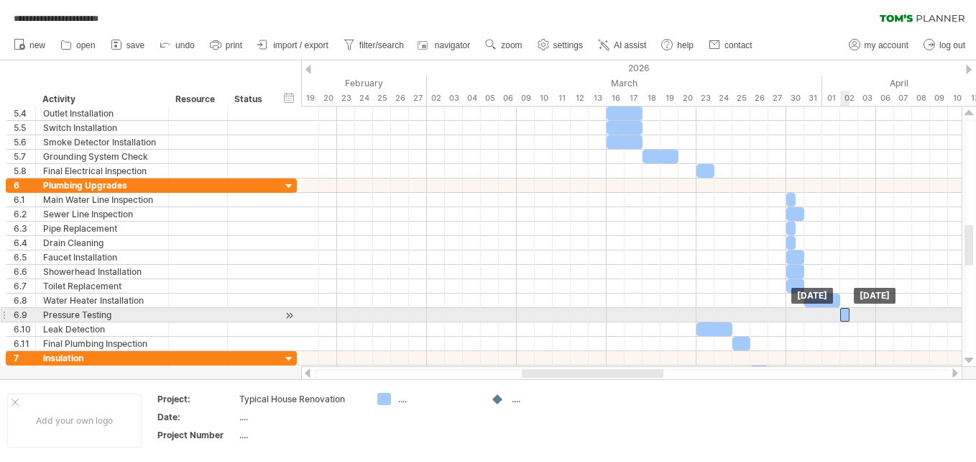
drag, startPoint x: 701, startPoint y: 311, endPoint x: 844, endPoint y: 311, distance: 143.1
click at [844, 311] on div at bounding box center [844, 315] width 9 height 14
drag, startPoint x: 849, startPoint y: 313, endPoint x: 857, endPoint y: 313, distance: 7.9
click at [857, 313] on span at bounding box center [858, 315] width 6 height 14
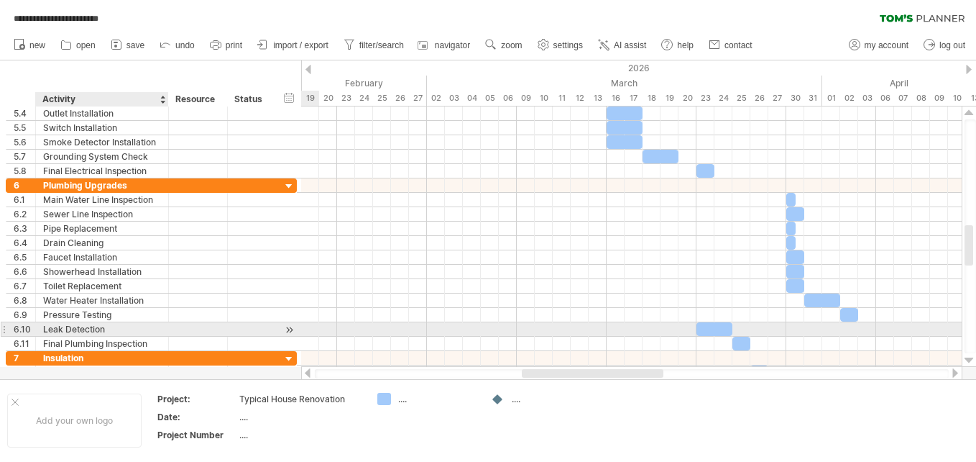
click at [99, 327] on div "Leak Detection" at bounding box center [102, 329] width 118 height 14
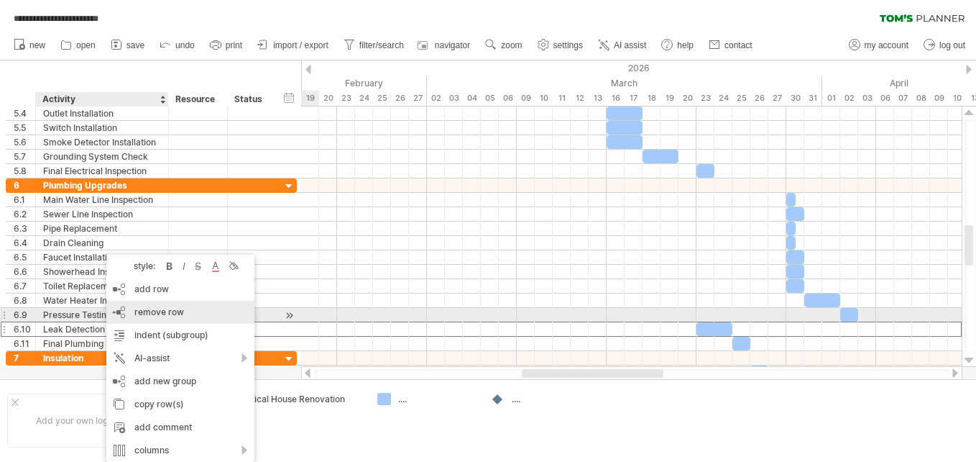
click at [121, 312] on div "remove row remove selected rows" at bounding box center [180, 311] width 148 height 23
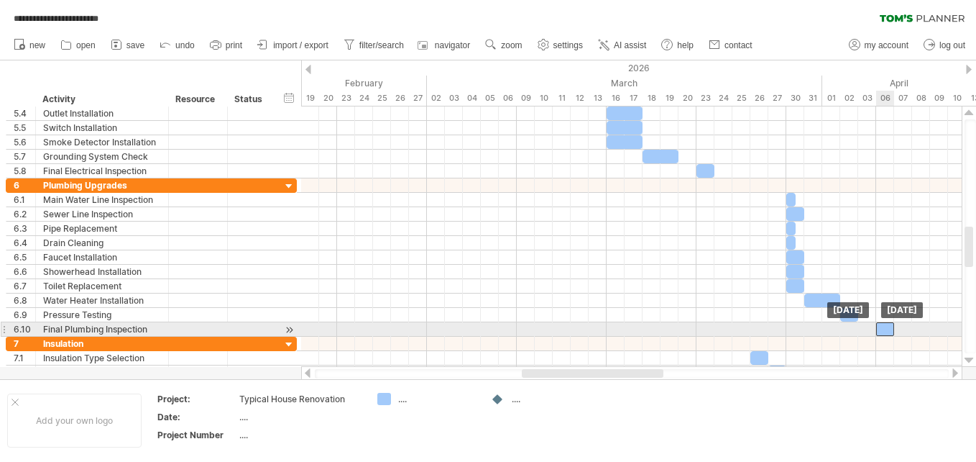
drag, startPoint x: 744, startPoint y: 327, endPoint x: 887, endPoint y: 331, distance: 143.1
click at [887, 331] on div at bounding box center [885, 329] width 18 height 14
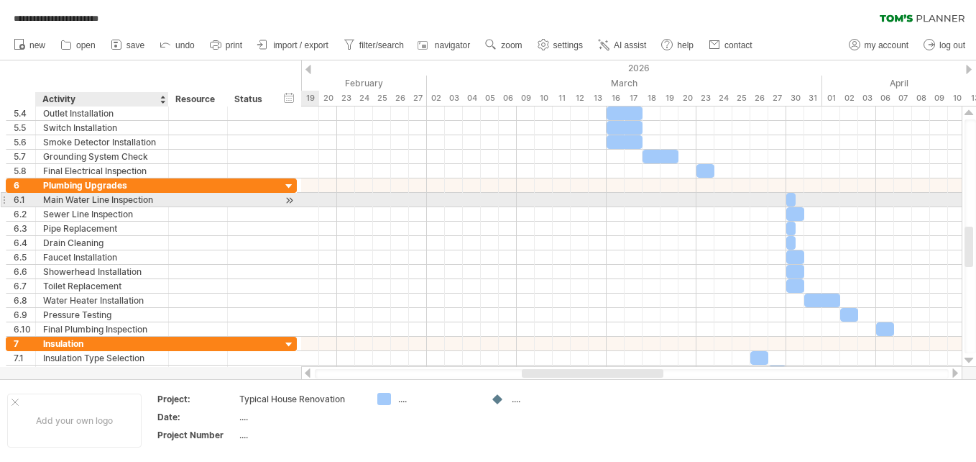
click at [67, 199] on div "Main Water Line Inspection" at bounding box center [102, 200] width 118 height 14
type input "**********"
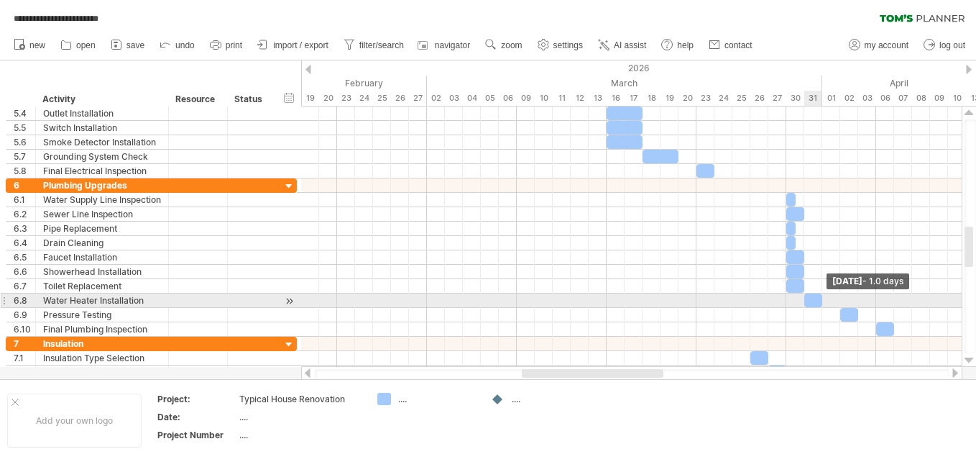
drag, startPoint x: 837, startPoint y: 300, endPoint x: 820, endPoint y: 300, distance: 17.3
click at [820, 300] on span at bounding box center [822, 300] width 6 height 14
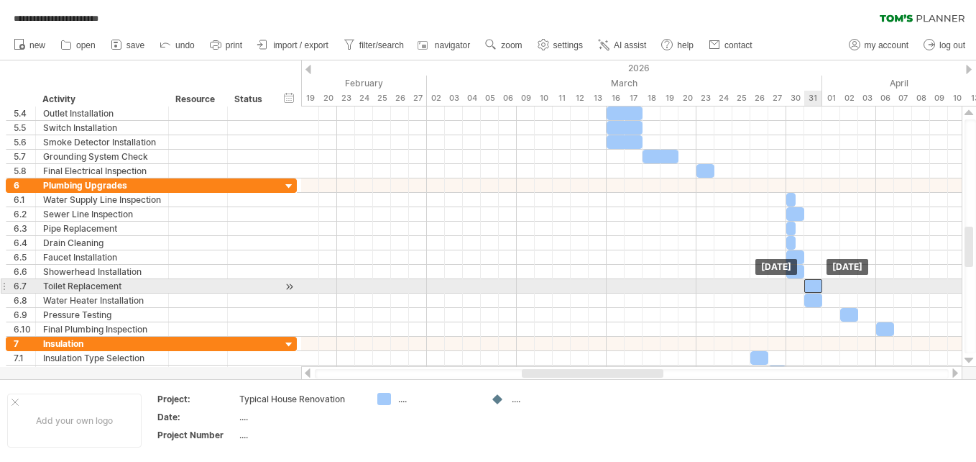
drag, startPoint x: 794, startPoint y: 284, endPoint x: 812, endPoint y: 283, distance: 18.0
click at [812, 283] on div at bounding box center [813, 286] width 18 height 14
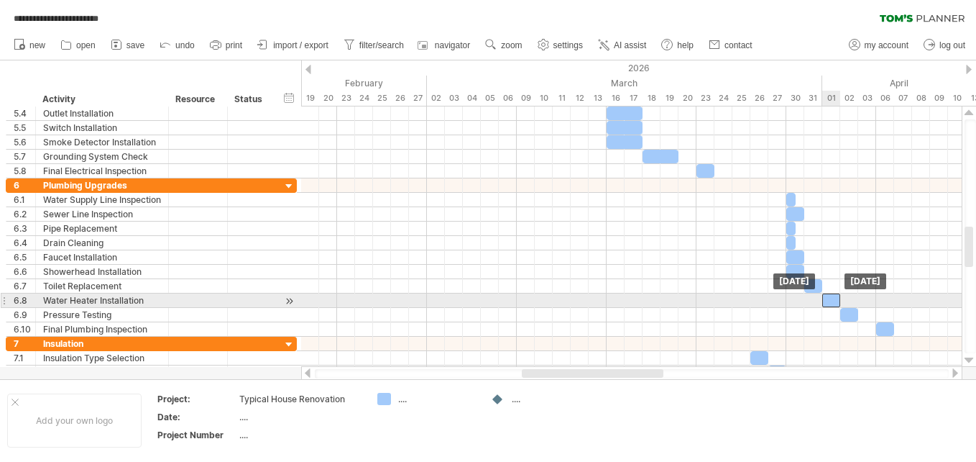
drag, startPoint x: 814, startPoint y: 298, endPoint x: 830, endPoint y: 298, distance: 15.8
click at [830, 298] on div at bounding box center [831, 300] width 18 height 14
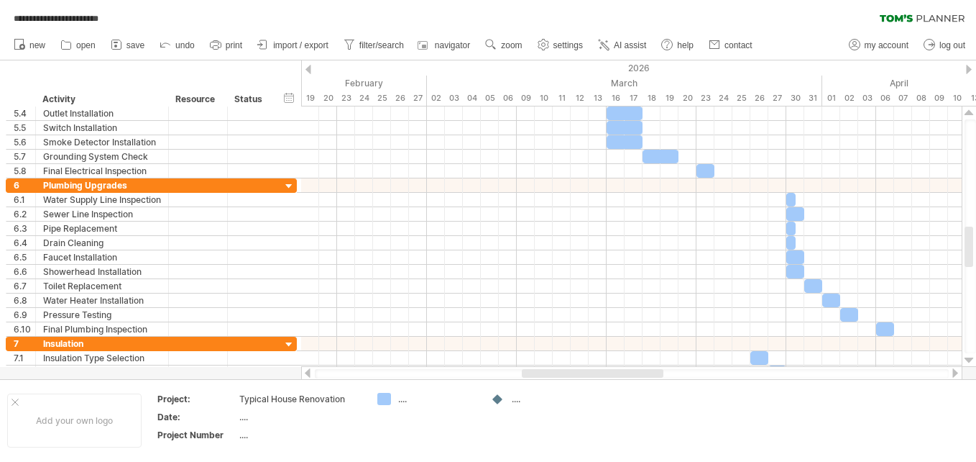
click at [955, 372] on div at bounding box center [956, 372] width 12 height 9
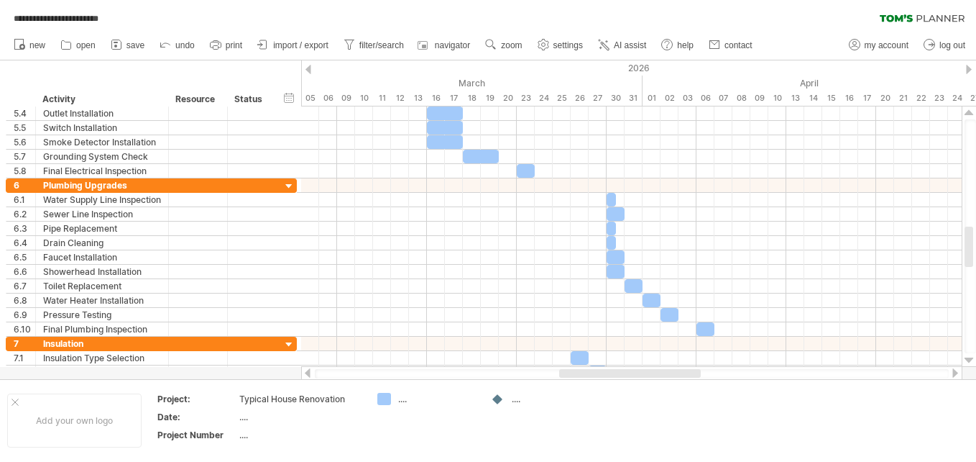
click at [955, 372] on div at bounding box center [956, 372] width 12 height 9
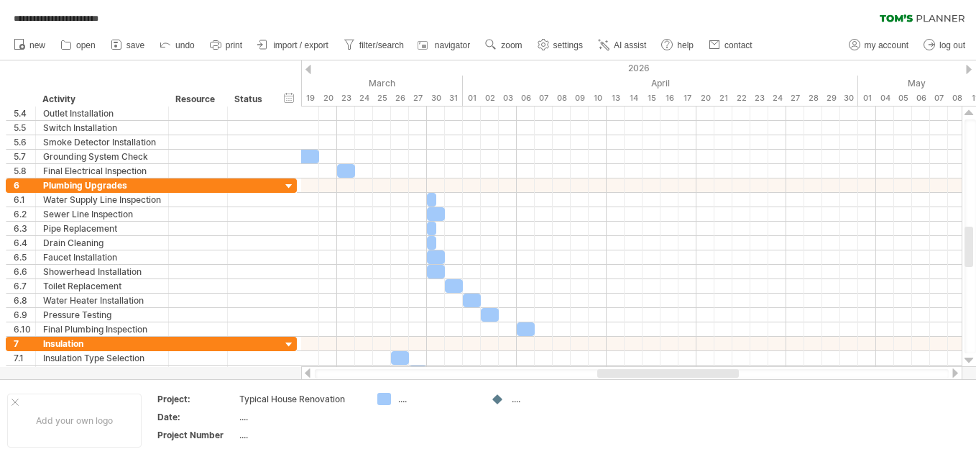
click at [308, 369] on div at bounding box center [308, 372] width 12 height 9
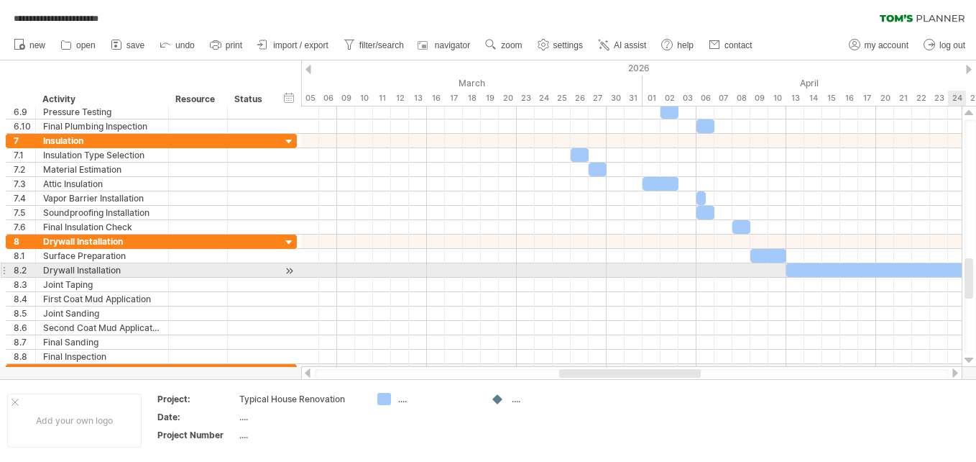
drag, startPoint x: 968, startPoint y: 237, endPoint x: 969, endPoint y: 268, distance: 31.7
click at [969, 268] on div at bounding box center [969, 278] width 9 height 40
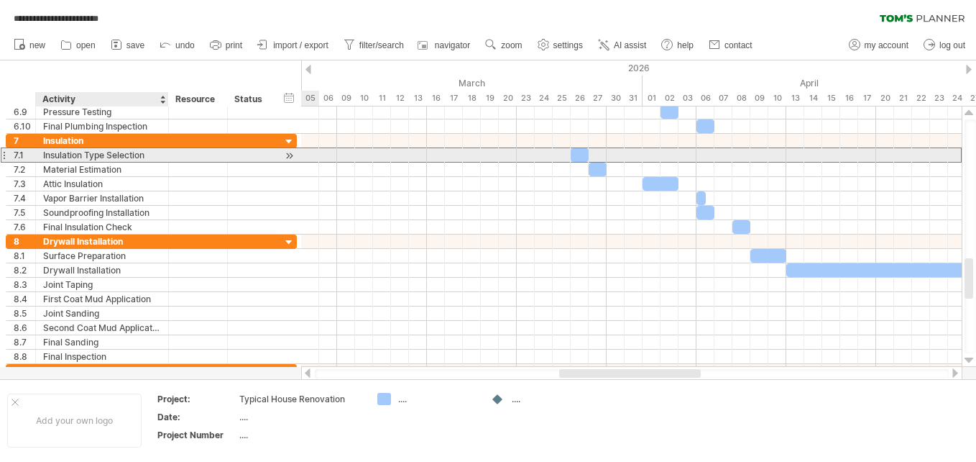
click at [154, 157] on div "Insulation Type Selection" at bounding box center [102, 155] width 118 height 14
type input "**********"
click at [154, 157] on input "**********" at bounding box center [102, 155] width 118 height 14
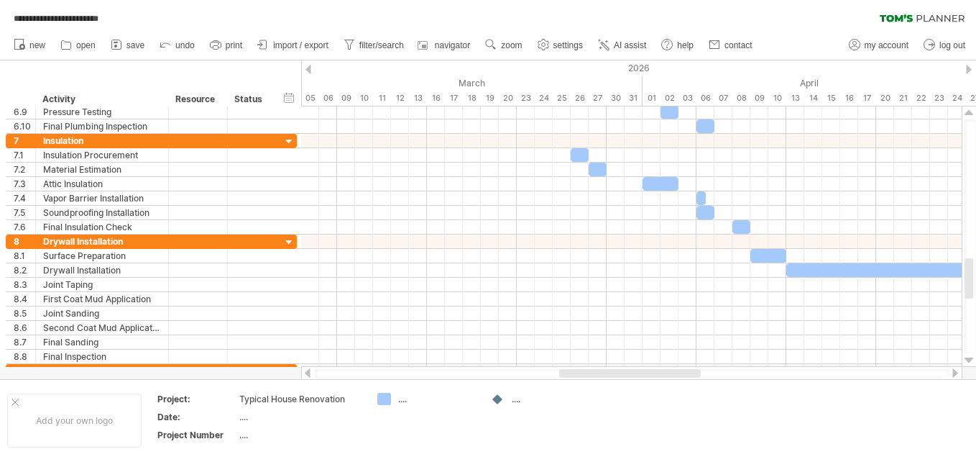
click at [954, 372] on div at bounding box center [956, 372] width 12 height 9
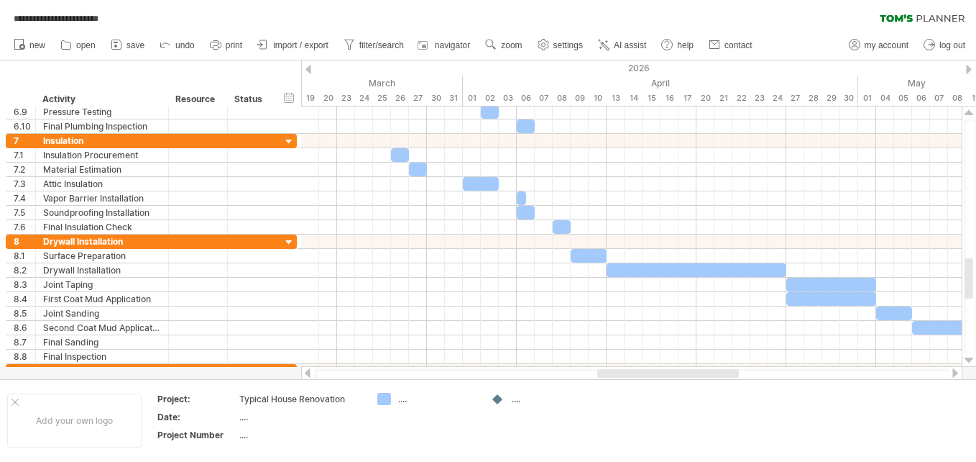
click at [954, 372] on div at bounding box center [956, 372] width 12 height 9
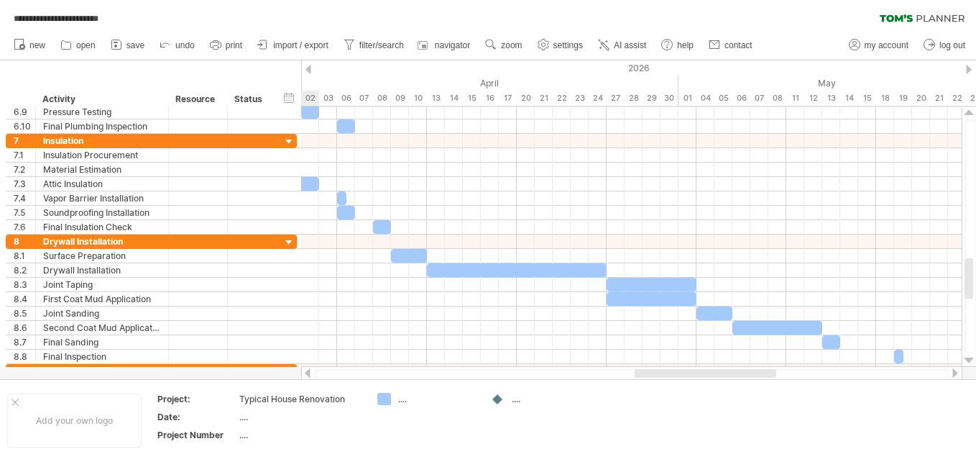
click at [954, 372] on div at bounding box center [956, 372] width 12 height 9
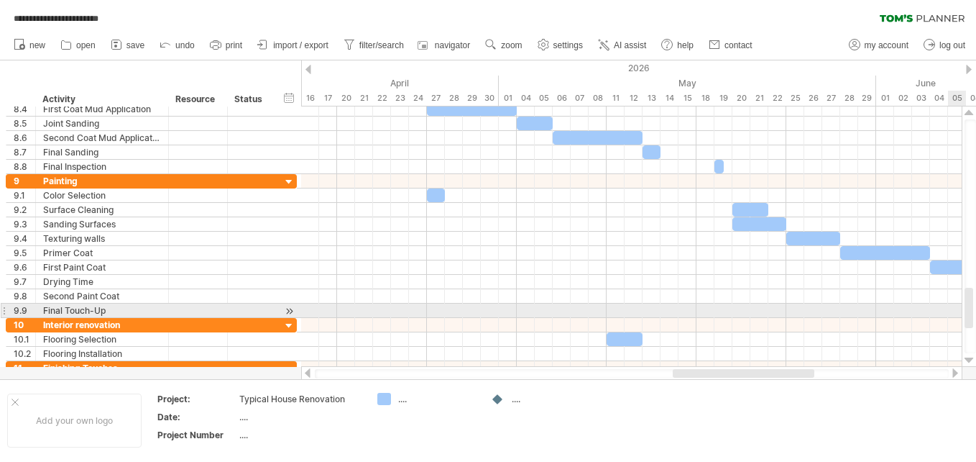
drag, startPoint x: 969, startPoint y: 280, endPoint x: 970, endPoint y: 310, distance: 29.5
click at [970, 310] on div at bounding box center [969, 308] width 9 height 40
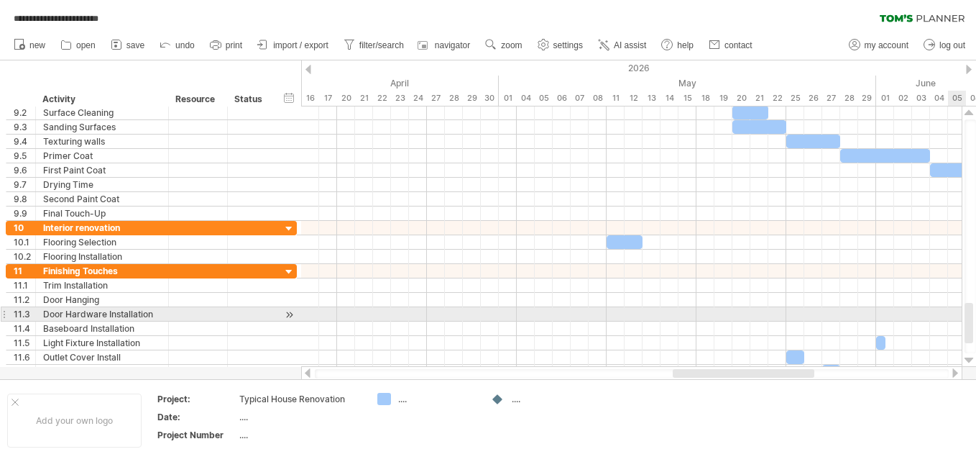
drag, startPoint x: 968, startPoint y: 310, endPoint x: 968, endPoint y: 325, distance: 15.1
click at [968, 325] on div at bounding box center [969, 323] width 9 height 40
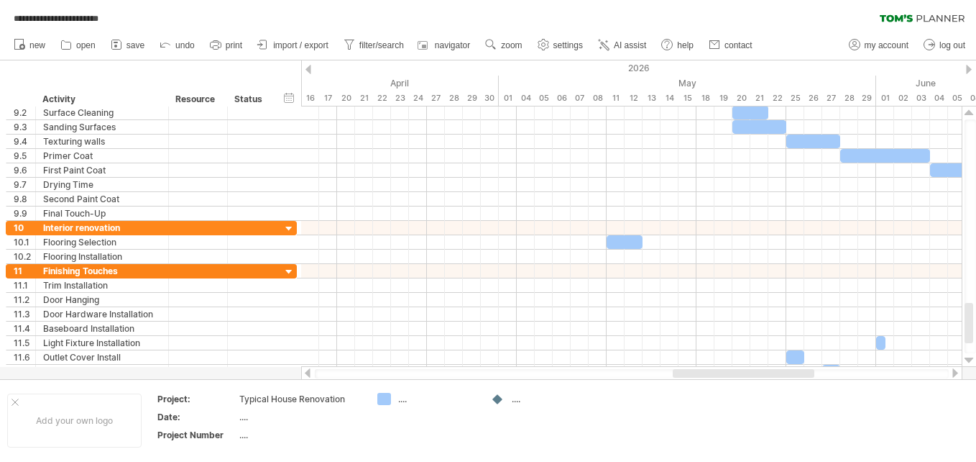
click at [956, 372] on div at bounding box center [956, 372] width 12 height 9
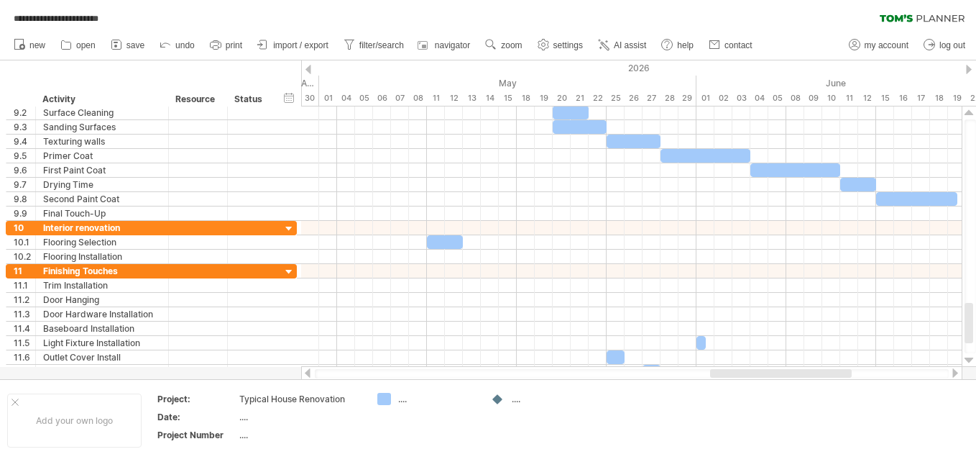
click at [956, 372] on div at bounding box center [956, 372] width 12 height 9
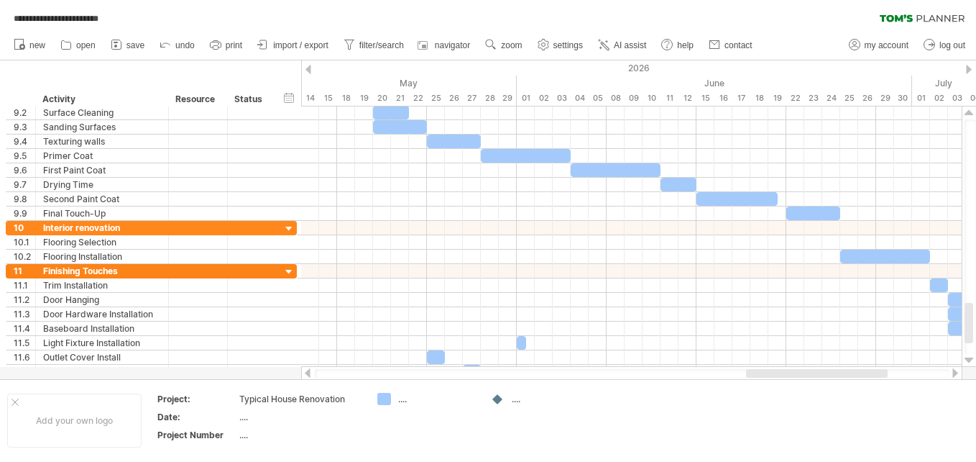
click at [956, 372] on div at bounding box center [956, 372] width 12 height 9
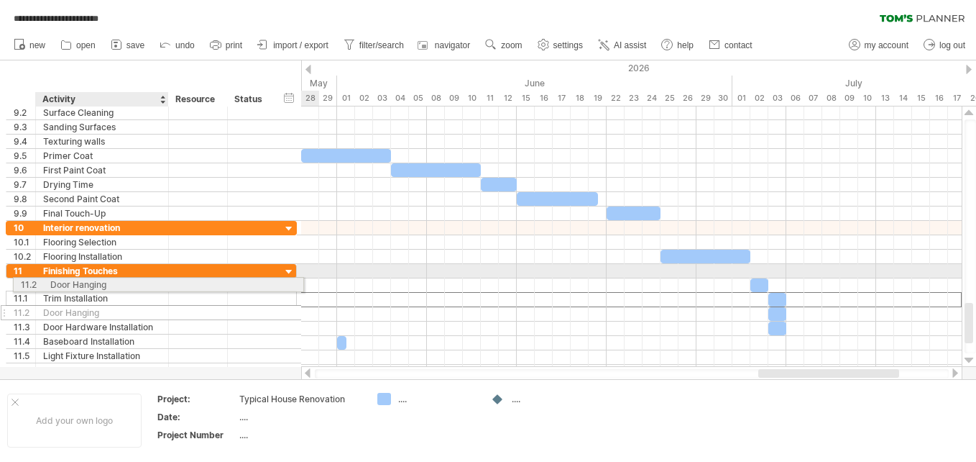
drag, startPoint x: 116, startPoint y: 300, endPoint x: 121, endPoint y: 281, distance: 19.4
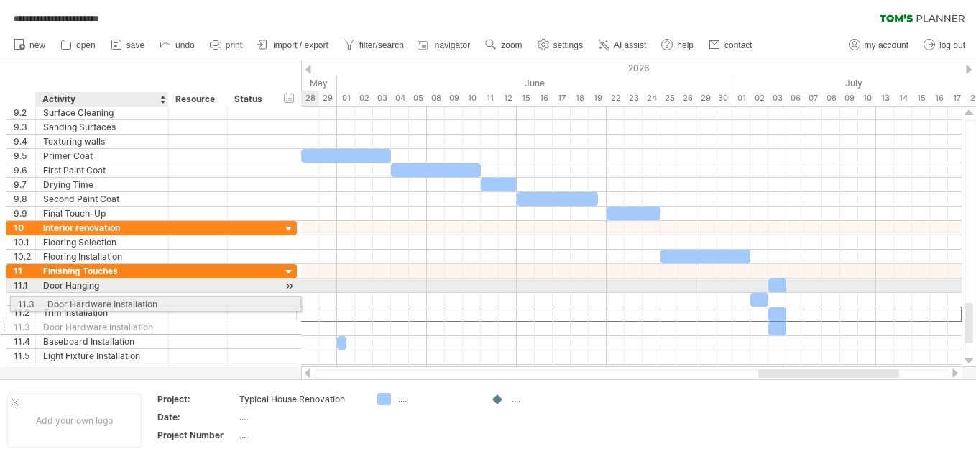
drag, startPoint x: 117, startPoint y: 313, endPoint x: 117, endPoint y: 300, distance: 12.2
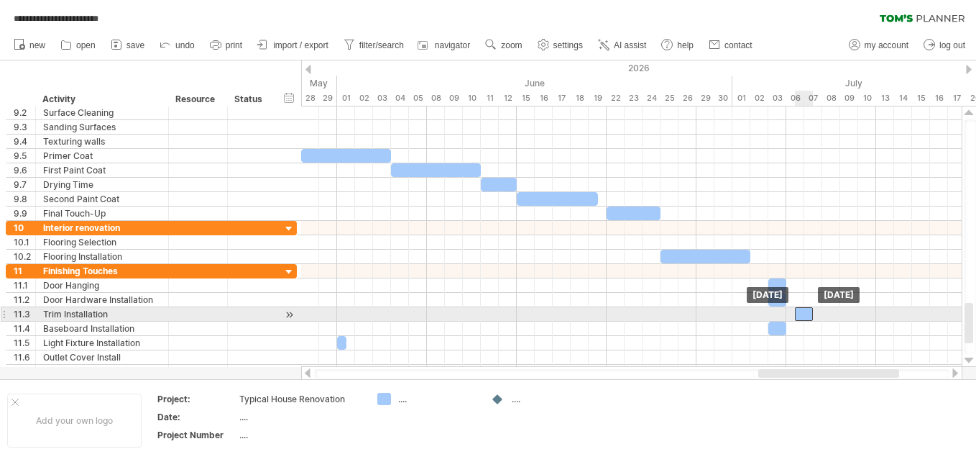
drag, startPoint x: 758, startPoint y: 312, endPoint x: 802, endPoint y: 311, distance: 43.1
click at [802, 311] on div at bounding box center [804, 314] width 18 height 14
drag, startPoint x: 802, startPoint y: 311, endPoint x: 791, endPoint y: 312, distance: 10.1
click at [791, 312] on div at bounding box center [795, 314] width 18 height 14
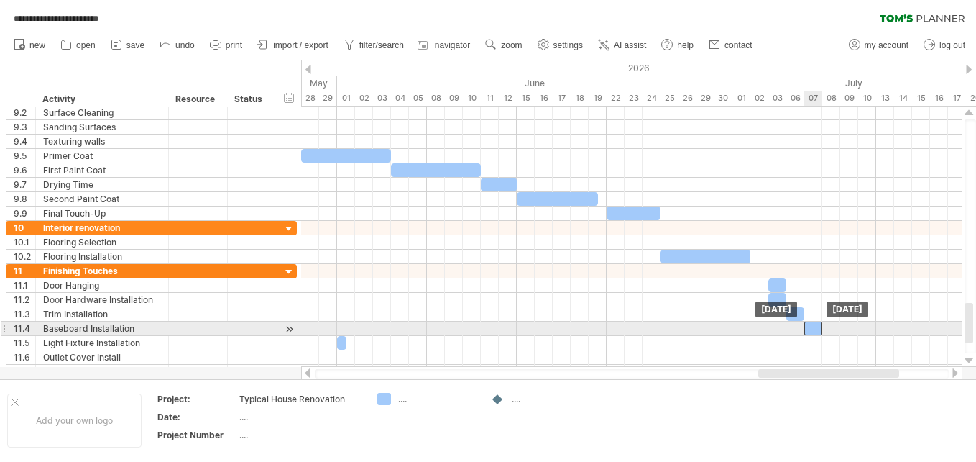
drag, startPoint x: 779, startPoint y: 329, endPoint x: 815, endPoint y: 329, distance: 36.7
click at [815, 329] on div at bounding box center [813, 328] width 18 height 14
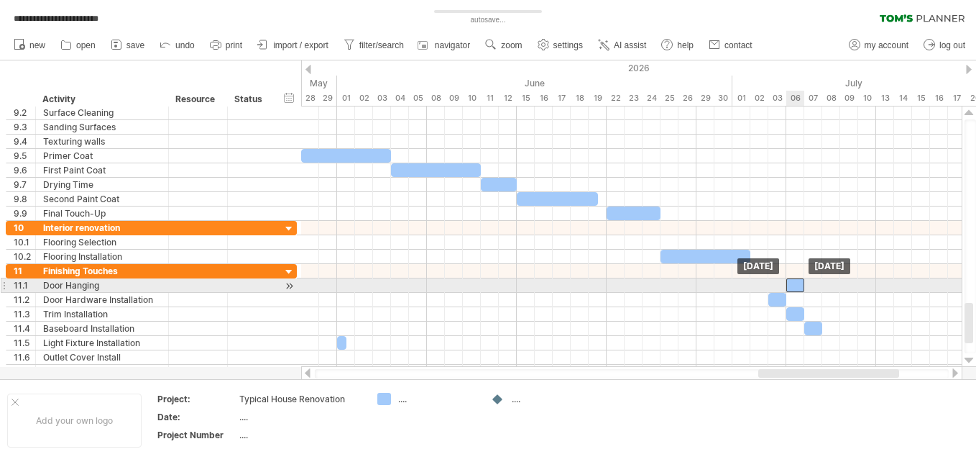
drag, startPoint x: 776, startPoint y: 283, endPoint x: 796, endPoint y: 285, distance: 19.5
click at [796, 285] on div at bounding box center [795, 285] width 18 height 14
drag, startPoint x: 802, startPoint y: 285, endPoint x: 838, endPoint y: 282, distance: 36.1
click at [838, 282] on span at bounding box center [840, 285] width 6 height 14
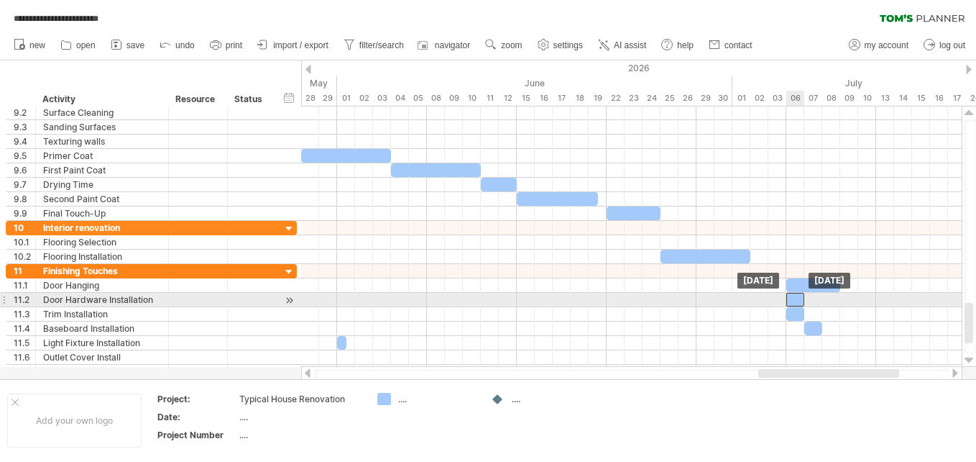
drag, startPoint x: 772, startPoint y: 298, endPoint x: 789, endPoint y: 298, distance: 16.5
click at [789, 298] on div at bounding box center [795, 300] width 18 height 14
drag, startPoint x: 803, startPoint y: 298, endPoint x: 837, endPoint y: 296, distance: 33.8
click at [837, 296] on div at bounding box center [813, 300] width 54 height 14
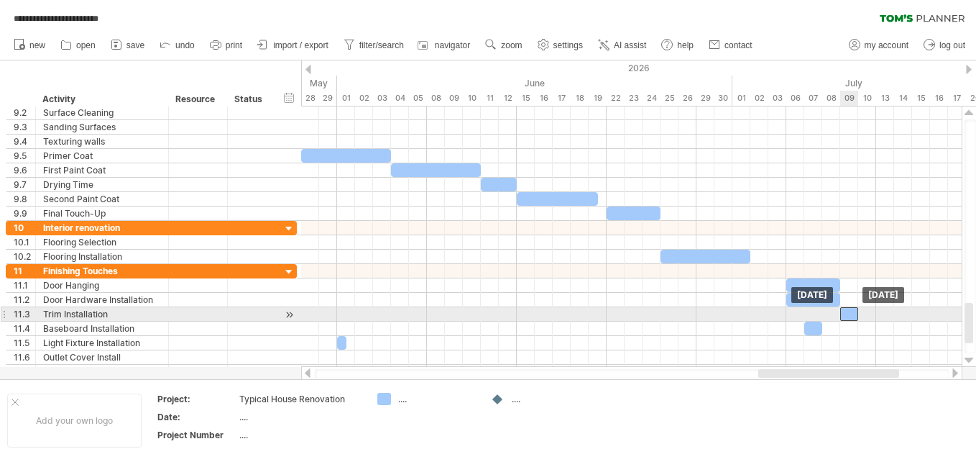
drag, startPoint x: 794, startPoint y: 314, endPoint x: 846, endPoint y: 314, distance: 52.5
click at [846, 314] on div at bounding box center [849, 314] width 18 height 14
drag, startPoint x: 858, startPoint y: 314, endPoint x: 929, endPoint y: 308, distance: 71.5
click at [929, 308] on span at bounding box center [930, 314] width 6 height 14
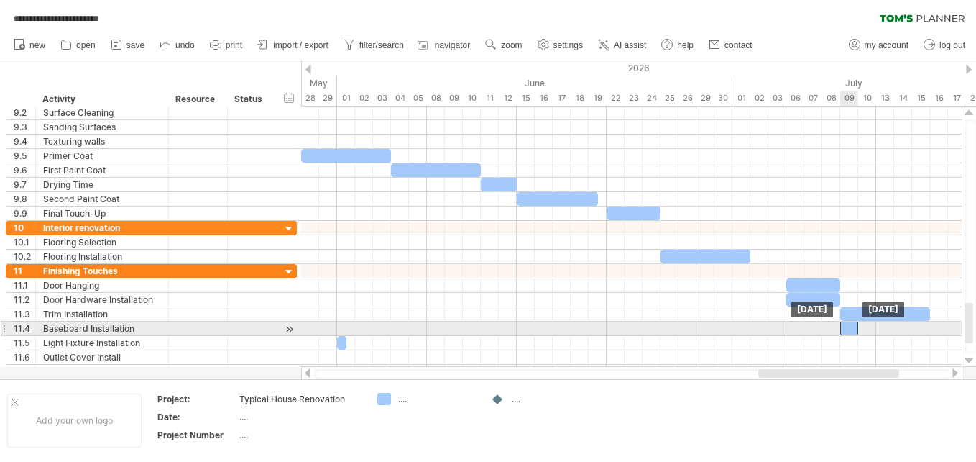
drag, startPoint x: 814, startPoint y: 329, endPoint x: 849, endPoint y: 329, distance: 35.2
click at [849, 329] on div at bounding box center [849, 328] width 18 height 14
drag, startPoint x: 855, startPoint y: 328, endPoint x: 924, endPoint y: 324, distance: 68.4
click at [924, 324] on div at bounding box center [885, 328] width 90 height 14
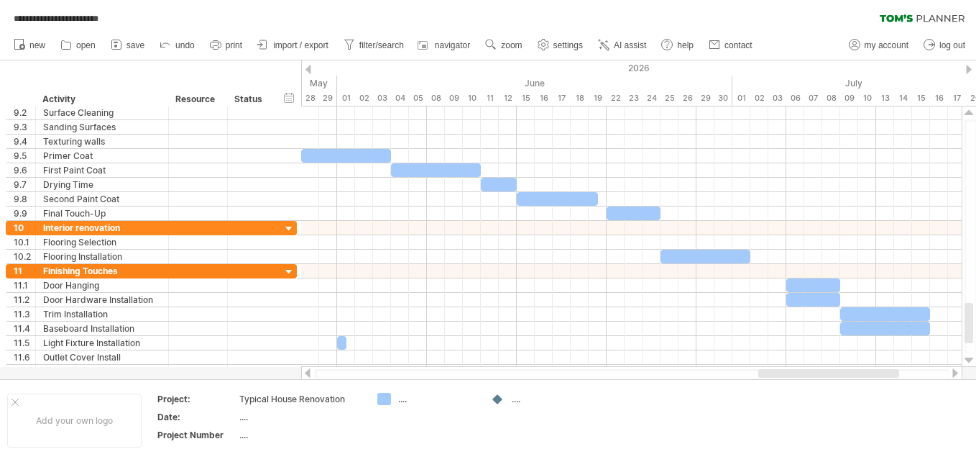
click at [954, 372] on div at bounding box center [956, 372] width 12 height 9
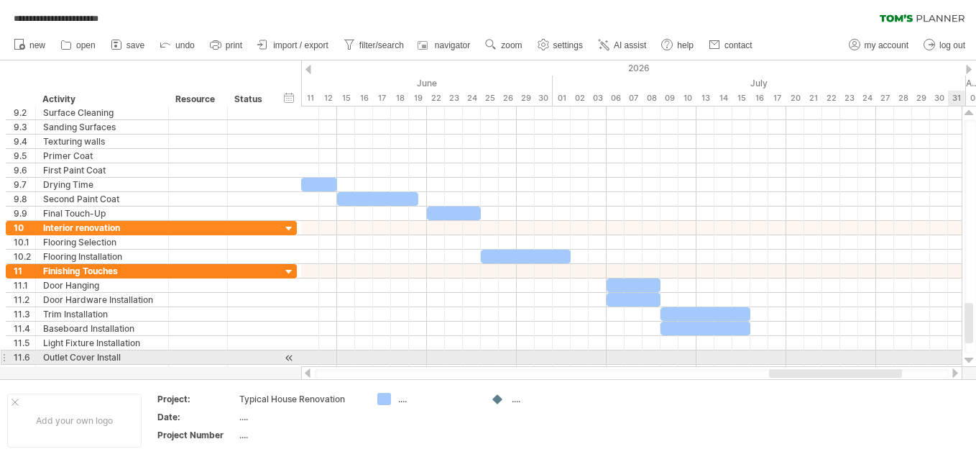
click at [967, 361] on div at bounding box center [969, 360] width 9 height 12
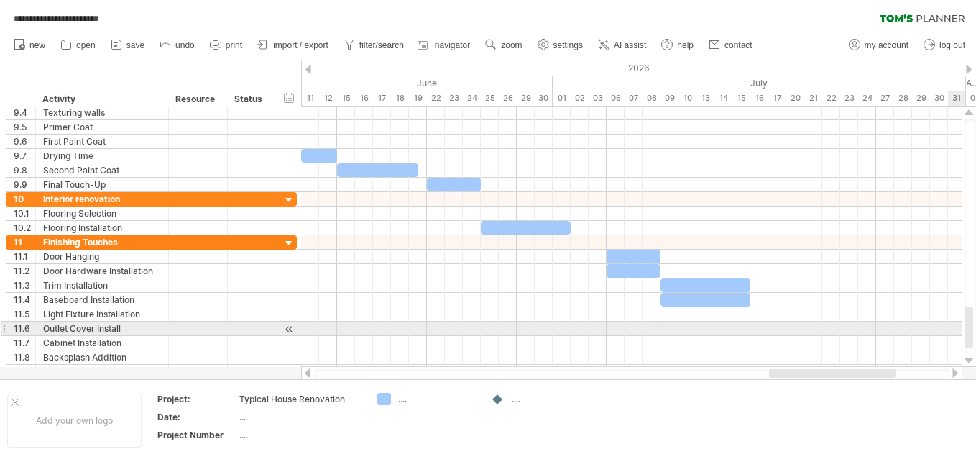
click at [967, 361] on div at bounding box center [969, 360] width 9 height 12
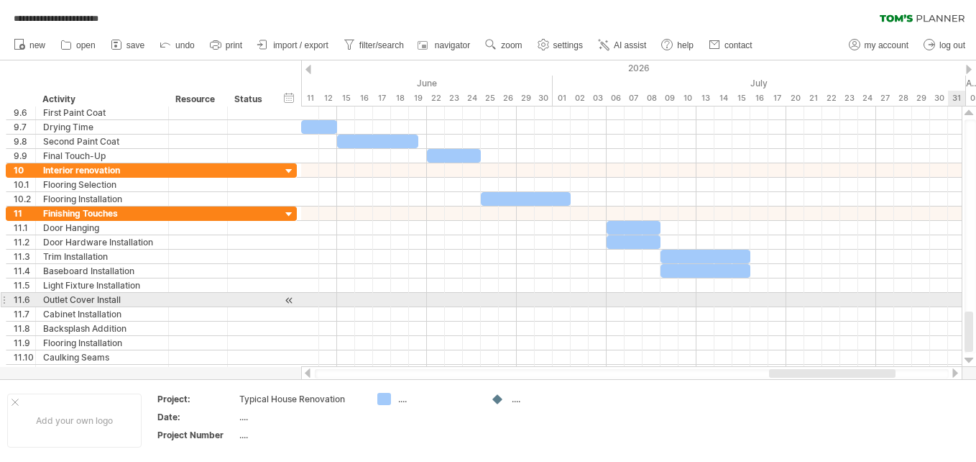
click at [967, 361] on div at bounding box center [969, 360] width 9 height 12
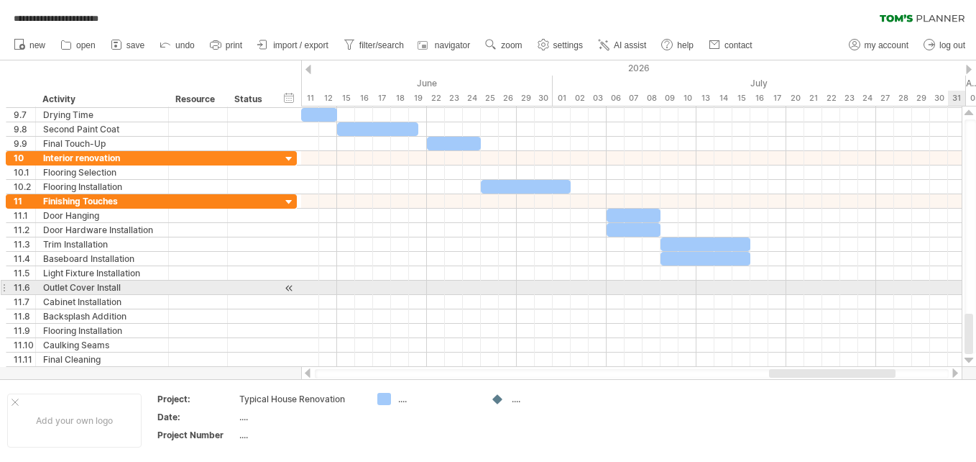
click at [967, 361] on div at bounding box center [969, 360] width 9 height 12
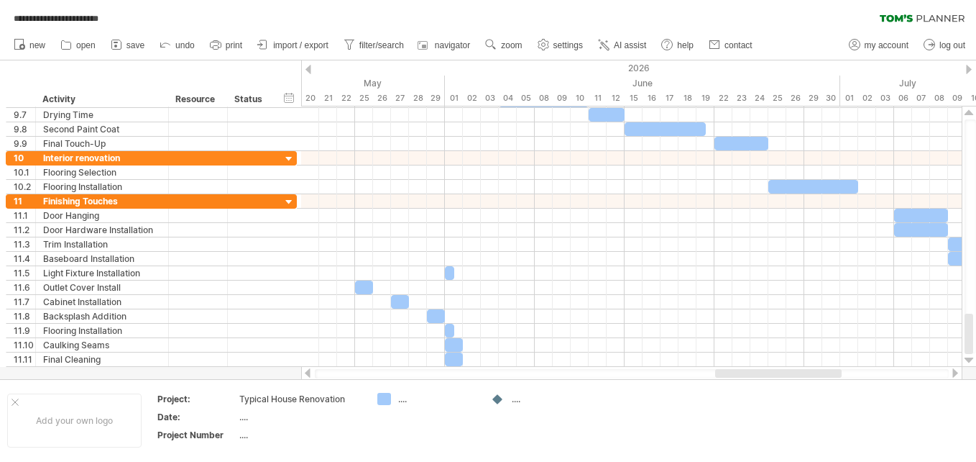
drag, startPoint x: 883, startPoint y: 372, endPoint x: 829, endPoint y: 370, distance: 53.9
click at [829, 370] on div at bounding box center [778, 373] width 127 height 9
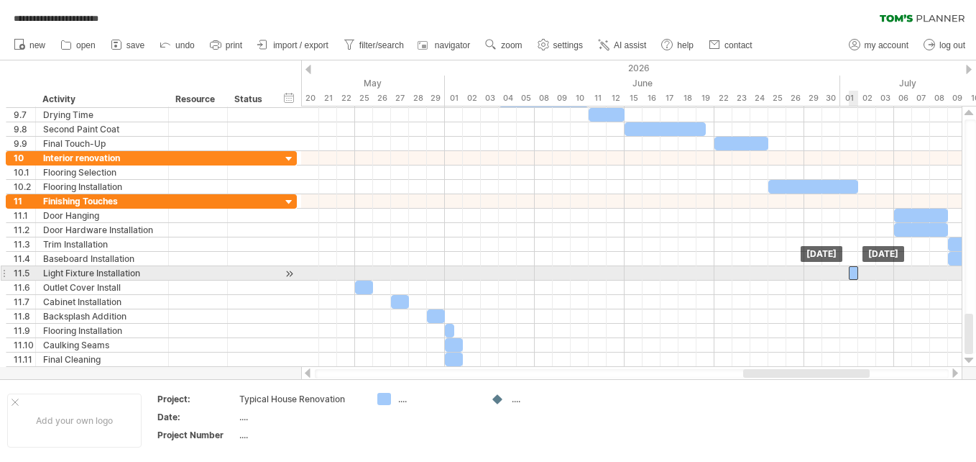
drag, startPoint x: 449, startPoint y: 274, endPoint x: 851, endPoint y: 277, distance: 401.9
click at [851, 277] on div at bounding box center [853, 273] width 9 height 14
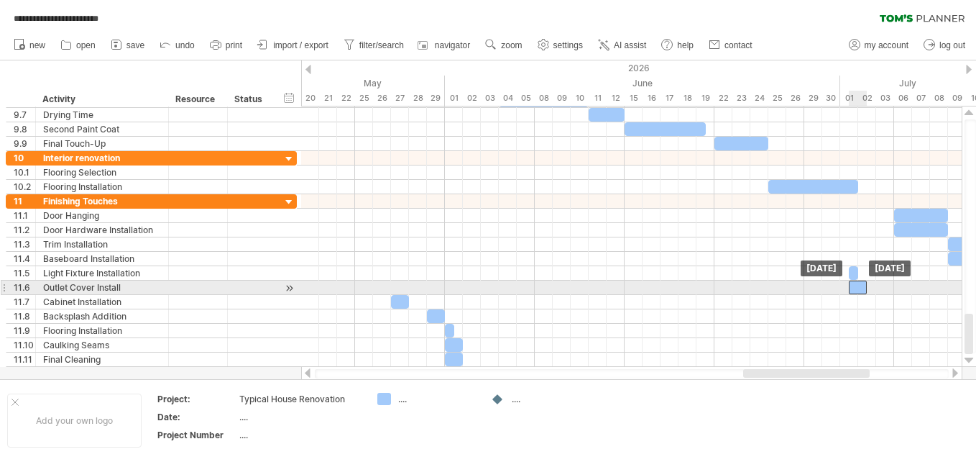
drag, startPoint x: 364, startPoint y: 286, endPoint x: 861, endPoint y: 284, distance: 496.7
click at [861, 284] on div at bounding box center [858, 287] width 18 height 14
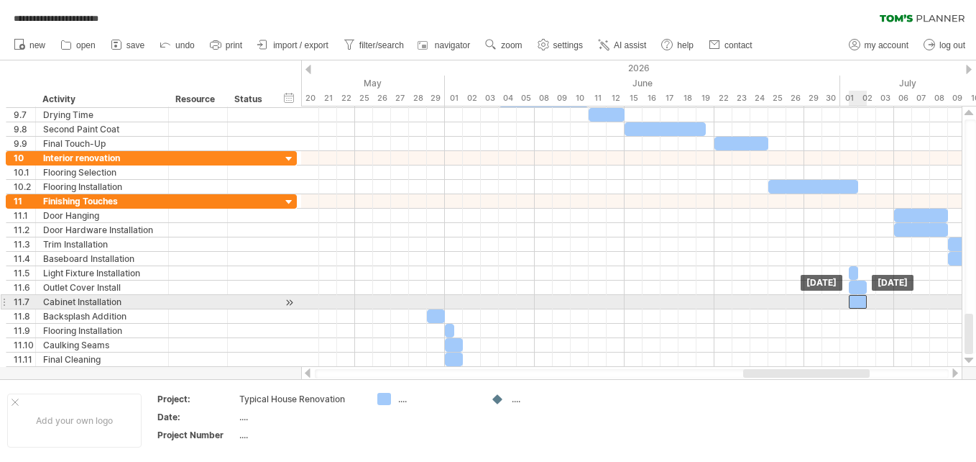
drag, startPoint x: 400, startPoint y: 300, endPoint x: 860, endPoint y: 297, distance: 460.1
click at [860, 297] on div at bounding box center [858, 302] width 18 height 14
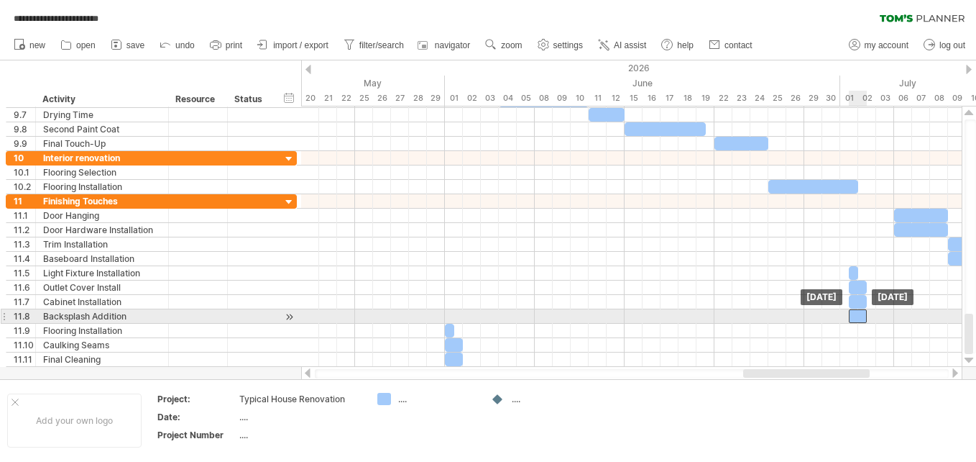
drag, startPoint x: 436, startPoint y: 315, endPoint x: 856, endPoint y: 319, distance: 419.8
click at [856, 319] on div at bounding box center [858, 316] width 18 height 14
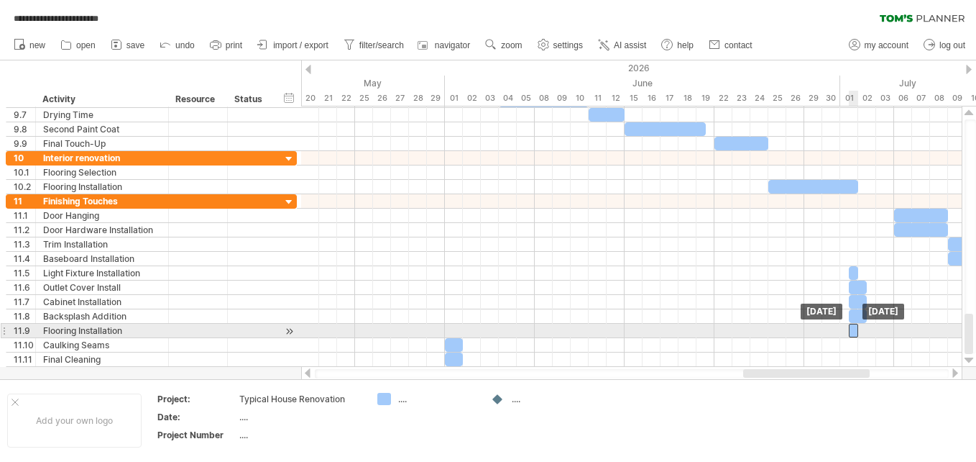
drag, startPoint x: 449, startPoint y: 330, endPoint x: 858, endPoint y: 333, distance: 408.3
click at [858, 333] on div at bounding box center [853, 330] width 9 height 14
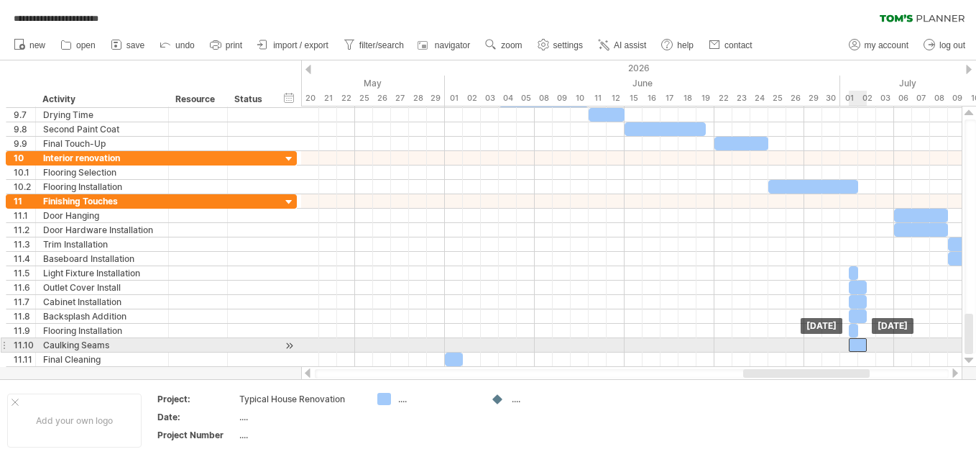
drag, startPoint x: 454, startPoint y: 346, endPoint x: 860, endPoint y: 349, distance: 406.2
click at [860, 349] on div at bounding box center [858, 345] width 18 height 14
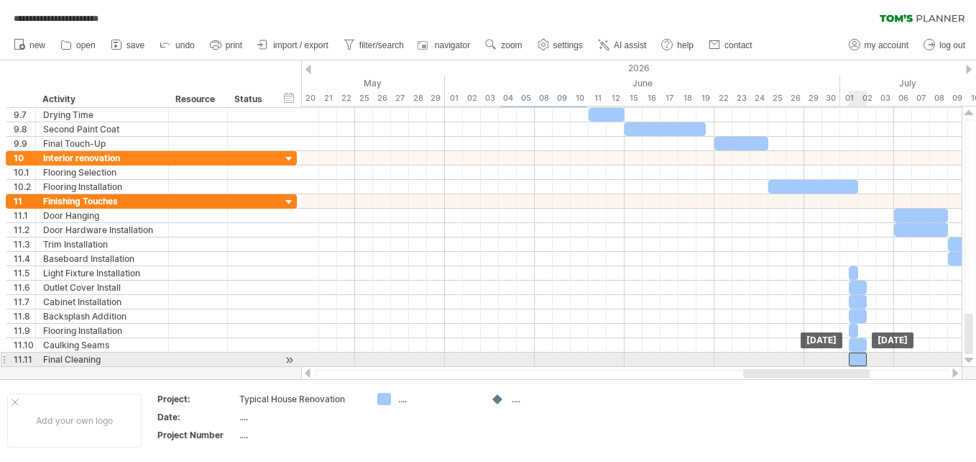
drag, startPoint x: 451, startPoint y: 359, endPoint x: 857, endPoint y: 356, distance: 405.4
click at [857, 356] on div at bounding box center [858, 359] width 18 height 14
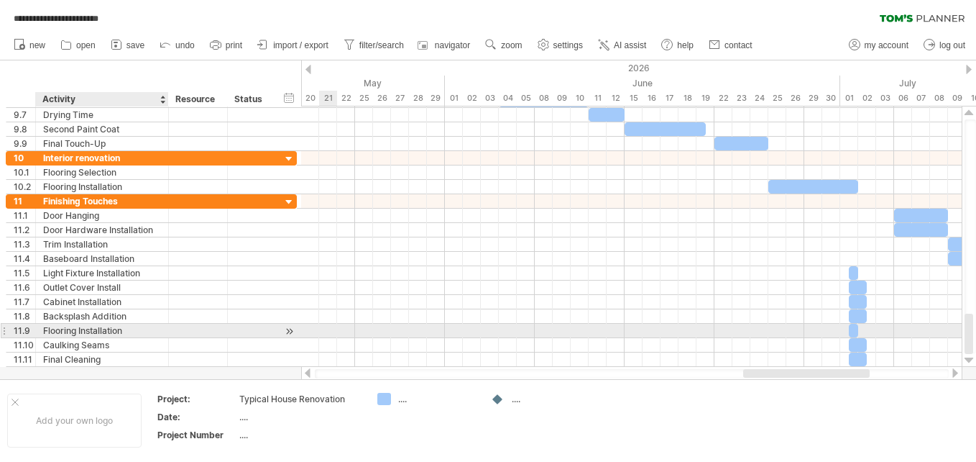
click at [68, 329] on div "Flooring Installation" at bounding box center [102, 330] width 118 height 14
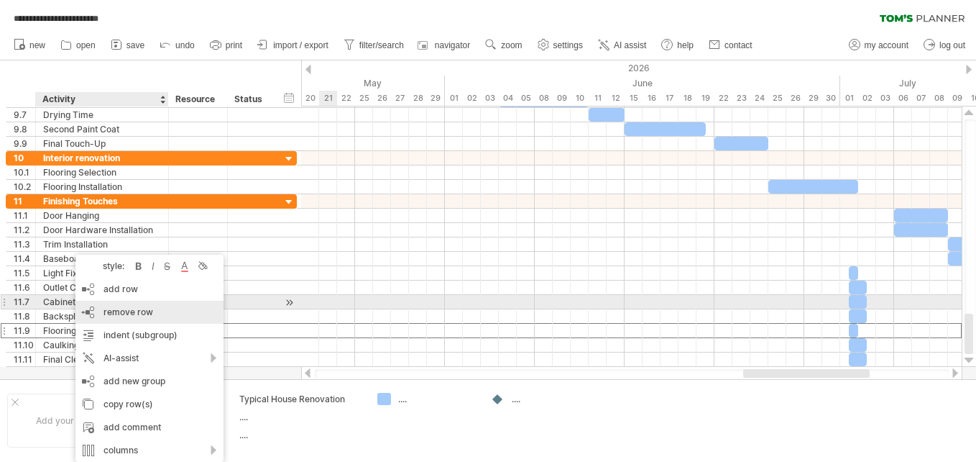
click at [98, 306] on div "remove row remove selected rows" at bounding box center [149, 311] width 148 height 23
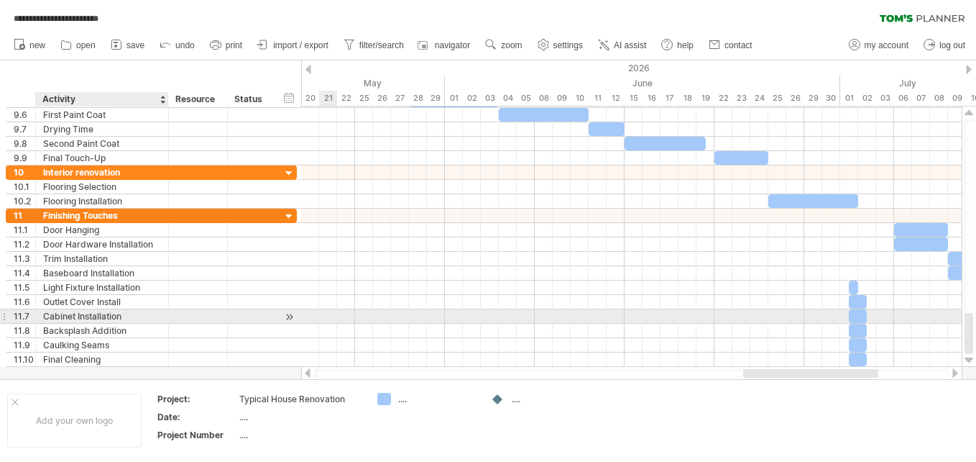
click at [45, 313] on div "Cabinet Installation" at bounding box center [102, 316] width 118 height 14
type input "**********"
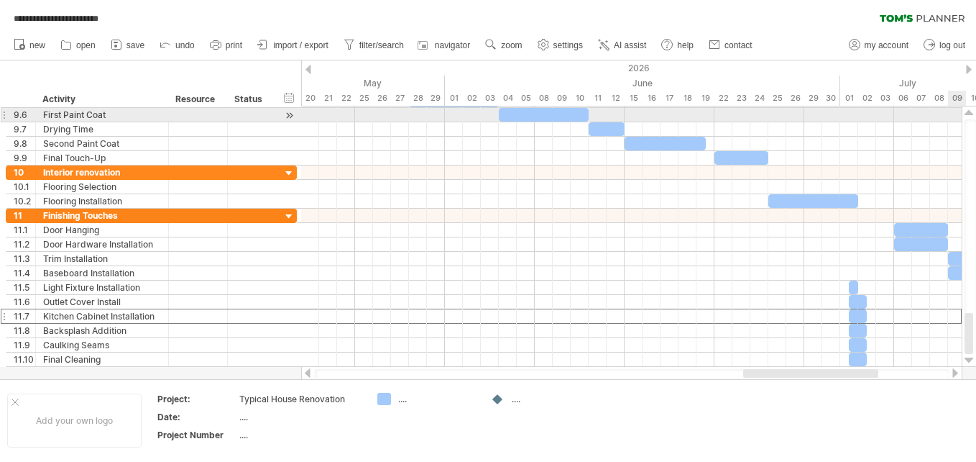
click at [968, 112] on div at bounding box center [969, 113] width 9 height 12
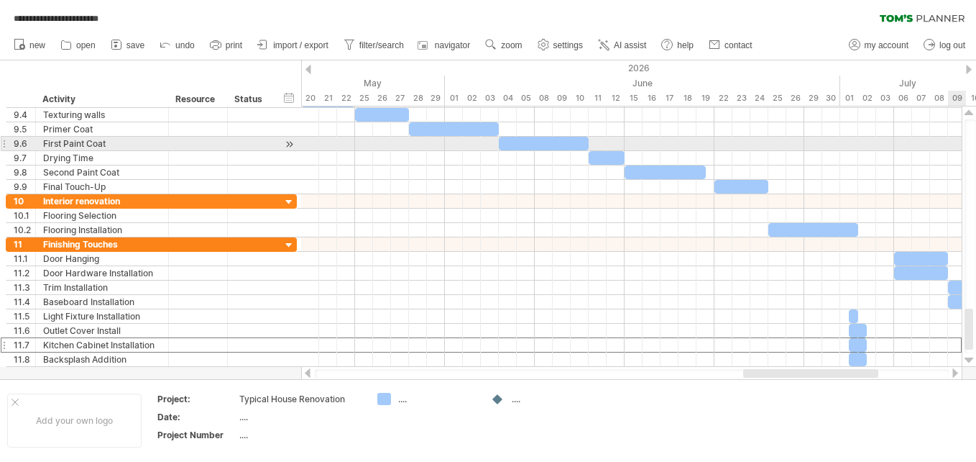
click at [968, 112] on div at bounding box center [969, 113] width 9 height 12
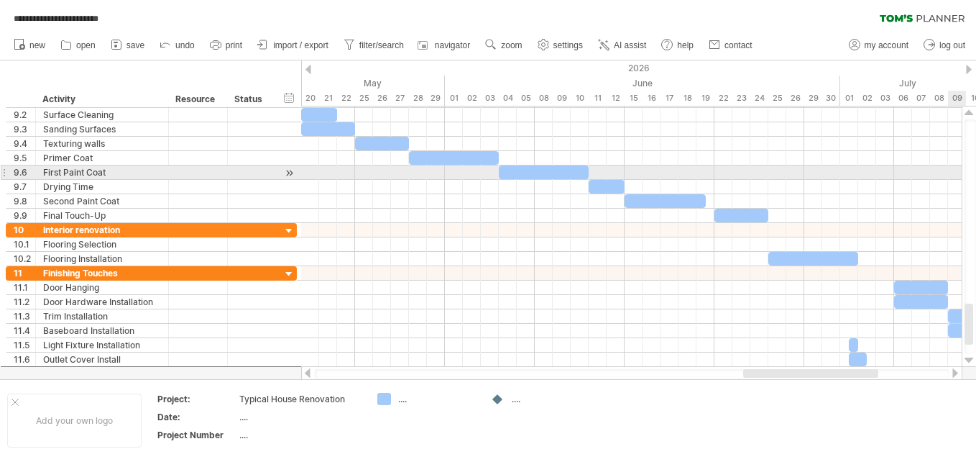
click at [968, 112] on div at bounding box center [969, 113] width 9 height 12
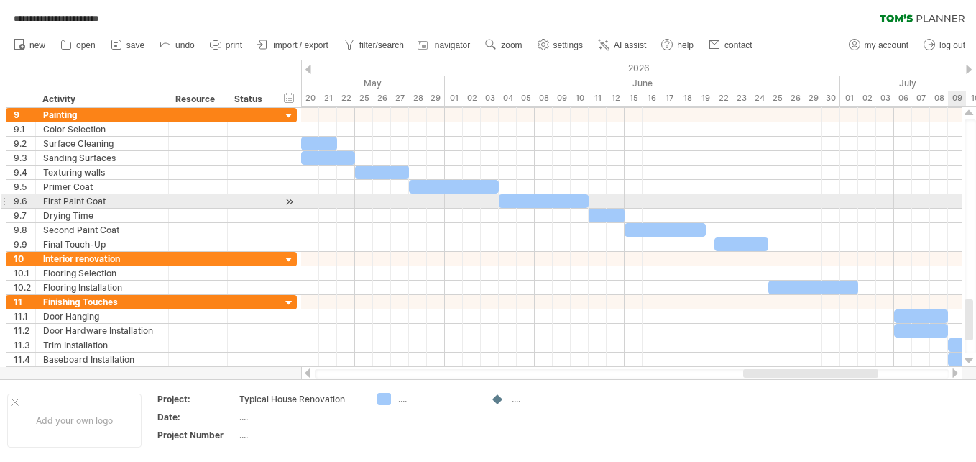
click at [968, 112] on div at bounding box center [969, 113] width 9 height 12
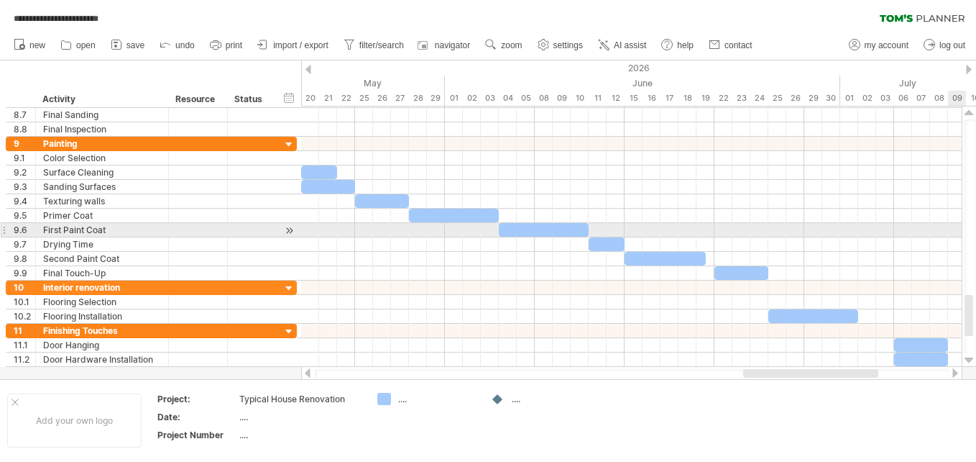
click at [968, 112] on div at bounding box center [969, 113] width 9 height 12
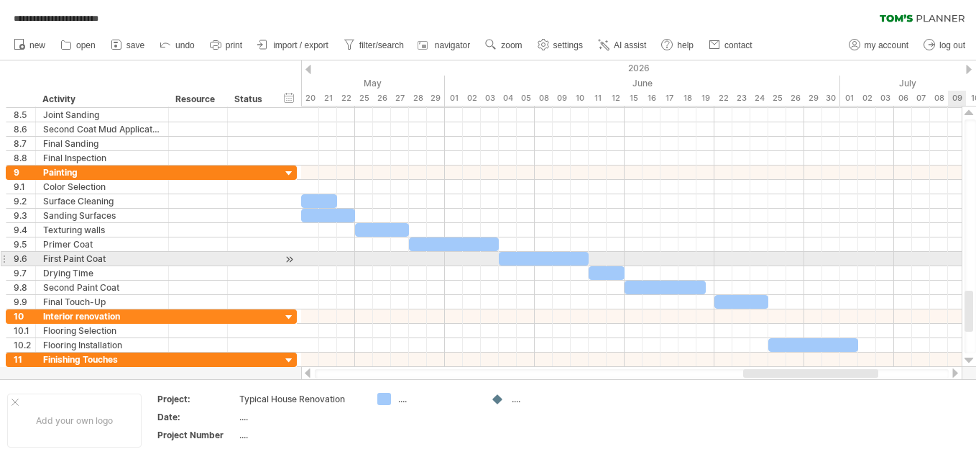
click at [968, 112] on div at bounding box center [969, 113] width 9 height 12
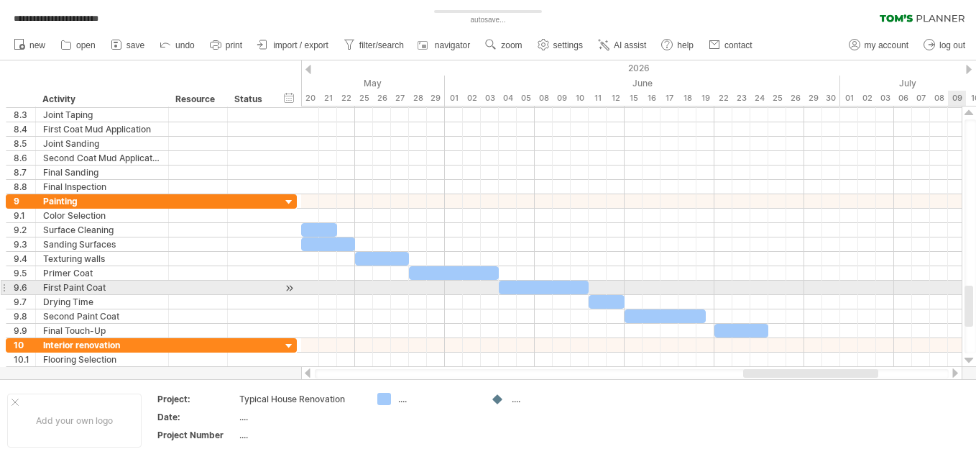
click at [968, 112] on div at bounding box center [969, 113] width 9 height 12
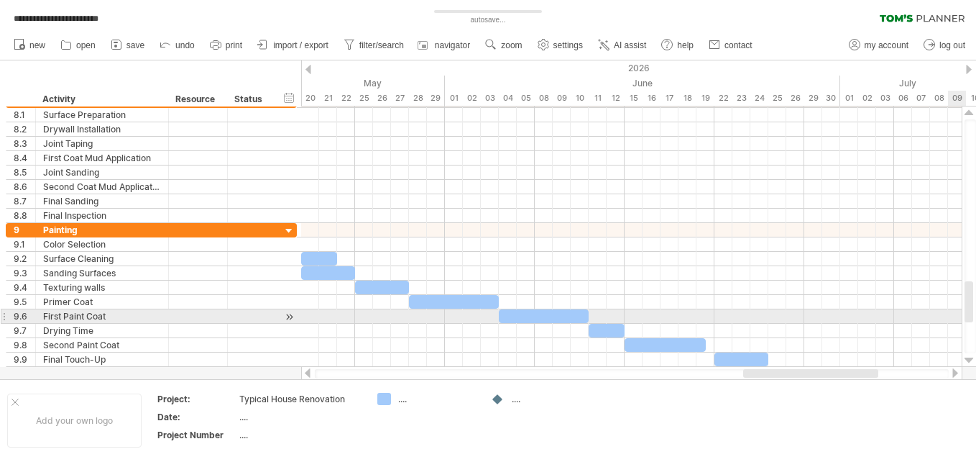
click at [968, 112] on div at bounding box center [969, 113] width 9 height 12
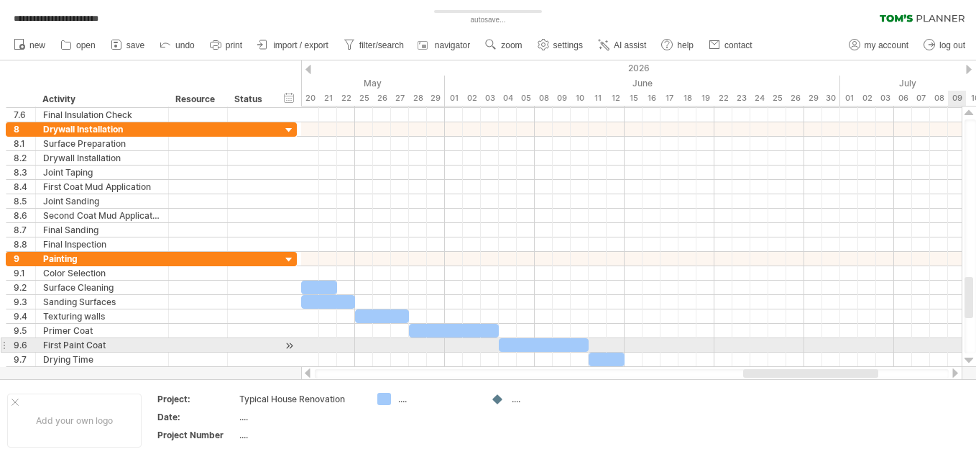
click at [968, 112] on div at bounding box center [969, 113] width 9 height 12
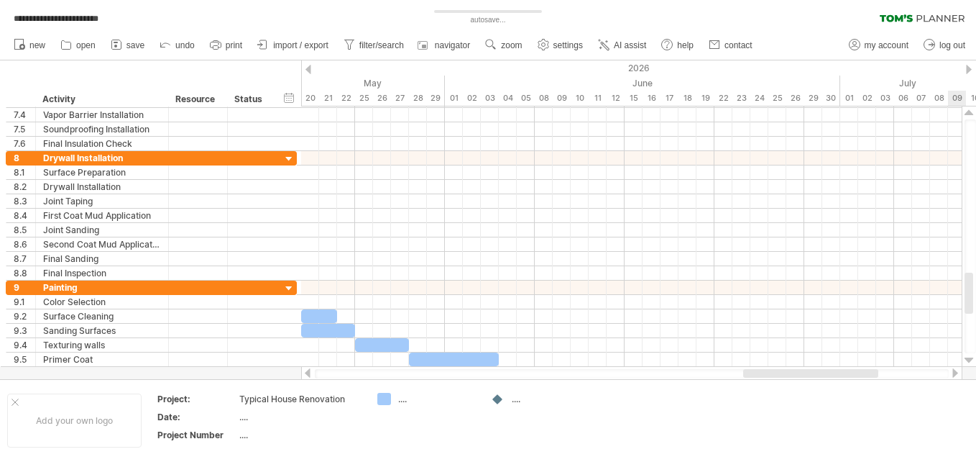
click at [968, 112] on div at bounding box center [969, 113] width 9 height 12
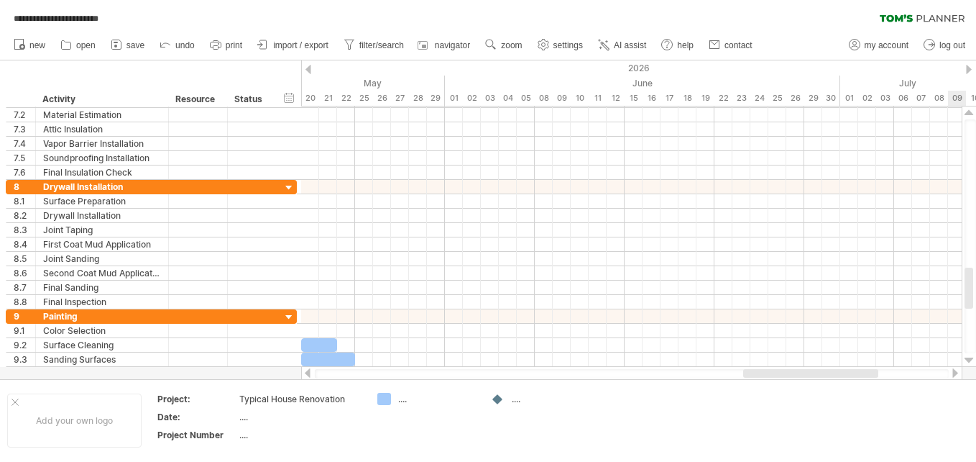
click at [968, 112] on div at bounding box center [969, 113] width 9 height 12
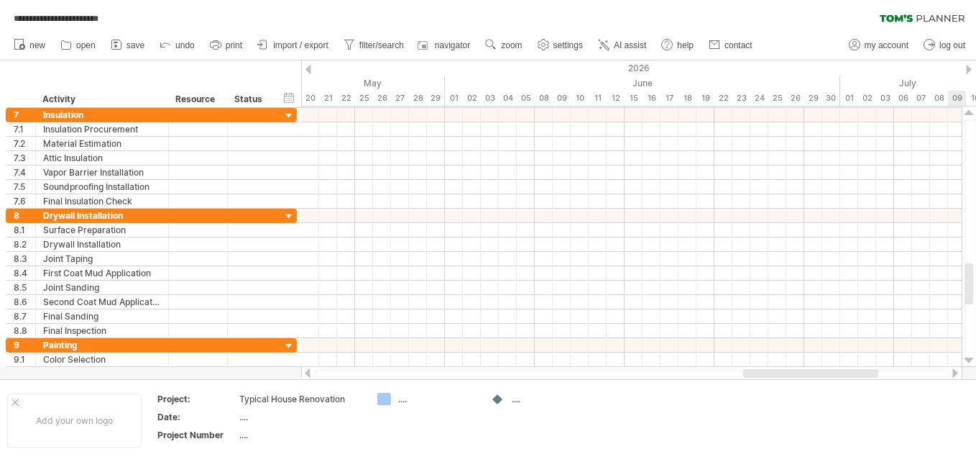
click at [968, 112] on div at bounding box center [969, 113] width 9 height 12
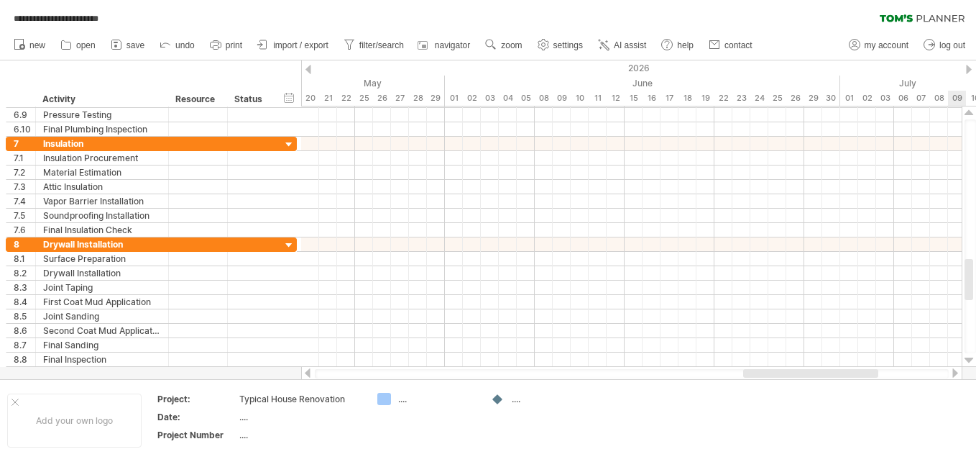
click at [968, 112] on div at bounding box center [969, 113] width 9 height 12
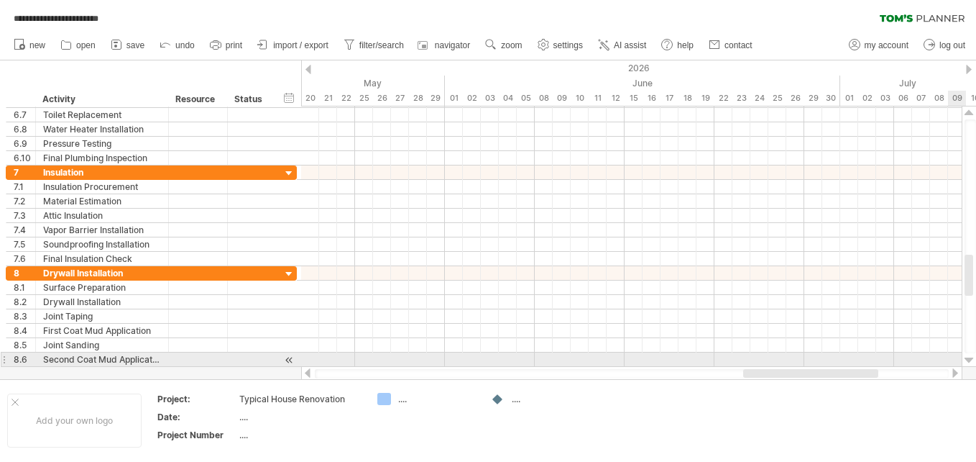
click at [968, 357] on div at bounding box center [969, 360] width 9 height 12
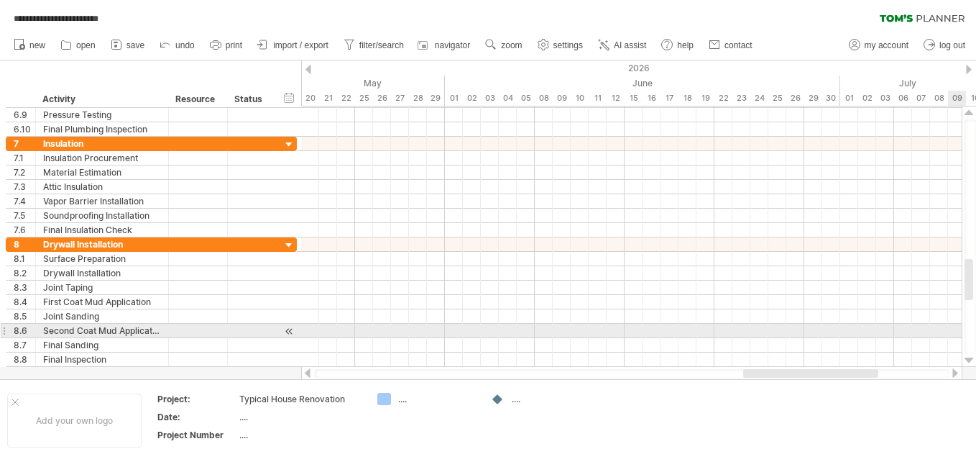
click at [968, 357] on div at bounding box center [969, 360] width 9 height 12
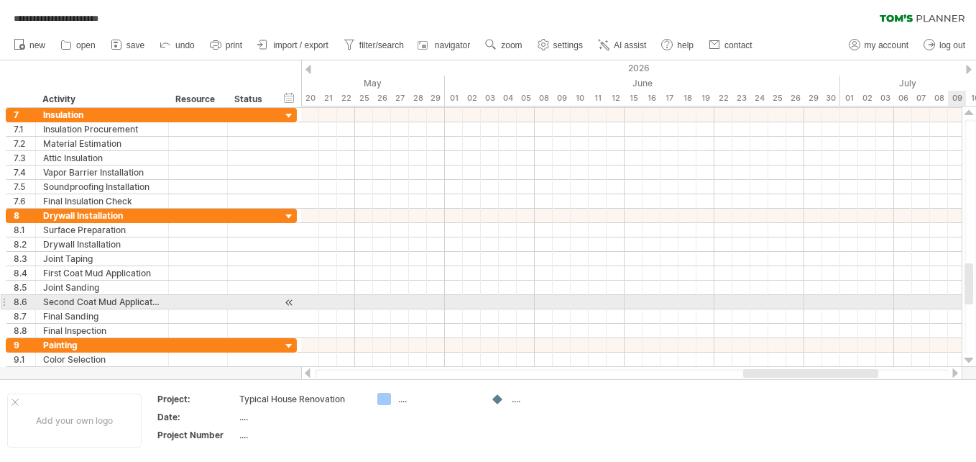
click at [968, 357] on div at bounding box center [969, 360] width 9 height 12
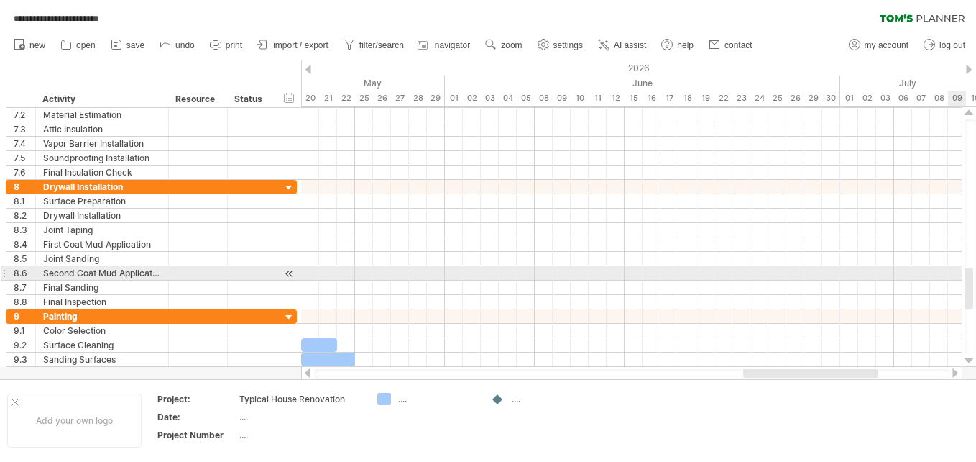
click at [968, 357] on div at bounding box center [969, 360] width 9 height 12
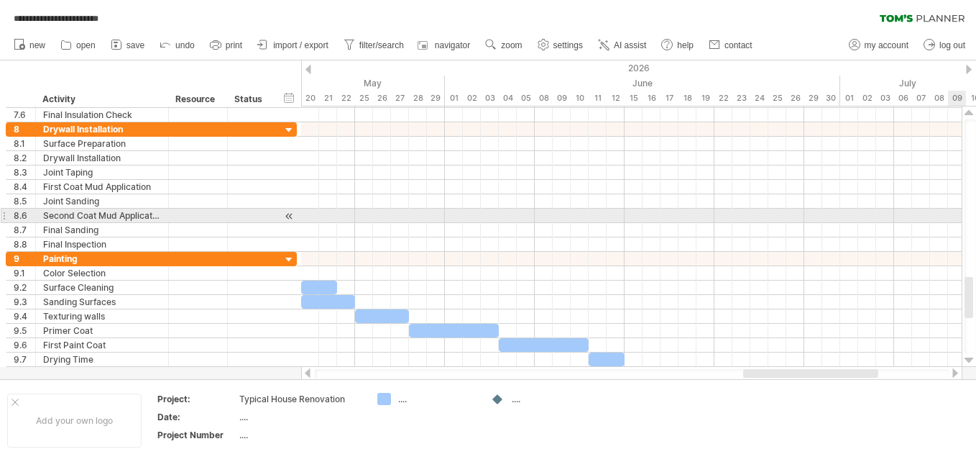
click at [968, 357] on div at bounding box center [969, 360] width 9 height 12
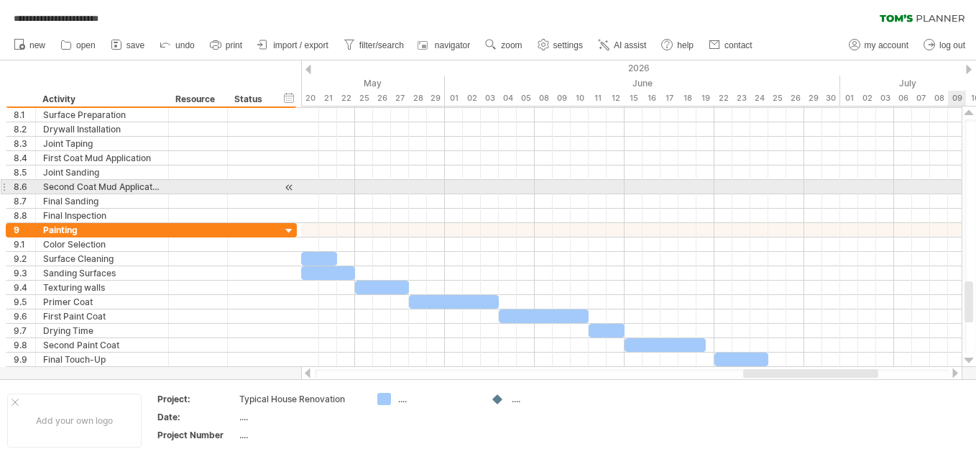
click at [968, 357] on div at bounding box center [969, 360] width 9 height 12
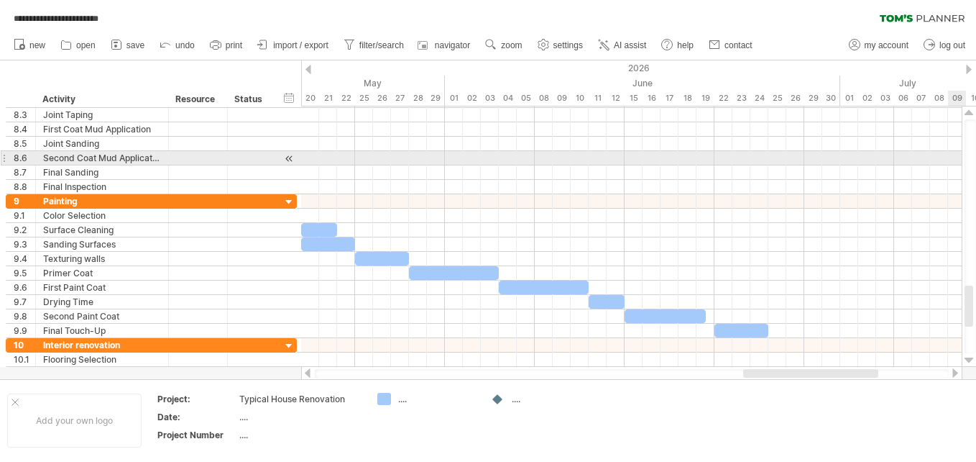
click at [968, 357] on div at bounding box center [969, 360] width 9 height 12
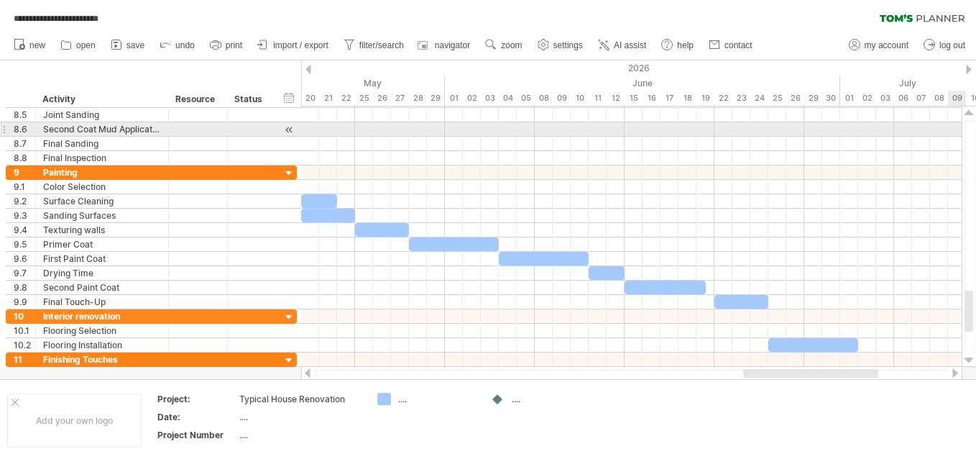
click at [968, 357] on div at bounding box center [969, 360] width 9 height 12
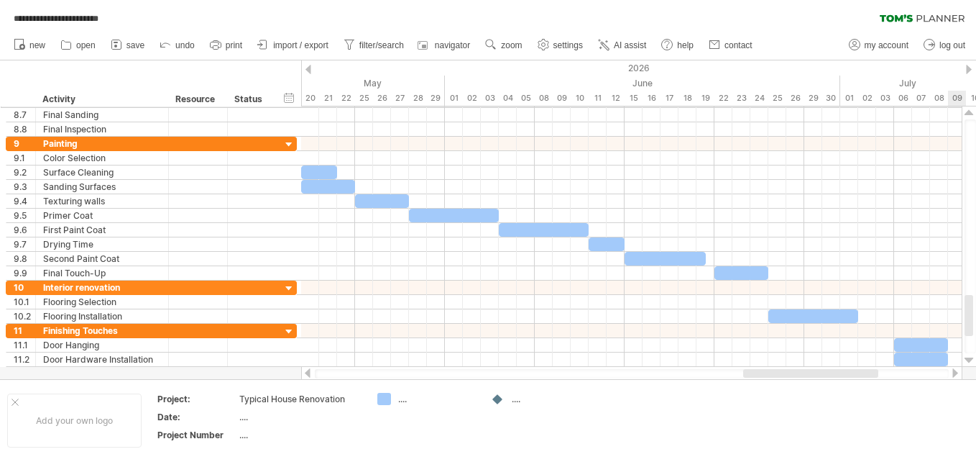
click at [968, 357] on div at bounding box center [969, 360] width 9 height 12
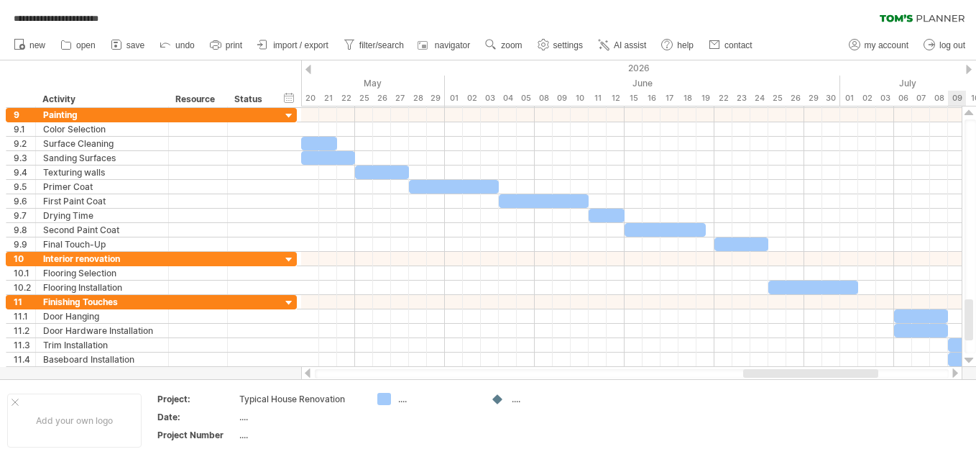
click at [968, 357] on div at bounding box center [969, 360] width 9 height 12
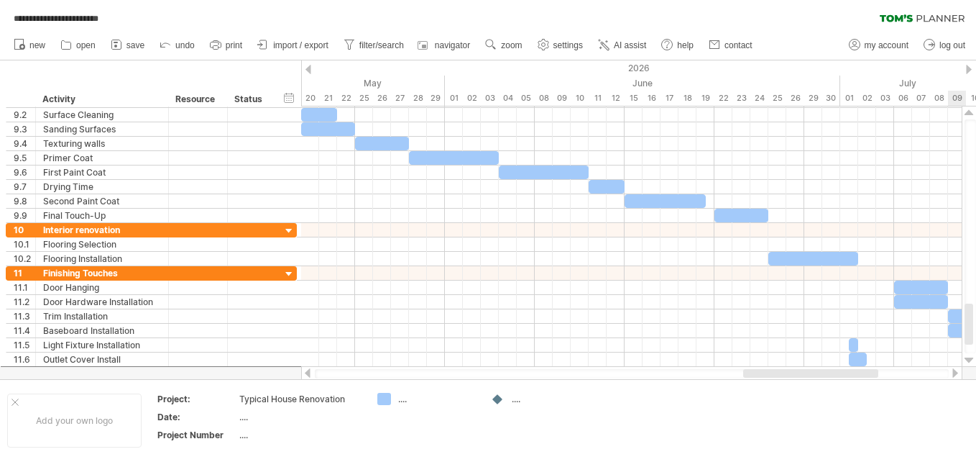
click at [968, 357] on div at bounding box center [969, 360] width 9 height 12
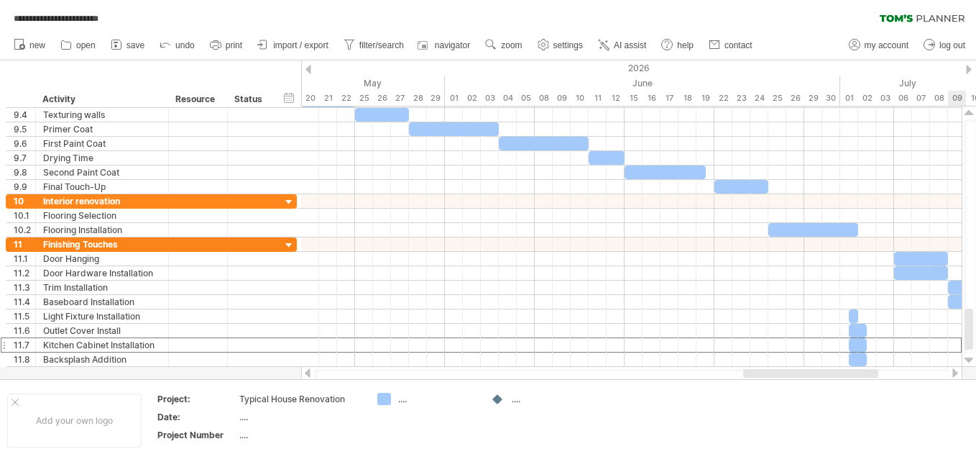
click at [968, 357] on div at bounding box center [969, 360] width 9 height 12
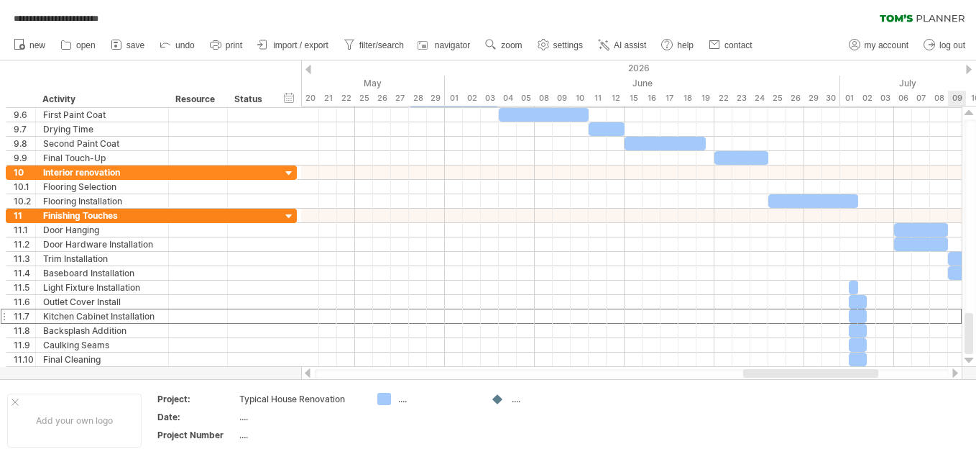
click at [968, 357] on div at bounding box center [969, 360] width 9 height 12
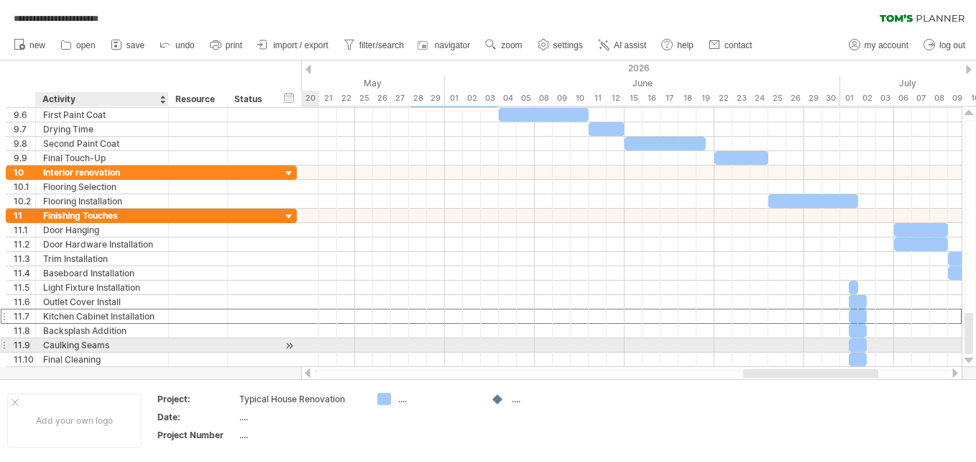
click at [68, 344] on div "Caulking Seams" at bounding box center [102, 345] width 118 height 14
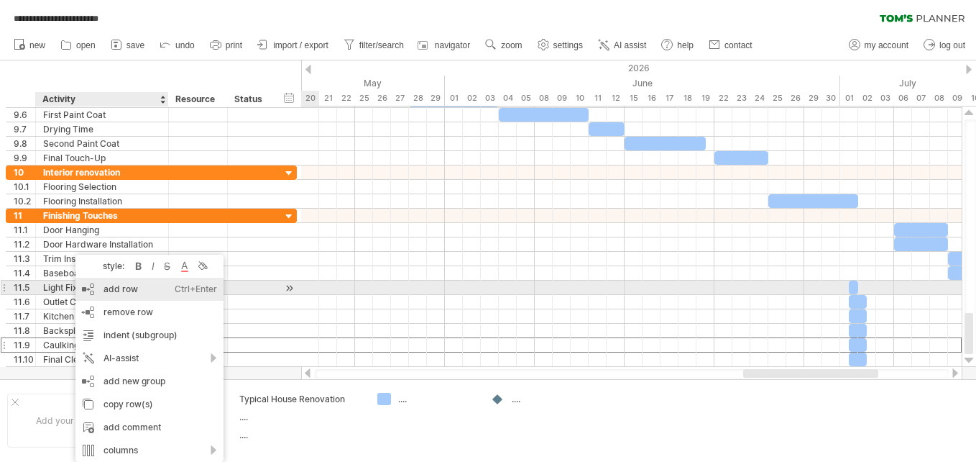
click at [104, 285] on div "add row Ctrl+Enter Cmd+Enter" at bounding box center [149, 288] width 148 height 23
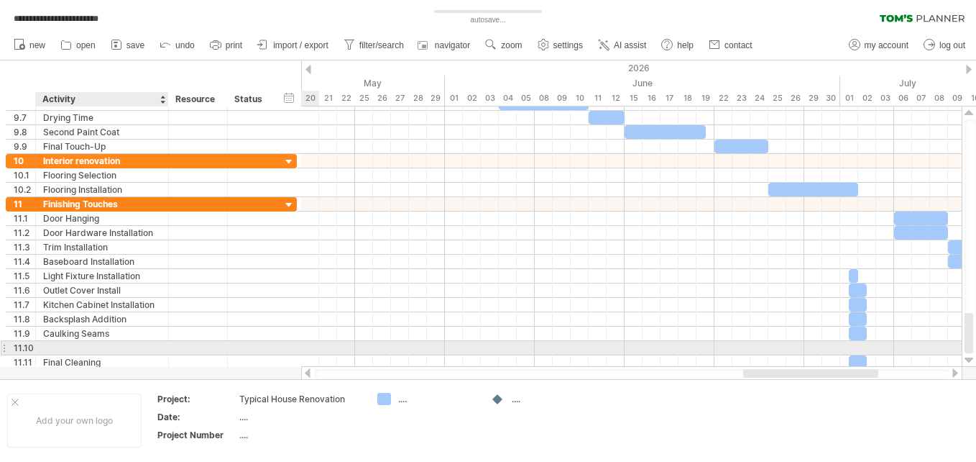
click at [68, 347] on div at bounding box center [102, 348] width 118 height 14
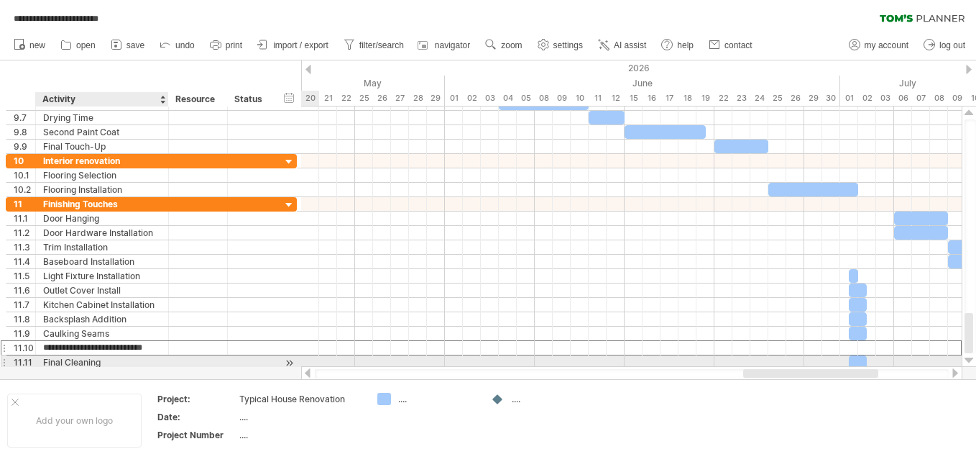
type input "**********"
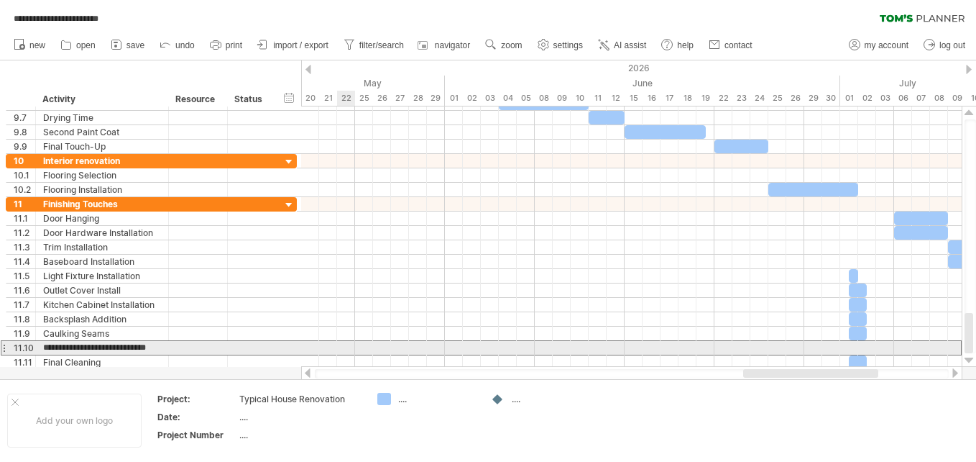
click at [345, 346] on div at bounding box center [631, 347] width 661 height 15
drag, startPoint x: 380, startPoint y: 398, endPoint x: 855, endPoint y: 349, distance: 477.7
click at [855, 349] on div "**********" at bounding box center [488, 231] width 976 height 462
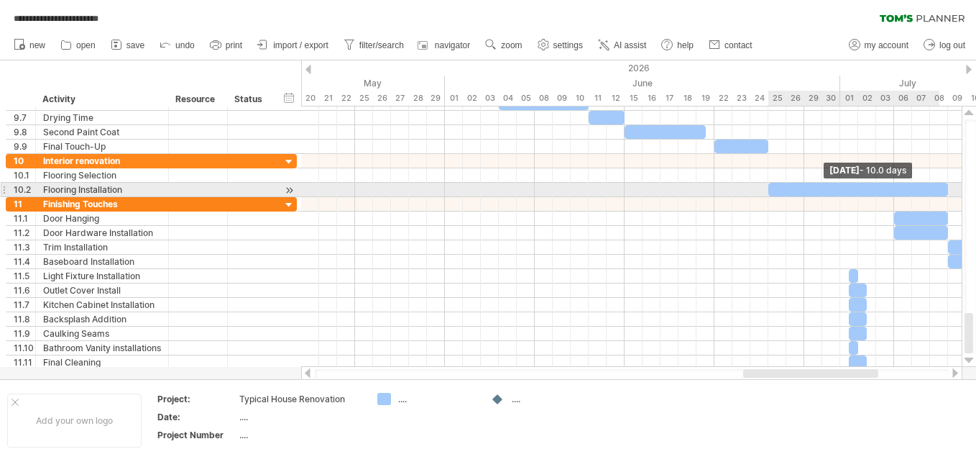
drag, startPoint x: 859, startPoint y: 189, endPoint x: 945, endPoint y: 188, distance: 85.5
click at [945, 188] on div at bounding box center [858, 190] width 180 height 14
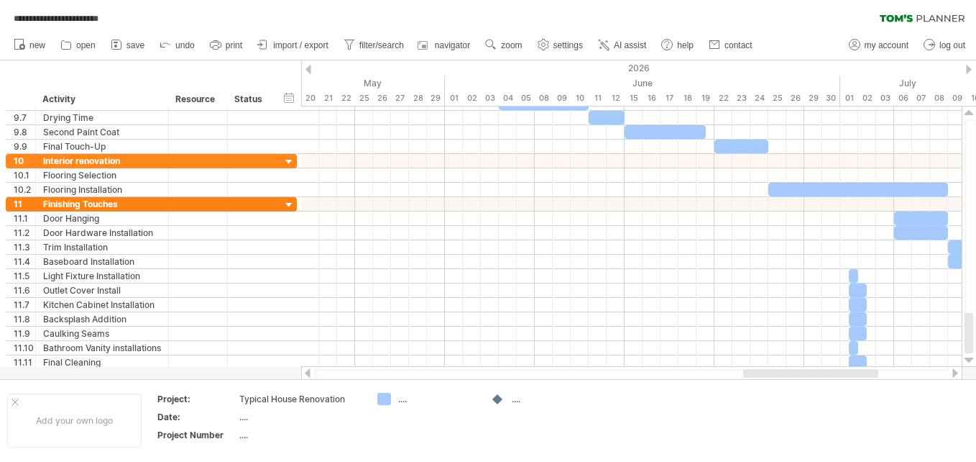
click at [952, 371] on div at bounding box center [956, 372] width 12 height 9
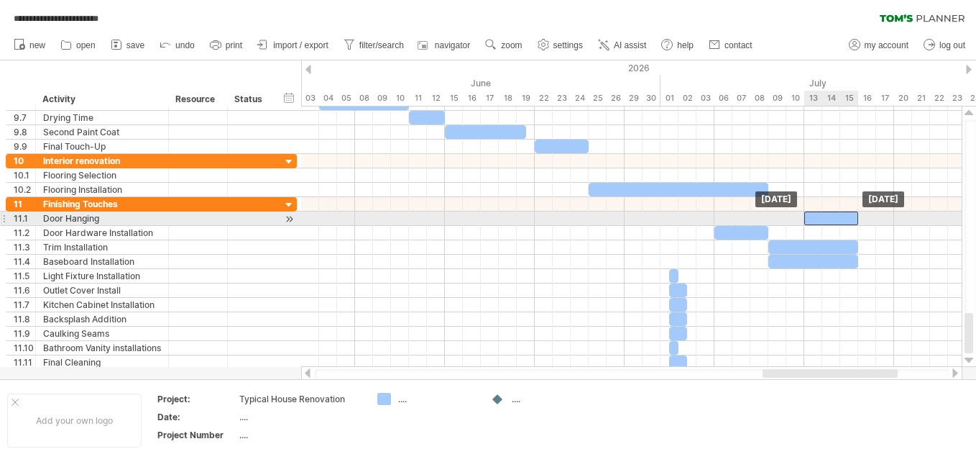
drag, startPoint x: 740, startPoint y: 219, endPoint x: 832, endPoint y: 216, distance: 92.1
click at [832, 216] on div at bounding box center [831, 218] width 54 height 14
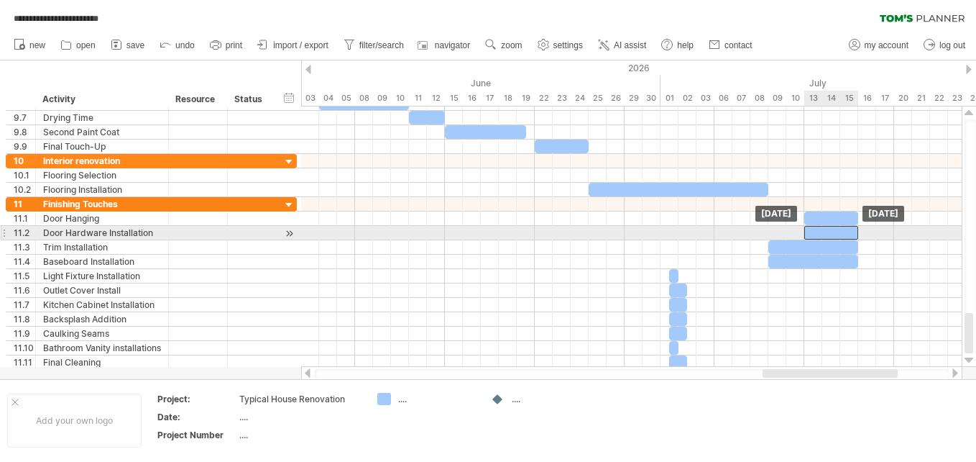
drag, startPoint x: 756, startPoint y: 231, endPoint x: 843, endPoint y: 230, distance: 87.0
click at [843, 230] on div at bounding box center [831, 233] width 54 height 14
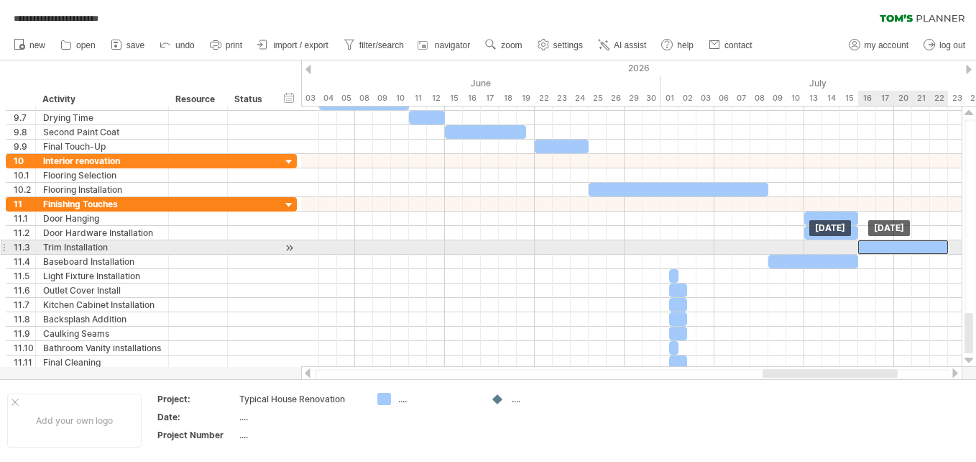
drag, startPoint x: 827, startPoint y: 248, endPoint x: 915, endPoint y: 244, distance: 88.5
click at [915, 244] on div at bounding box center [903, 247] width 90 height 14
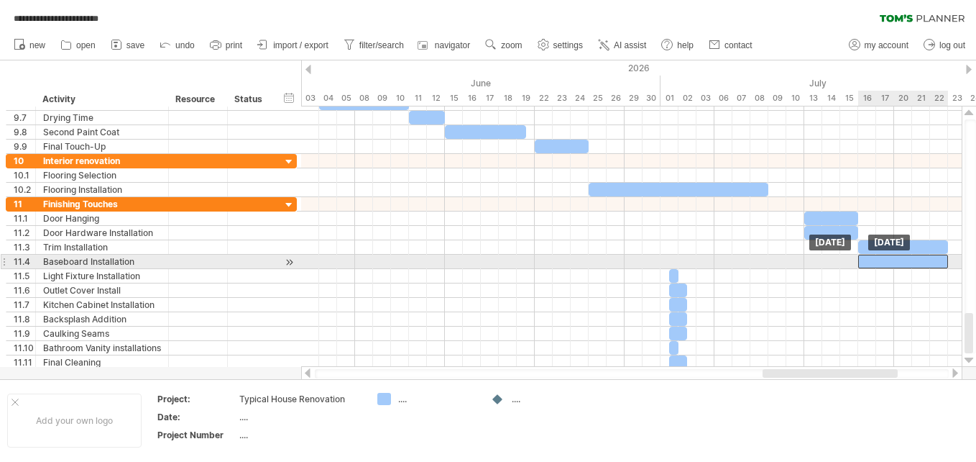
drag, startPoint x: 838, startPoint y: 261, endPoint x: 925, endPoint y: 257, distance: 87.1
click at [925, 257] on div at bounding box center [903, 261] width 90 height 14
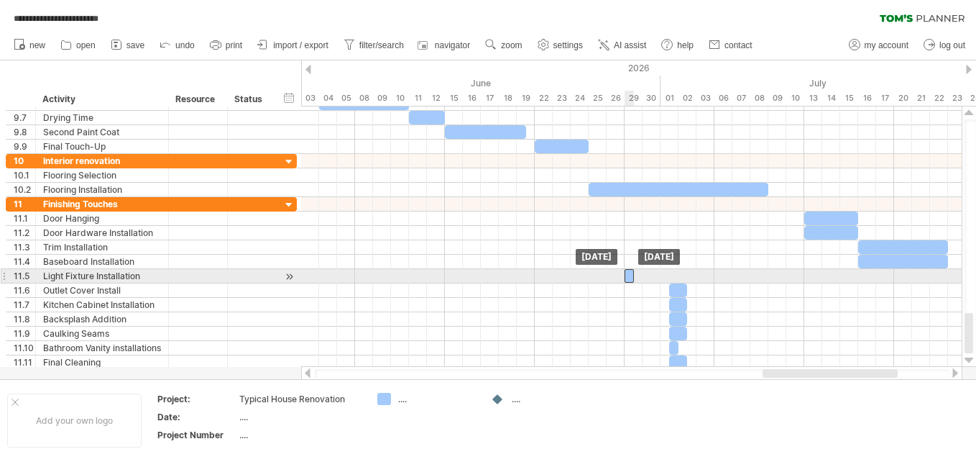
drag, startPoint x: 673, startPoint y: 275, endPoint x: 628, endPoint y: 277, distance: 44.6
click at [628, 277] on div at bounding box center [629, 276] width 9 height 14
drag, startPoint x: 633, startPoint y: 276, endPoint x: 656, endPoint y: 273, distance: 23.2
click at [656, 273] on div at bounding box center [643, 276] width 36 height 14
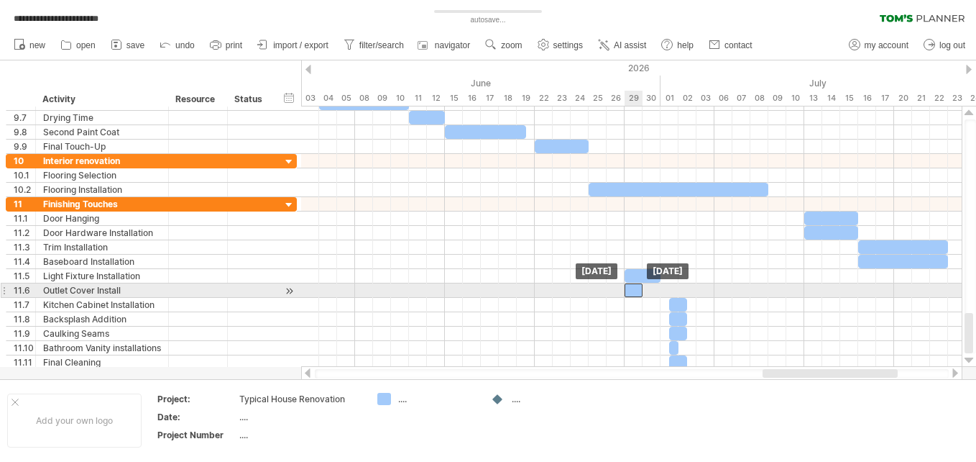
drag, startPoint x: 675, startPoint y: 288, endPoint x: 629, endPoint y: 285, distance: 46.1
click at [629, 285] on div at bounding box center [634, 290] width 18 height 14
drag, startPoint x: 643, startPoint y: 288, endPoint x: 664, endPoint y: 289, distance: 20.9
click at [664, 289] on div "[DATE] - 2.0 days [DATE]" at bounding box center [631, 236] width 661 height 260
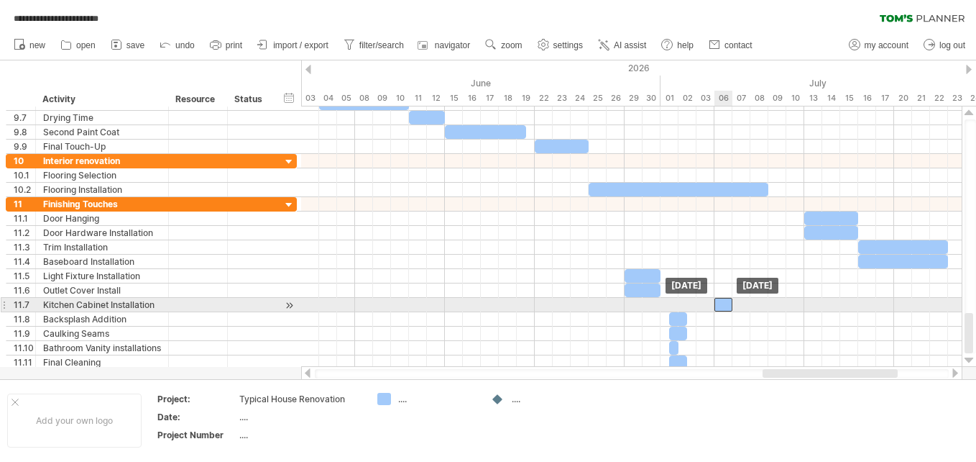
drag, startPoint x: 681, startPoint y: 304, endPoint x: 727, endPoint y: 298, distance: 46.5
click at [727, 298] on div at bounding box center [724, 305] width 18 height 14
drag, startPoint x: 721, startPoint y: 305, endPoint x: 814, endPoint y: 305, distance: 92.7
click at [814, 305] on div at bounding box center [813, 305] width 18 height 14
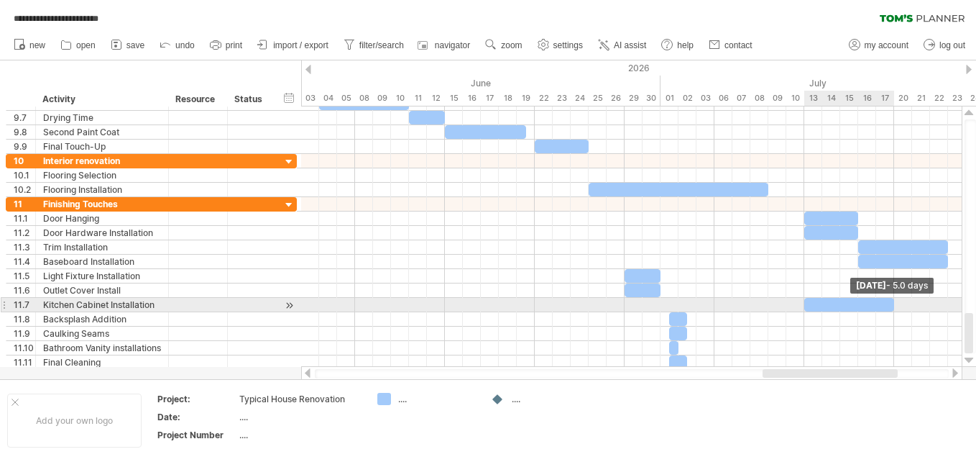
drag, startPoint x: 820, startPoint y: 303, endPoint x: 895, endPoint y: 304, distance: 74.8
click at [895, 304] on span at bounding box center [894, 305] width 6 height 14
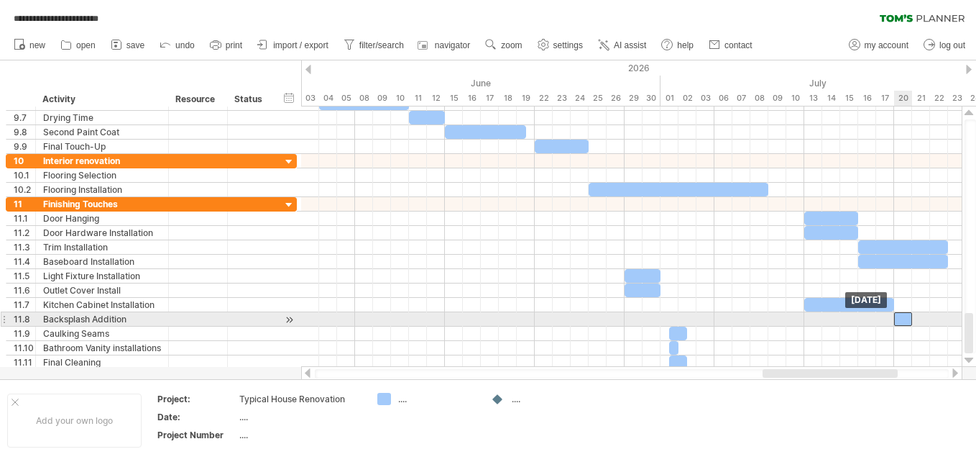
drag, startPoint x: 676, startPoint y: 318, endPoint x: 901, endPoint y: 316, distance: 224.3
click at [901, 316] on div at bounding box center [903, 319] width 18 height 14
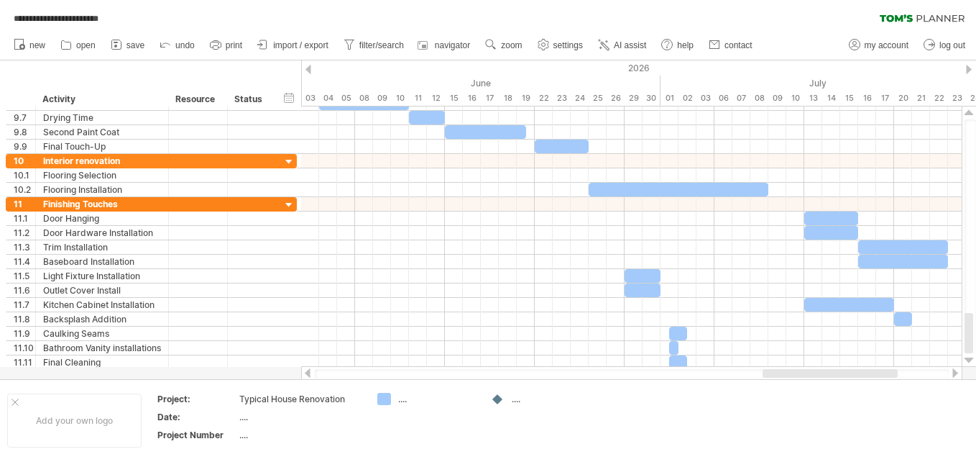
click at [955, 372] on div at bounding box center [956, 372] width 12 height 9
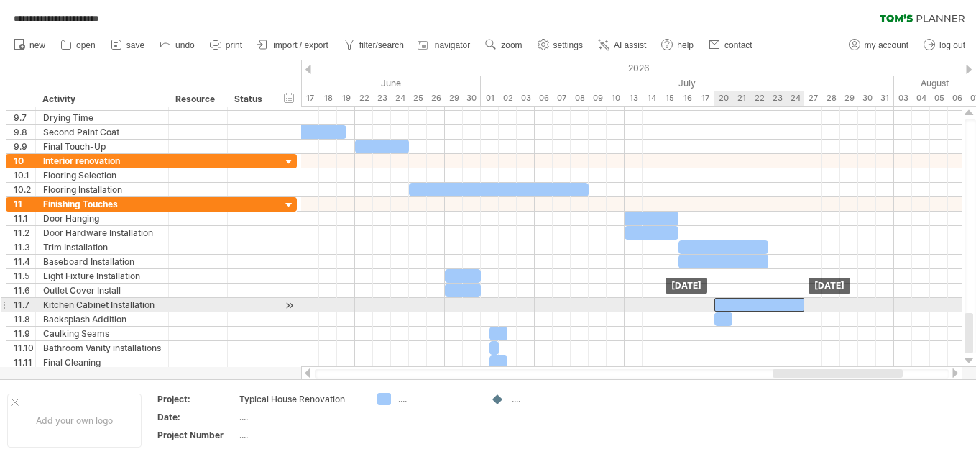
drag, startPoint x: 676, startPoint y: 303, endPoint x: 771, endPoint y: 306, distance: 95.7
click at [771, 306] on div at bounding box center [760, 305] width 90 height 14
drag, startPoint x: 771, startPoint y: 306, endPoint x: 760, endPoint y: 304, distance: 11.6
click at [760, 304] on div at bounding box center [760, 305] width 90 height 14
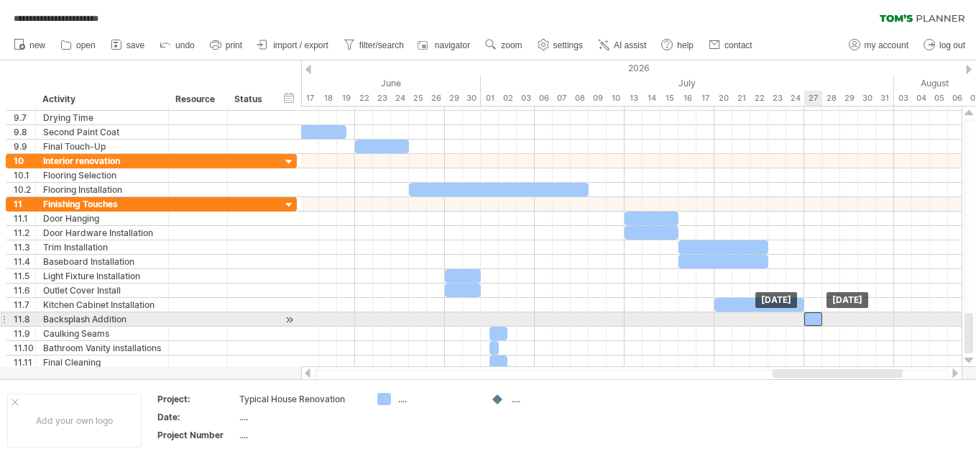
drag, startPoint x: 721, startPoint y: 316, endPoint x: 812, endPoint y: 318, distance: 90.6
click at [812, 318] on div at bounding box center [813, 319] width 18 height 14
drag, startPoint x: 820, startPoint y: 317, endPoint x: 853, endPoint y: 321, distance: 32.6
click at [853, 321] on div at bounding box center [831, 319] width 54 height 14
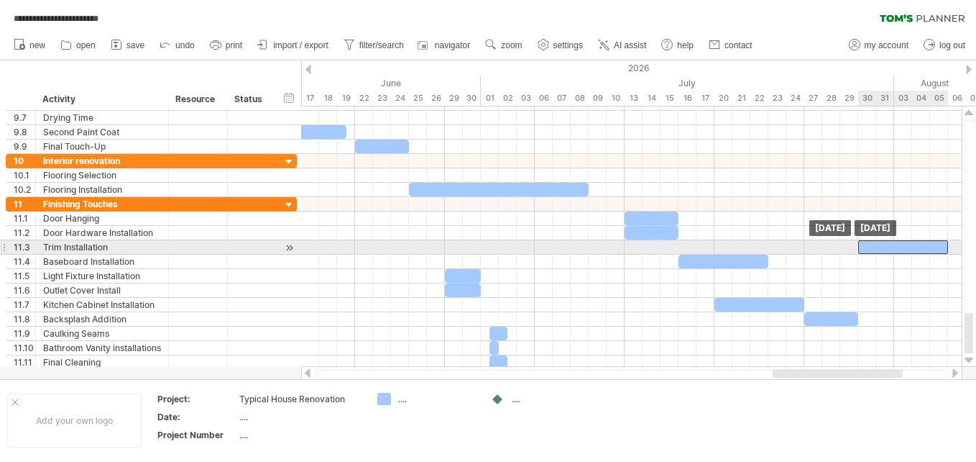
drag, startPoint x: 712, startPoint y: 244, endPoint x: 891, endPoint y: 248, distance: 179.8
click at [891, 248] on div at bounding box center [903, 247] width 90 height 14
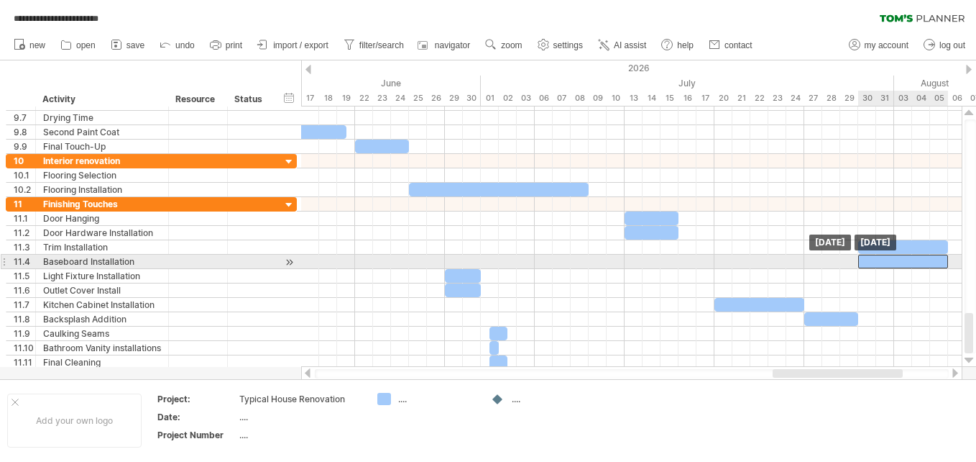
drag, startPoint x: 750, startPoint y: 262, endPoint x: 930, endPoint y: 264, distance: 180.4
click at [930, 264] on div at bounding box center [903, 261] width 90 height 14
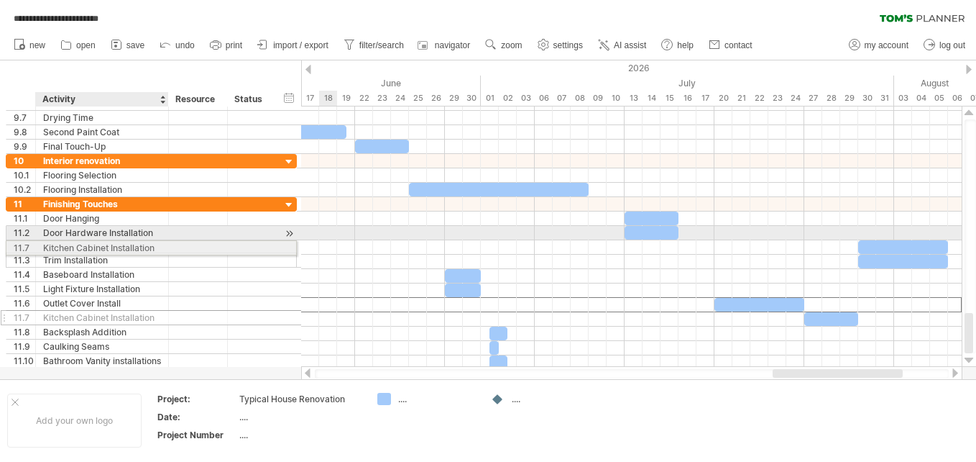
drag, startPoint x: 133, startPoint y: 303, endPoint x: 129, endPoint y: 244, distance: 59.1
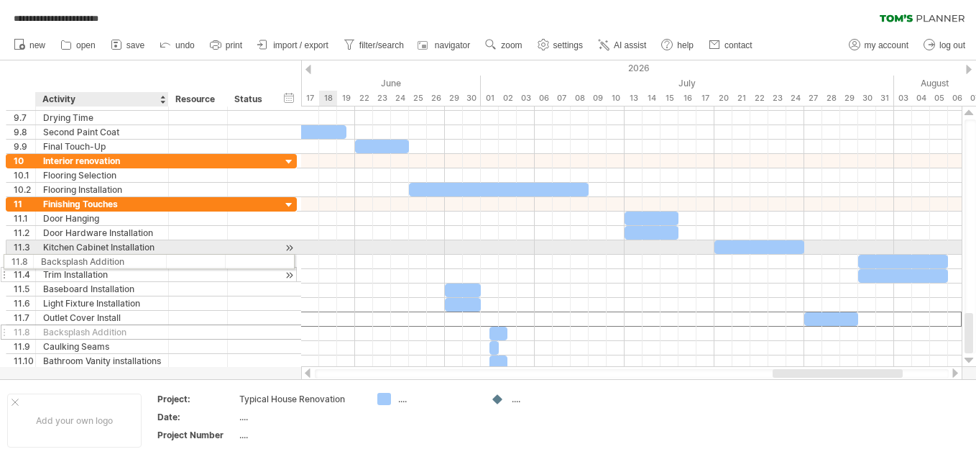
drag, startPoint x: 123, startPoint y: 317, endPoint x: 116, endPoint y: 259, distance: 58.7
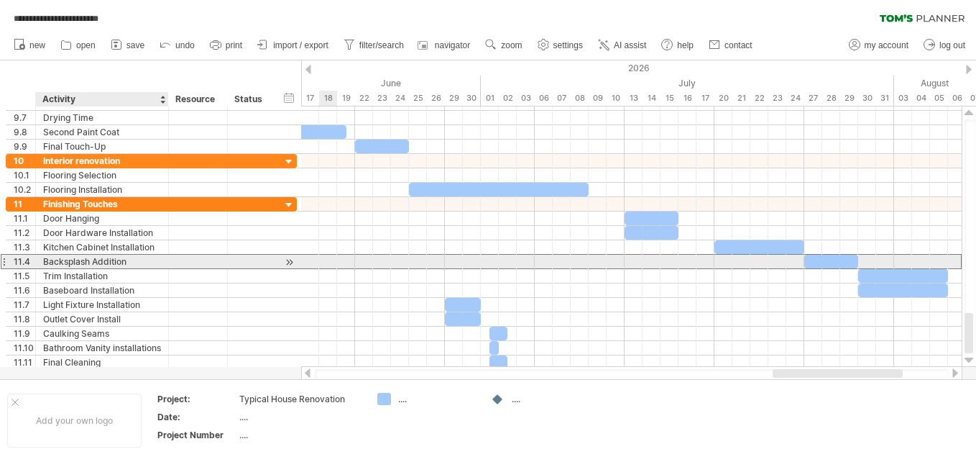
click at [137, 258] on div "Backsplash Addition" at bounding box center [102, 261] width 118 height 14
type input "**********"
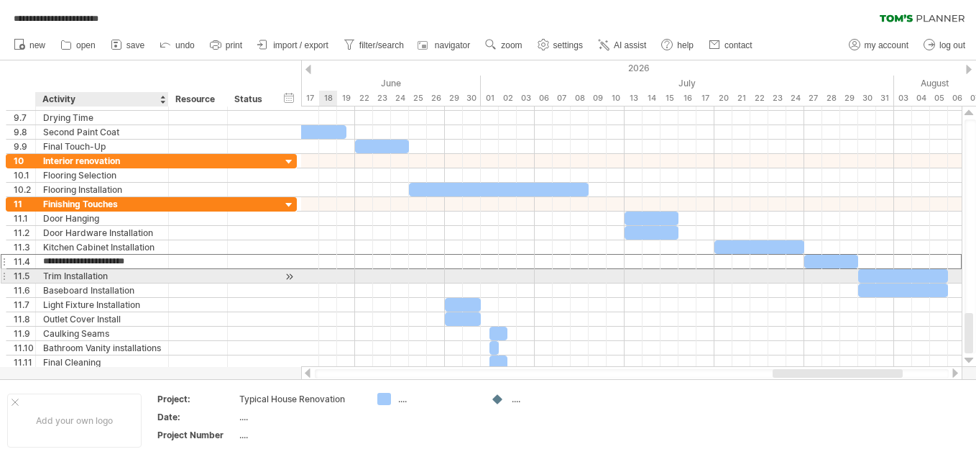
click at [142, 276] on div "Trim Installation" at bounding box center [102, 276] width 118 height 14
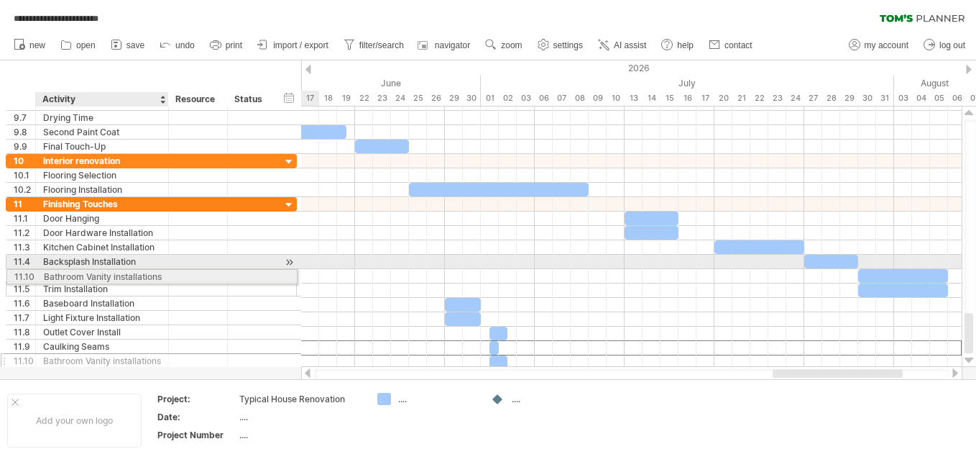
drag, startPoint x: 128, startPoint y: 346, endPoint x: 124, endPoint y: 274, distance: 72.7
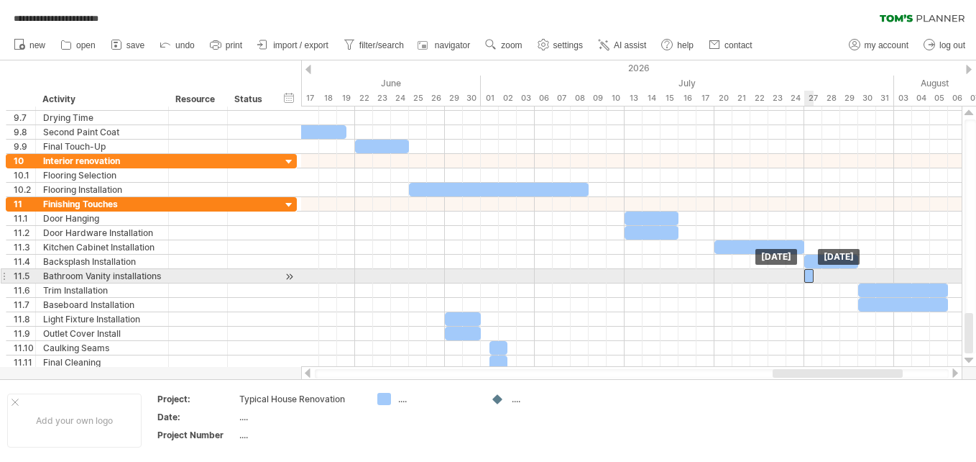
drag, startPoint x: 494, startPoint y: 275, endPoint x: 812, endPoint y: 280, distance: 317.8
click at [812, 280] on div at bounding box center [808, 276] width 9 height 14
drag, startPoint x: 812, startPoint y: 273, endPoint x: 838, endPoint y: 276, distance: 26.8
click at [838, 276] on span at bounding box center [840, 276] width 6 height 14
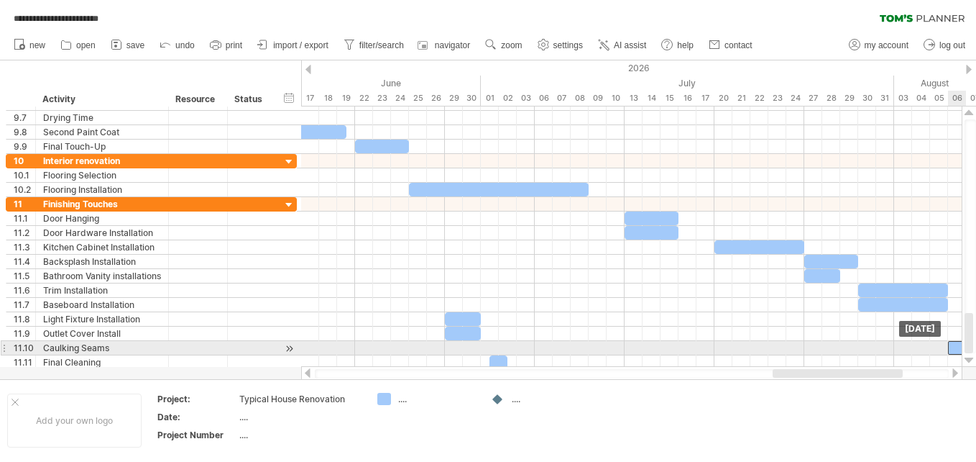
drag, startPoint x: 499, startPoint y: 346, endPoint x: 958, endPoint y: 350, distance: 458.6
click at [958, 350] on div at bounding box center [957, 348] width 18 height 14
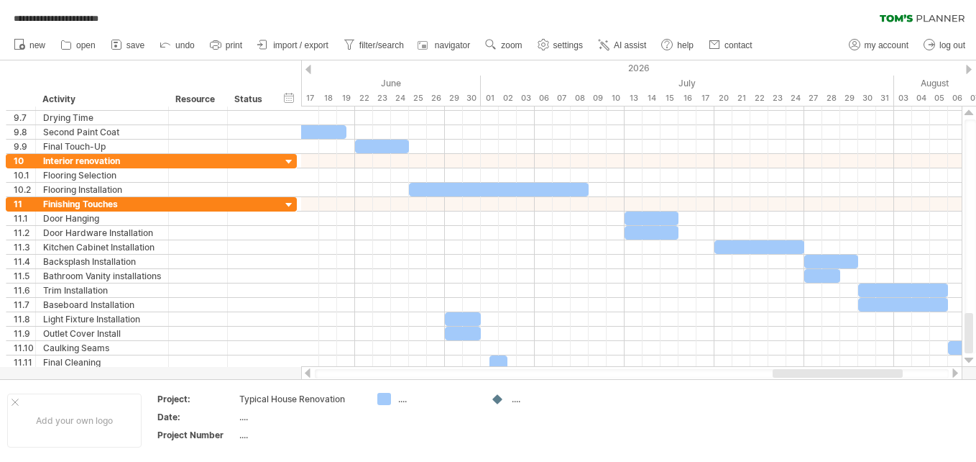
click at [955, 373] on div at bounding box center [956, 372] width 12 height 9
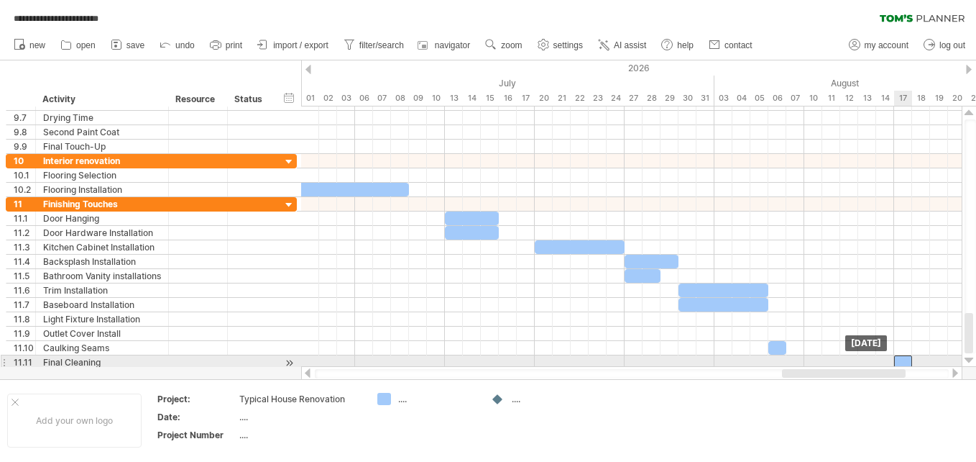
drag, startPoint x: 320, startPoint y: 356, endPoint x: 904, endPoint y: 363, distance: 584.5
click at [904, 363] on div at bounding box center [903, 362] width 18 height 14
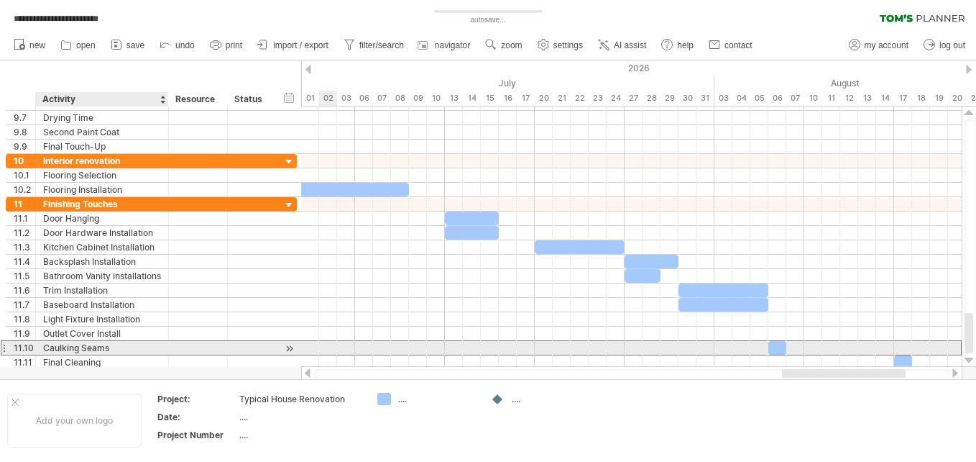
click at [132, 346] on div "Caulking Seams" at bounding box center [102, 348] width 118 height 14
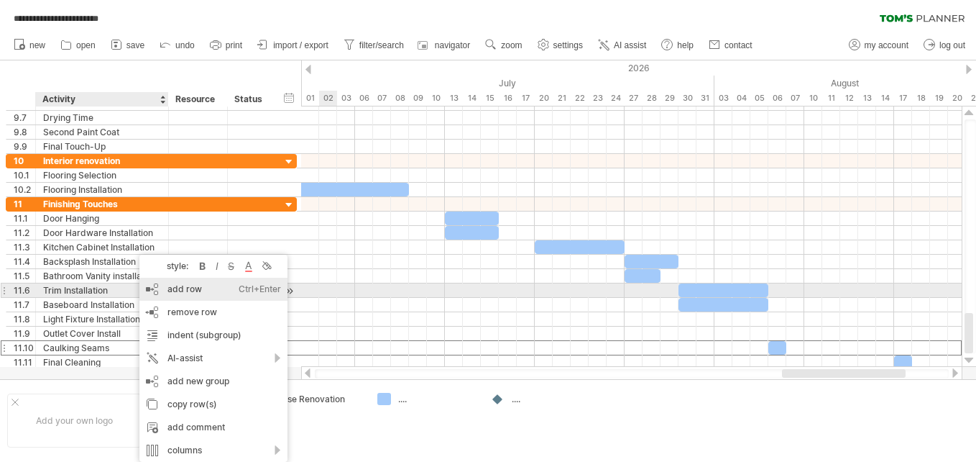
click at [158, 287] on div "add row Ctrl+Enter Cmd+Enter" at bounding box center [213, 288] width 148 height 23
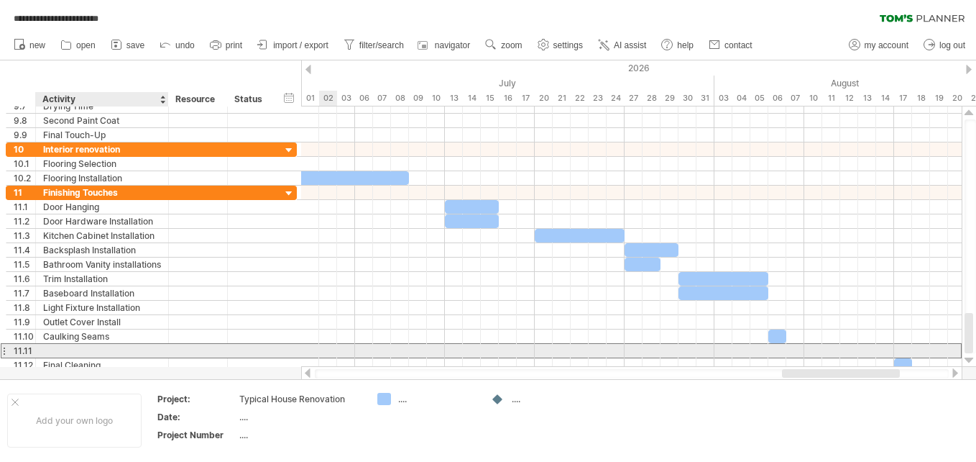
click at [63, 348] on div at bounding box center [102, 351] width 118 height 14
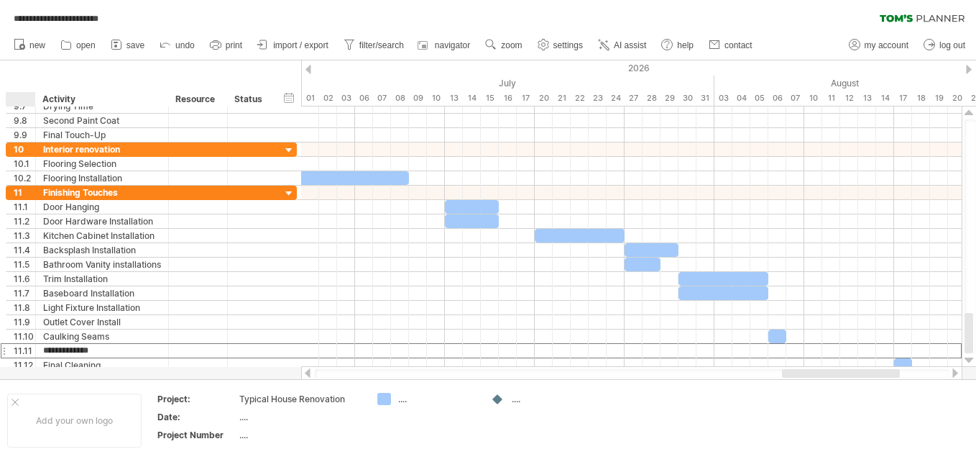
type input "**********"
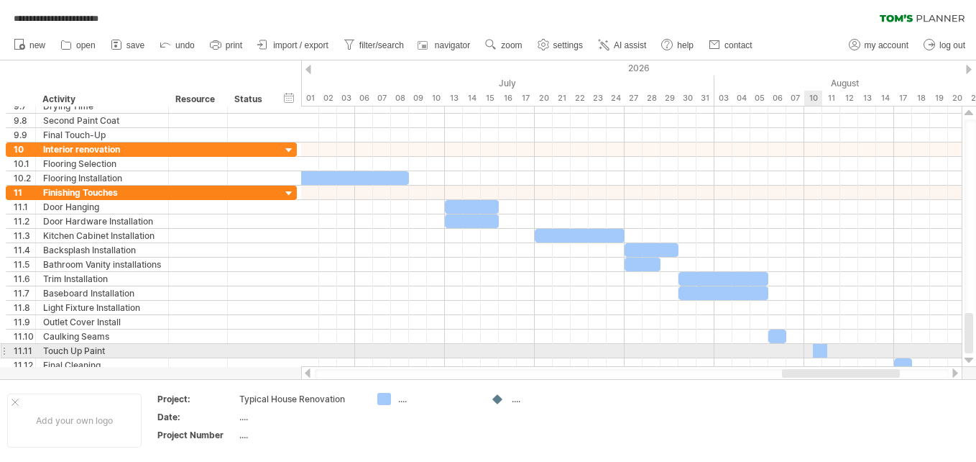
drag, startPoint x: 383, startPoint y: 399, endPoint x: 814, endPoint y: 351, distance: 434.0
click at [814, 351] on div "**********" at bounding box center [488, 231] width 976 height 462
click at [814, 351] on span at bounding box center [813, 351] width 6 height 14
drag, startPoint x: 813, startPoint y: 352, endPoint x: 804, endPoint y: 352, distance: 8.7
click at [804, 352] on span at bounding box center [805, 351] width 6 height 14
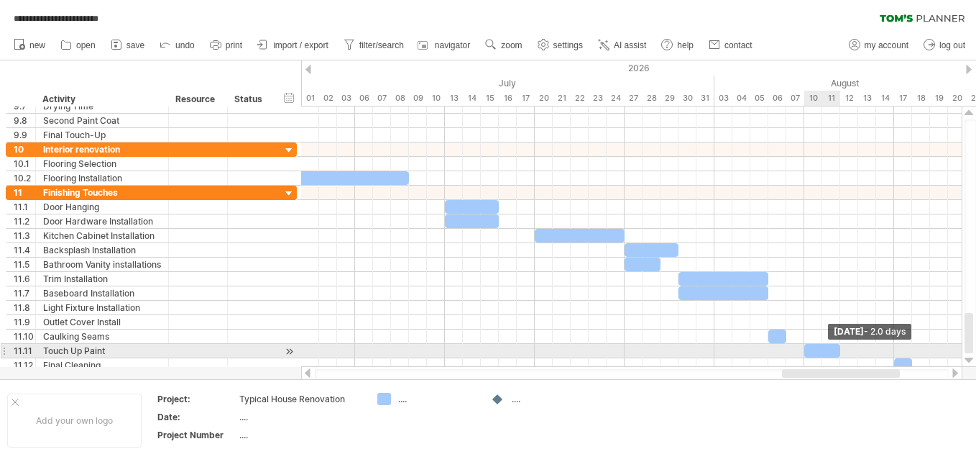
drag, startPoint x: 823, startPoint y: 347, endPoint x: 837, endPoint y: 346, distance: 14.4
click at [837, 346] on span at bounding box center [840, 351] width 6 height 14
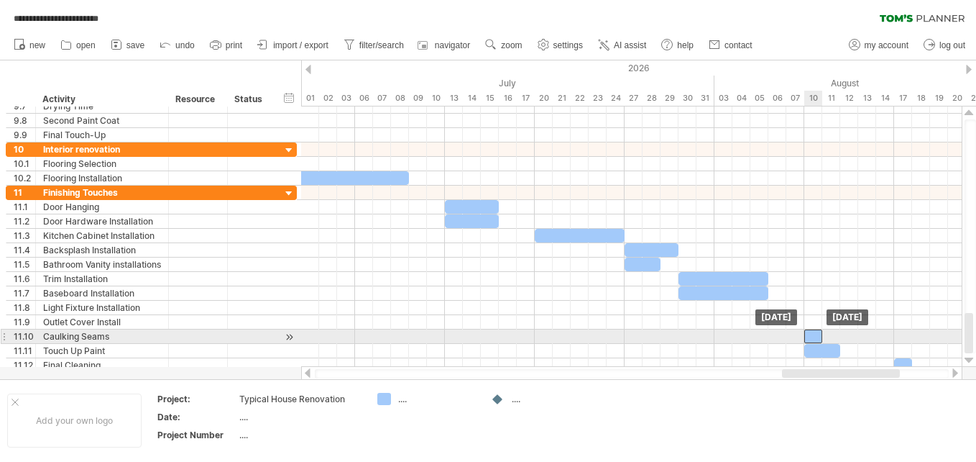
drag, startPoint x: 776, startPoint y: 335, endPoint x: 810, endPoint y: 336, distance: 34.5
click at [810, 336] on div at bounding box center [813, 336] width 18 height 14
drag, startPoint x: 824, startPoint y: 336, endPoint x: 858, endPoint y: 331, distance: 34.8
click at [858, 331] on span at bounding box center [858, 336] width 6 height 14
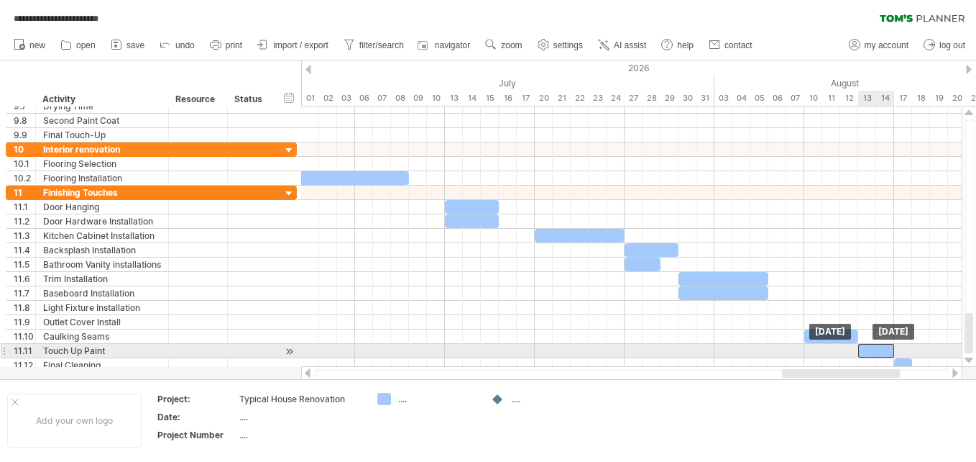
drag, startPoint x: 825, startPoint y: 347, endPoint x: 878, endPoint y: 346, distance: 52.5
click at [878, 346] on div at bounding box center [876, 351] width 36 height 14
click at [968, 358] on div at bounding box center [969, 360] width 9 height 12
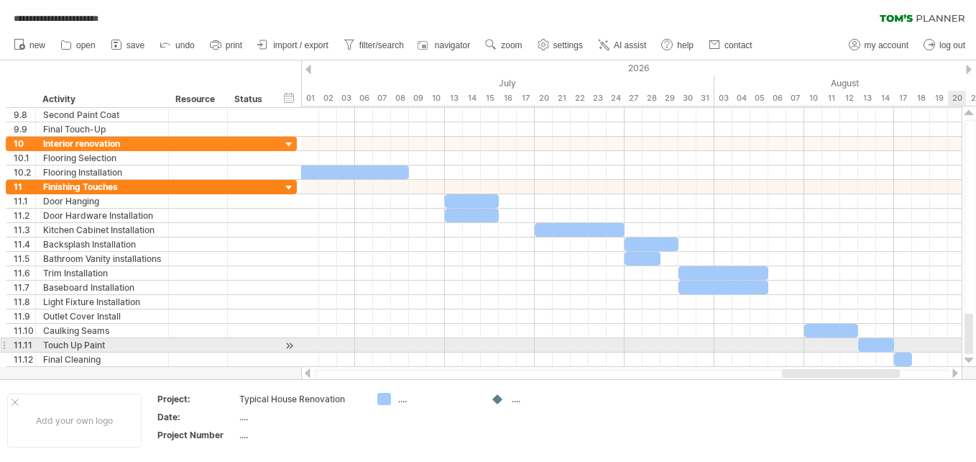
click at [968, 358] on div at bounding box center [969, 360] width 9 height 12
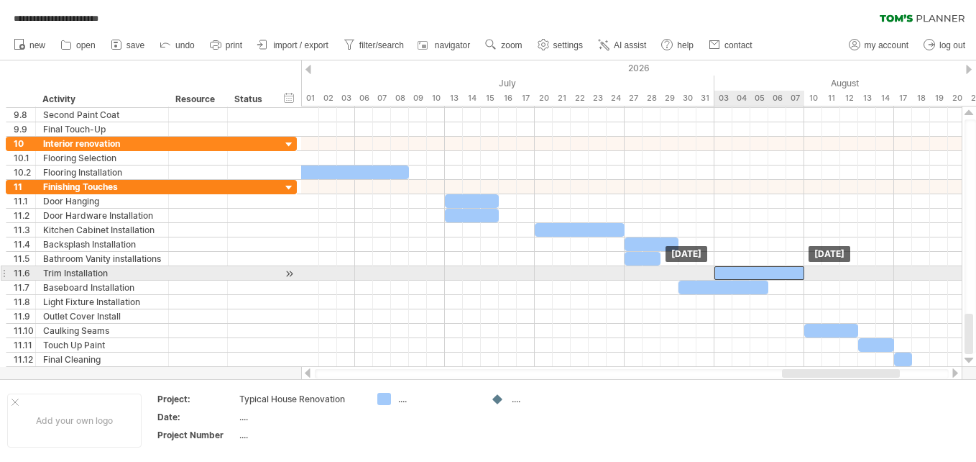
drag, startPoint x: 725, startPoint y: 272, endPoint x: 760, endPoint y: 271, distance: 35.2
click at [760, 271] on div at bounding box center [760, 273] width 90 height 14
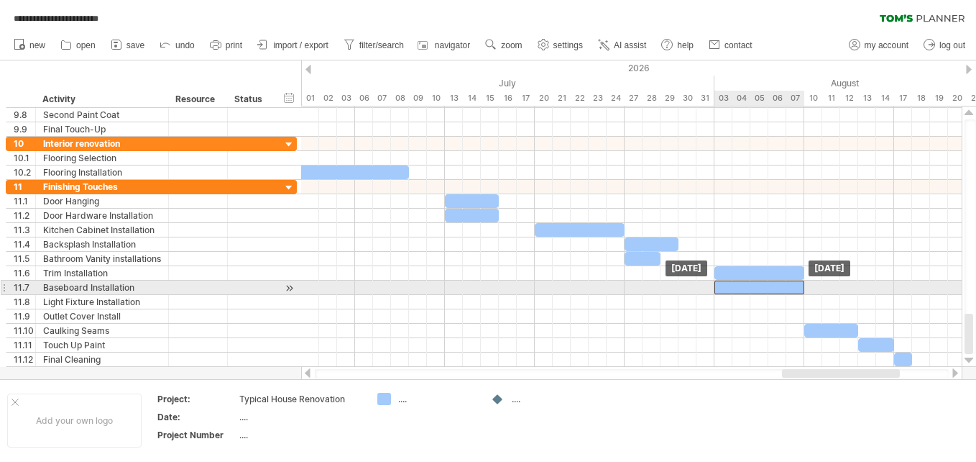
drag, startPoint x: 747, startPoint y: 290, endPoint x: 781, endPoint y: 288, distance: 34.6
click at [781, 288] on div at bounding box center [760, 287] width 90 height 14
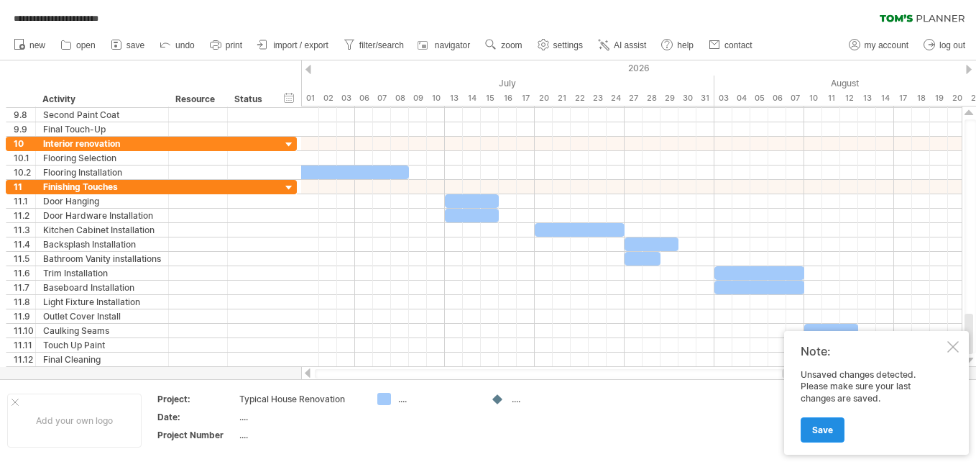
click at [823, 426] on span "Save" at bounding box center [822, 429] width 21 height 11
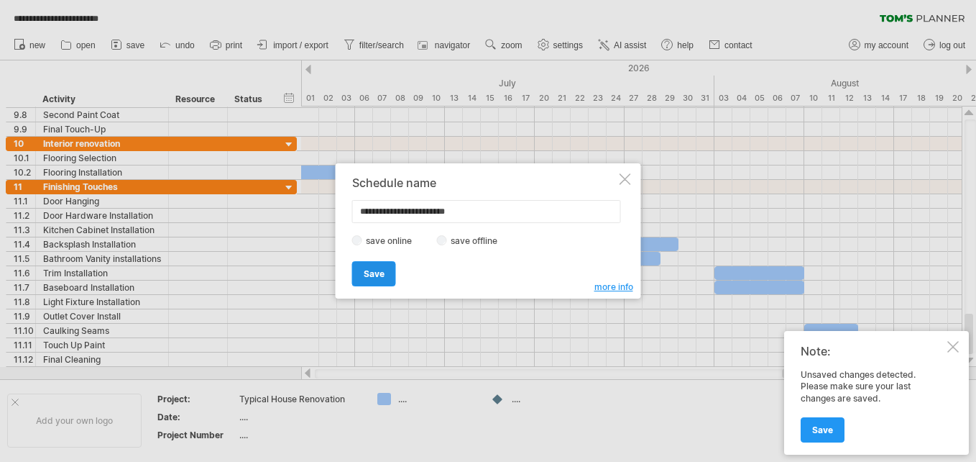
click at [372, 273] on span "Save" at bounding box center [374, 273] width 21 height 11
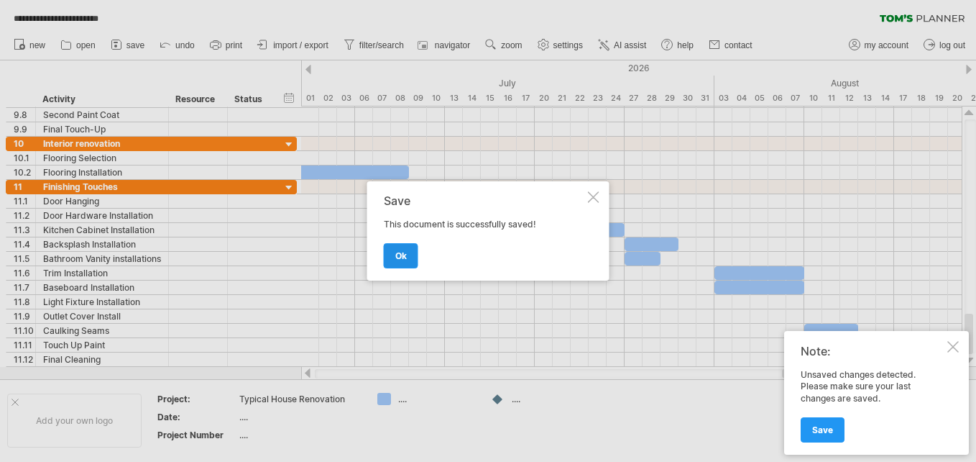
click at [400, 253] on span "ok" at bounding box center [401, 255] width 12 height 11
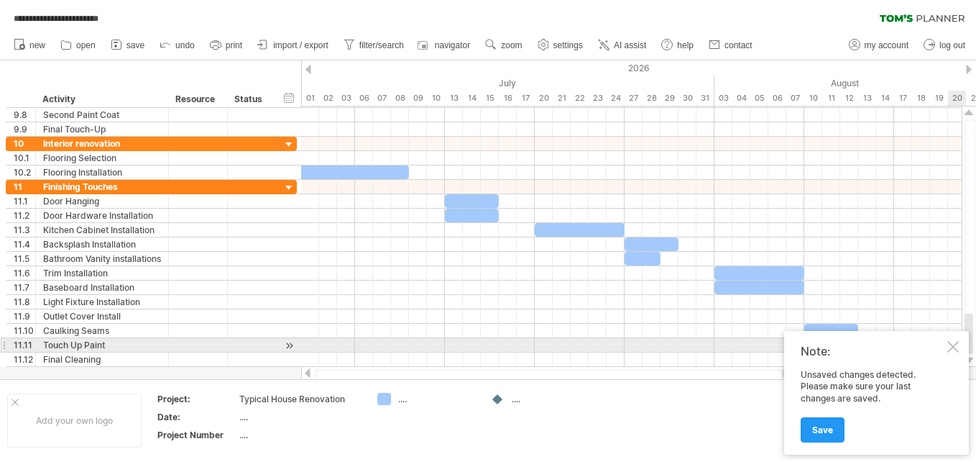
click at [951, 344] on div at bounding box center [953, 347] width 12 height 12
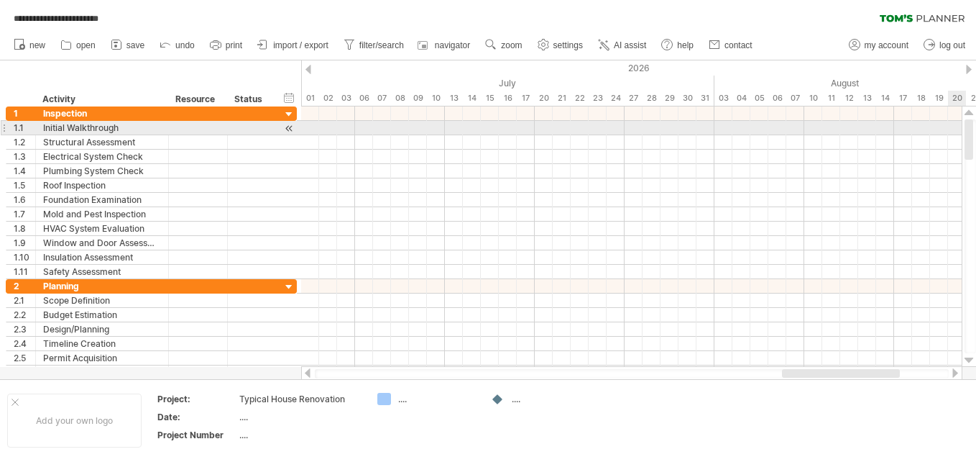
drag, startPoint x: 968, startPoint y: 338, endPoint x: 957, endPoint y: 121, distance: 217.4
click at [957, 121] on div "**********" at bounding box center [488, 231] width 976 height 462
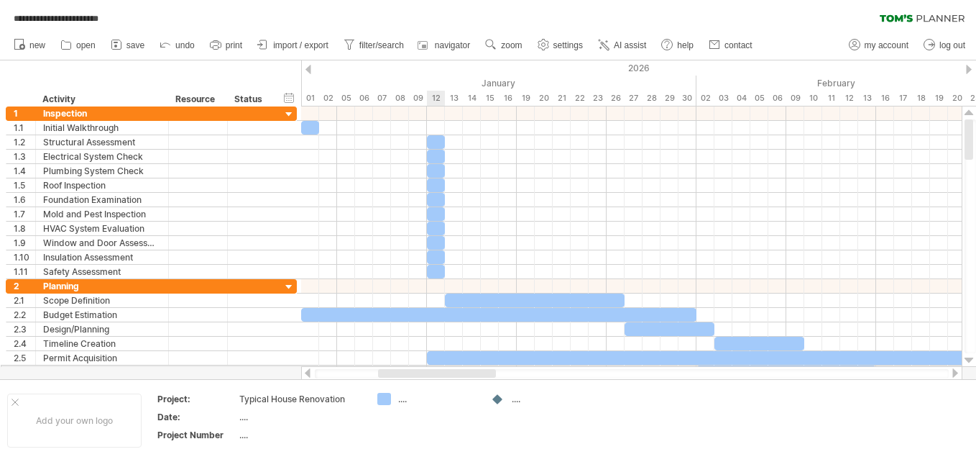
drag, startPoint x: 844, startPoint y: 373, endPoint x: 441, endPoint y: 365, distance: 402.6
click at [441, 365] on div "**********" at bounding box center [488, 231] width 976 height 462
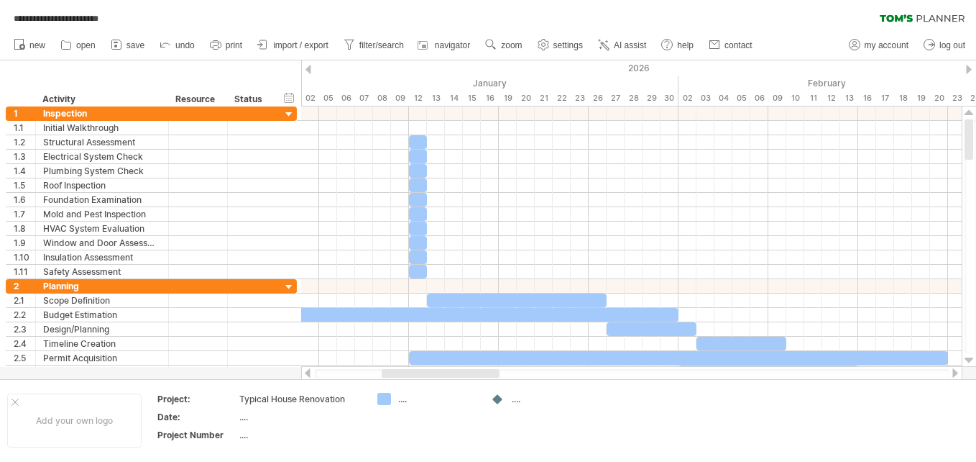
click at [308, 373] on div at bounding box center [308, 372] width 12 height 9
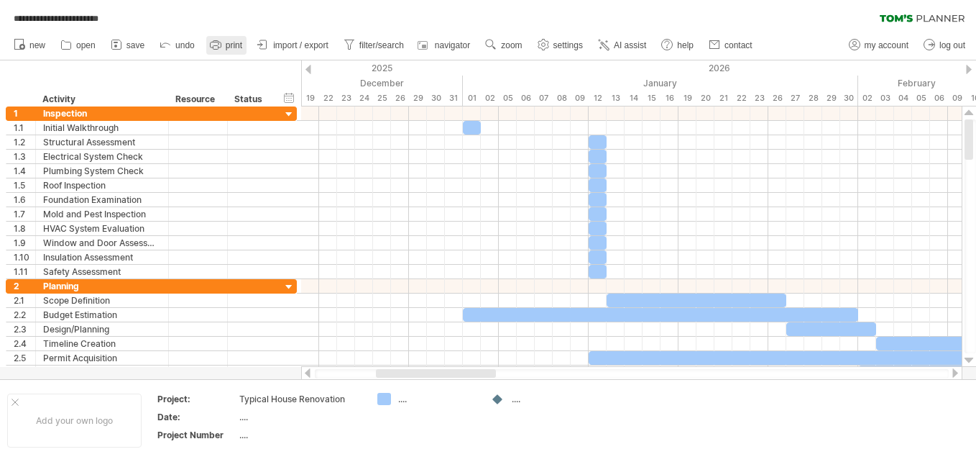
click at [227, 45] on span "print" at bounding box center [234, 45] width 17 height 10
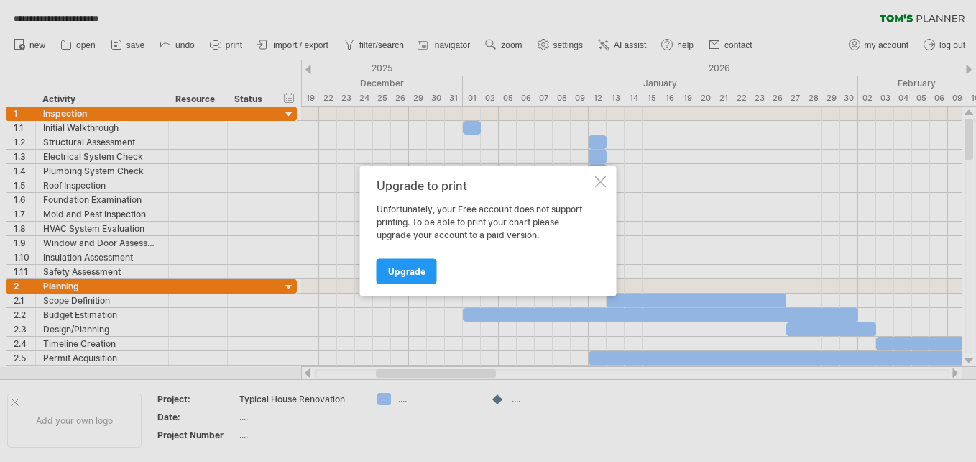
click at [598, 184] on div at bounding box center [601, 182] width 12 height 12
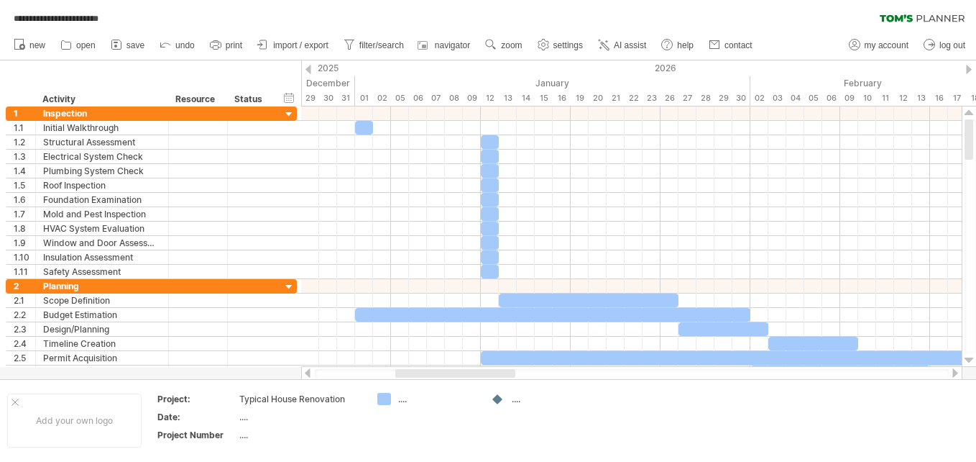
drag, startPoint x: 474, startPoint y: 372, endPoint x: 493, endPoint y: 371, distance: 19.4
click at [493, 371] on div at bounding box center [455, 373] width 120 height 9
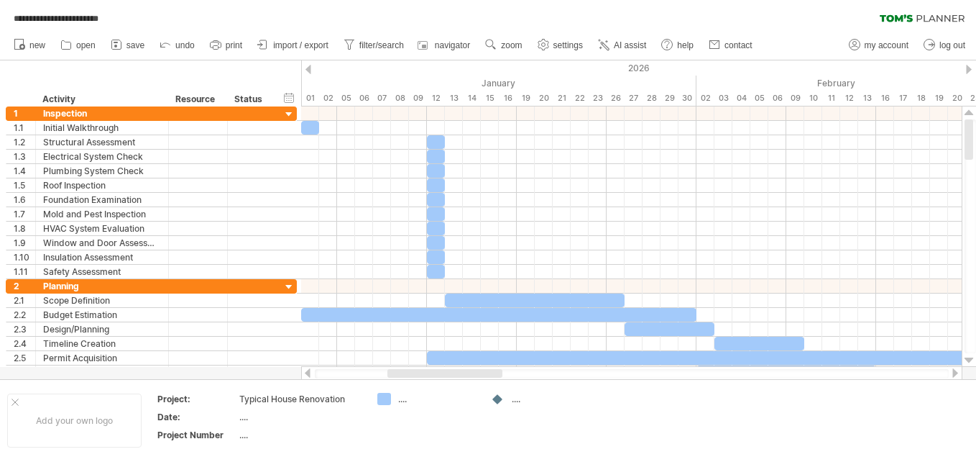
drag, startPoint x: 485, startPoint y: 372, endPoint x: 495, endPoint y: 372, distance: 10.1
click at [495, 372] on div at bounding box center [444, 373] width 115 height 9
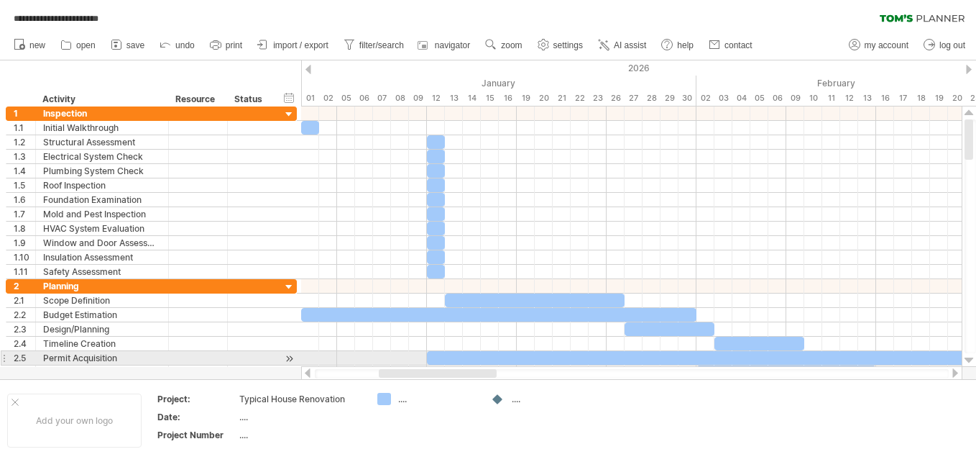
click at [968, 358] on div at bounding box center [969, 360] width 9 height 12
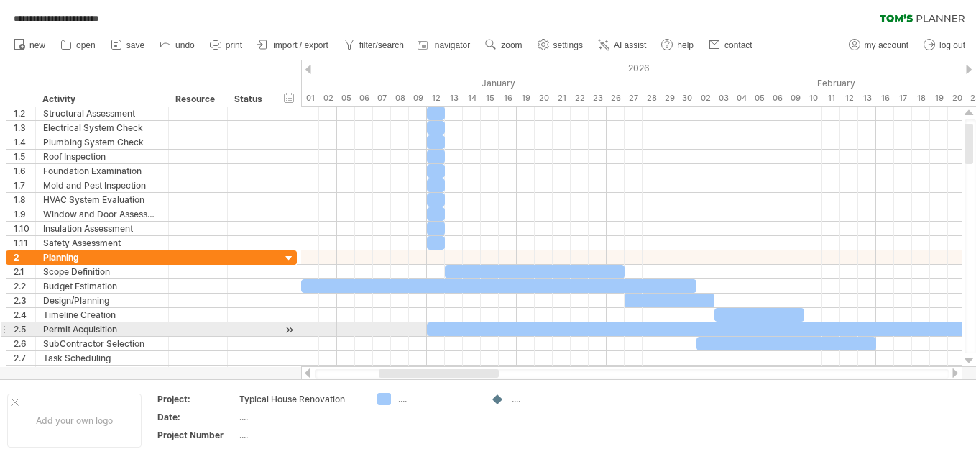
click at [968, 358] on div at bounding box center [969, 360] width 9 height 12
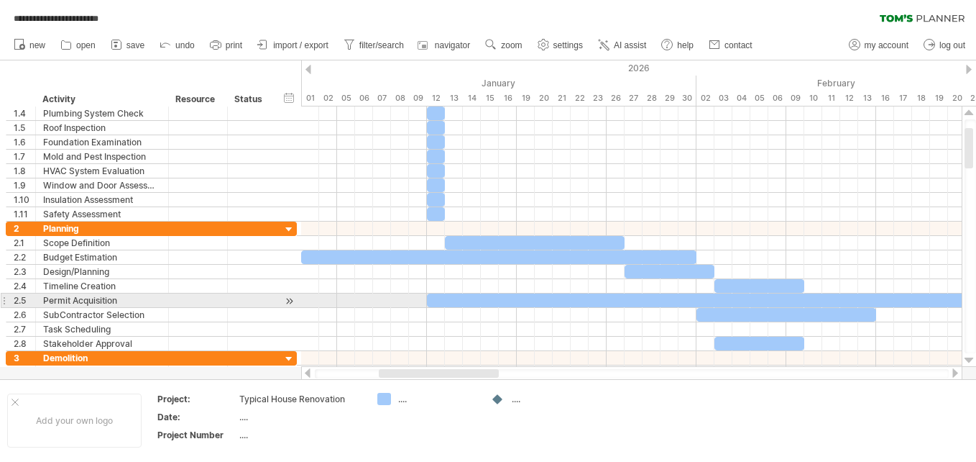
click at [968, 358] on div at bounding box center [969, 360] width 9 height 12
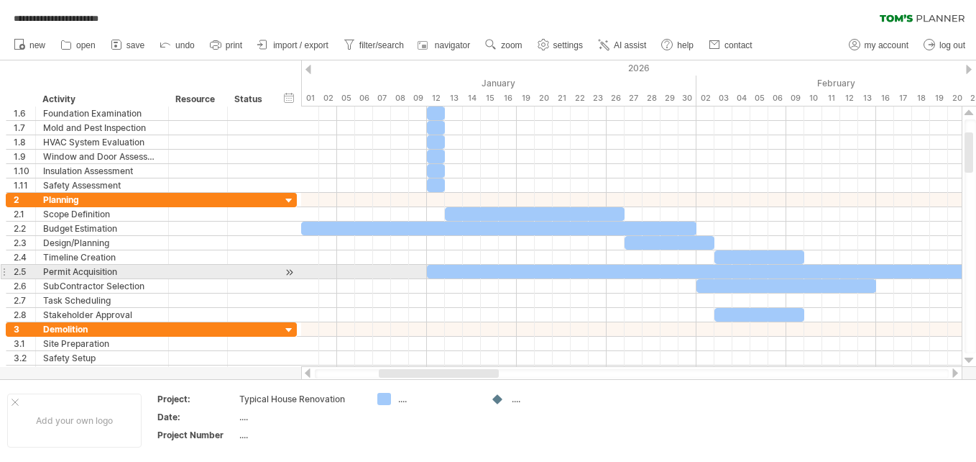
click at [968, 358] on div at bounding box center [969, 360] width 9 height 12
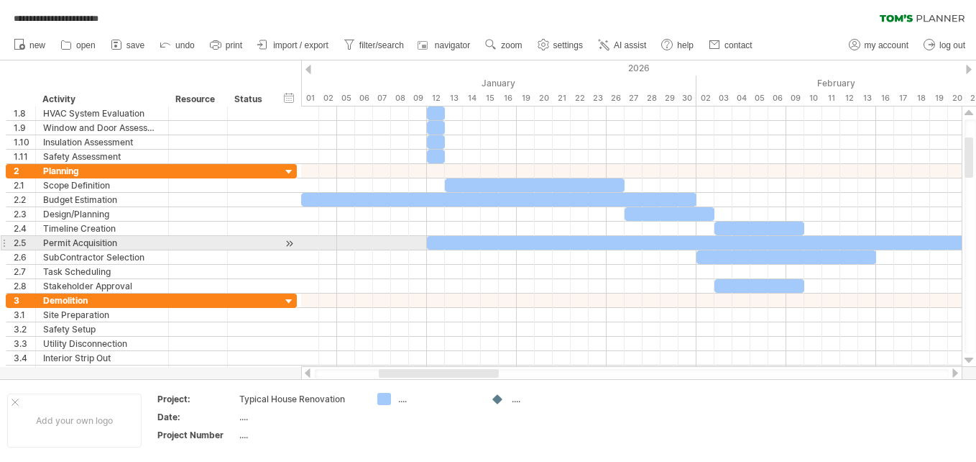
click at [968, 358] on div at bounding box center [969, 360] width 9 height 12
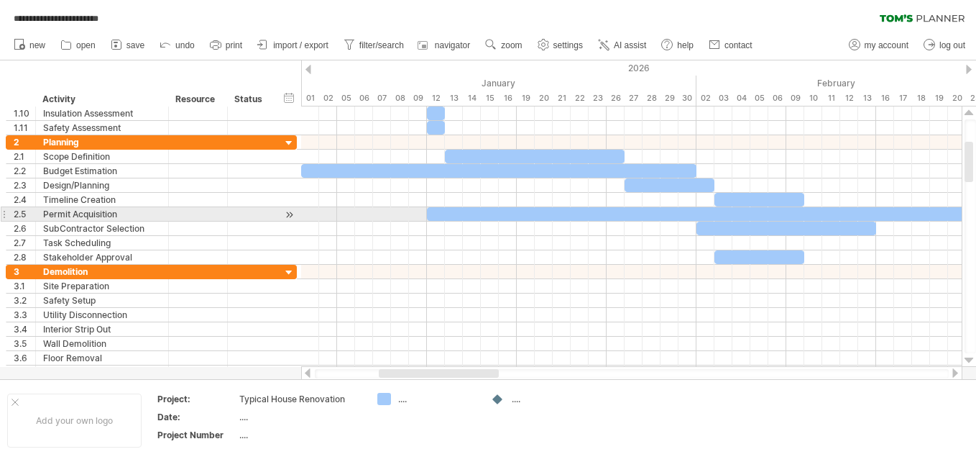
click at [968, 358] on div at bounding box center [969, 360] width 9 height 12
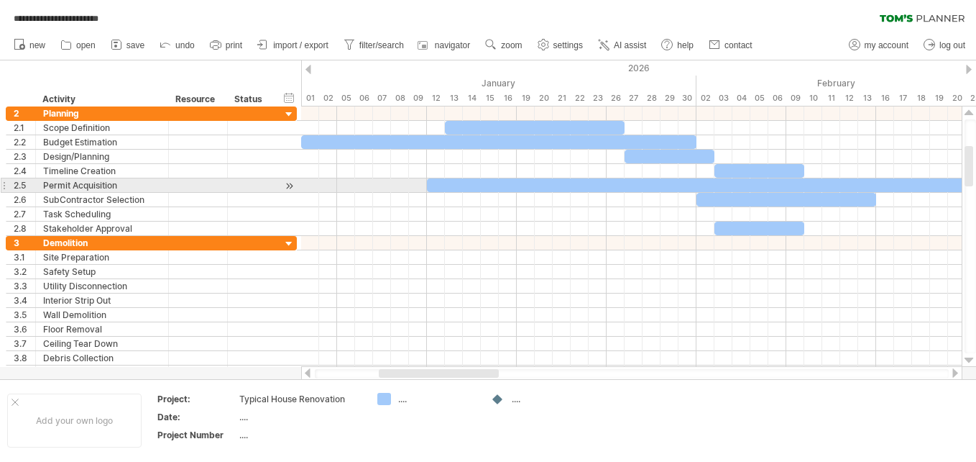
click at [968, 358] on div at bounding box center [969, 360] width 9 height 12
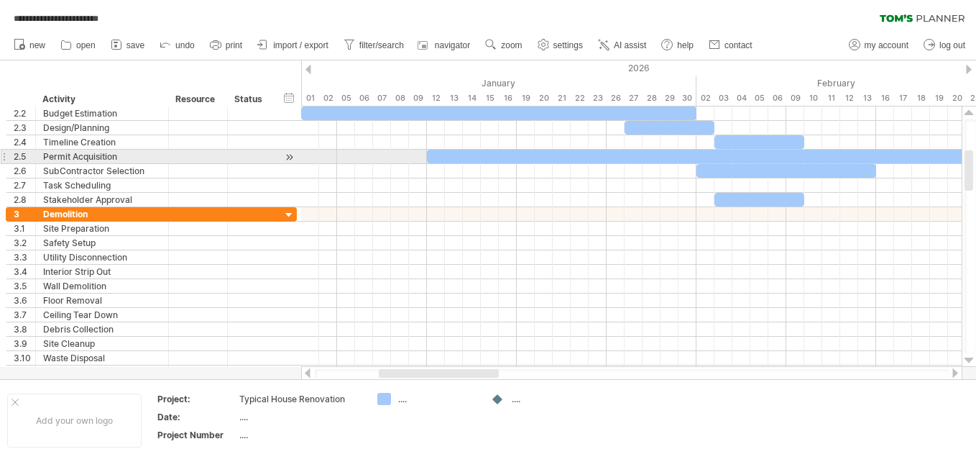
click at [968, 358] on div at bounding box center [969, 360] width 9 height 12
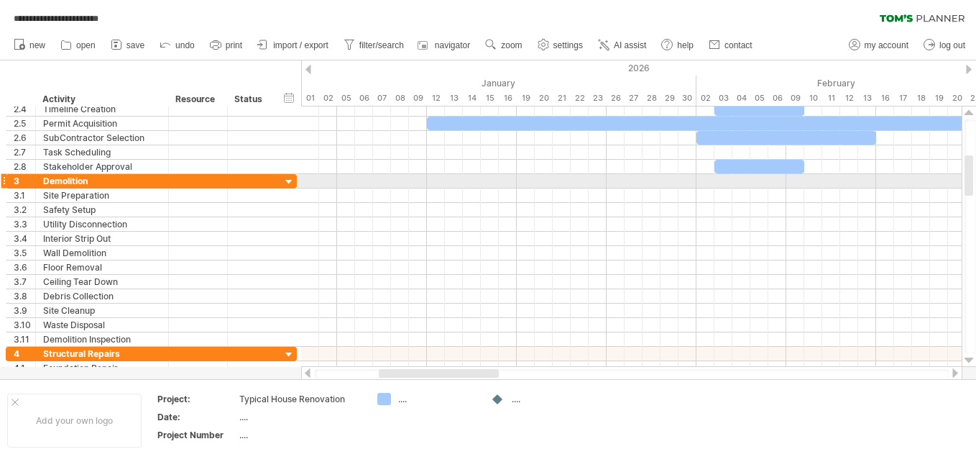
click at [968, 180] on div at bounding box center [969, 175] width 9 height 40
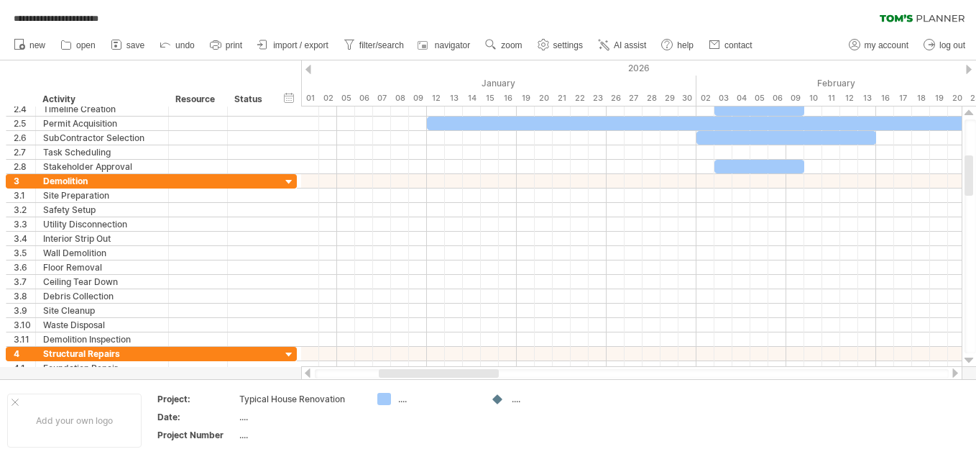
click at [952, 374] on div at bounding box center [956, 372] width 12 height 9
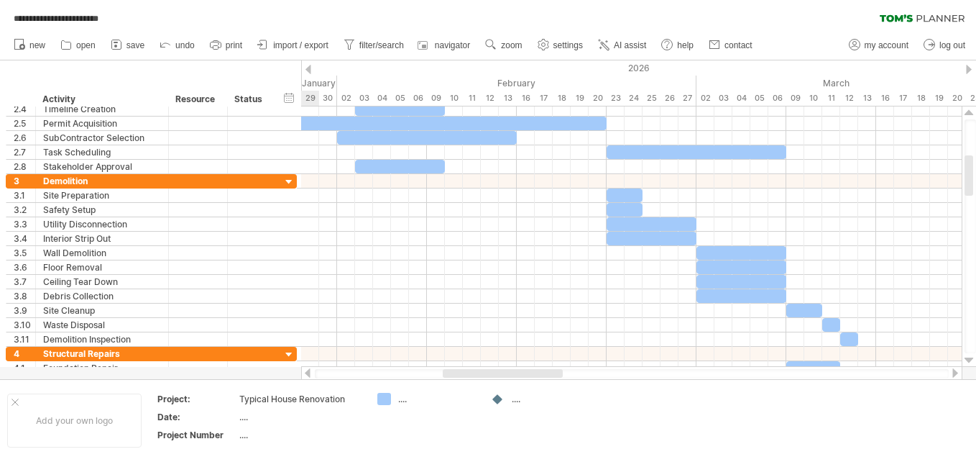
click at [952, 374] on div at bounding box center [956, 372] width 12 height 9
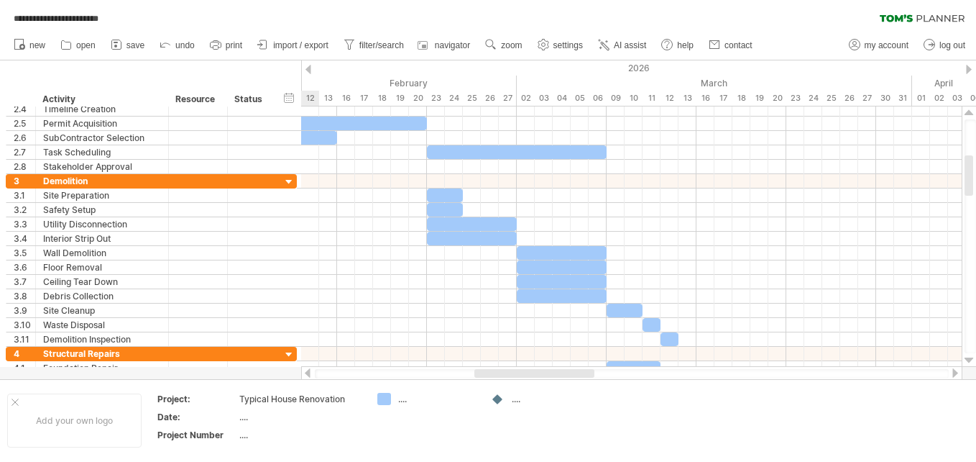
click at [952, 374] on div at bounding box center [956, 372] width 12 height 9
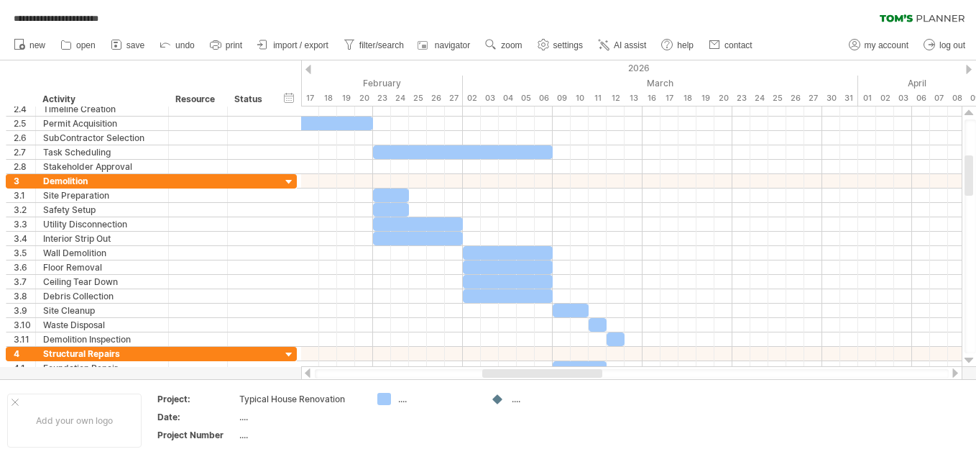
drag, startPoint x: 603, startPoint y: 372, endPoint x: 579, endPoint y: 372, distance: 23.7
click at [579, 372] on div at bounding box center [542, 373] width 120 height 9
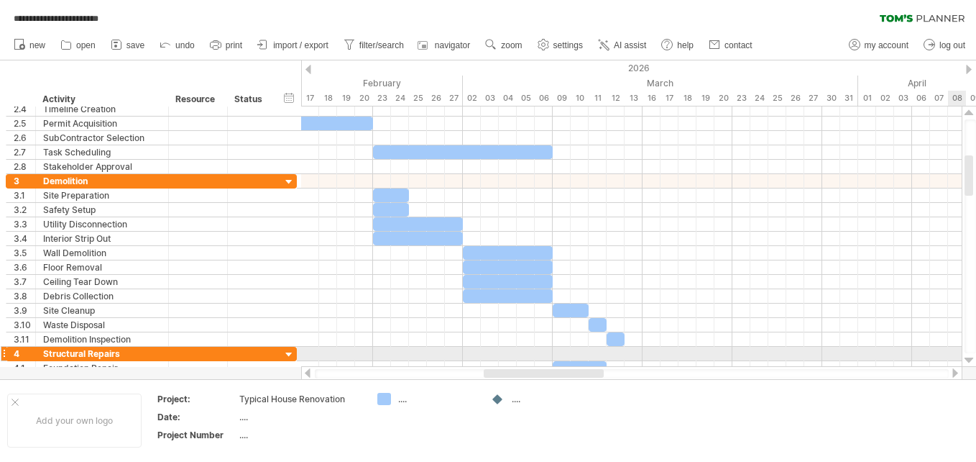
click at [968, 359] on div at bounding box center [969, 360] width 9 height 12
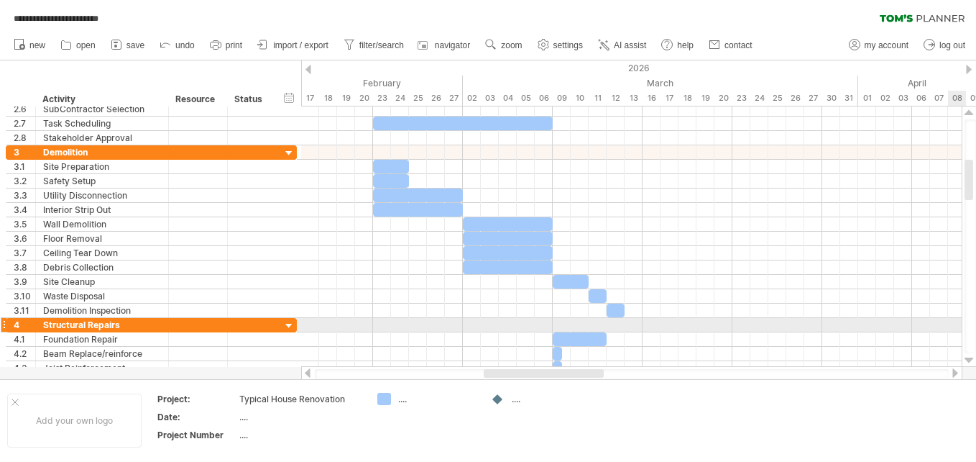
click at [968, 359] on div at bounding box center [969, 360] width 9 height 12
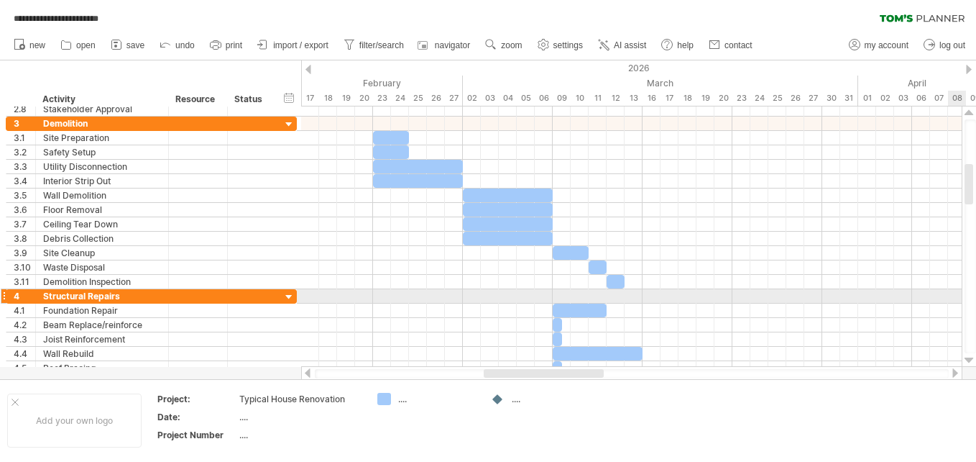
click at [968, 359] on div at bounding box center [969, 360] width 9 height 12
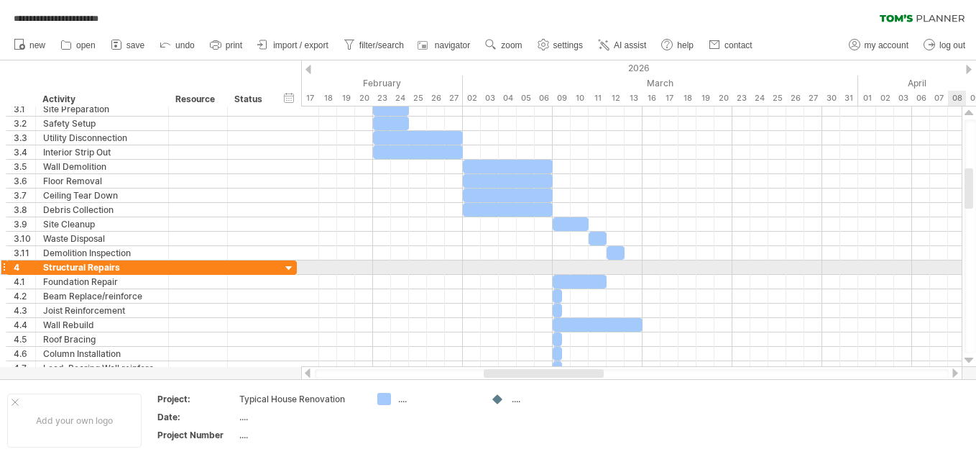
click at [968, 359] on div at bounding box center [969, 360] width 9 height 12
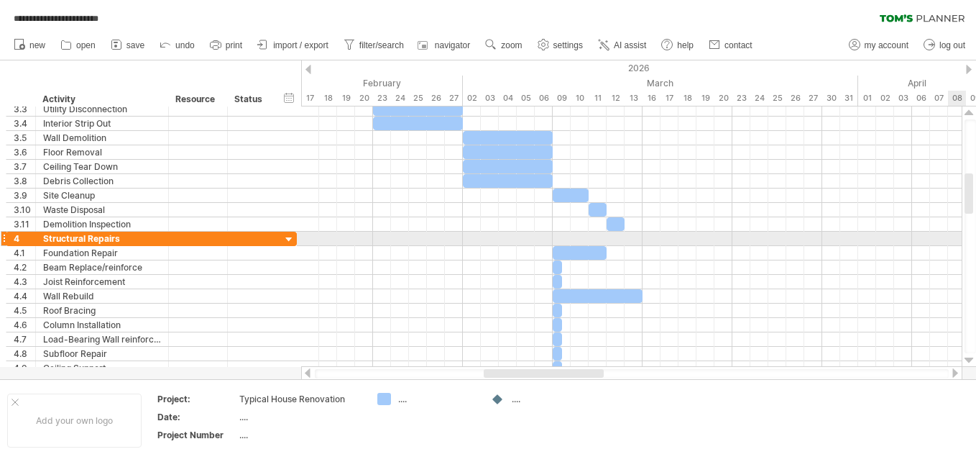
click at [968, 359] on div at bounding box center [969, 360] width 9 height 12
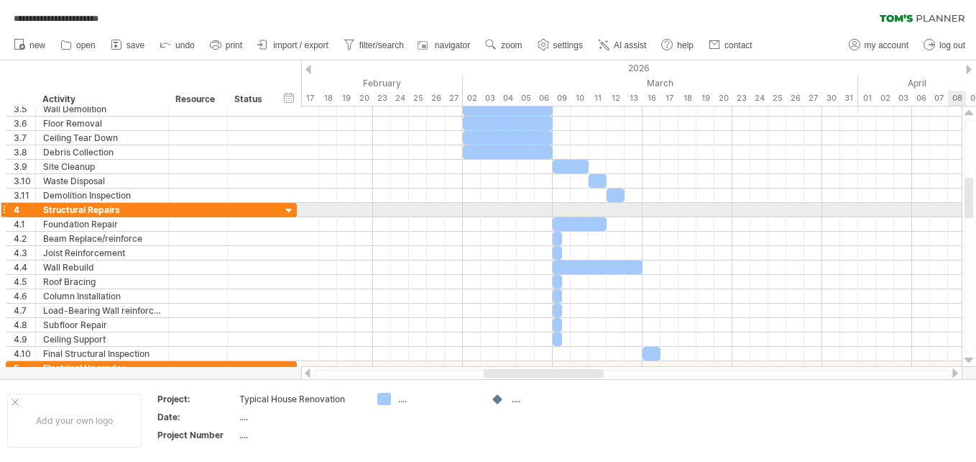
click at [968, 359] on div at bounding box center [969, 360] width 9 height 12
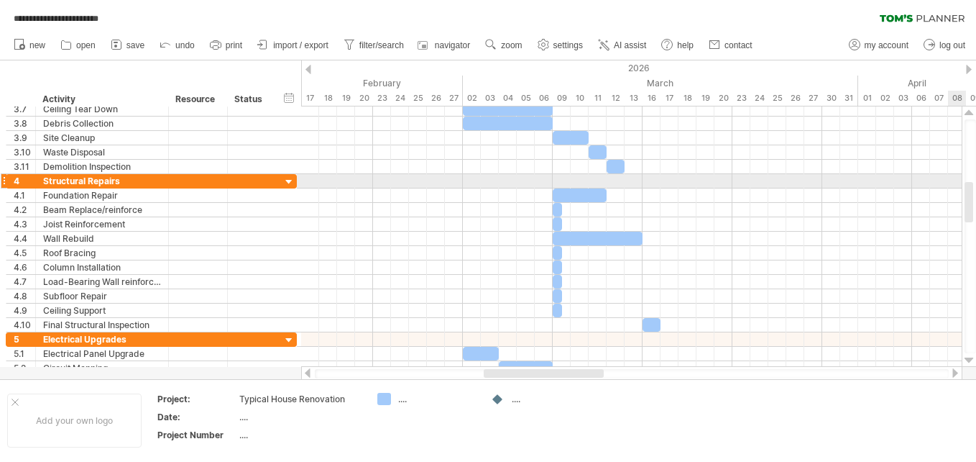
click at [968, 359] on div at bounding box center [969, 360] width 9 height 12
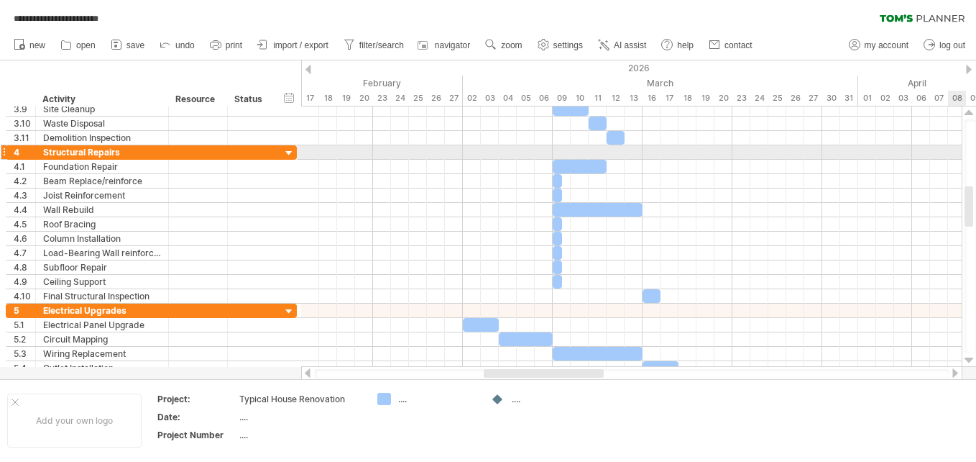
click at [968, 359] on div at bounding box center [969, 360] width 9 height 12
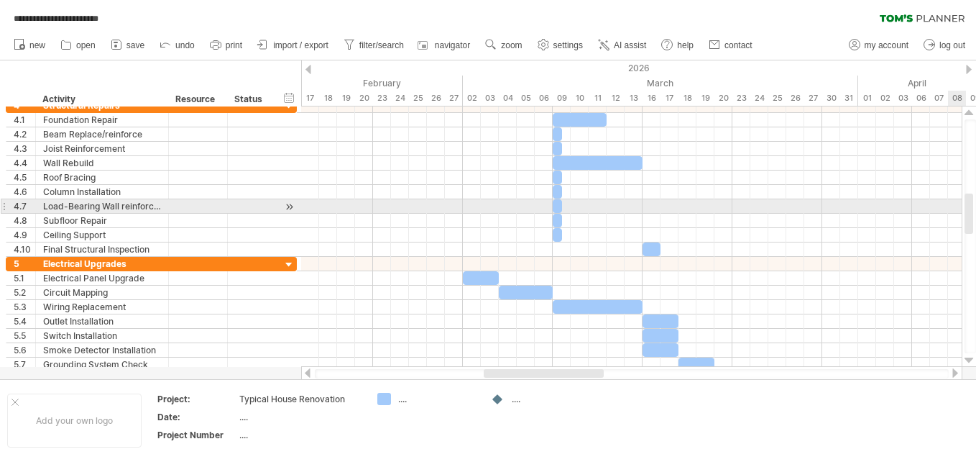
click at [968, 214] on div at bounding box center [969, 213] width 9 height 40
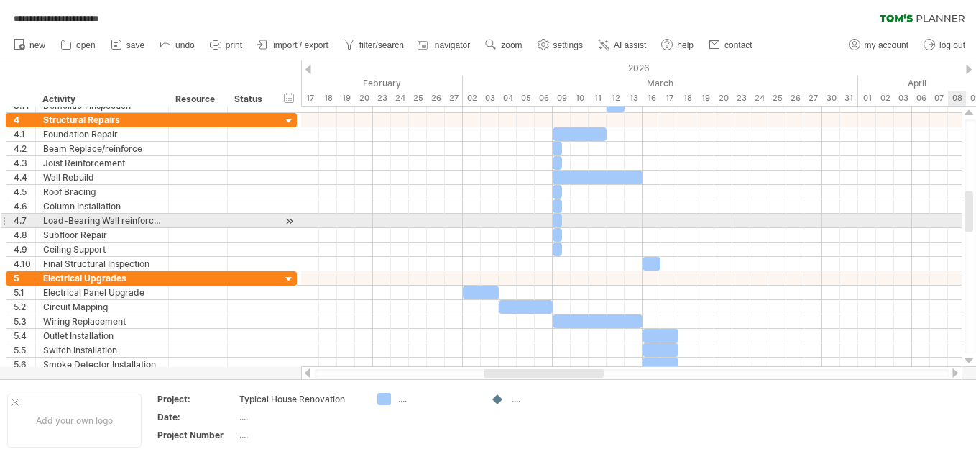
click at [968, 209] on div at bounding box center [969, 211] width 9 height 40
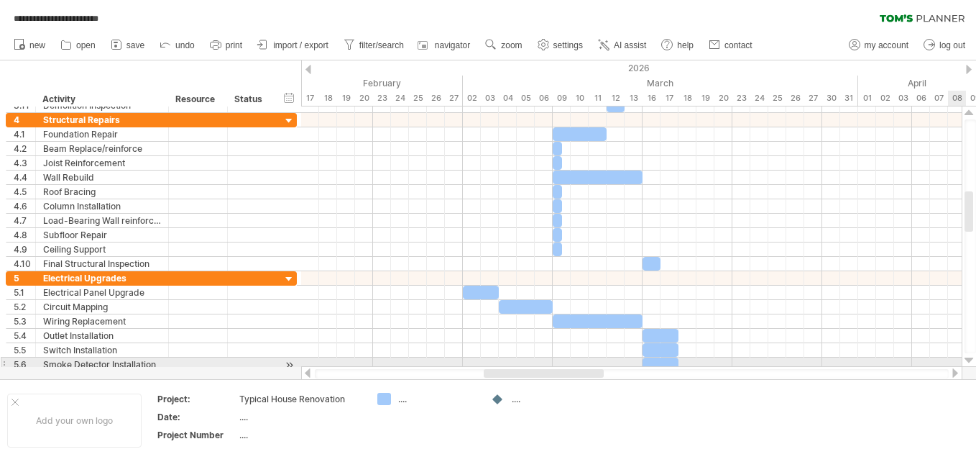
click at [968, 358] on div at bounding box center [969, 360] width 9 height 12
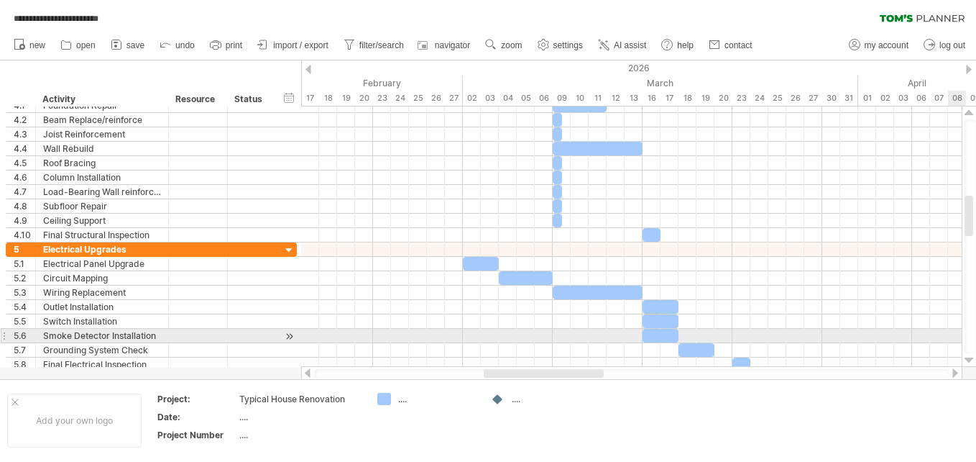
click at [968, 358] on div at bounding box center [969, 360] width 9 height 12
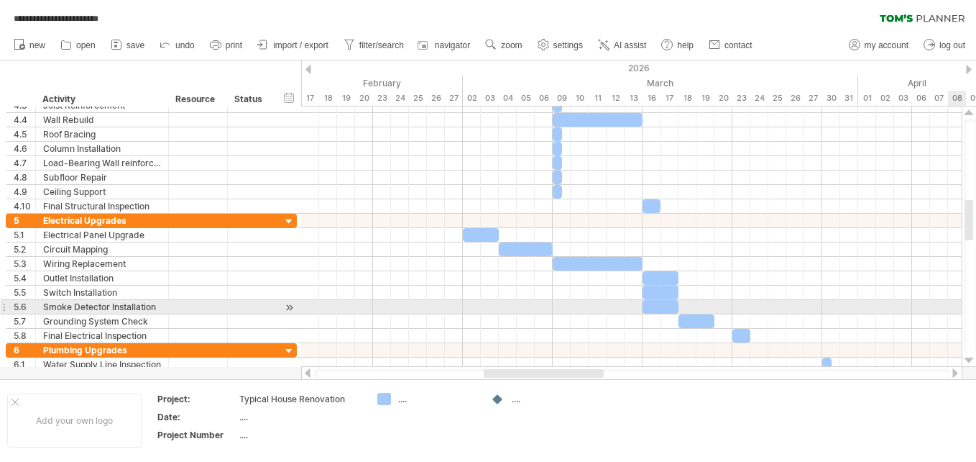
click at [968, 358] on div at bounding box center [969, 360] width 9 height 12
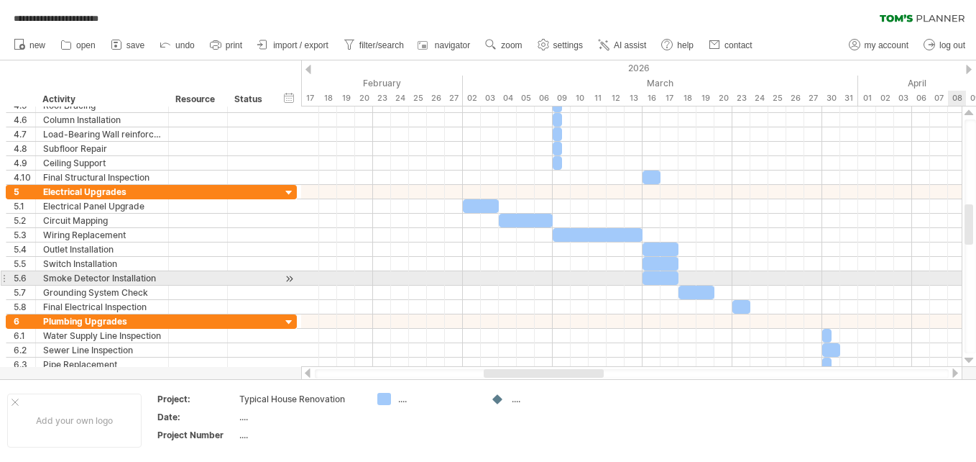
click at [968, 358] on div at bounding box center [969, 360] width 9 height 12
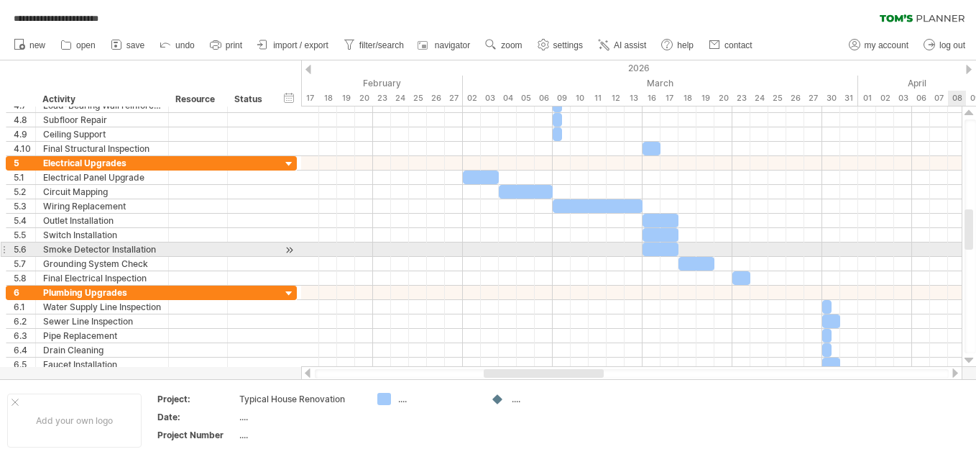
click at [968, 358] on div at bounding box center [969, 360] width 9 height 12
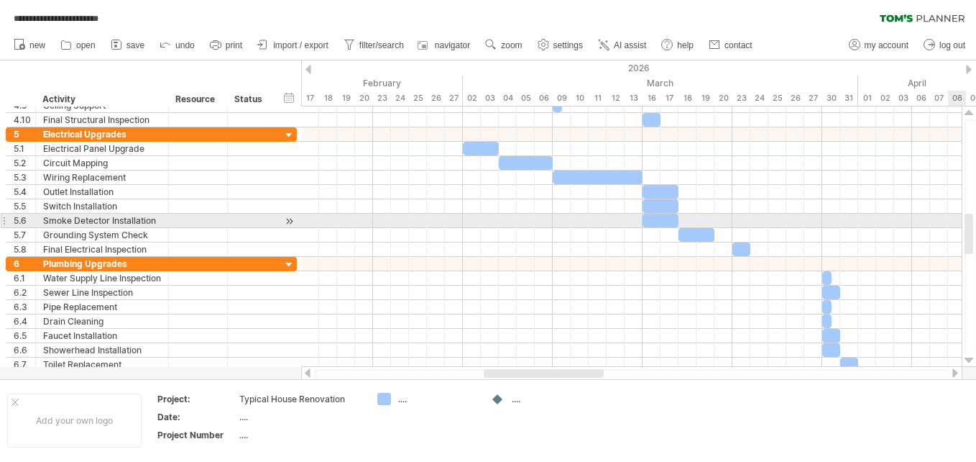
click at [968, 358] on div at bounding box center [969, 360] width 9 height 12
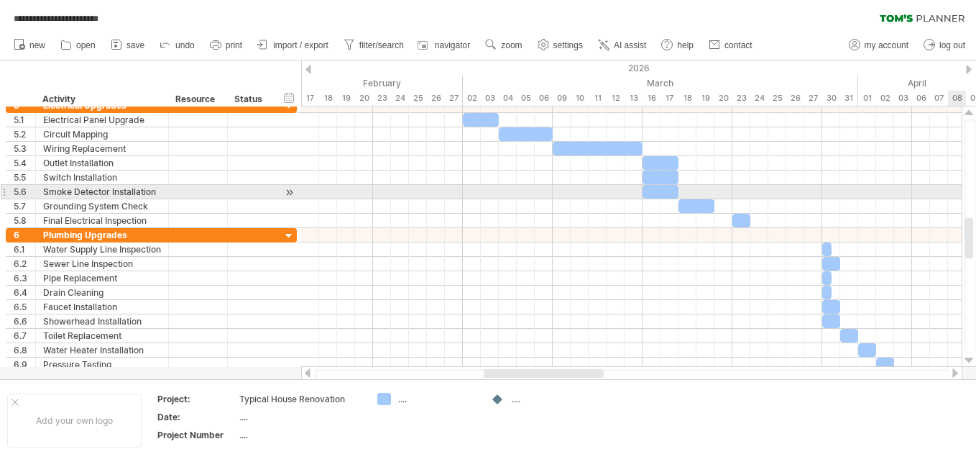
click at [968, 358] on div at bounding box center [969, 360] width 9 height 12
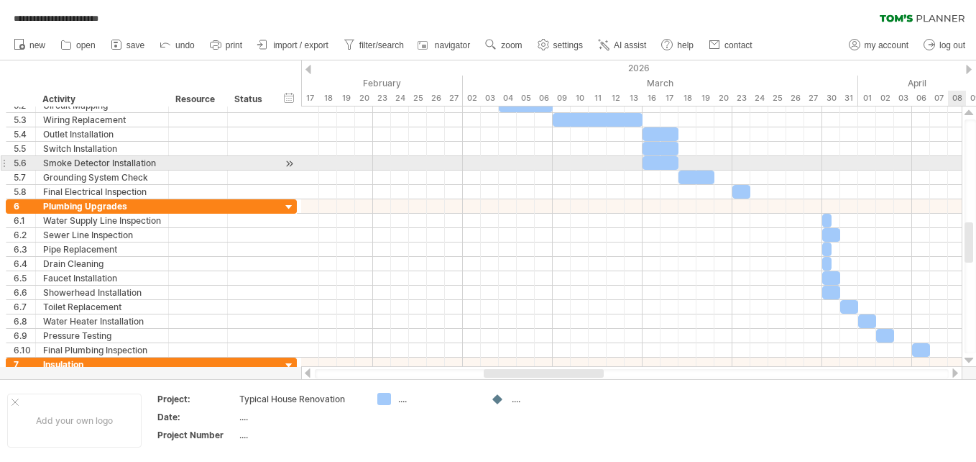
click at [968, 358] on div at bounding box center [969, 360] width 9 height 12
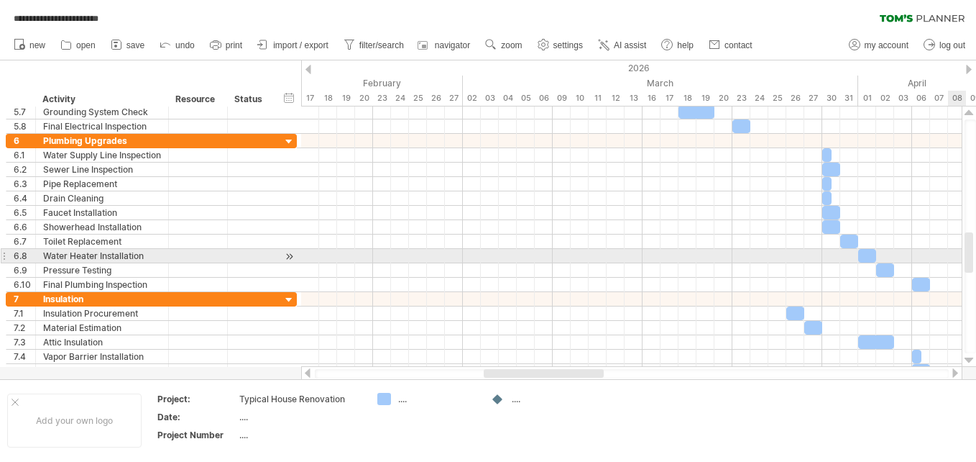
click at [968, 254] on div at bounding box center [969, 252] width 9 height 40
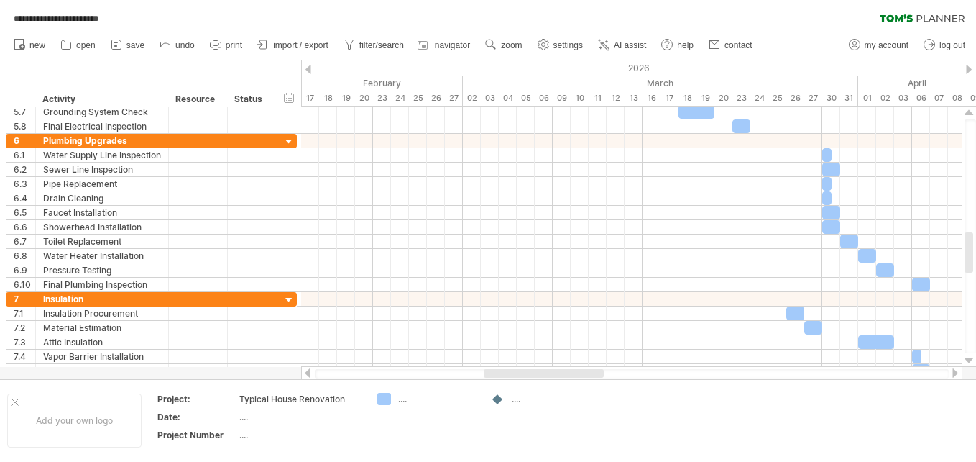
click at [955, 374] on div at bounding box center [956, 372] width 12 height 9
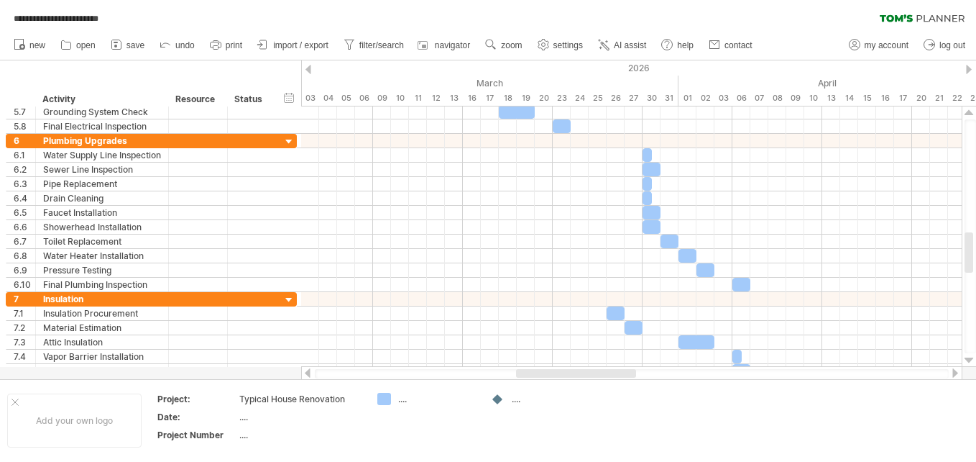
click at [955, 371] on div at bounding box center [956, 372] width 12 height 9
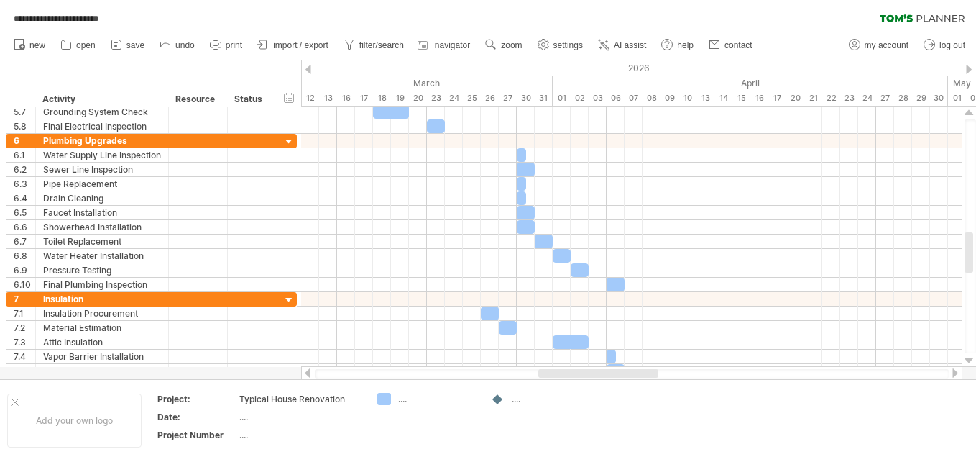
drag, startPoint x: 653, startPoint y: 372, endPoint x: 643, endPoint y: 372, distance: 10.1
click at [643, 372] on div at bounding box center [598, 373] width 120 height 9
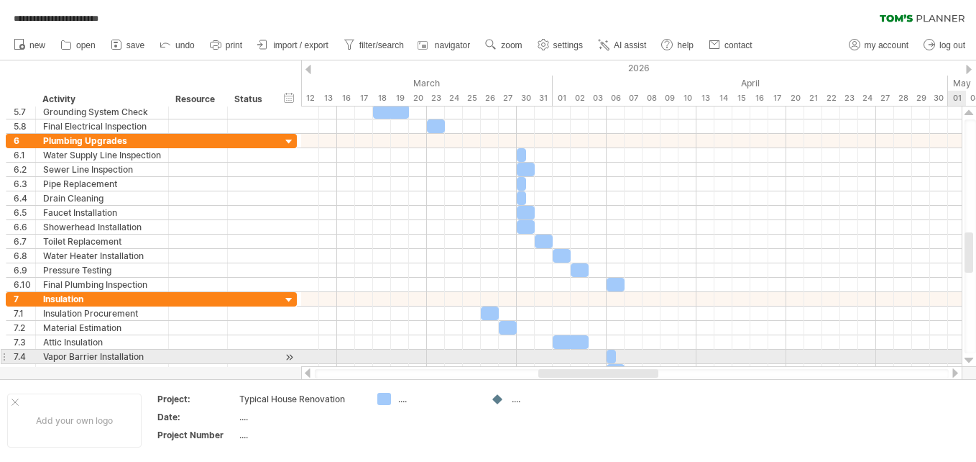
click at [969, 358] on div at bounding box center [969, 360] width 9 height 12
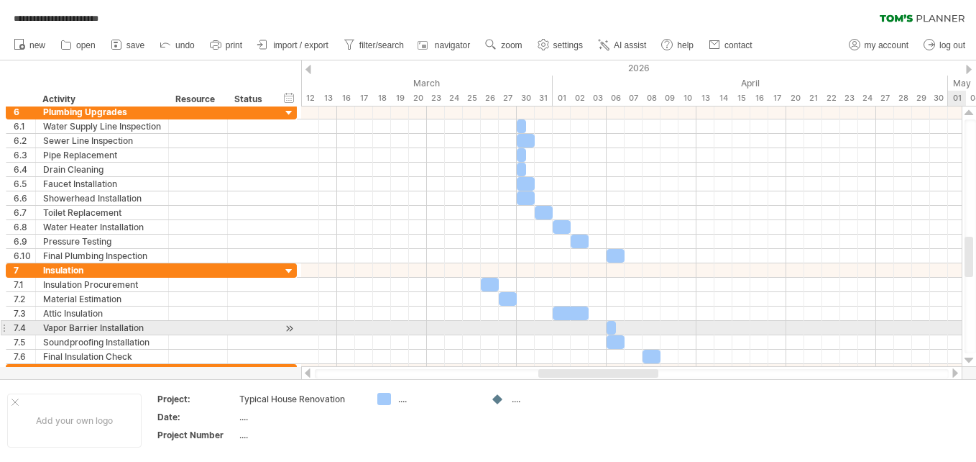
click at [969, 358] on div at bounding box center [969, 360] width 9 height 12
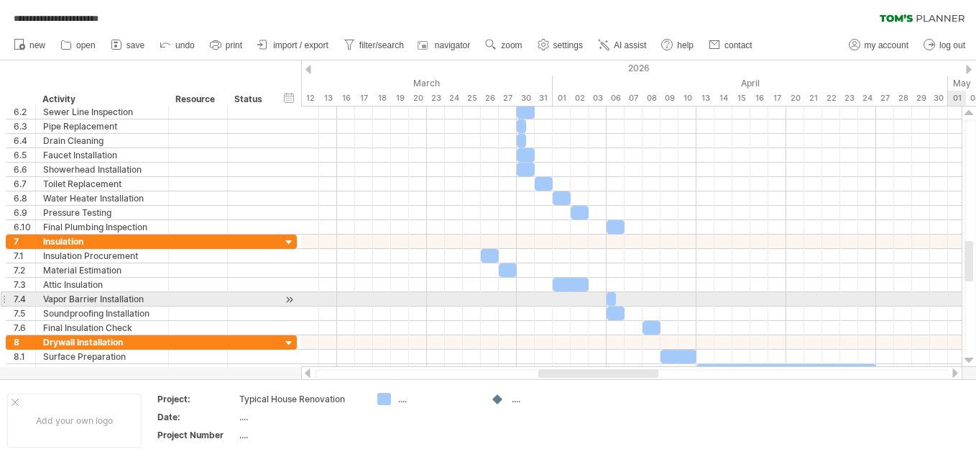
click at [969, 358] on div at bounding box center [969, 360] width 9 height 12
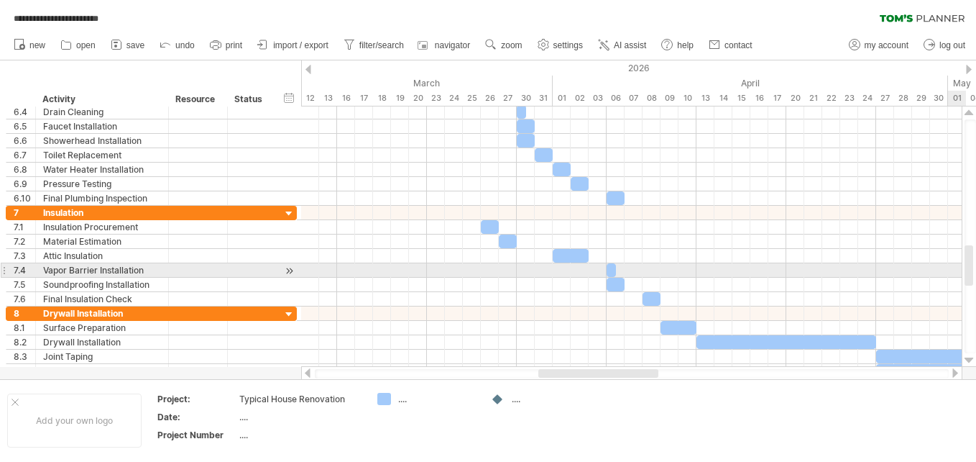
click at [969, 358] on div at bounding box center [969, 360] width 9 height 12
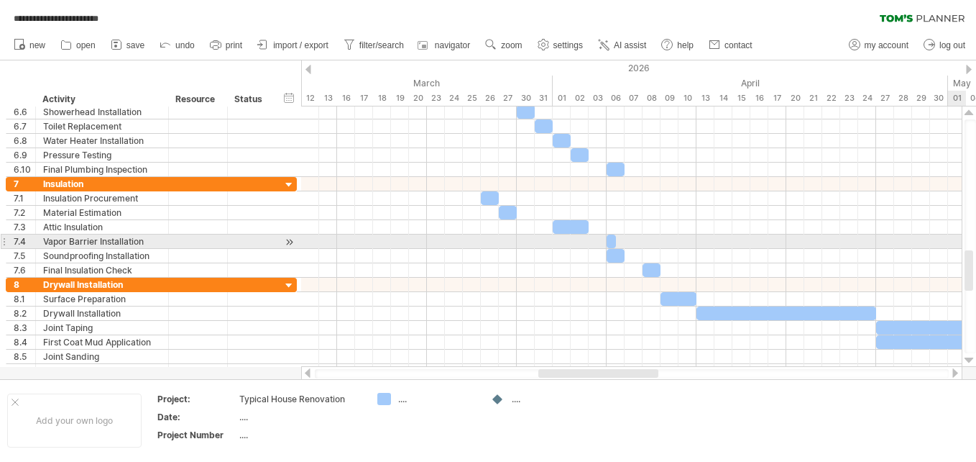
click at [969, 358] on div at bounding box center [969, 360] width 9 height 12
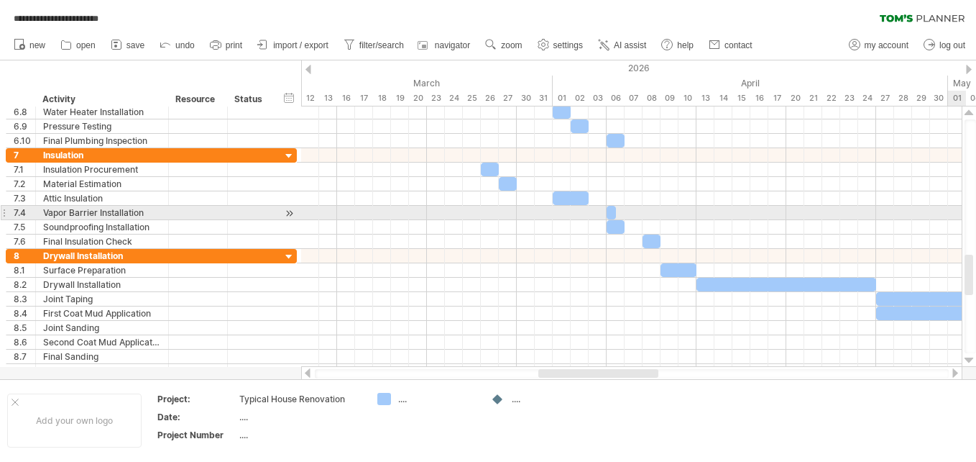
click at [969, 358] on div at bounding box center [969, 360] width 9 height 12
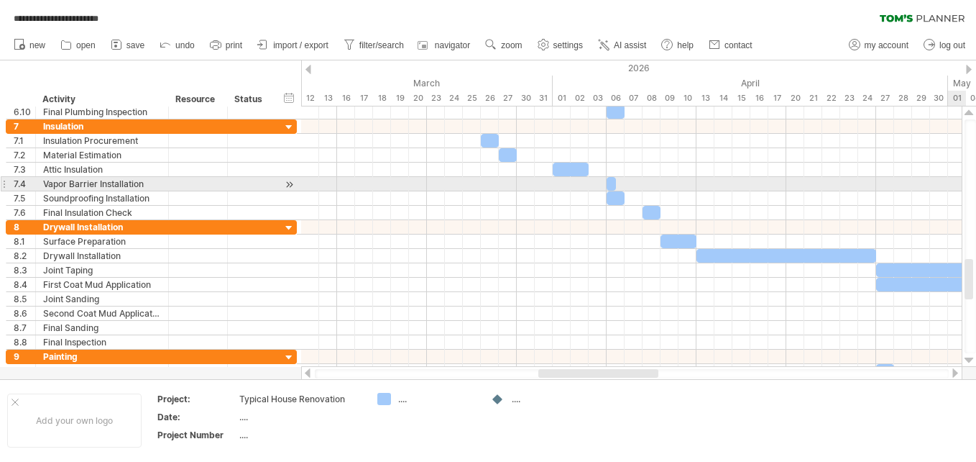
click at [969, 358] on div at bounding box center [969, 360] width 9 height 12
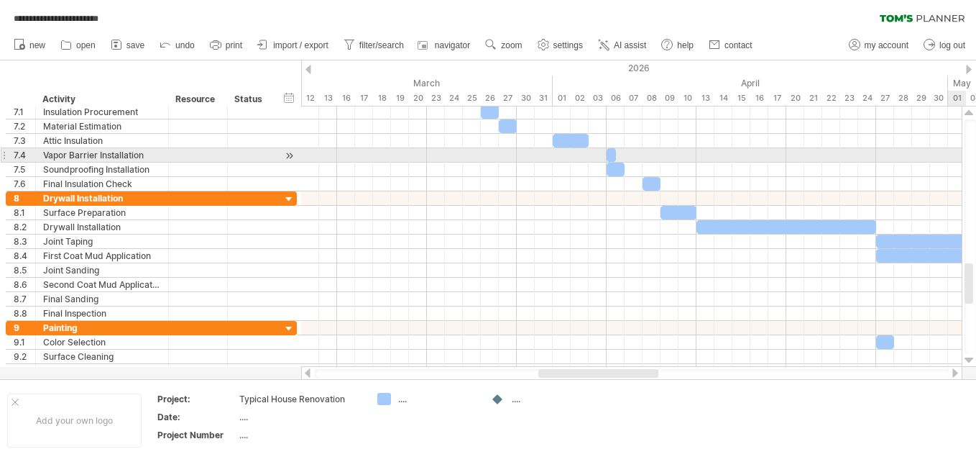
click at [969, 358] on div at bounding box center [969, 360] width 9 height 12
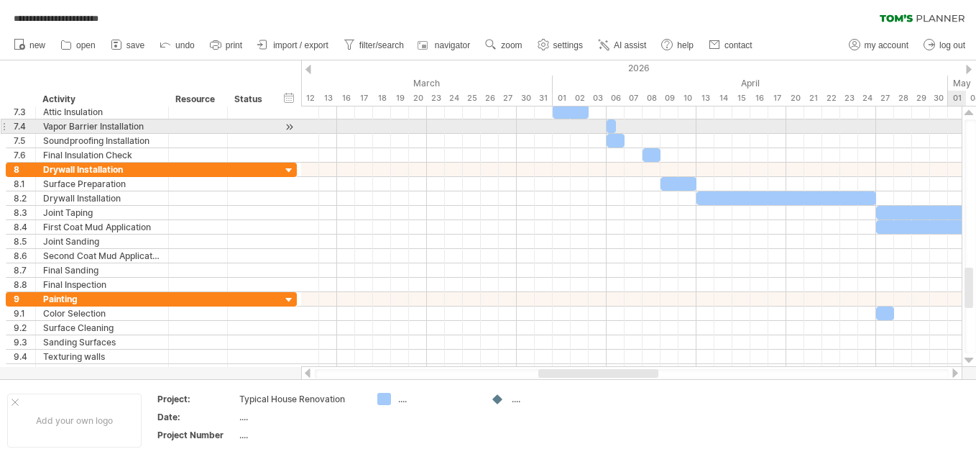
click at [969, 358] on div at bounding box center [969, 360] width 9 height 12
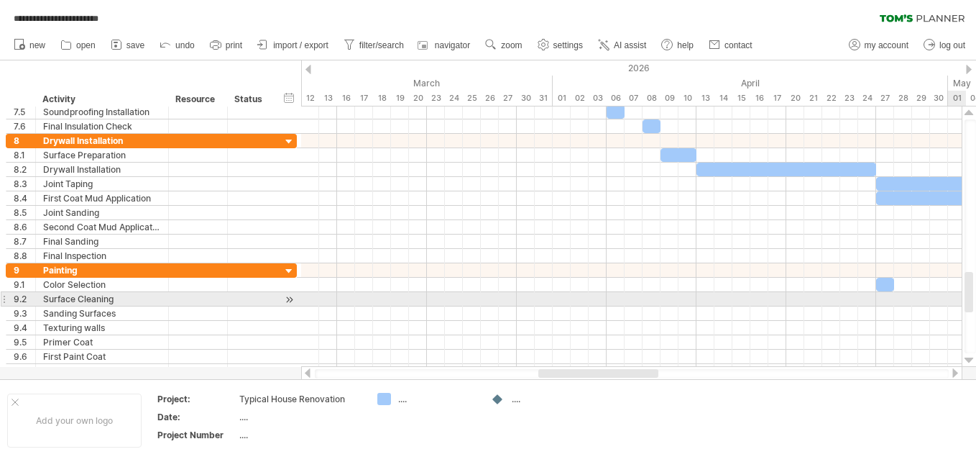
click at [969, 296] on div at bounding box center [969, 292] width 9 height 40
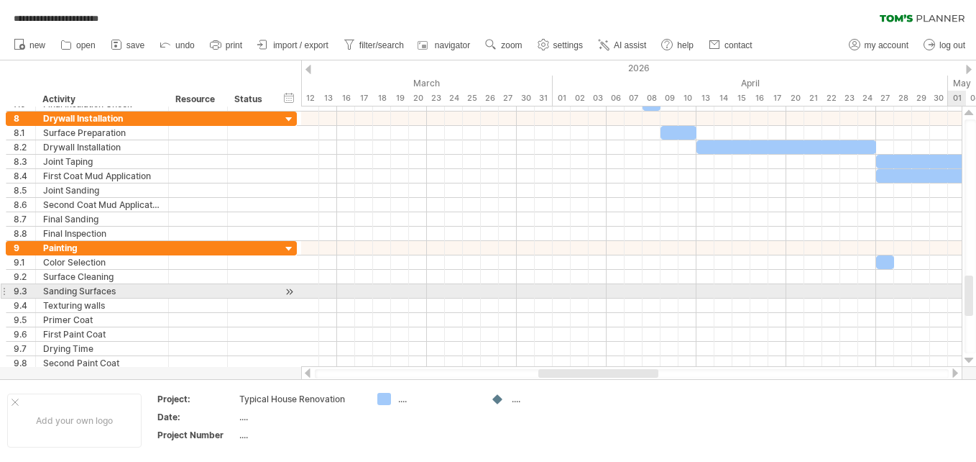
click at [968, 298] on div at bounding box center [969, 295] width 9 height 40
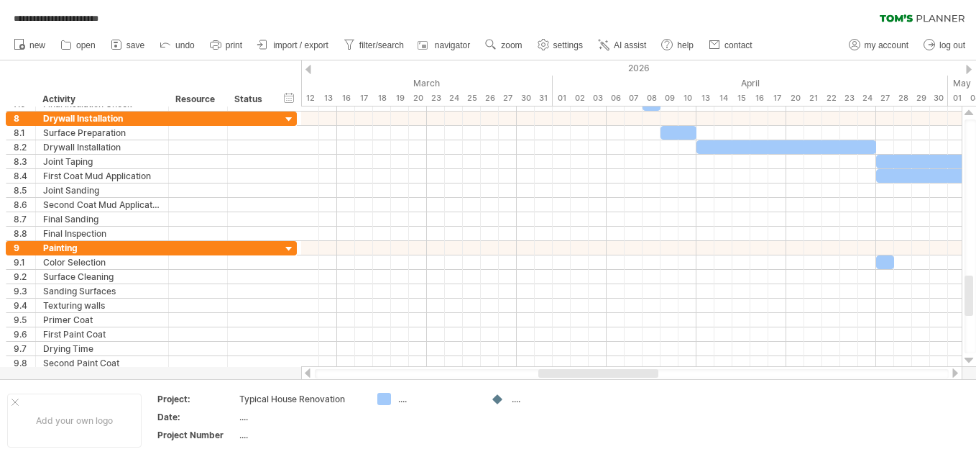
click at [955, 374] on div at bounding box center [956, 372] width 12 height 9
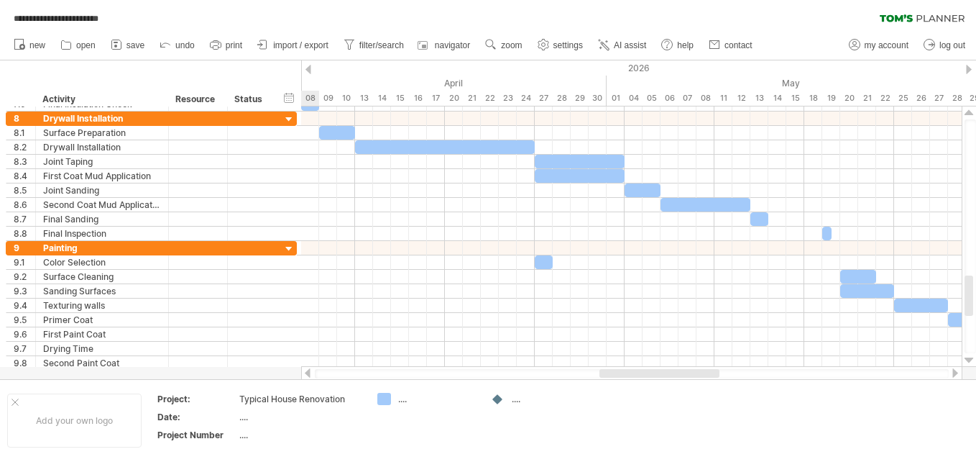
drag, startPoint x: 658, startPoint y: 373, endPoint x: 687, endPoint y: 375, distance: 28.8
click at [687, 375] on div at bounding box center [660, 373] width 120 height 9
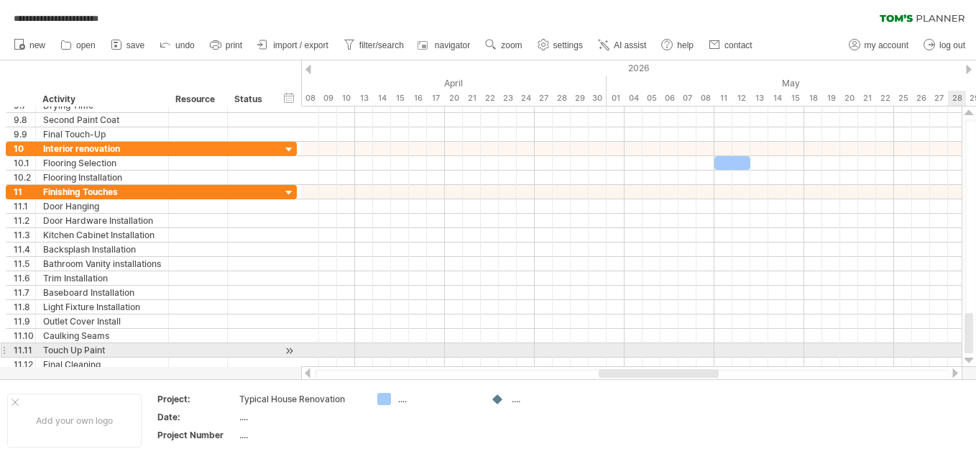
drag, startPoint x: 969, startPoint y: 294, endPoint x: 970, endPoint y: 350, distance: 56.1
click at [970, 350] on div at bounding box center [969, 333] width 9 height 40
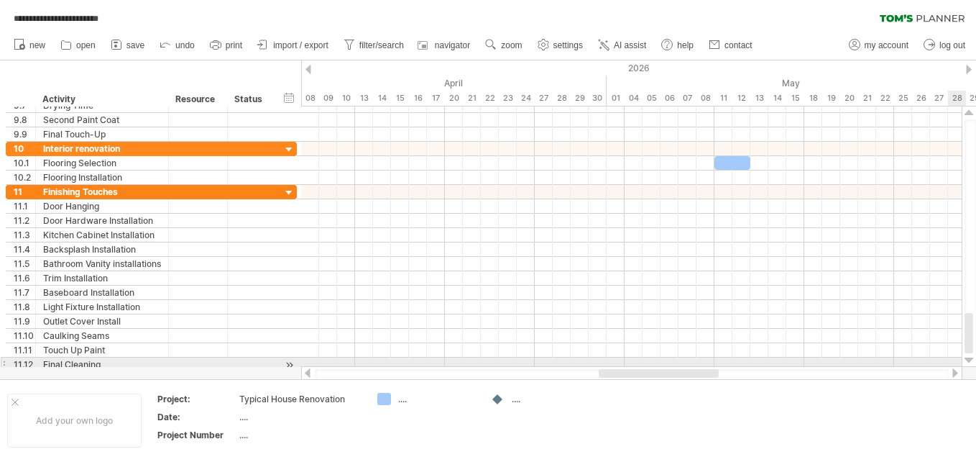
click at [968, 361] on div at bounding box center [969, 360] width 9 height 12
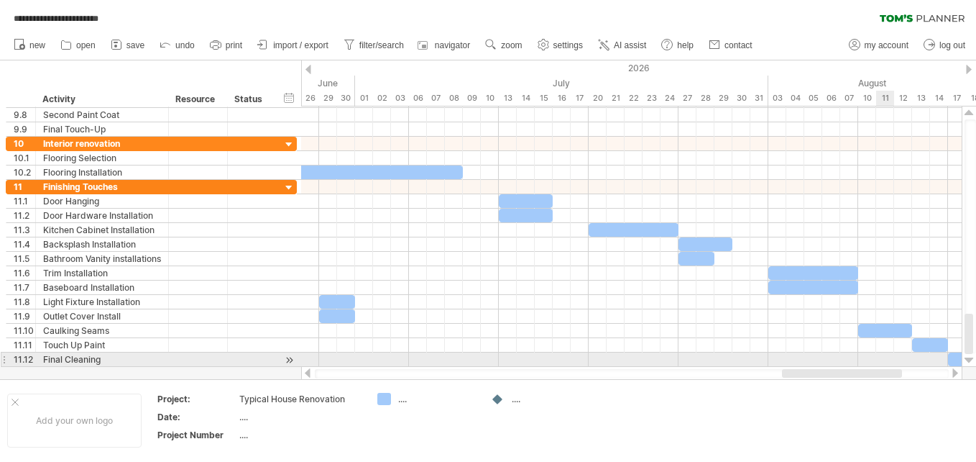
drag, startPoint x: 700, startPoint y: 372, endPoint x: 883, endPoint y: 367, distance: 183.4
click at [883, 367] on div at bounding box center [631, 373] width 661 height 14
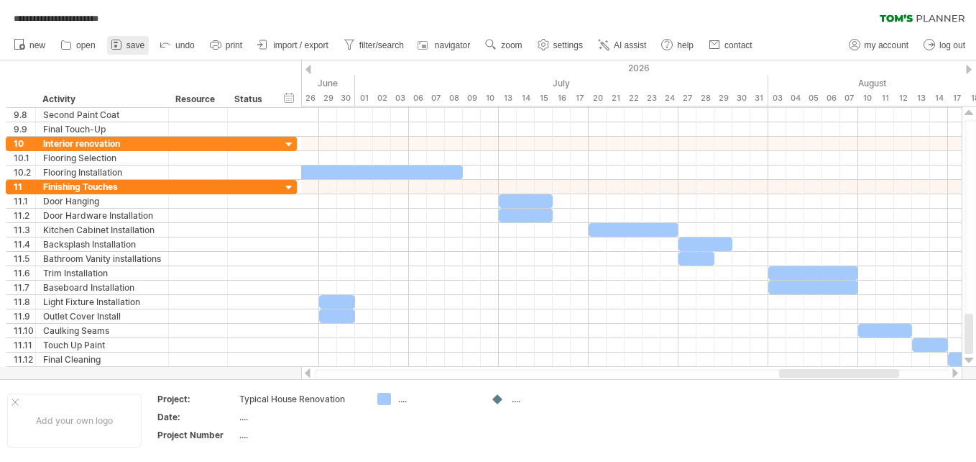
click at [127, 43] on span "save" at bounding box center [136, 45] width 18 height 10
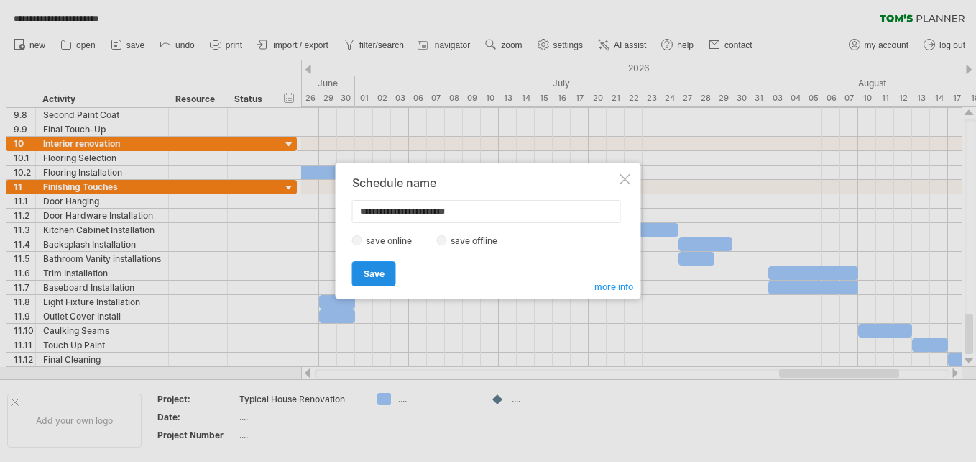
click at [369, 270] on span "Save" at bounding box center [374, 273] width 21 height 11
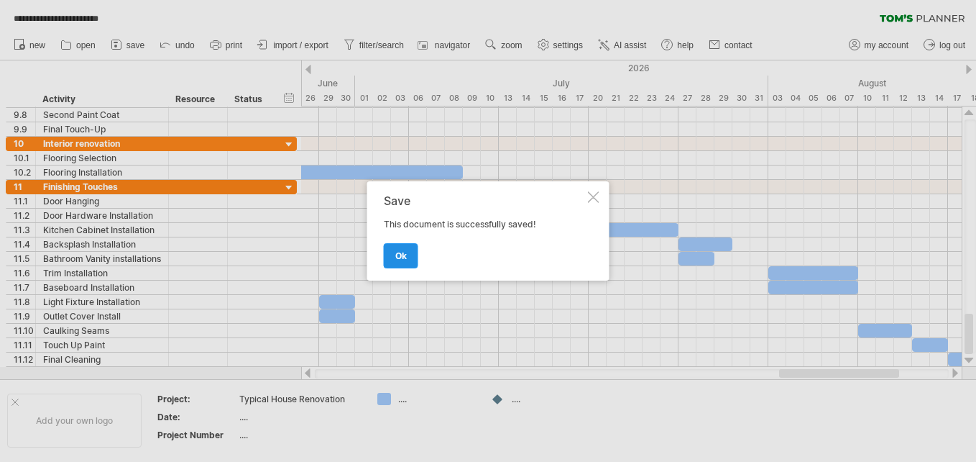
click at [396, 252] on span "ok" at bounding box center [401, 255] width 12 height 11
